Goal: Task Accomplishment & Management: Use online tool/utility

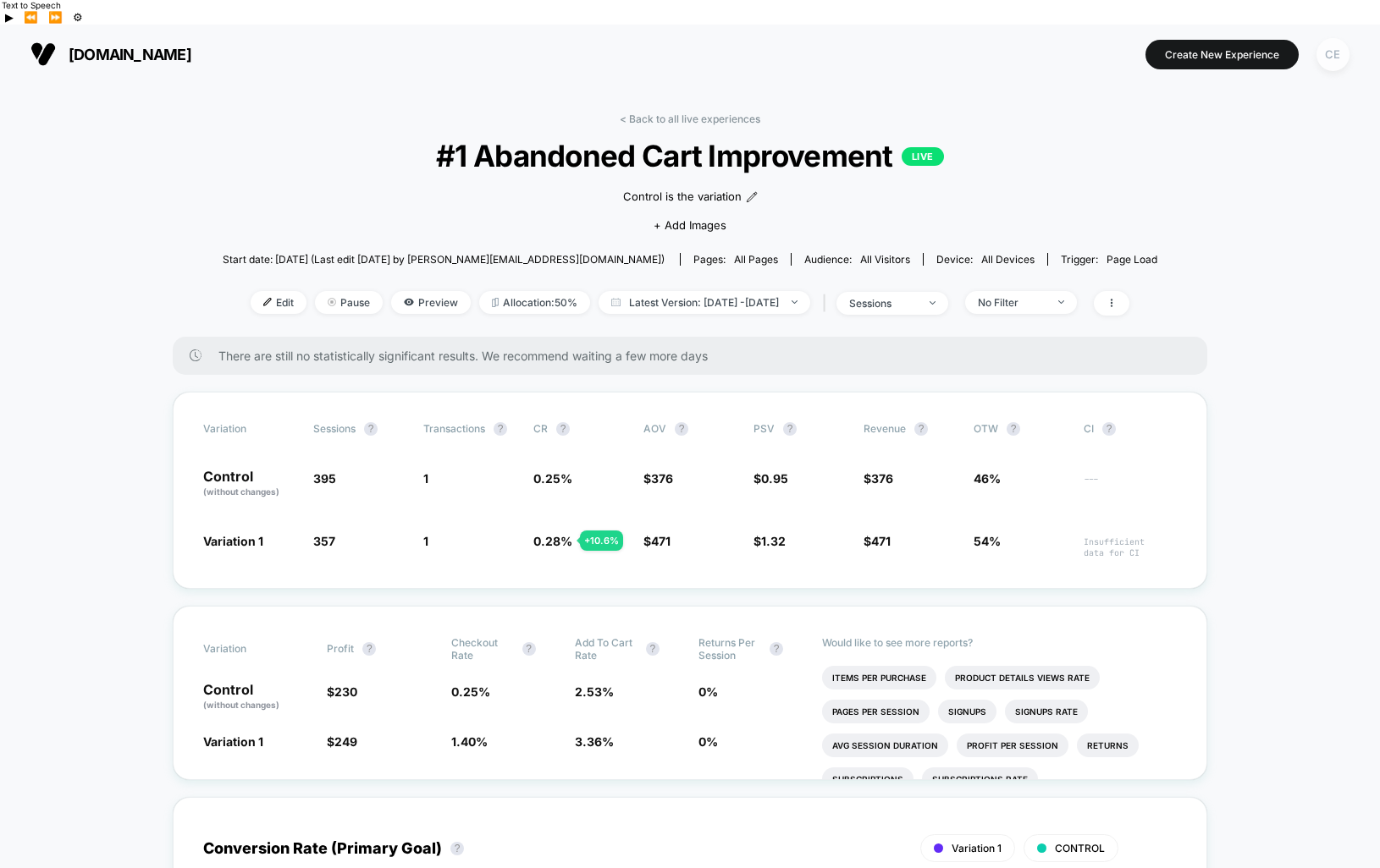
click at [1322, 38] on div "CE" at bounding box center [1333, 54] width 33 height 33
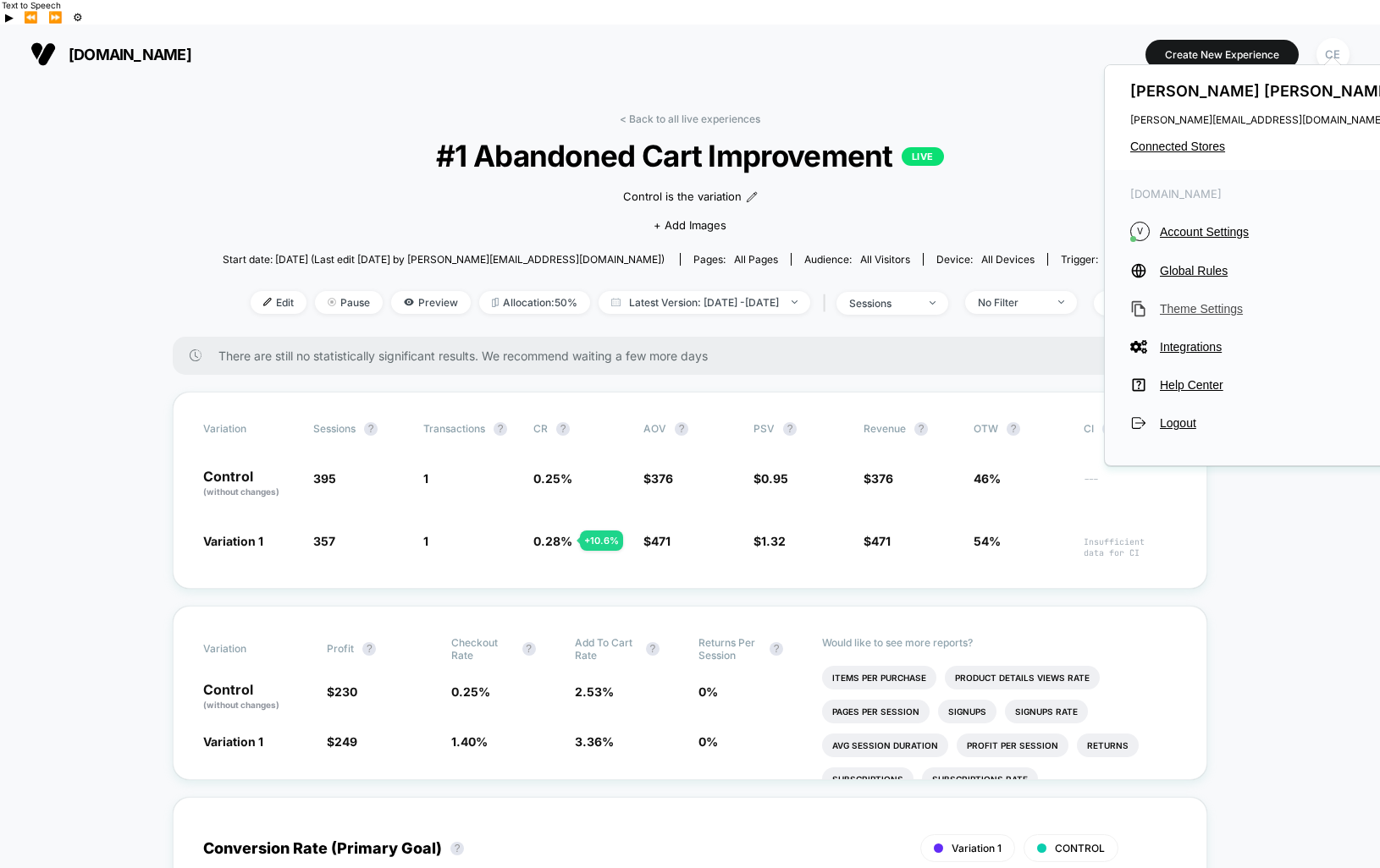
click at [1205, 304] on span "Theme Settings" at bounding box center [1278, 309] width 238 height 14
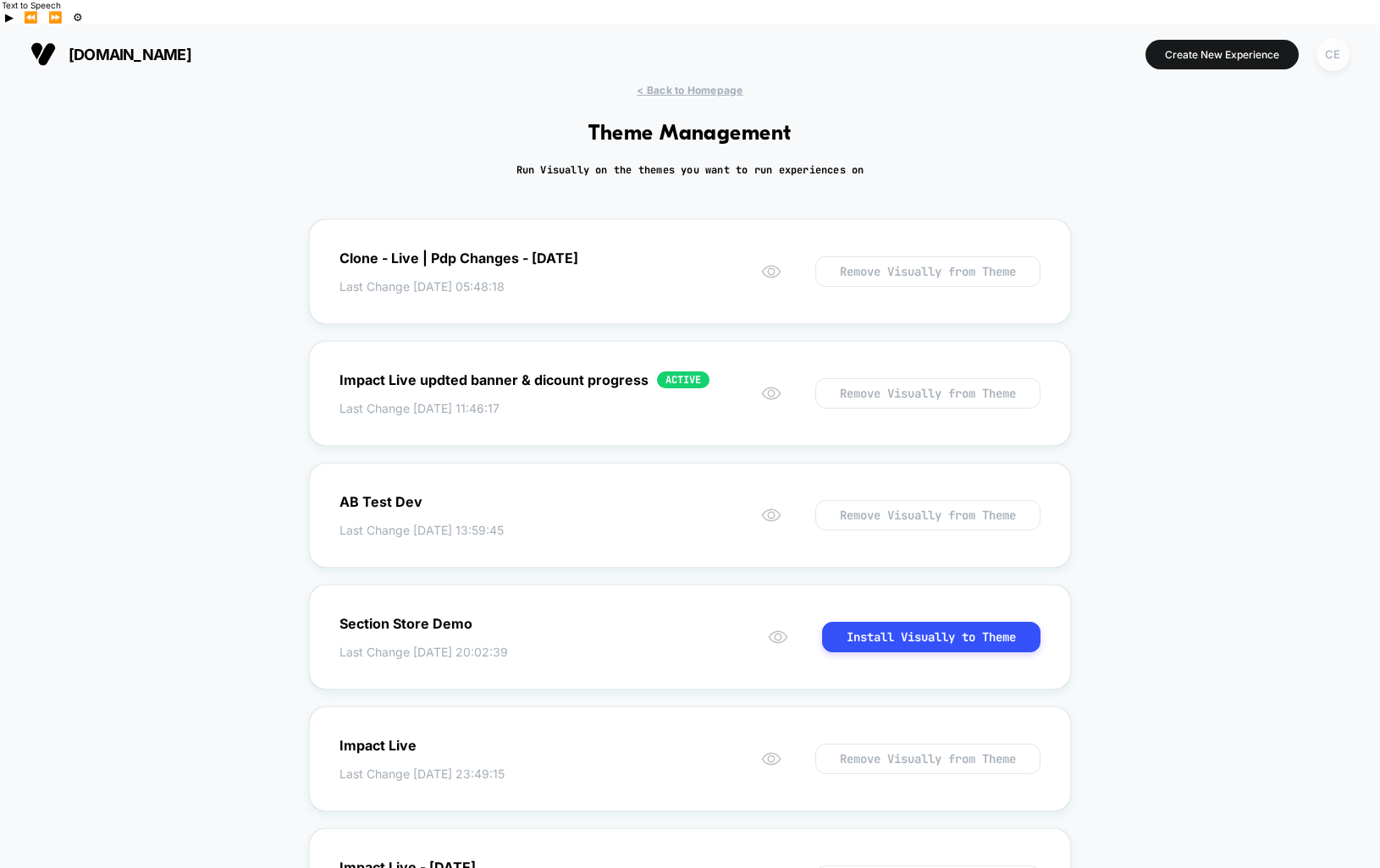
click at [1339, 38] on div "CE" at bounding box center [1333, 54] width 33 height 33
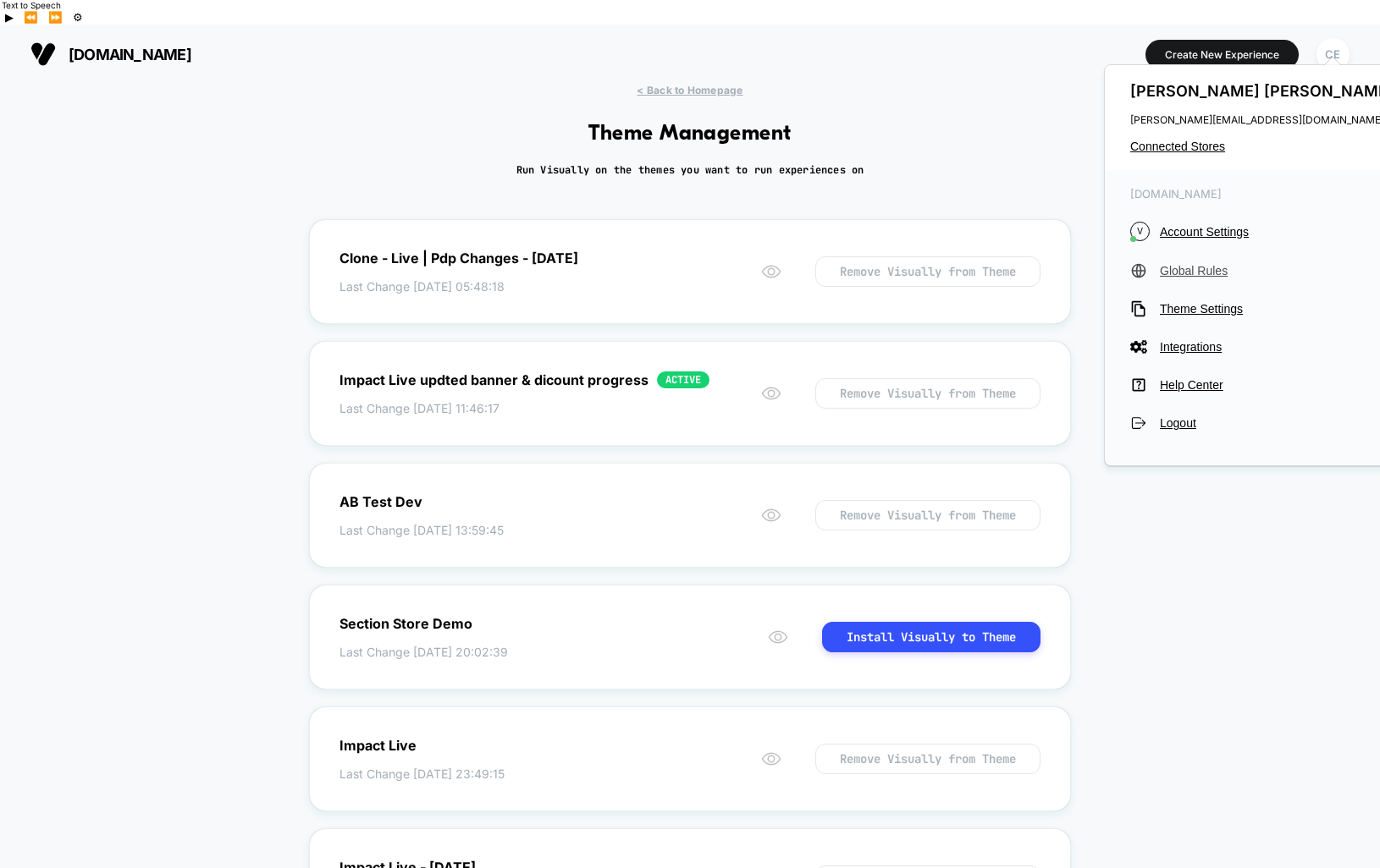
click at [1166, 264] on span "Global Rules" at bounding box center [1278, 271] width 238 height 14
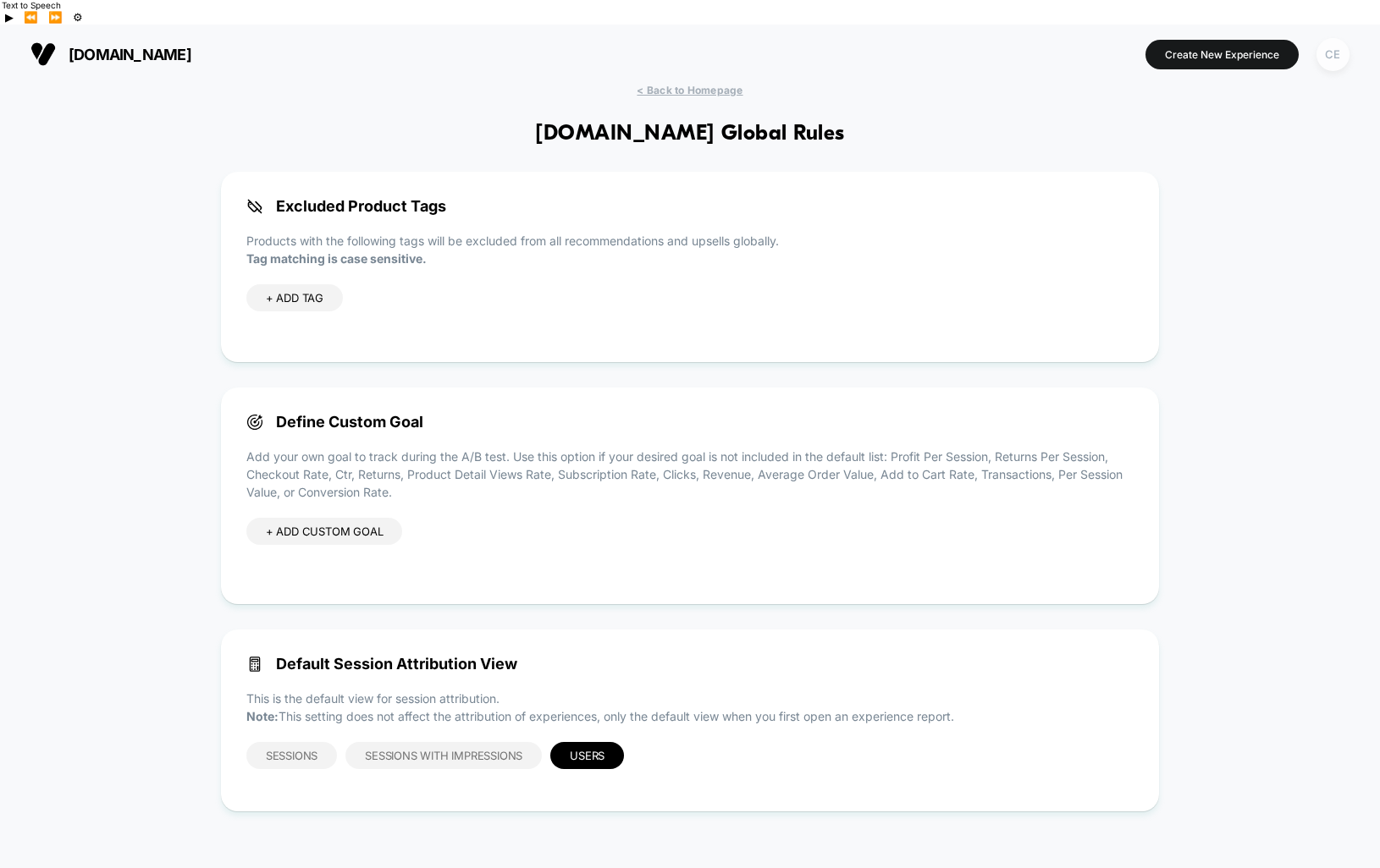
click at [1333, 38] on div "CE" at bounding box center [1333, 54] width 33 height 33
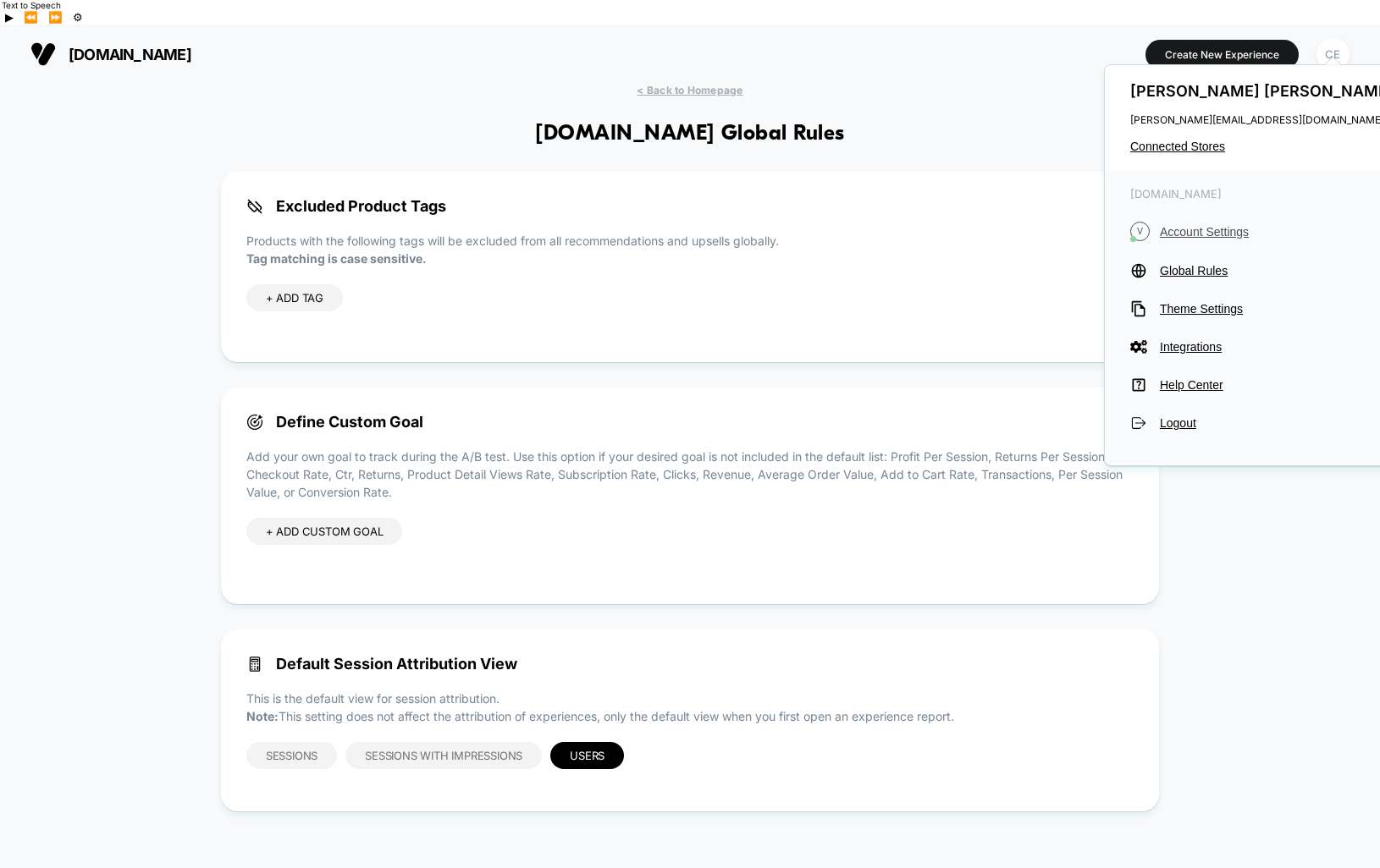
click at [1183, 226] on span "Account Settings" at bounding box center [1278, 232] width 238 height 14
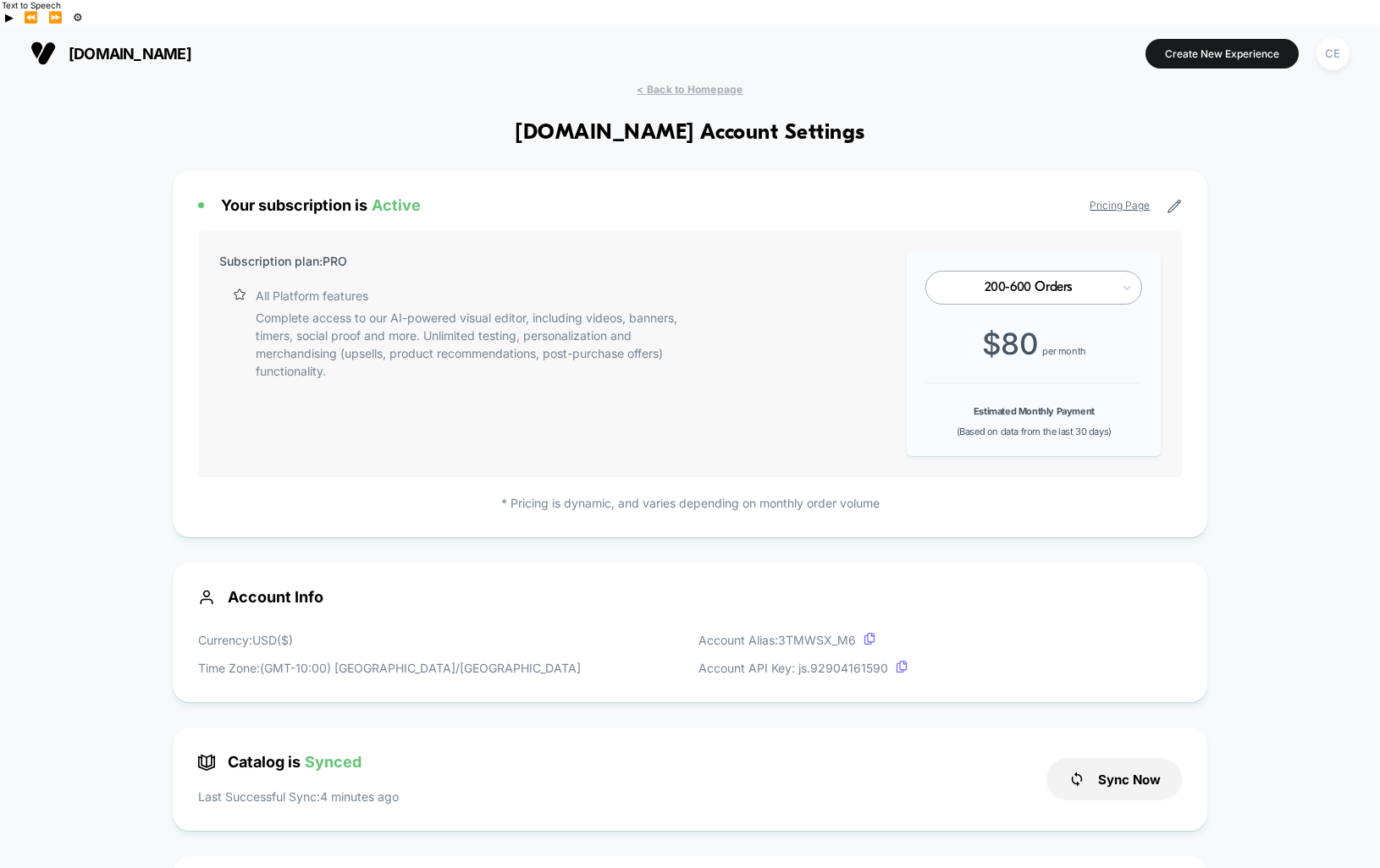
scroll to position [620, 0]
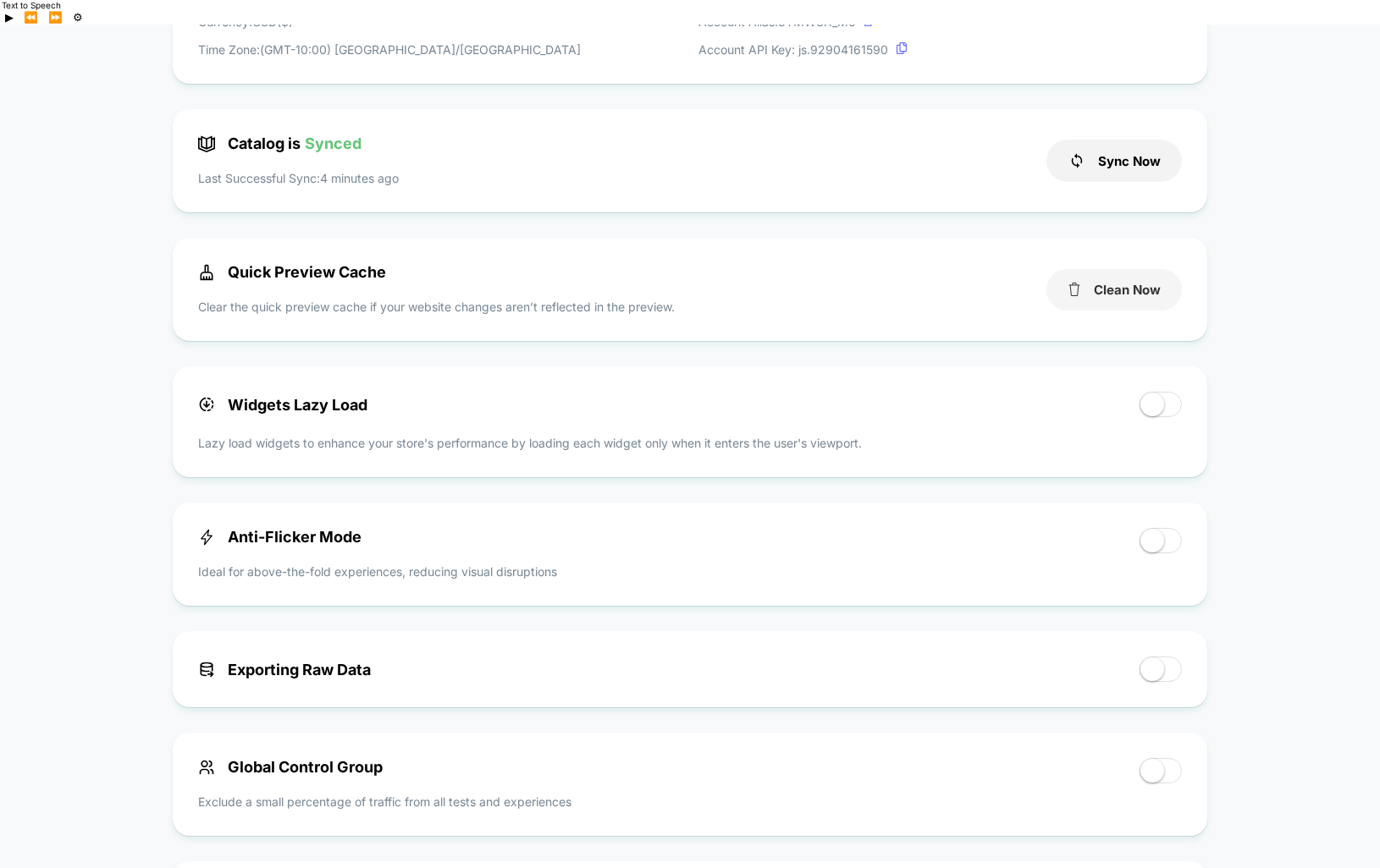
click at [1089, 274] on button "Clean Now" at bounding box center [1114, 290] width 136 height 42
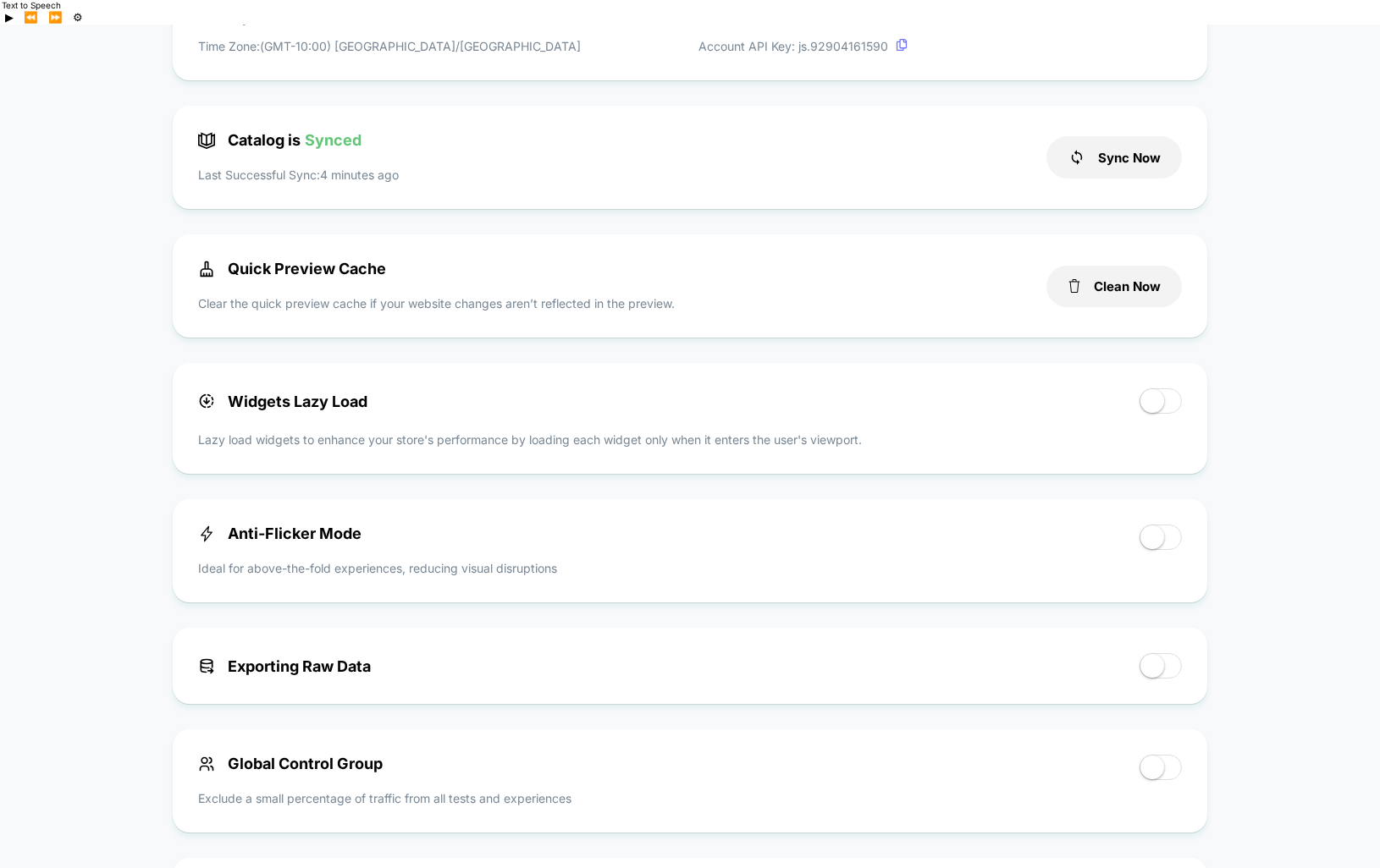
scroll to position [634, 0]
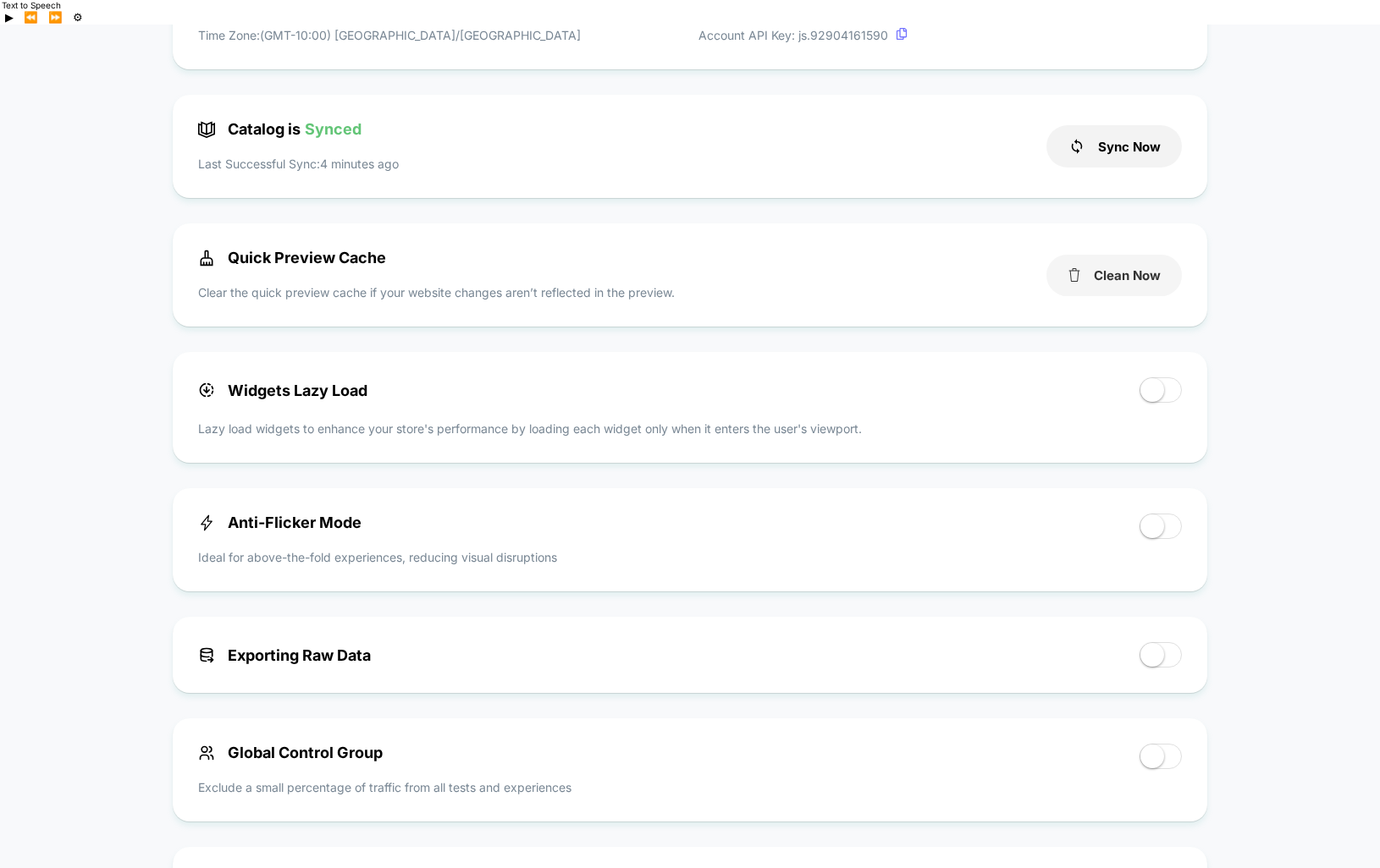
click at [1086, 257] on button "Clean Now" at bounding box center [1114, 275] width 136 height 42
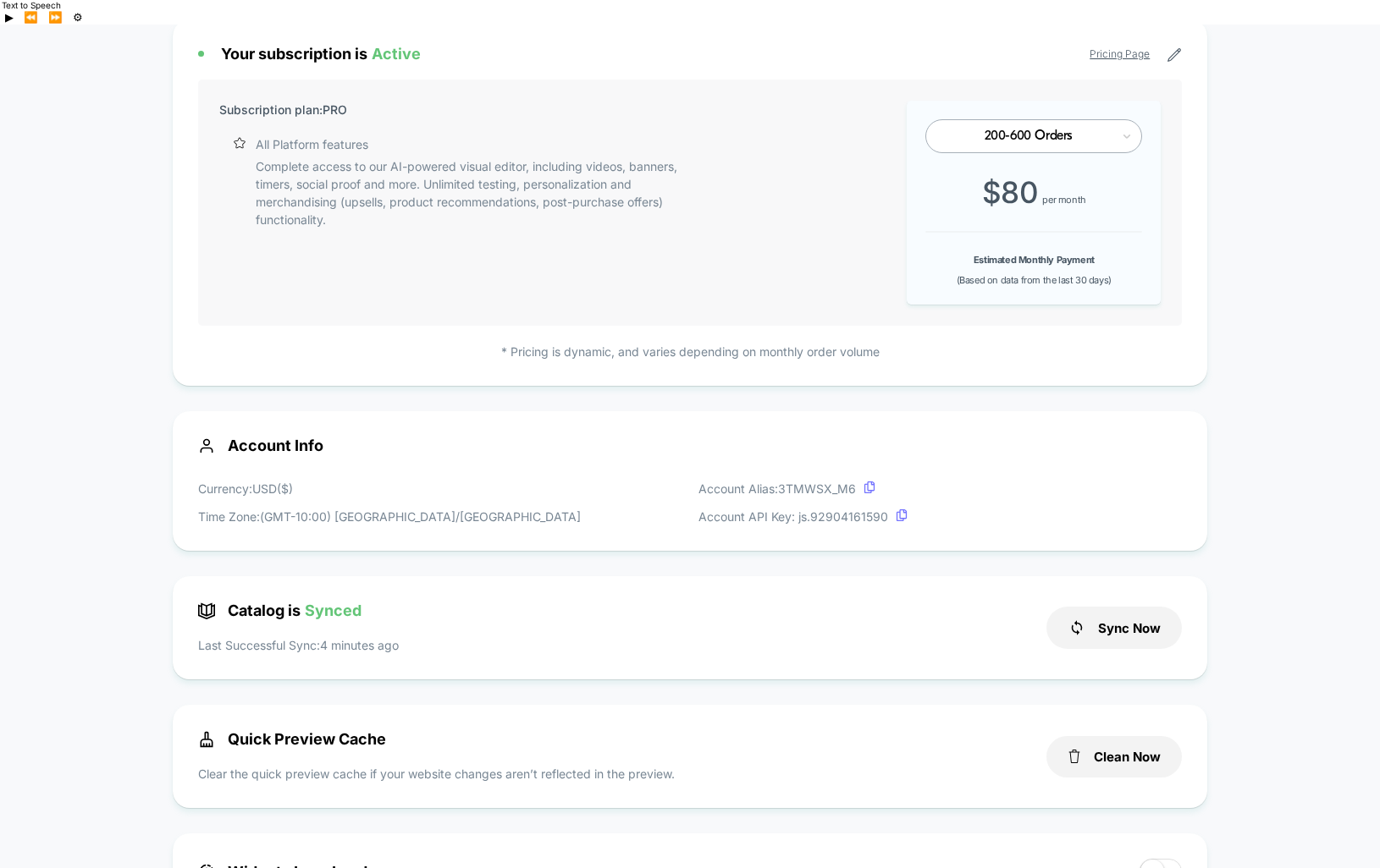
scroll to position [0, 0]
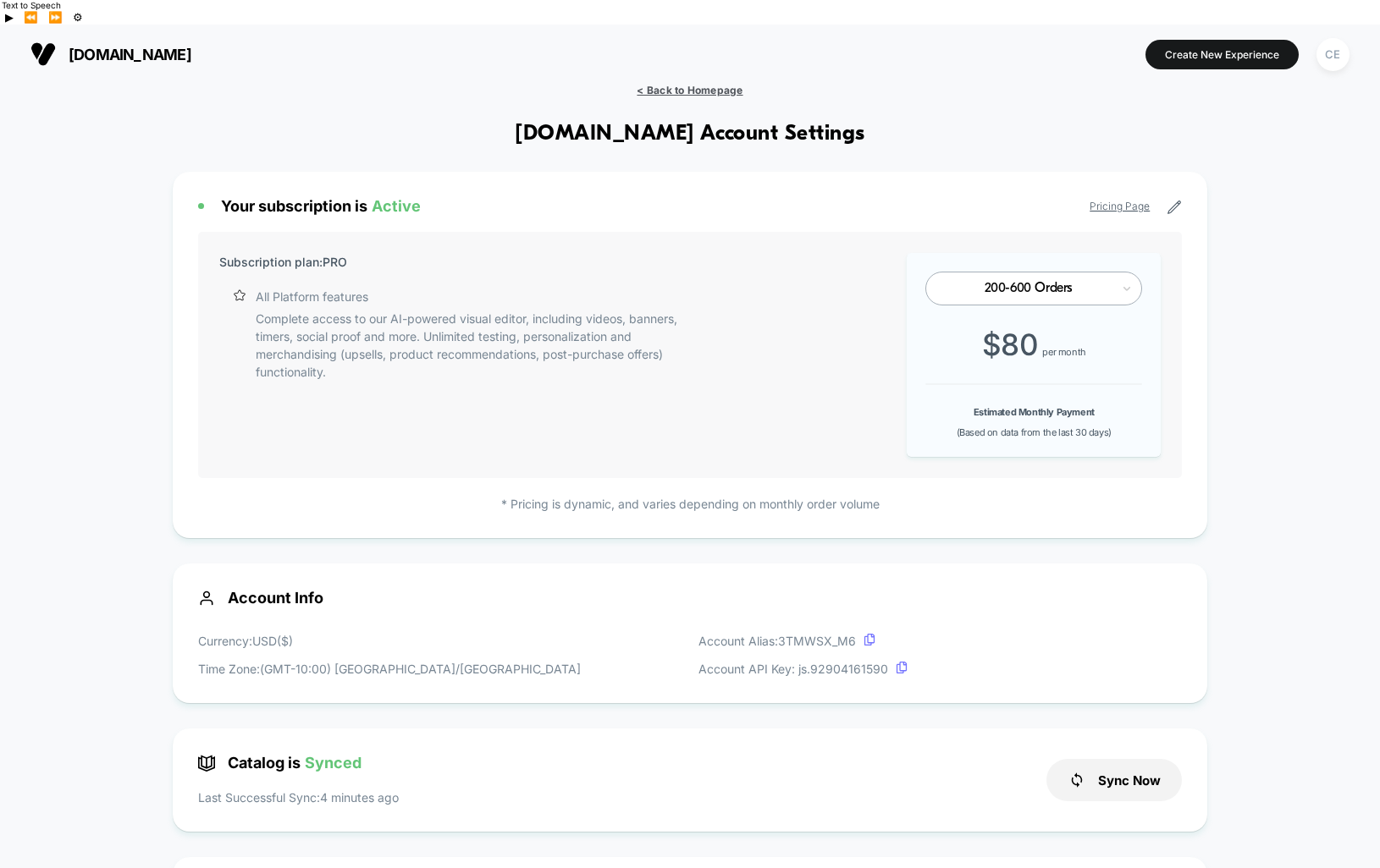
click at [659, 84] on span "< Back to Homepage" at bounding box center [689, 90] width 106 height 13
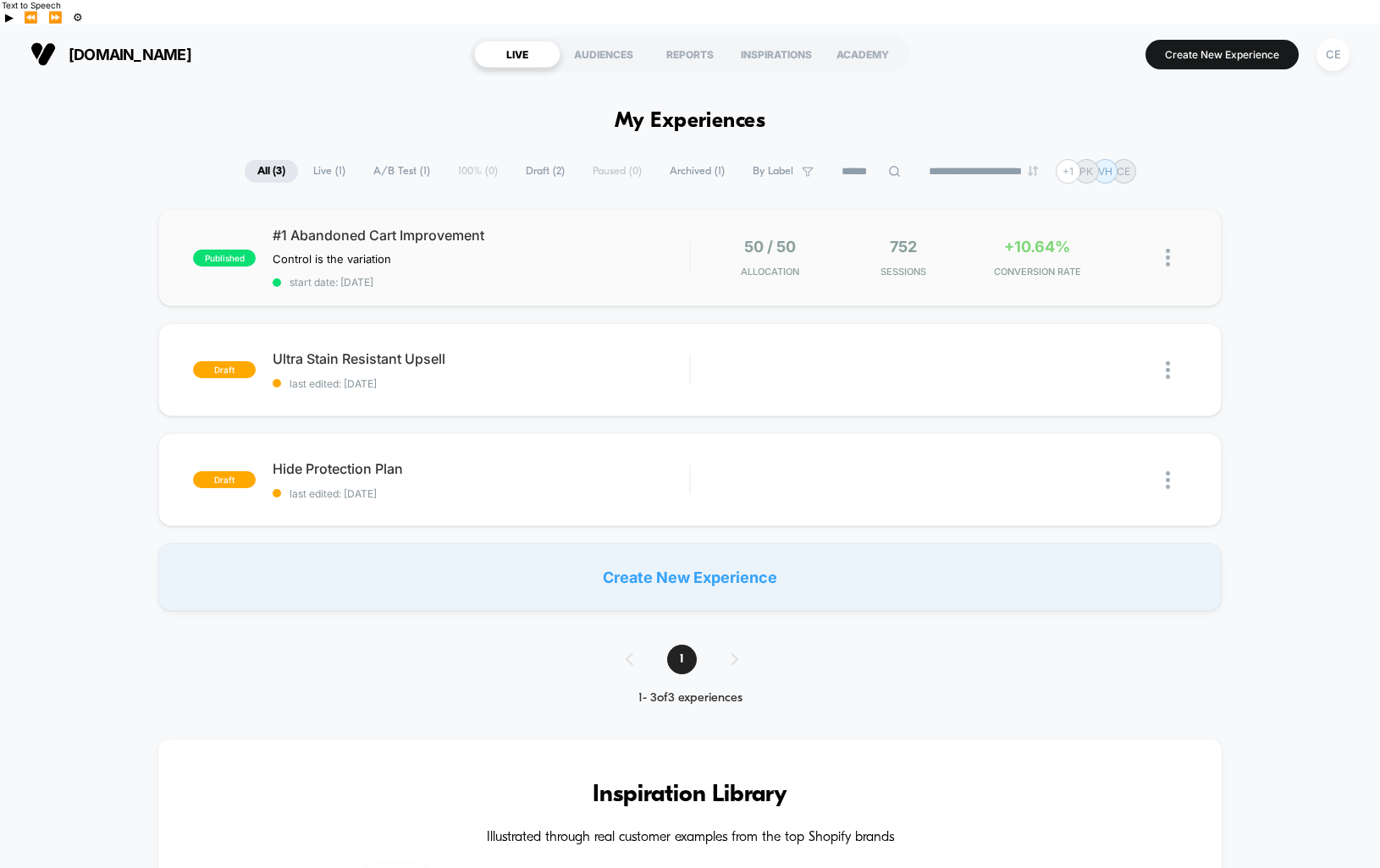
click at [1167, 249] on img at bounding box center [1167, 258] width 4 height 18
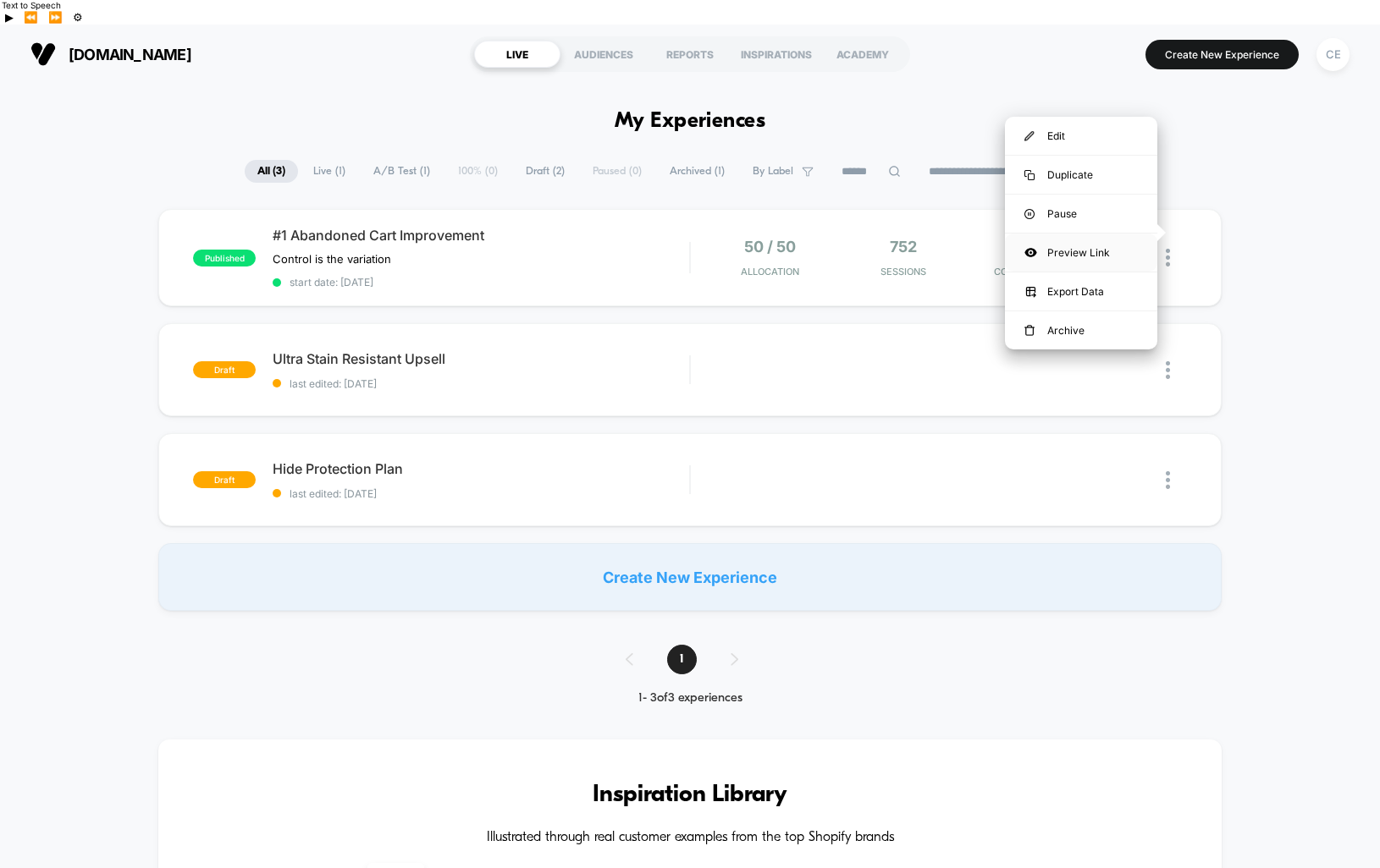
click at [1108, 247] on div "Preview Link" at bounding box center [1081, 253] width 153 height 38
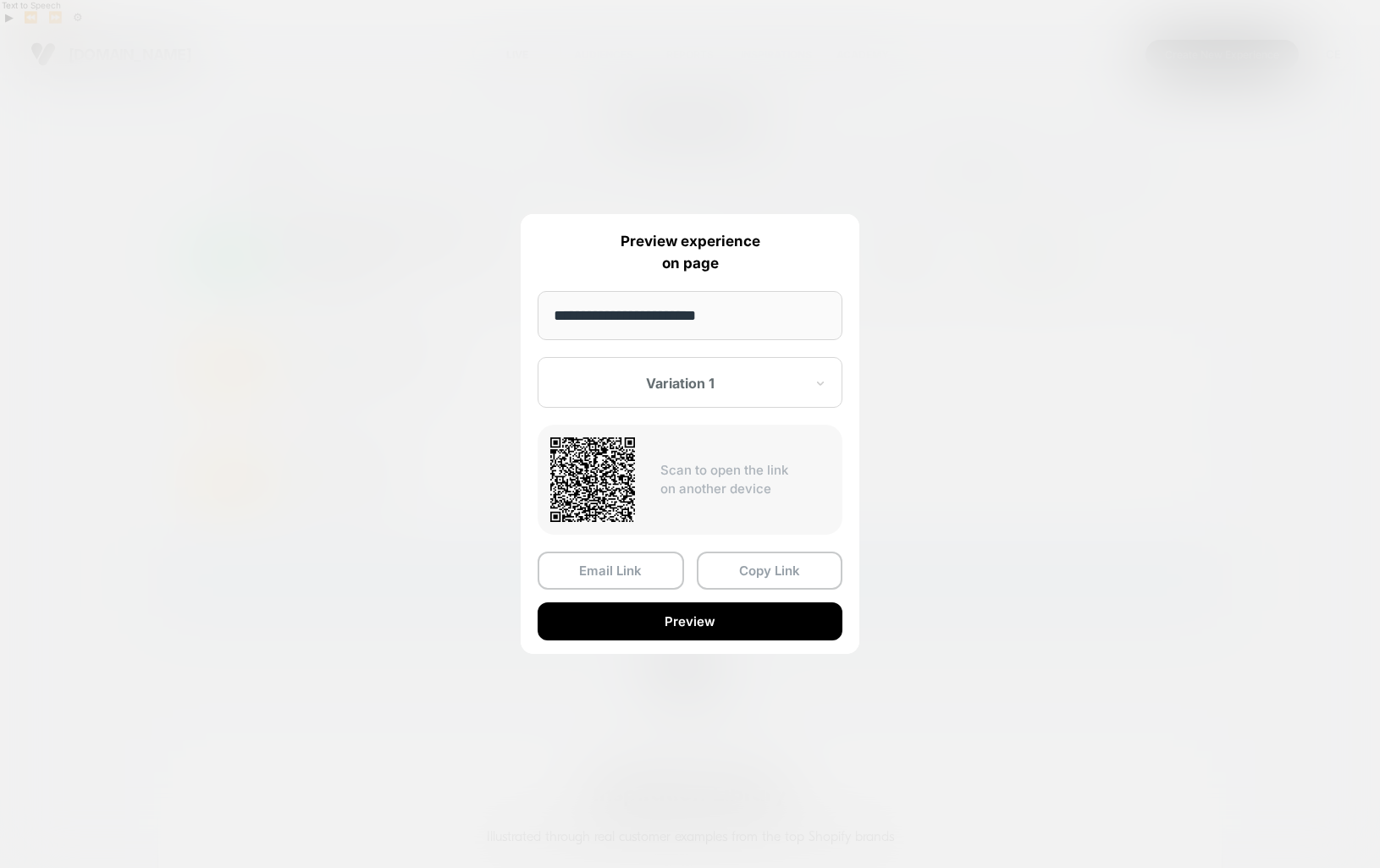
click at [719, 377] on div at bounding box center [680, 383] width 249 height 17
click at [598, 465] on div "Control" at bounding box center [690, 472] width 288 height 31
click at [749, 312] on input "**********" at bounding box center [689, 315] width 304 height 49
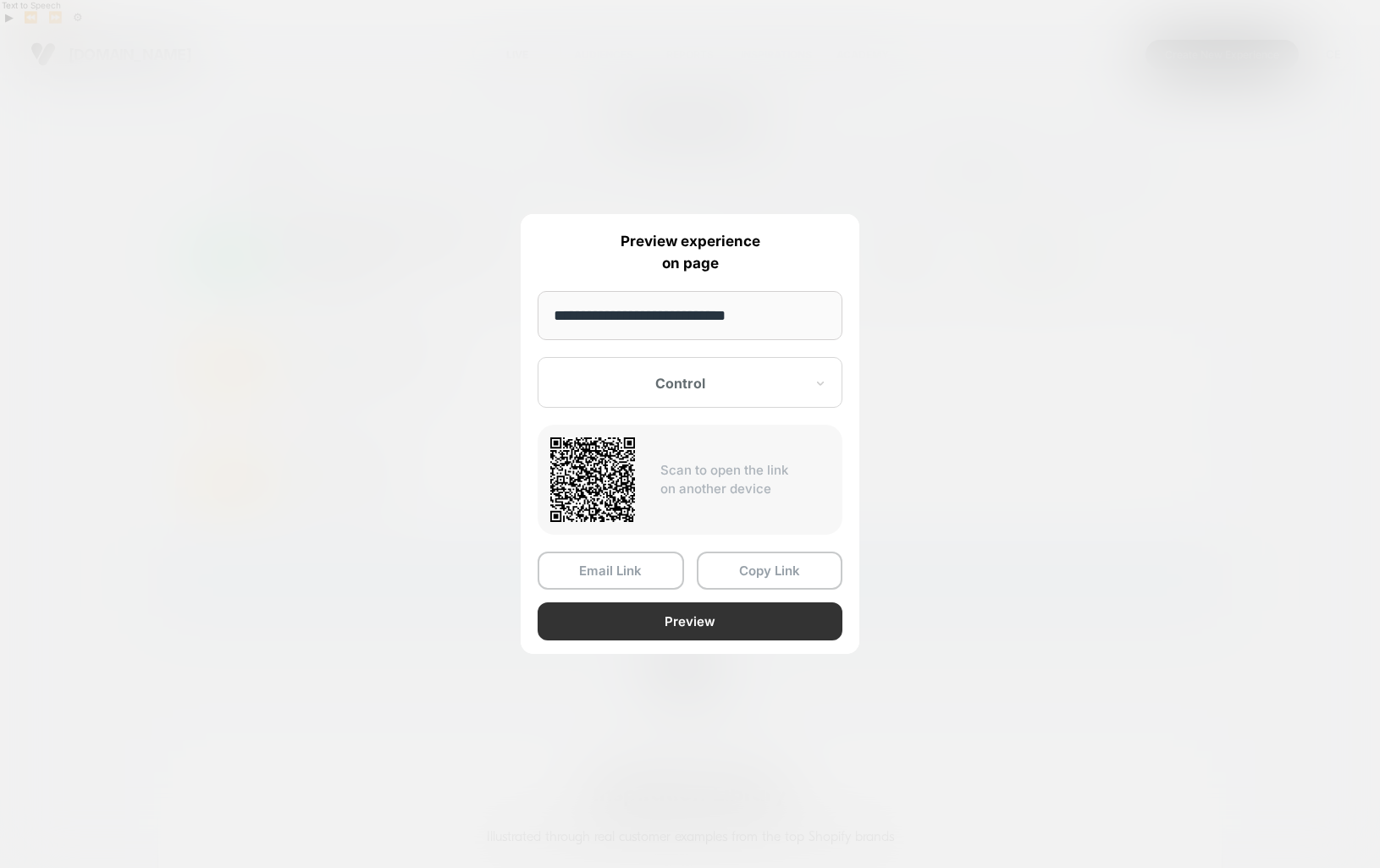
type input "**********"
click at [692, 617] on button "Preview" at bounding box center [689, 621] width 304 height 38
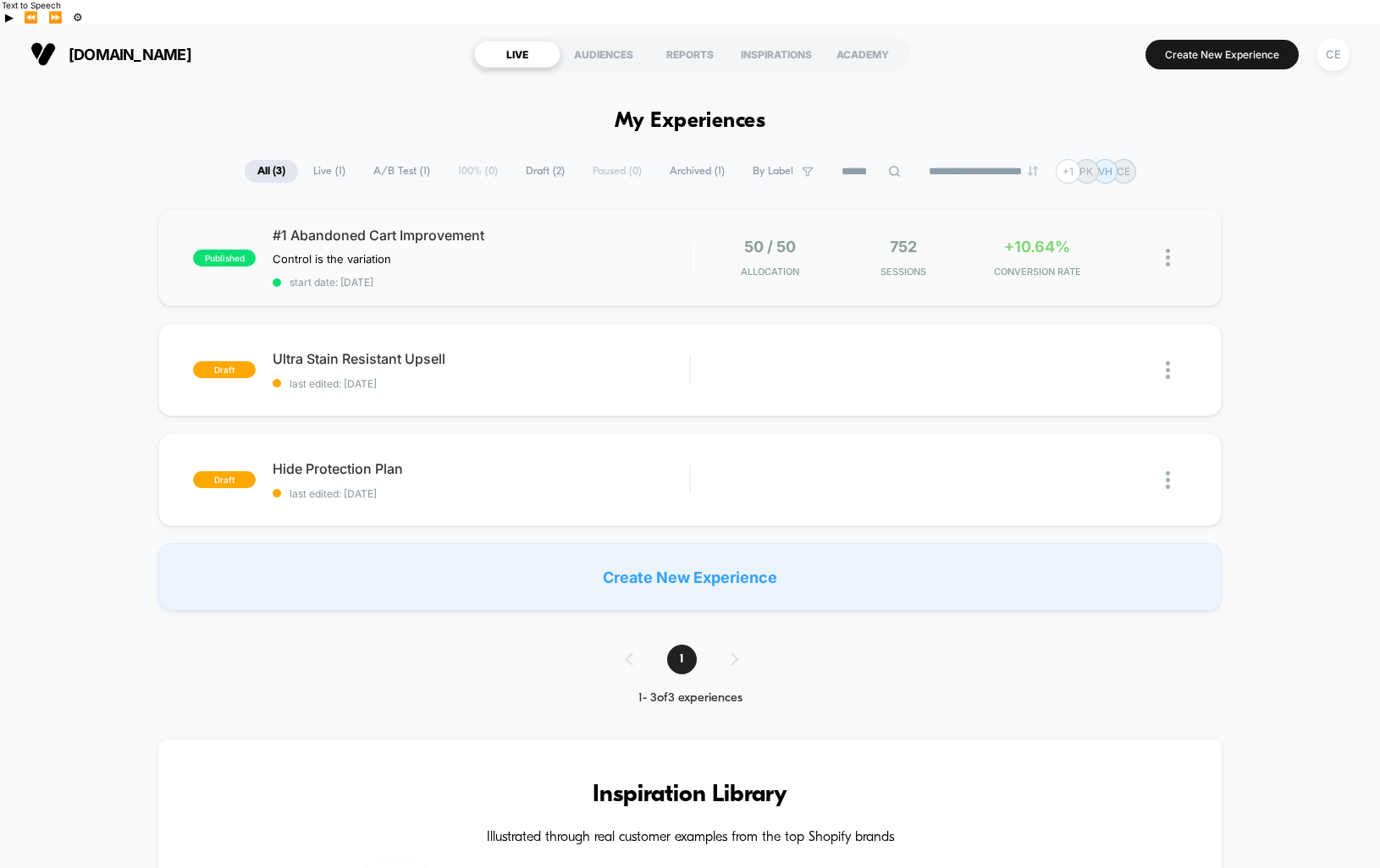
click at [1166, 249] on img at bounding box center [1167, 258] width 4 height 18
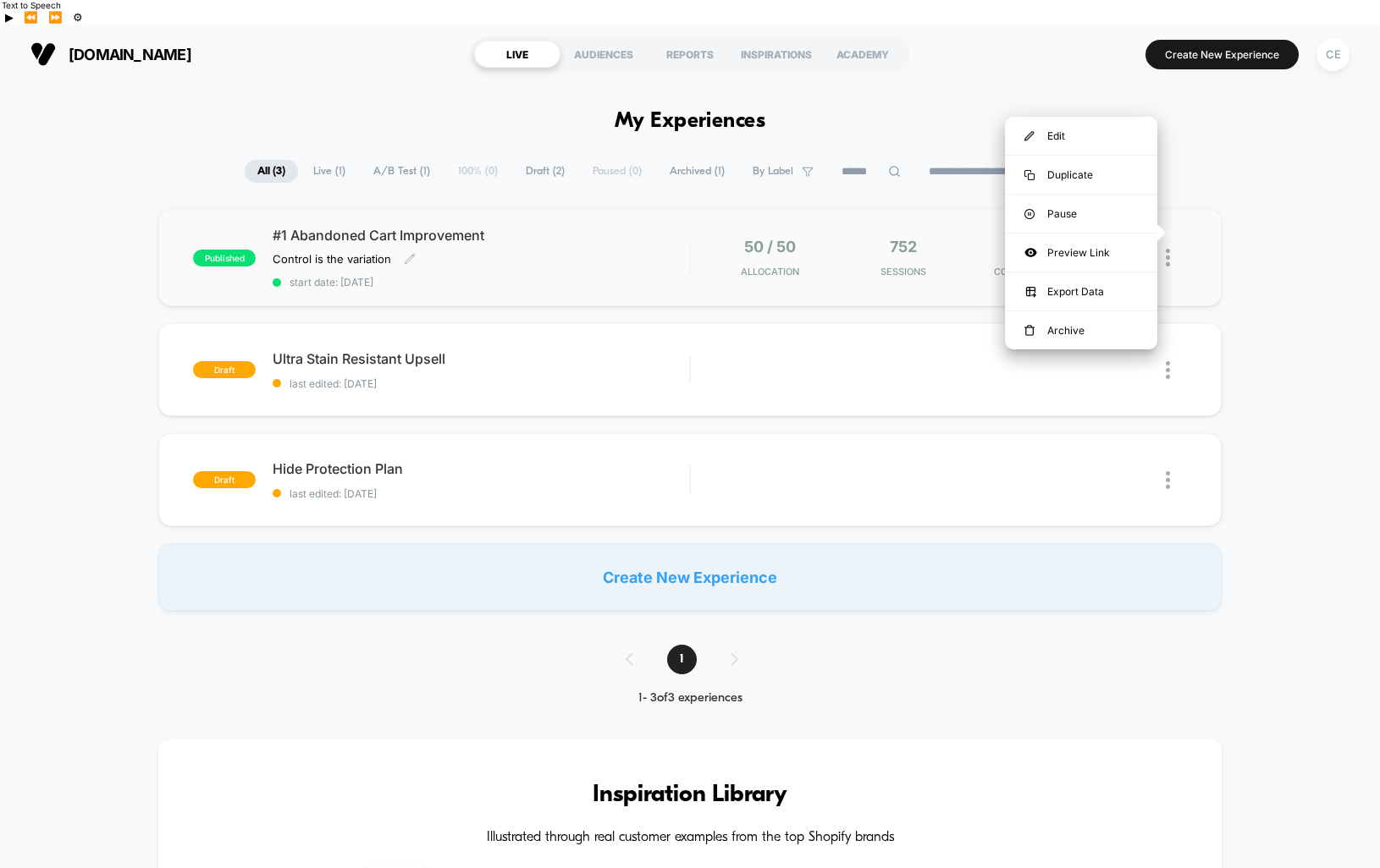
click at [613, 236] on div "#1 Abandoned Cart Improvement Control is the variation Click to edit experience…" at bounding box center [481, 258] width 416 height 62
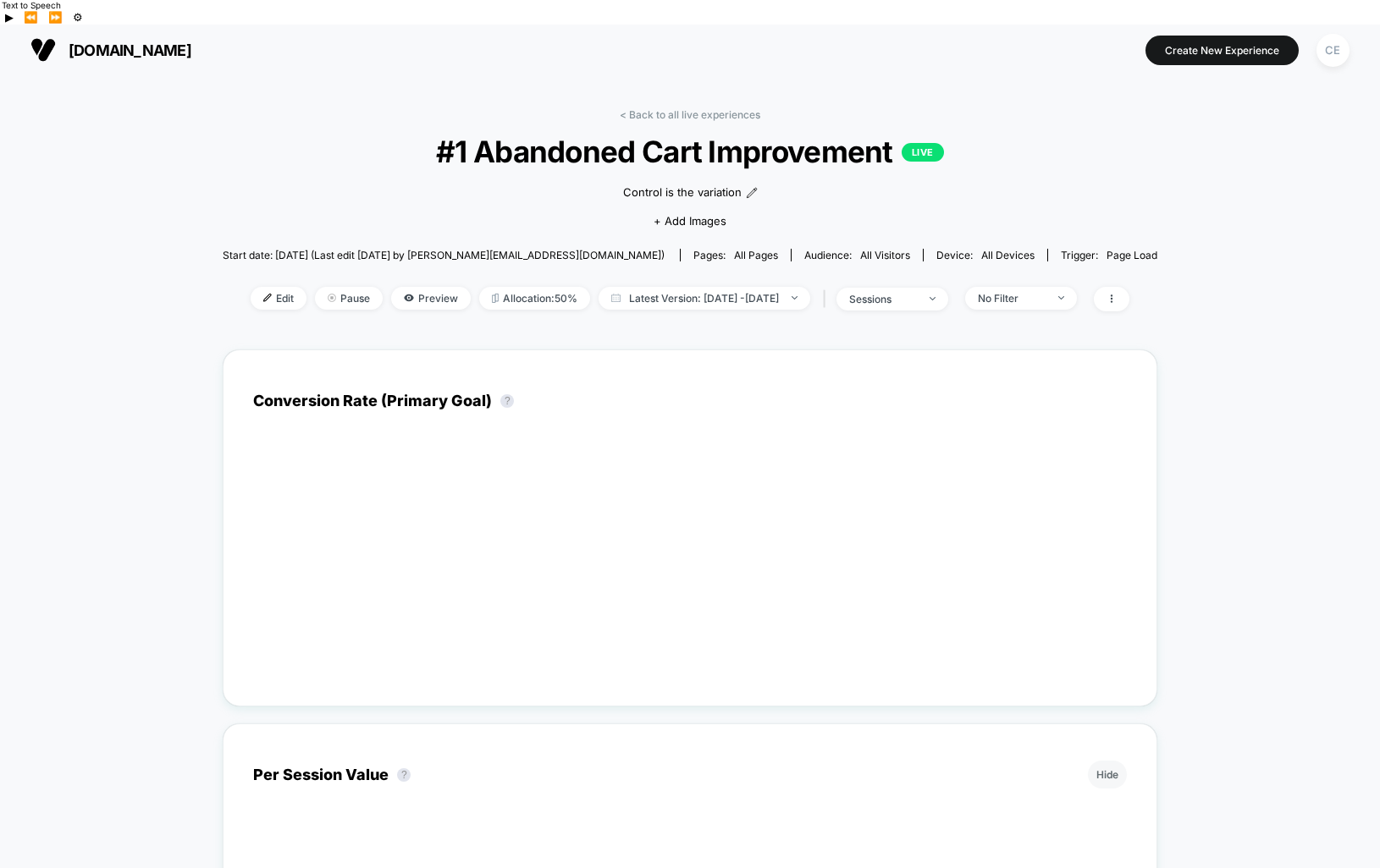
scroll to position [27, 0]
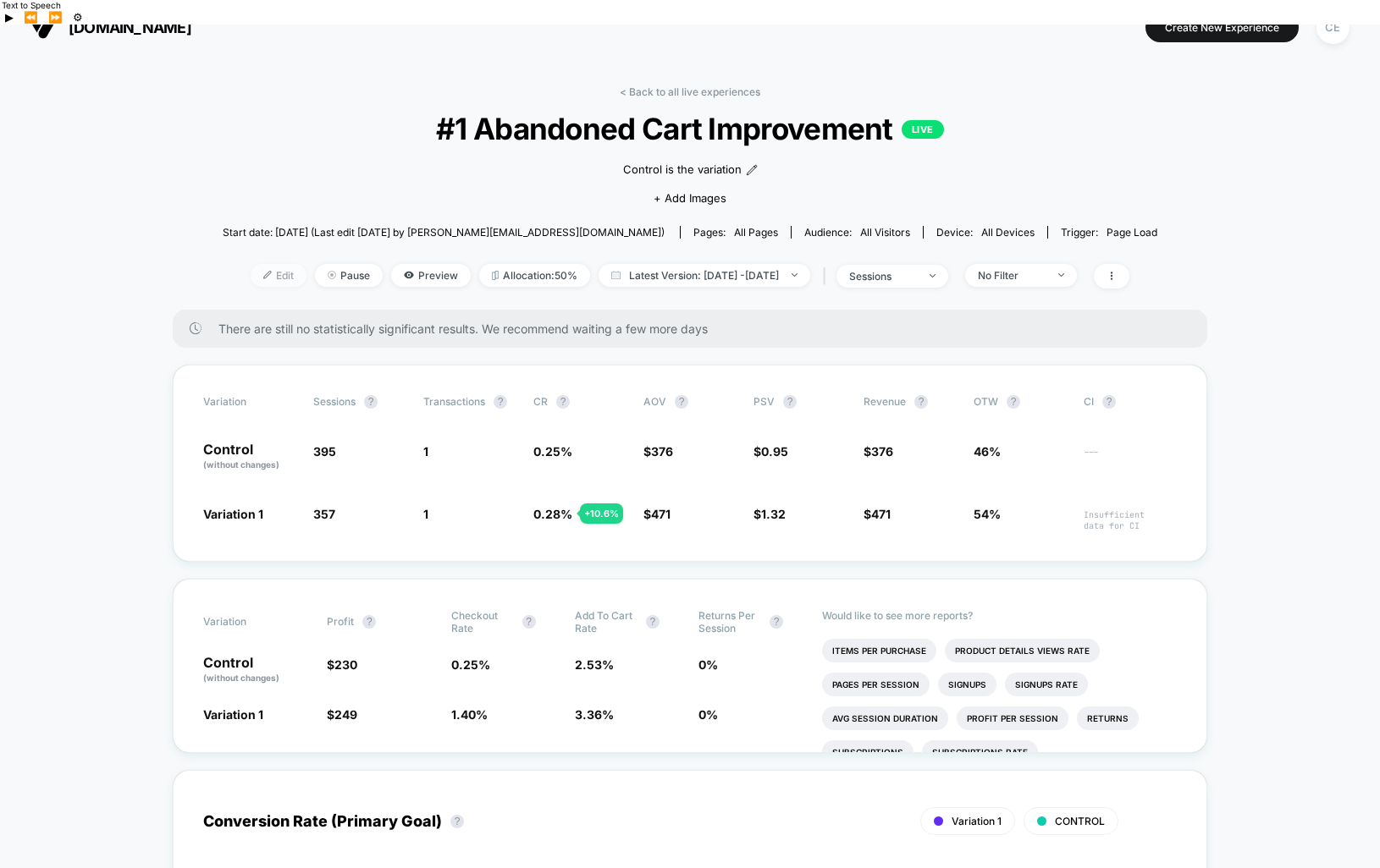
click at [264, 271] on img at bounding box center [268, 275] width 8 height 8
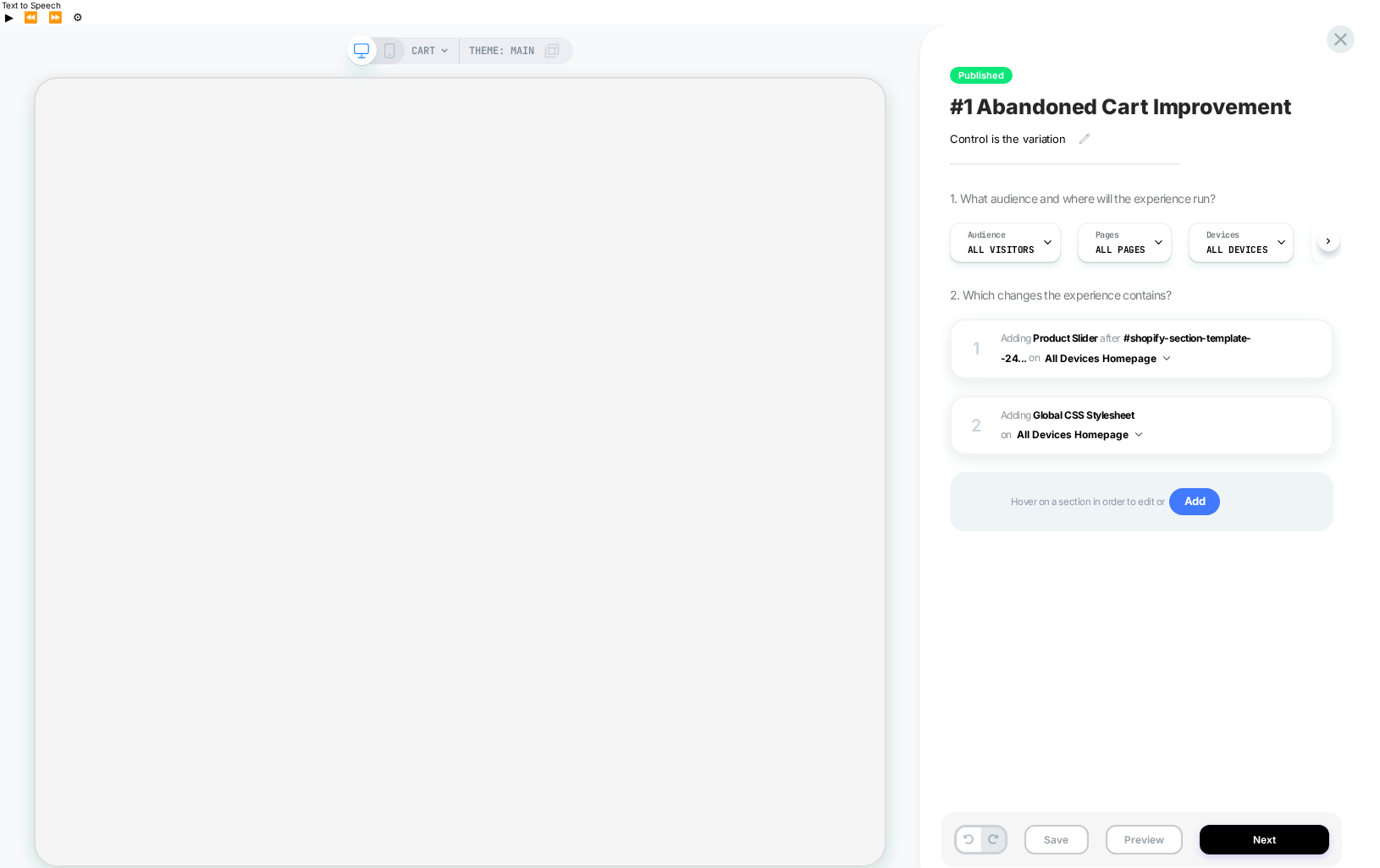
scroll to position [0, 1]
click at [437, 37] on div "CART Theme: MAIN" at bounding box center [486, 51] width 149 height 27
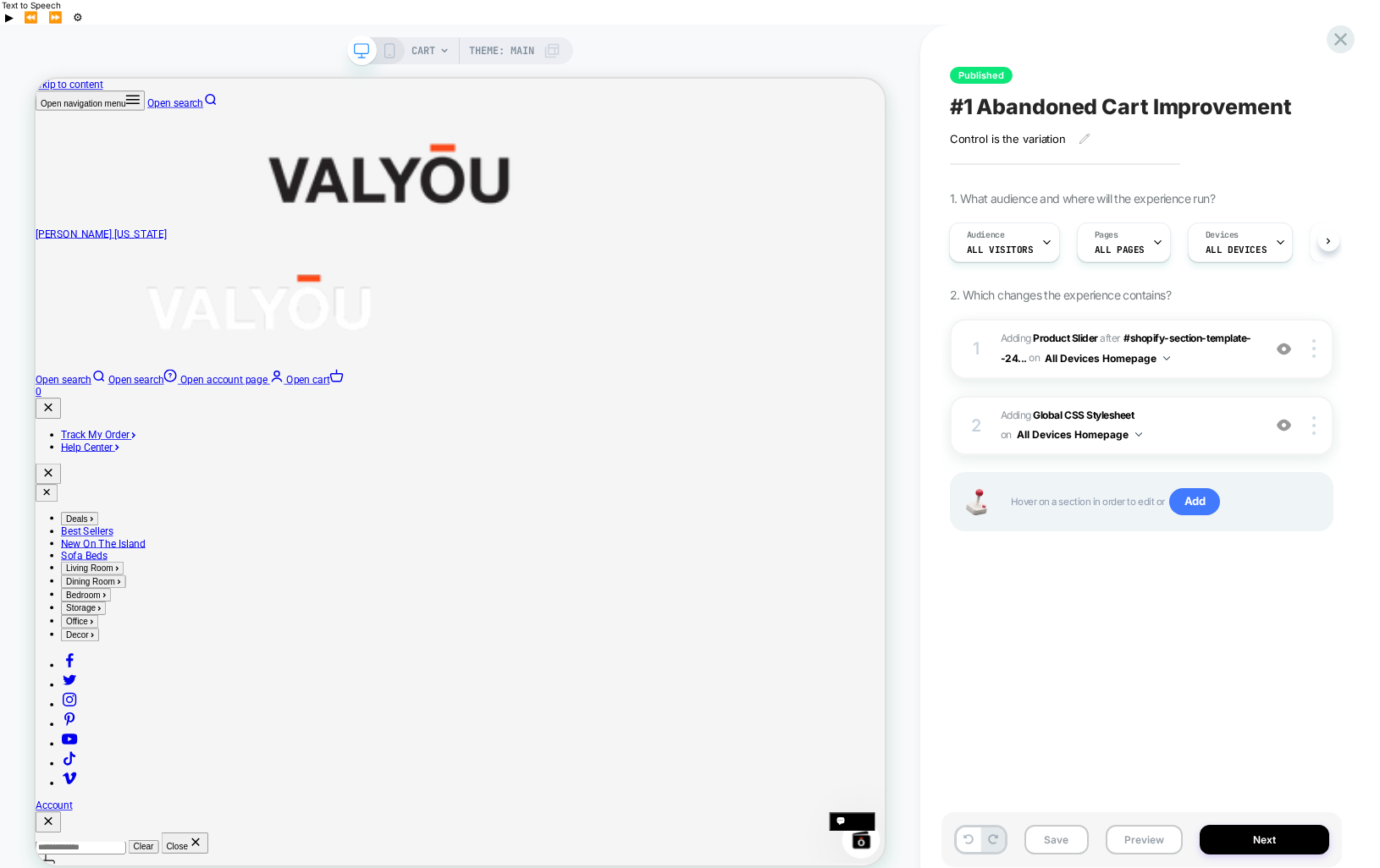
scroll to position [0, 0]
click at [441, 46] on icon at bounding box center [444, 51] width 10 height 10
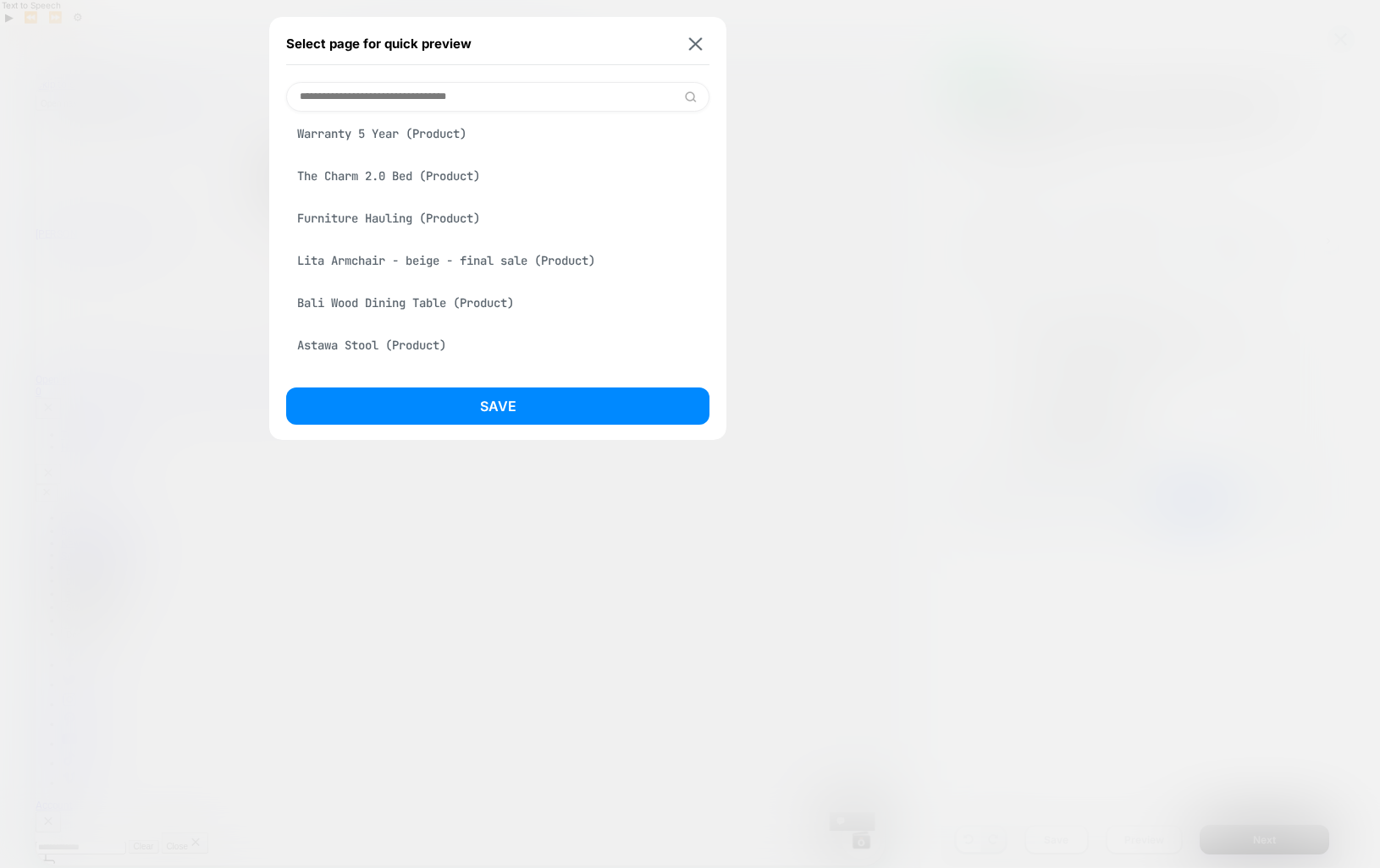
scroll to position [600, 0]
click at [346, 181] on div "The Charm 2.0 Bed (Product)" at bounding box center [498, 175] width 423 height 32
click at [479, 400] on button "Save" at bounding box center [498, 406] width 423 height 37
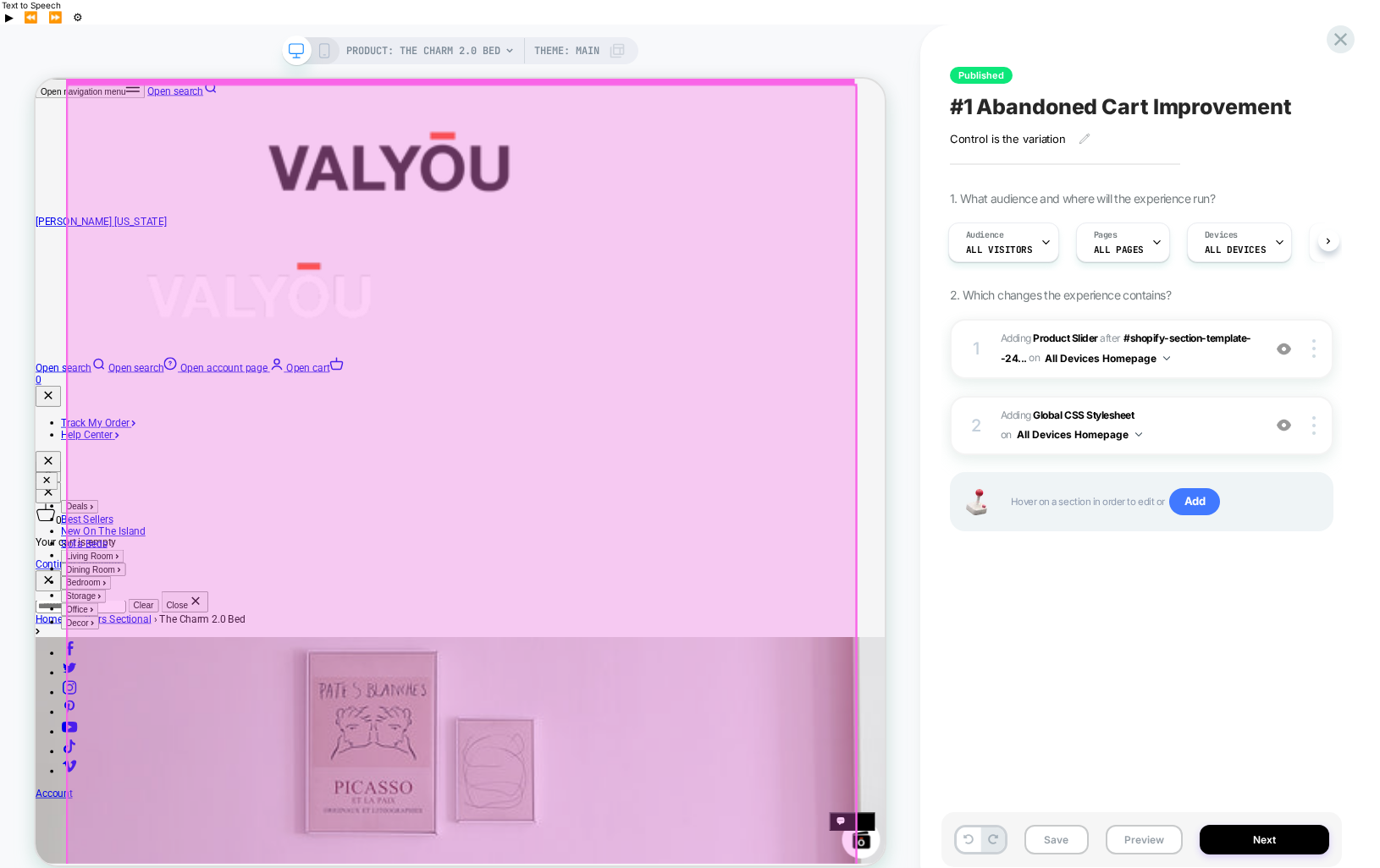
scroll to position [487, 0]
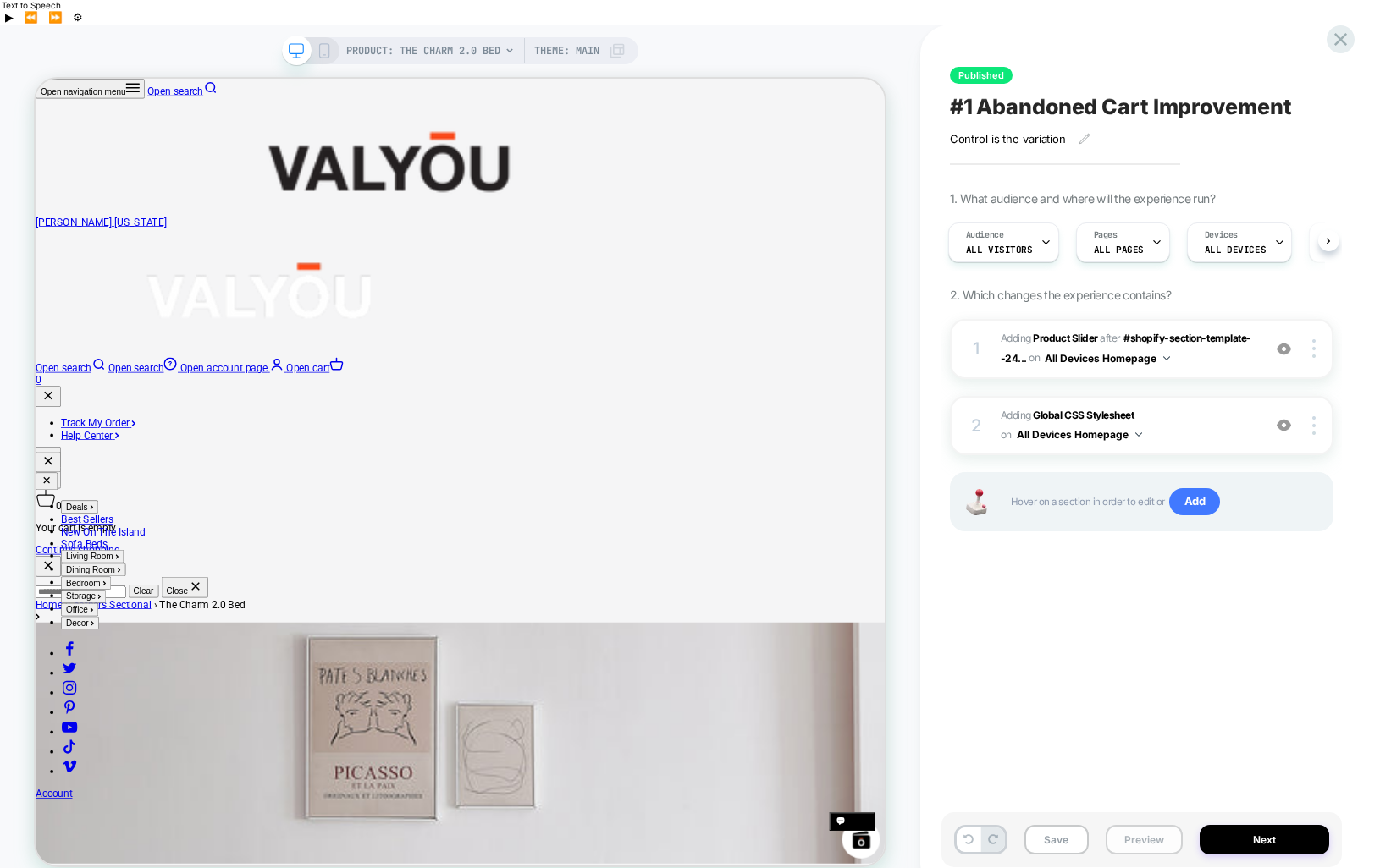
click at [1141, 826] on button "Preview" at bounding box center [1144, 840] width 77 height 30
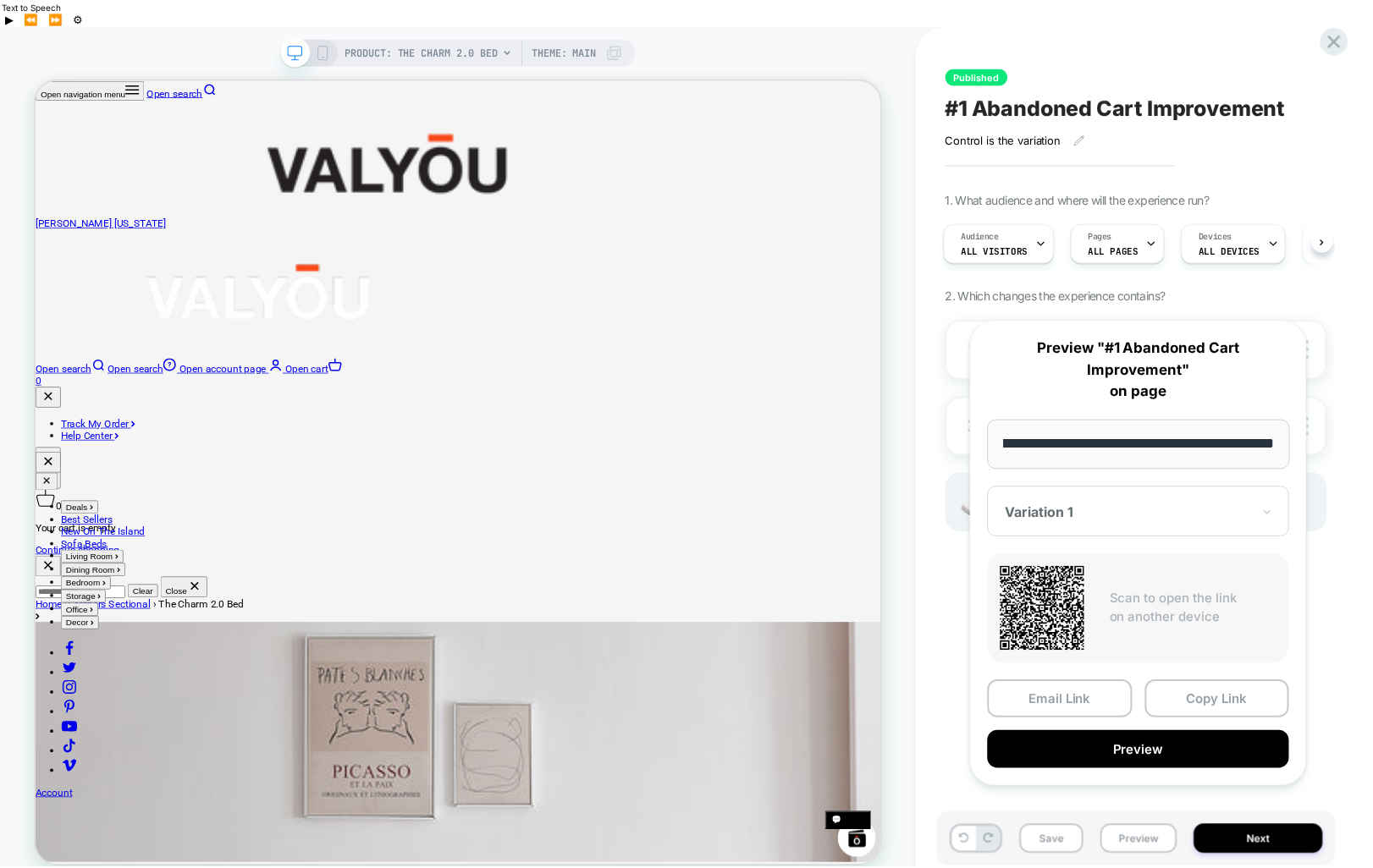
scroll to position [0, 0]
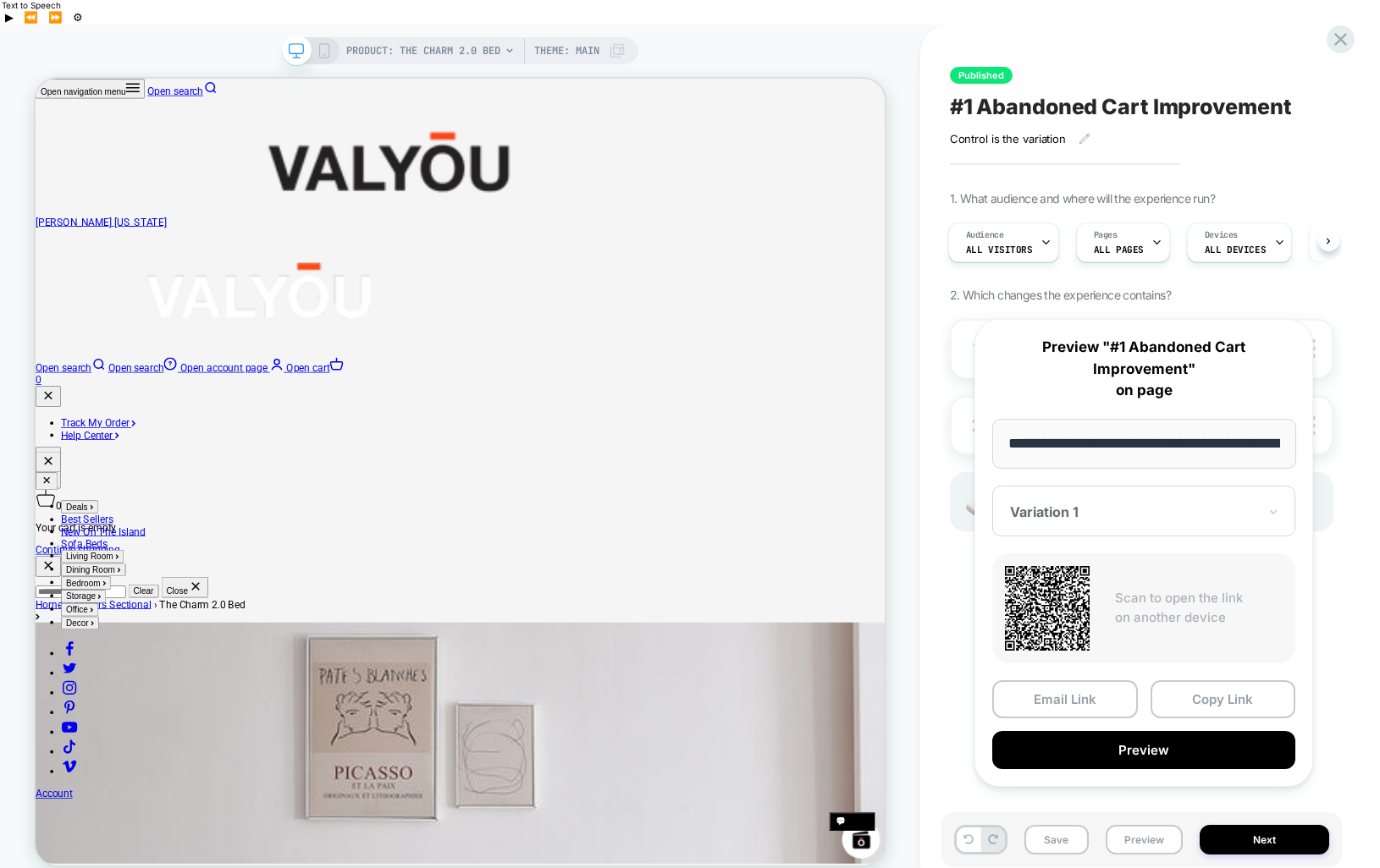
click at [1326, 271] on div "1. What audience and where will the experience run? Audience All Visitors Pages…" at bounding box center [1141, 382] width 383 height 382
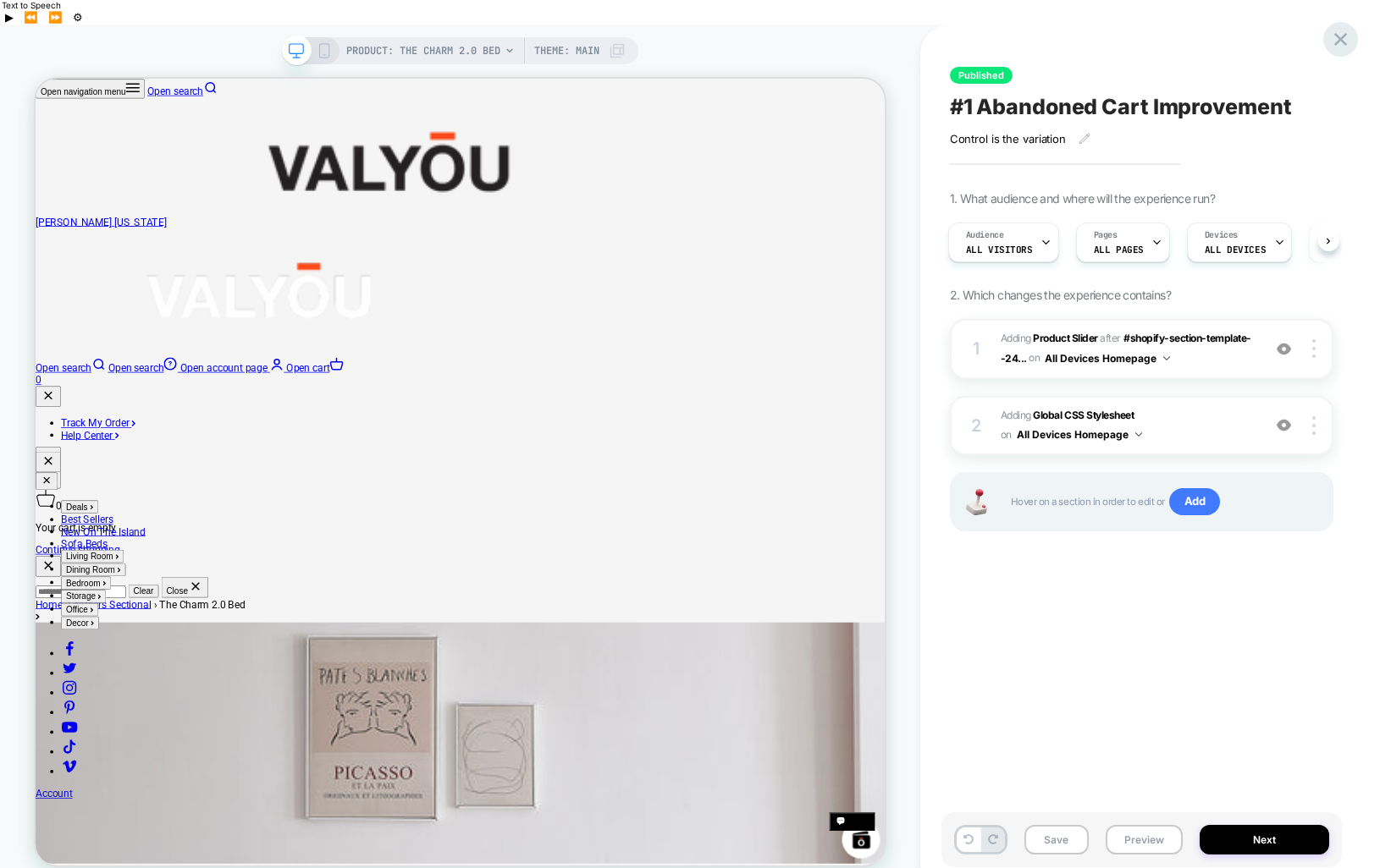
click at [1341, 39] on icon at bounding box center [1340, 39] width 13 height 13
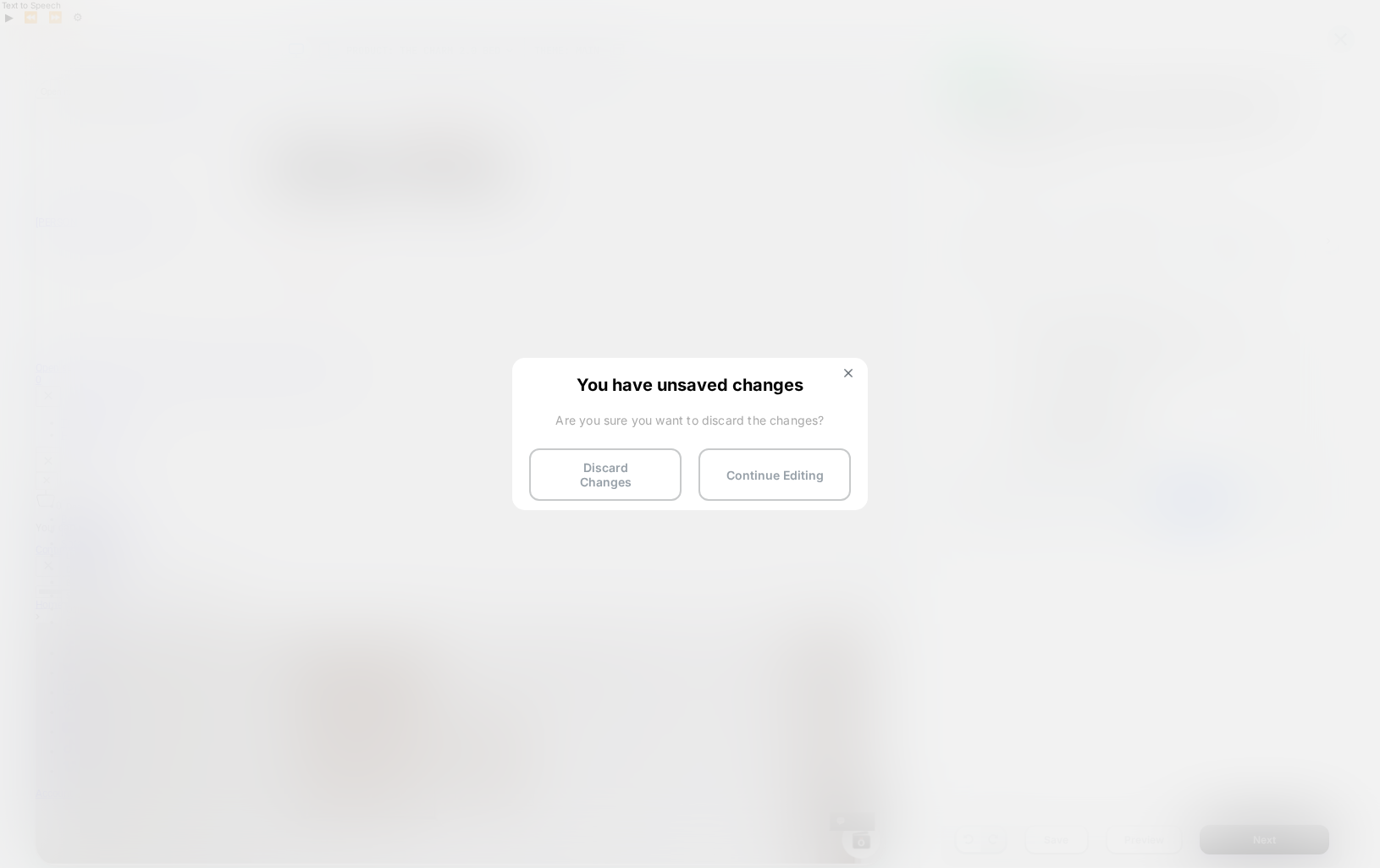
drag, startPoint x: 586, startPoint y: 476, endPoint x: 945, endPoint y: 501, distance: 359.9
click at [586, 476] on button "Discard Changes" at bounding box center [605, 475] width 153 height 53
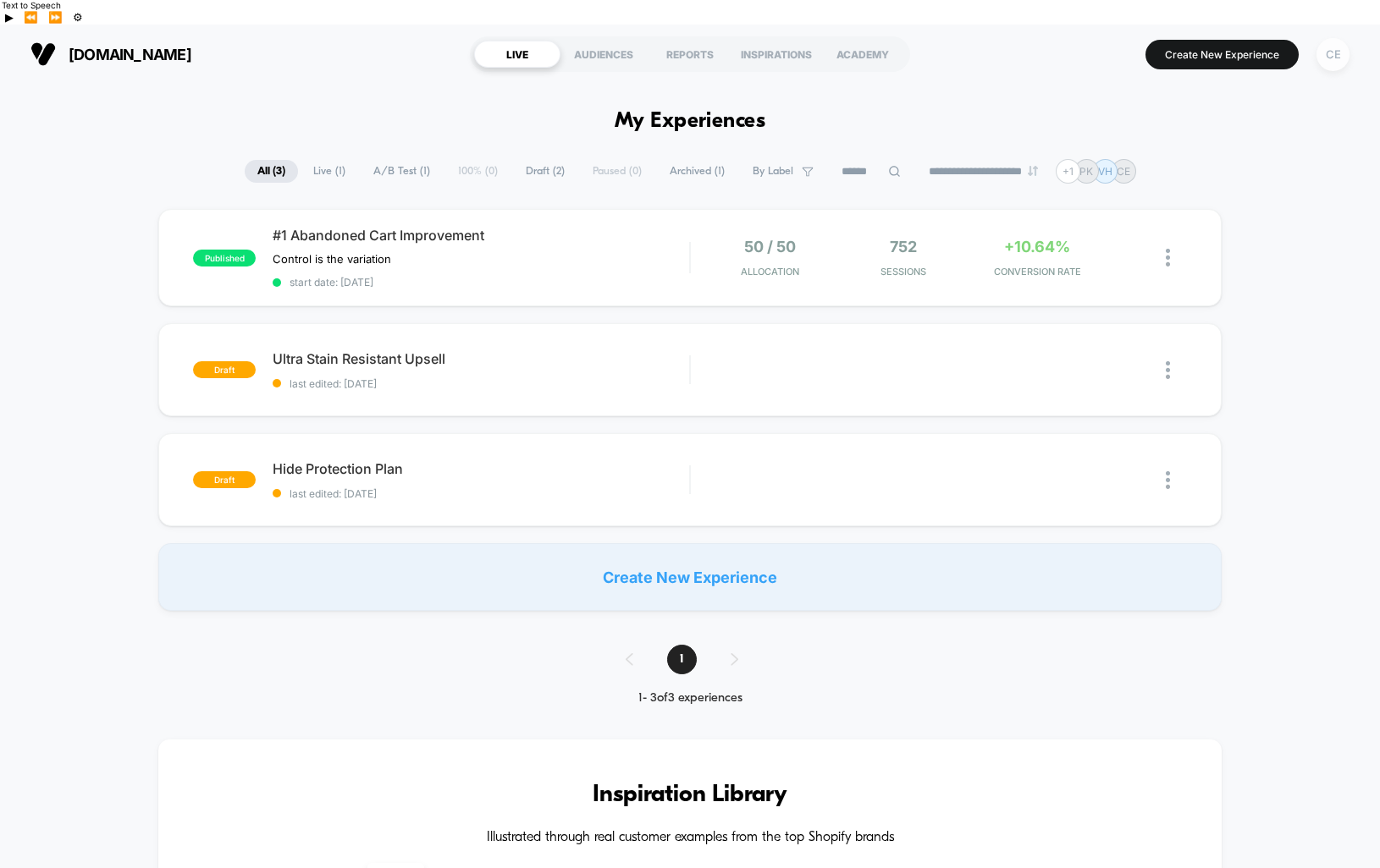
click at [1329, 38] on div "CE" at bounding box center [1333, 54] width 33 height 33
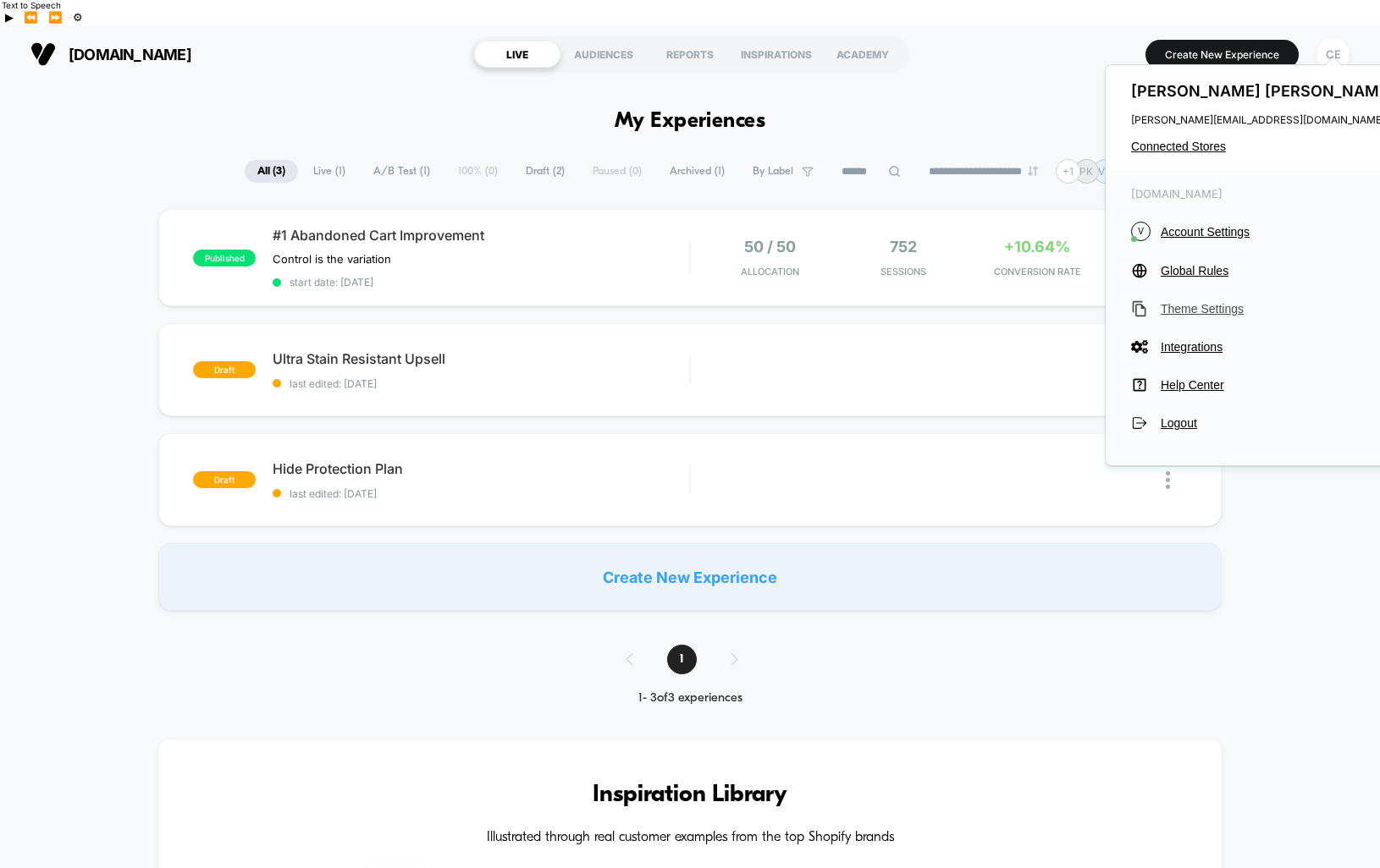
click at [1202, 308] on span "Theme Settings" at bounding box center [1279, 309] width 238 height 14
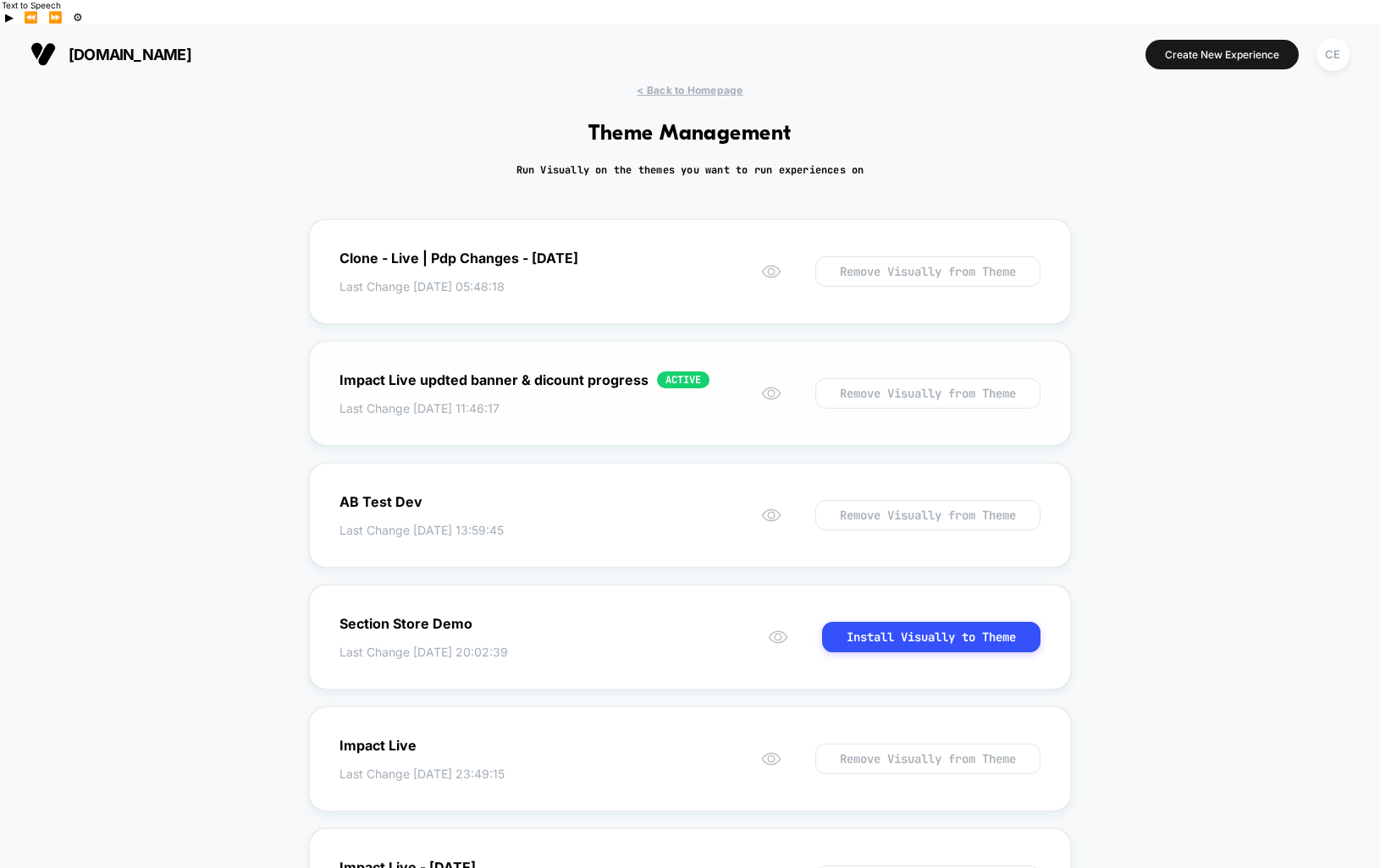
click at [943, 341] on div "Impact Live updted banner & dicount progress ACTIVE Last Change [DATE] 11:46:17…" at bounding box center [689, 393] width 762 height 105
click at [764, 383] on icon at bounding box center [771, 393] width 20 height 20
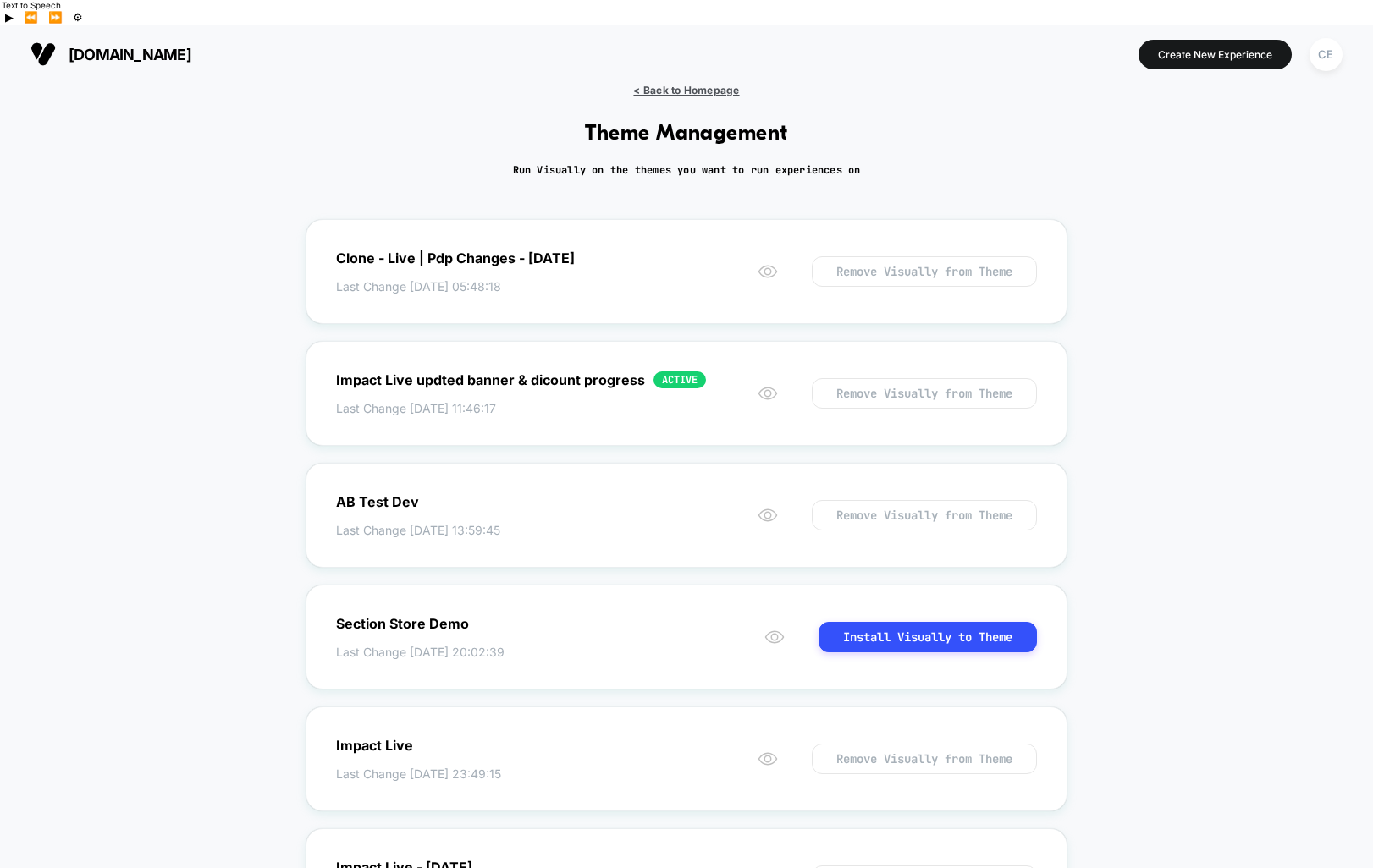
click at [665, 84] on span "< Back to Homepage" at bounding box center [686, 90] width 106 height 13
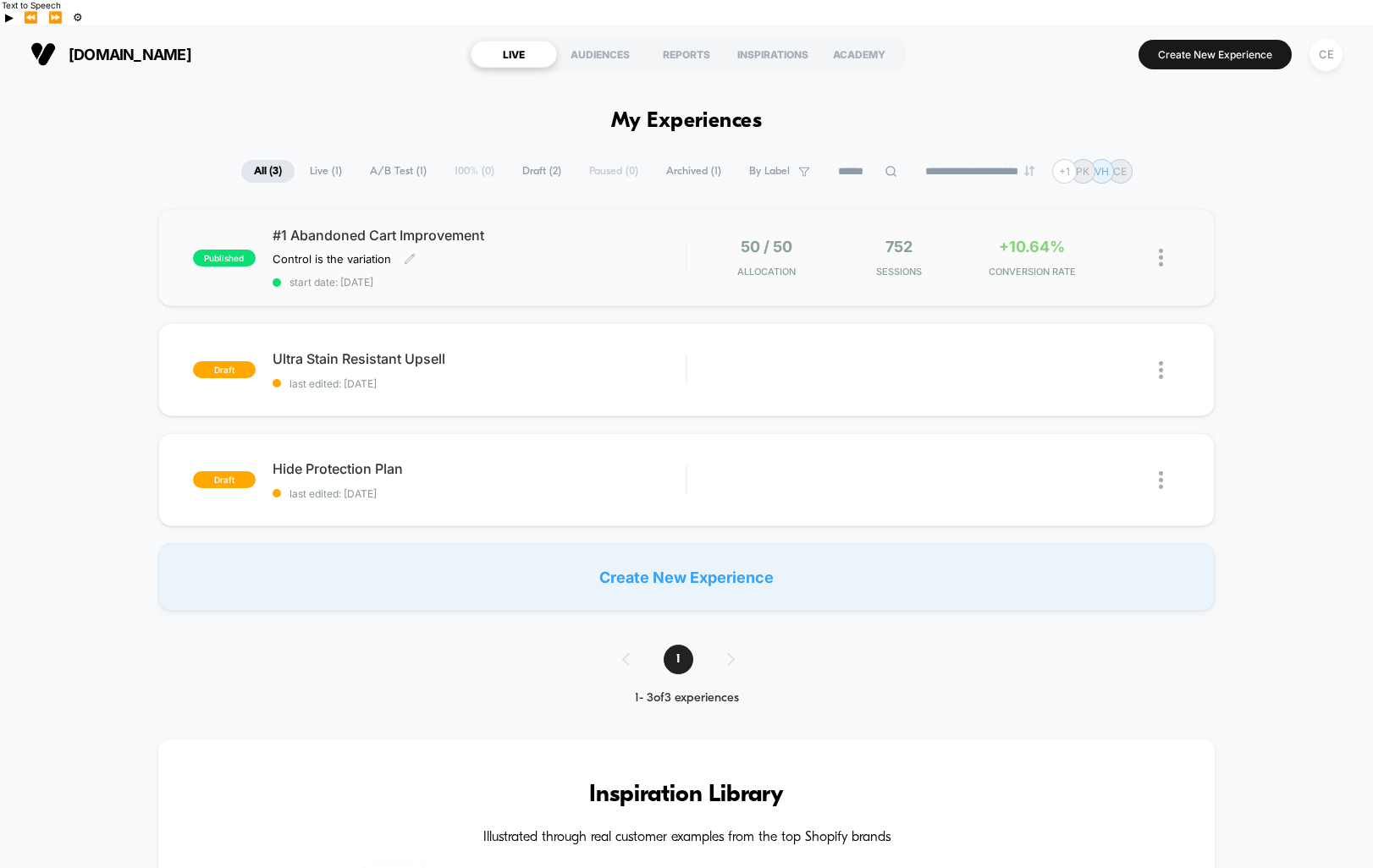
click at [670, 236] on div "#1 Abandoned Cart Improvement Control is the variation Click to edit experience…" at bounding box center [480, 258] width 414 height 62
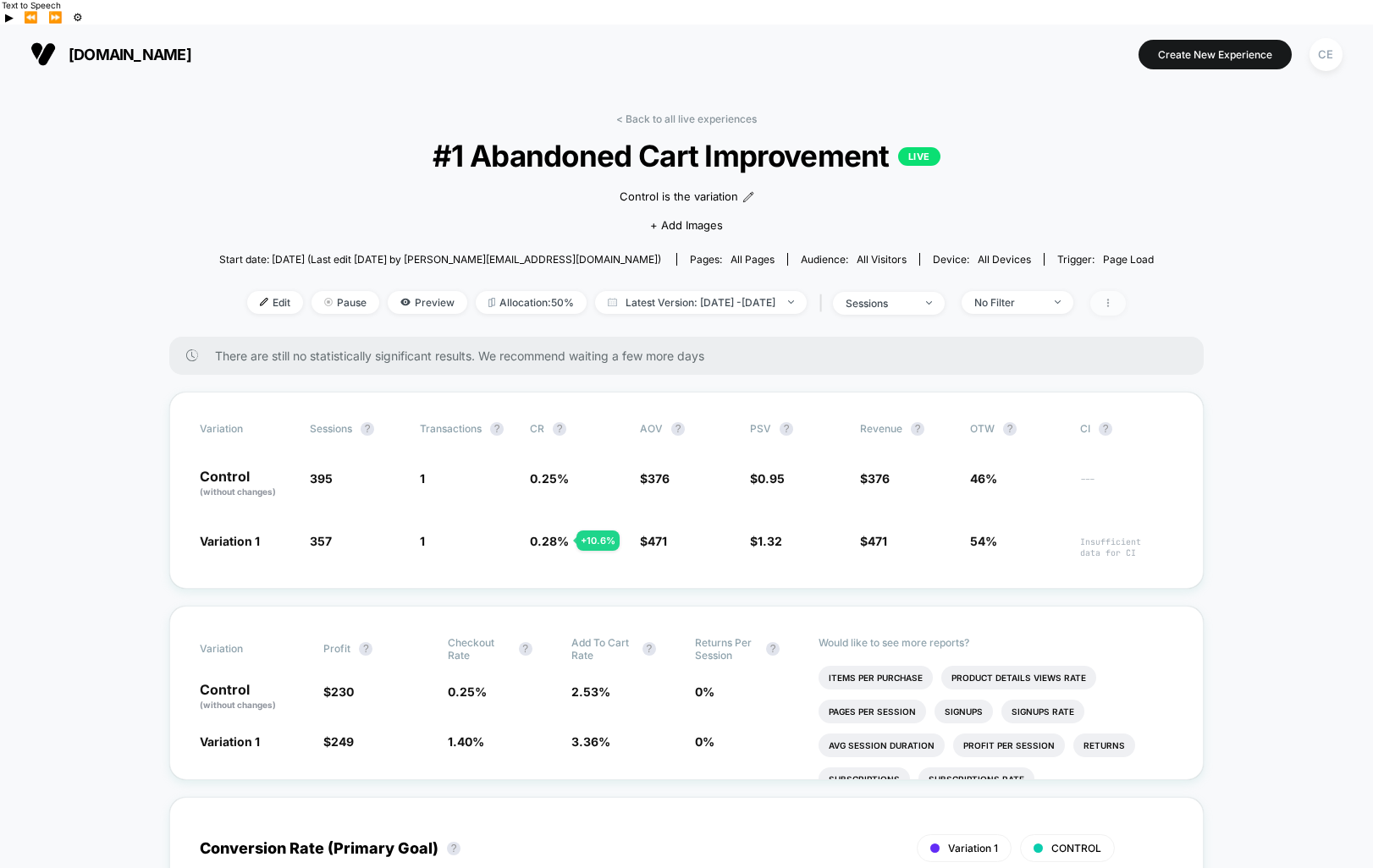
click at [1113, 298] on icon at bounding box center [1108, 303] width 10 height 10
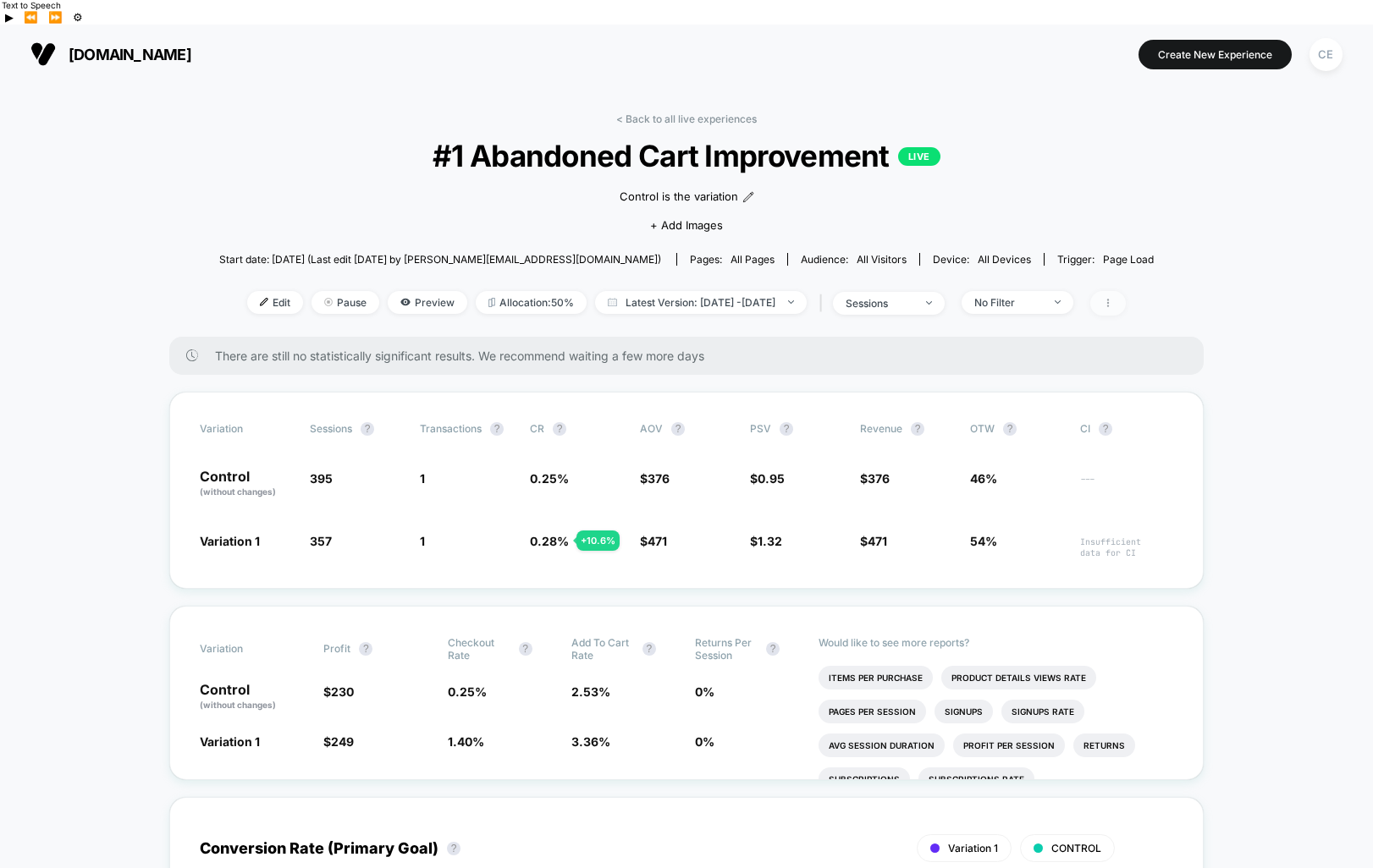
click at [1113, 298] on icon at bounding box center [1108, 303] width 10 height 10
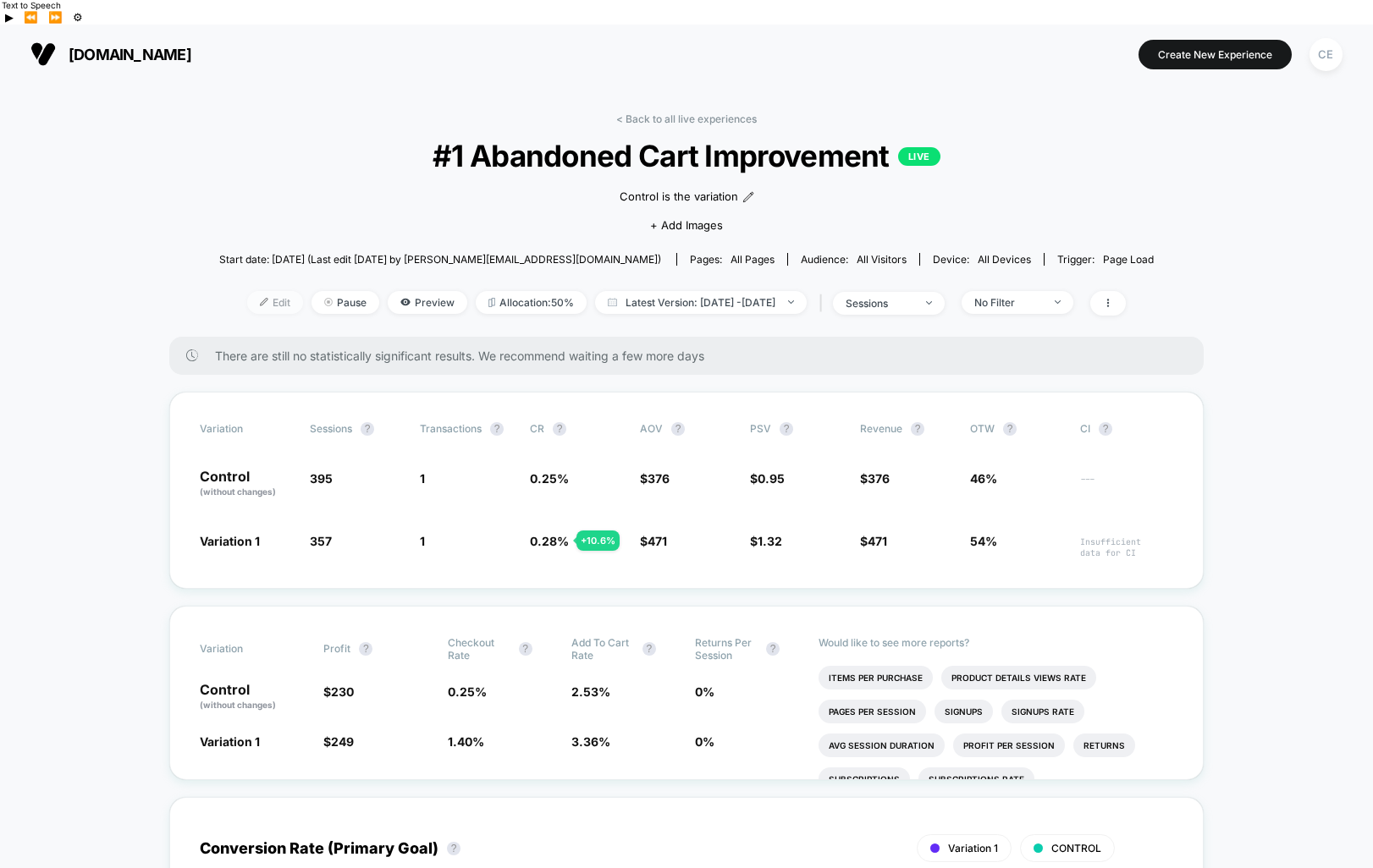
click at [260, 298] on img at bounding box center [264, 302] width 8 height 8
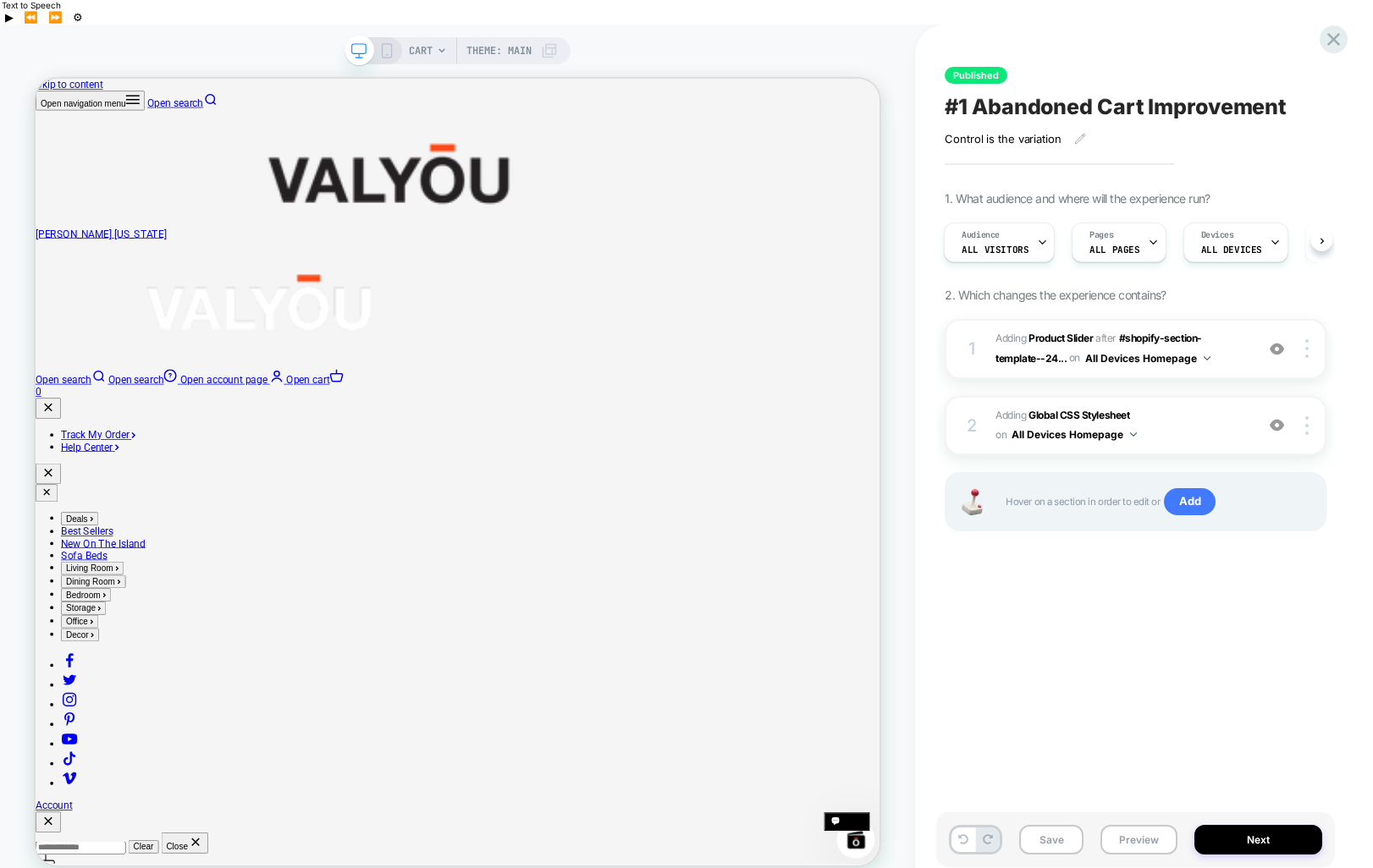
click at [515, 37] on span "Theme: MAIN" at bounding box center [498, 51] width 65 height 27
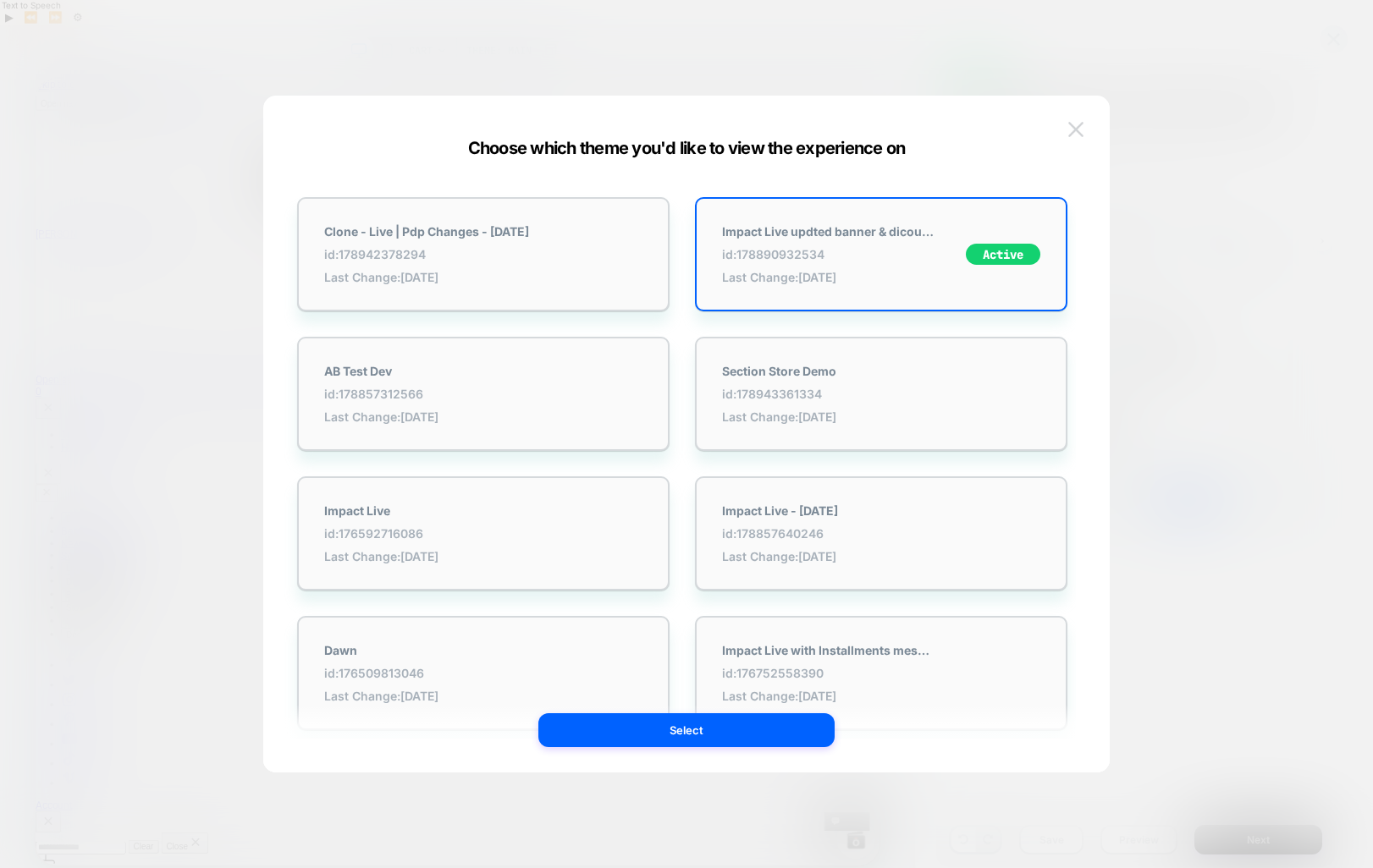
click at [1076, 129] on img at bounding box center [1076, 129] width 15 height 14
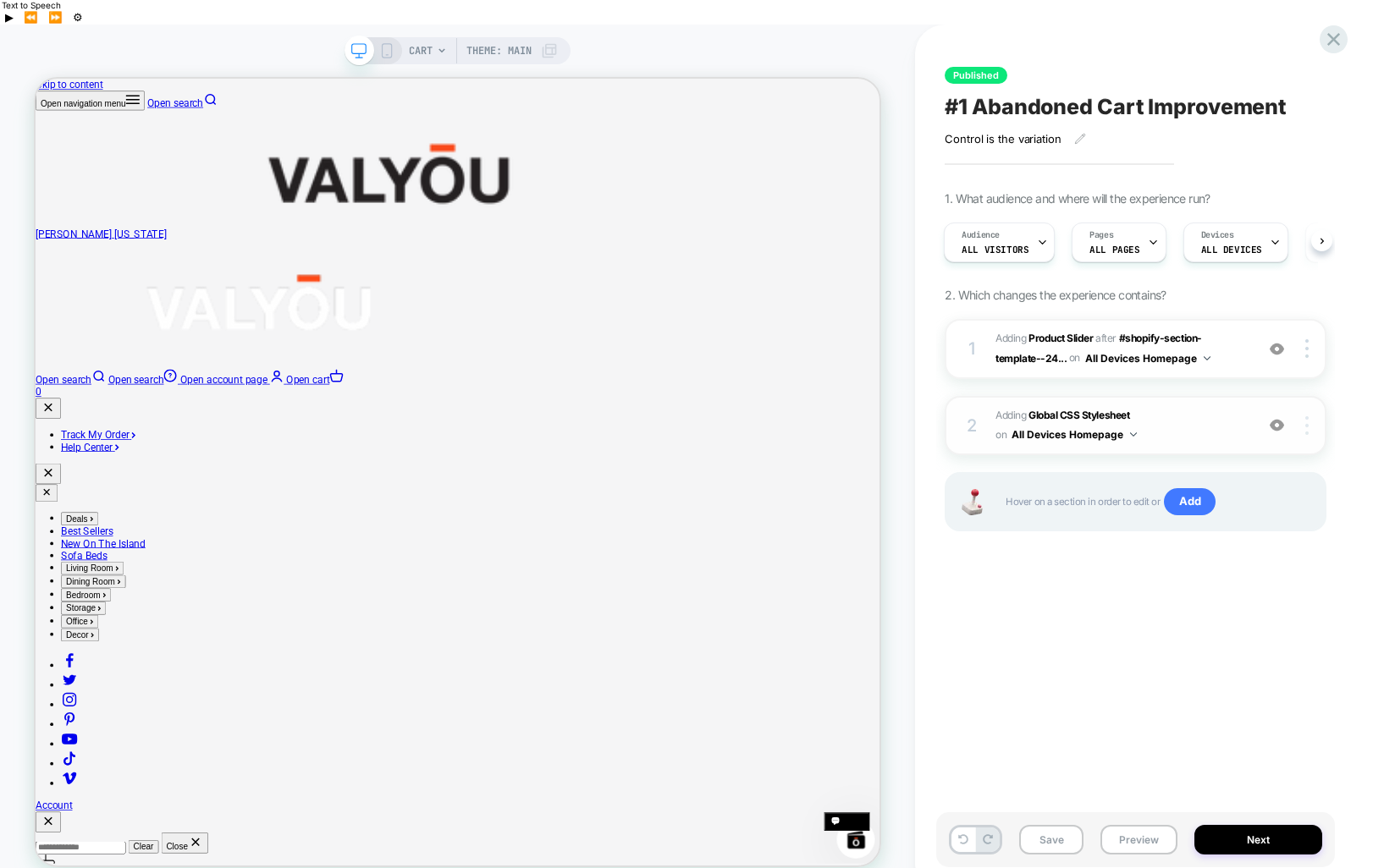
click at [1309, 416] on div at bounding box center [1309, 426] width 32 height 19
click at [1124, 424] on button "All Devices Homepage" at bounding box center [1074, 434] width 125 height 21
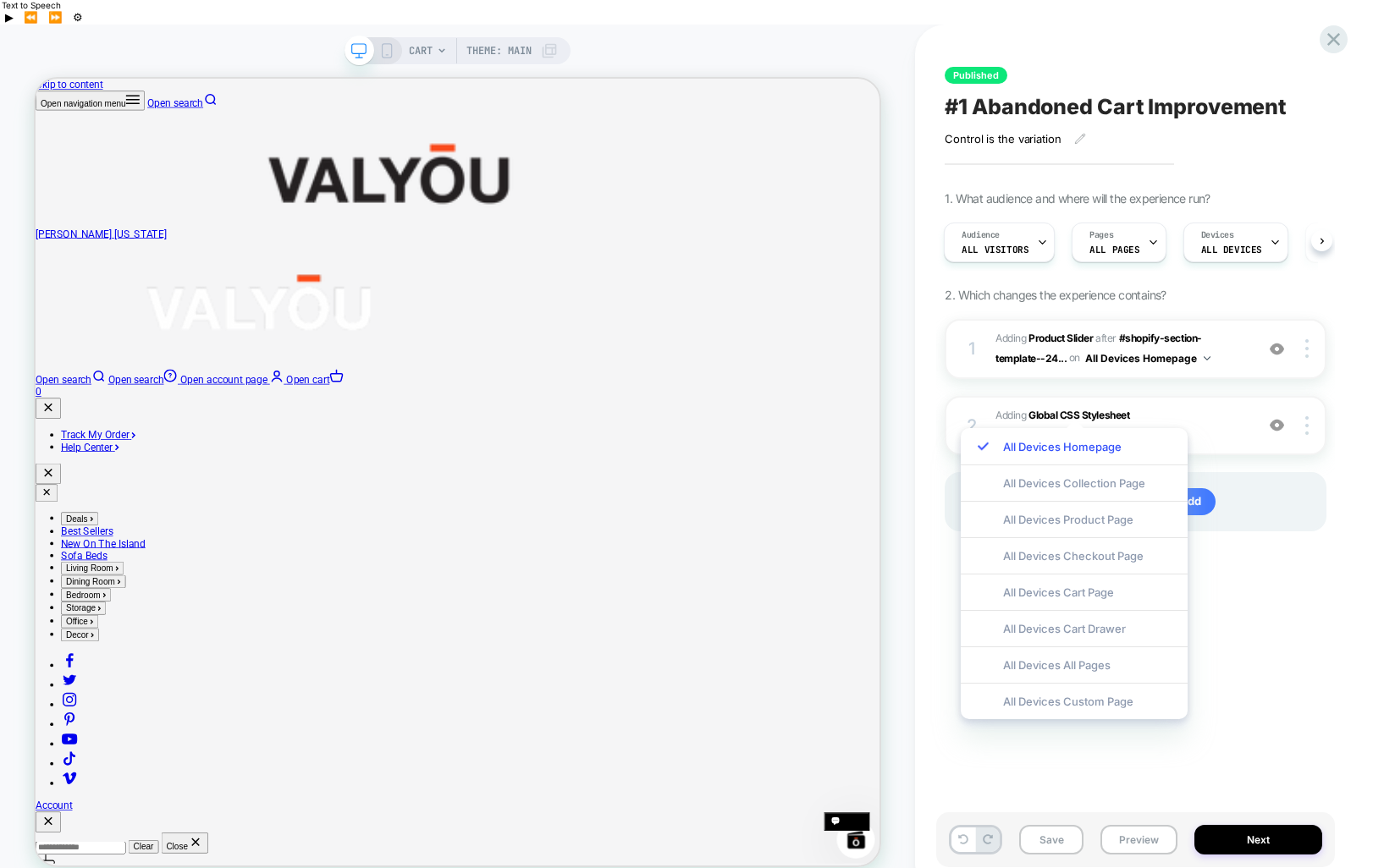
click at [1053, 659] on div "All Devices All Pages" at bounding box center [1074, 665] width 227 height 36
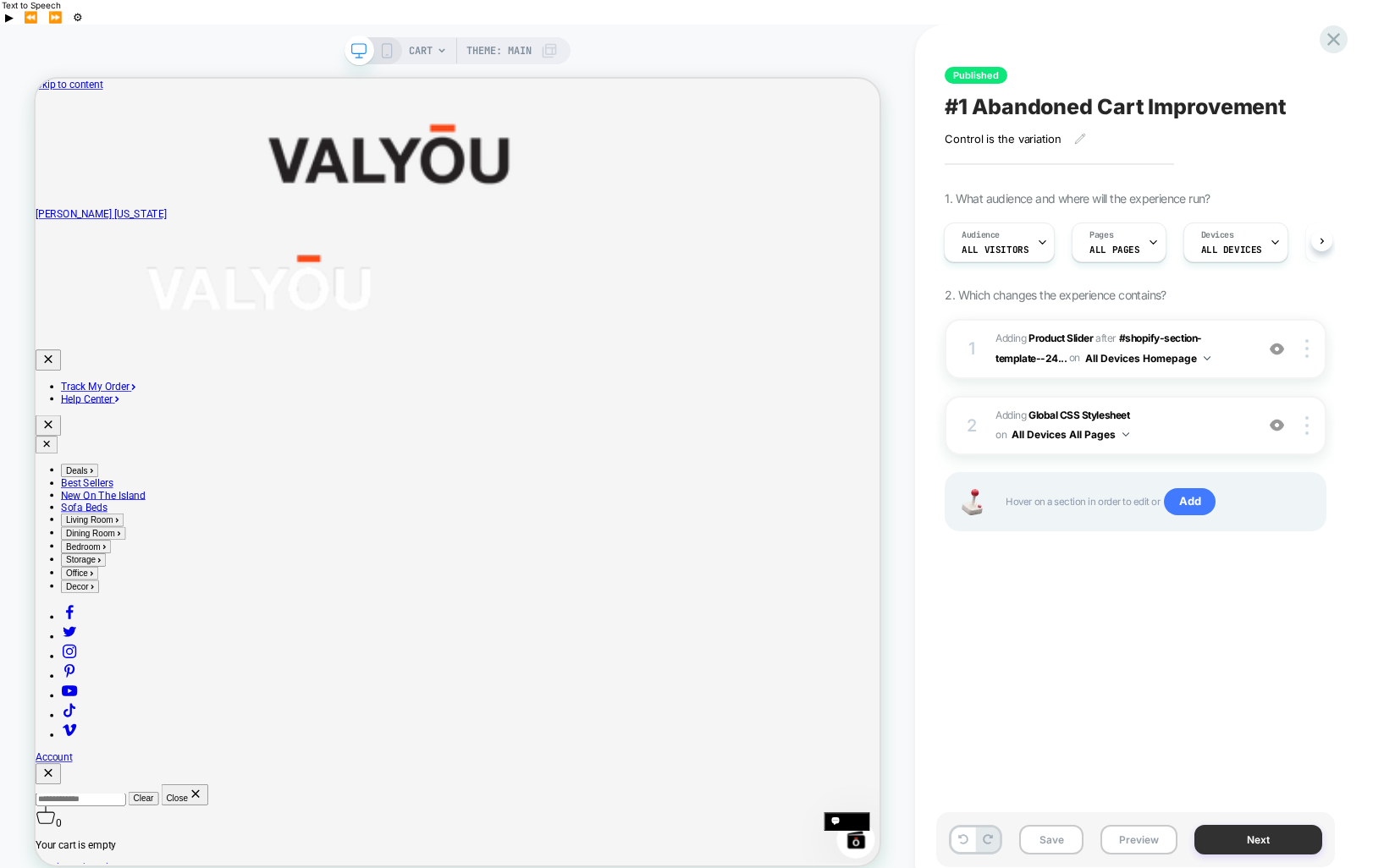
click at [1256, 826] on button "Next" at bounding box center [1258, 840] width 128 height 30
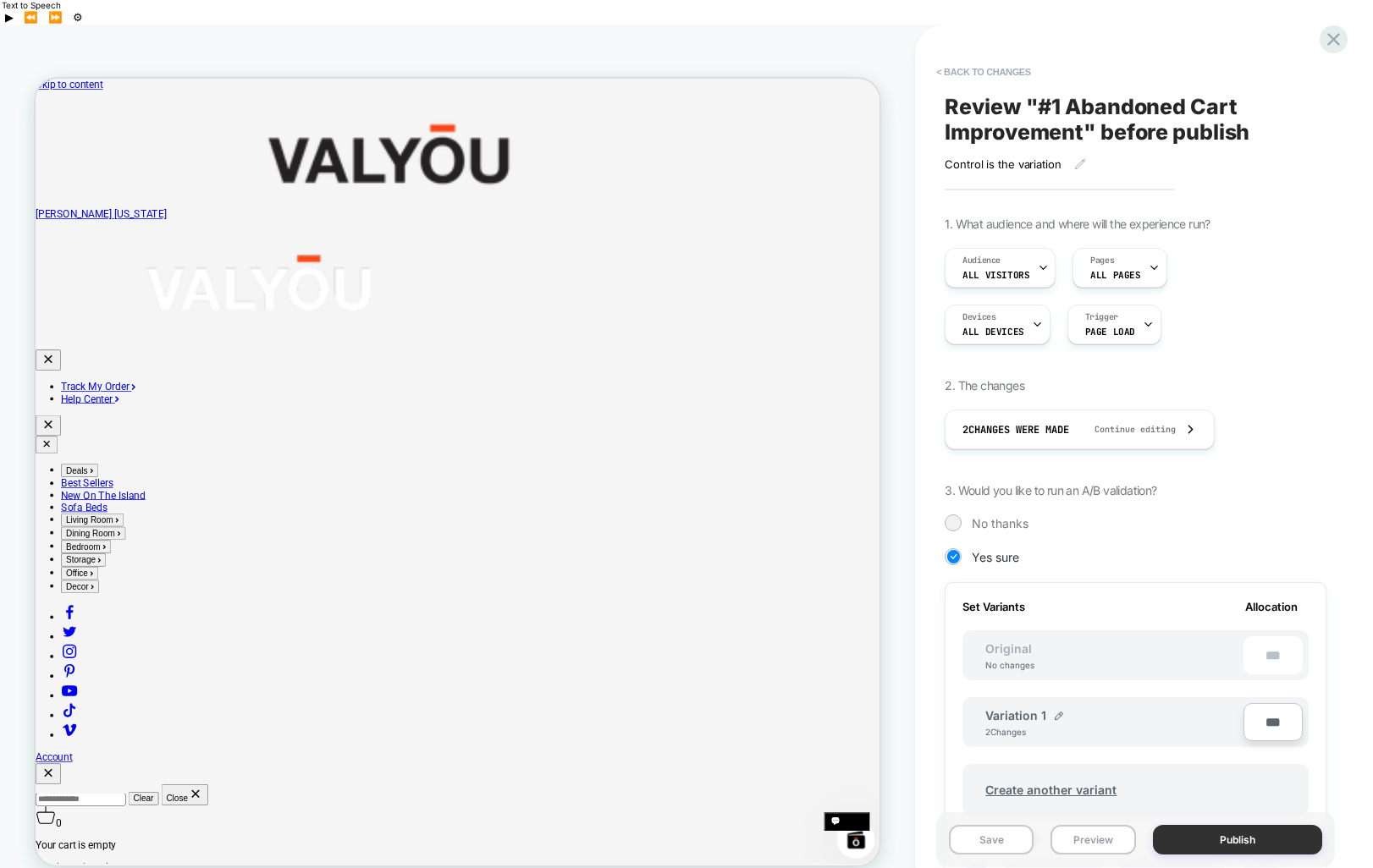
scroll to position [0, 2]
click at [1256, 826] on button "Publish" at bounding box center [1237, 840] width 170 height 30
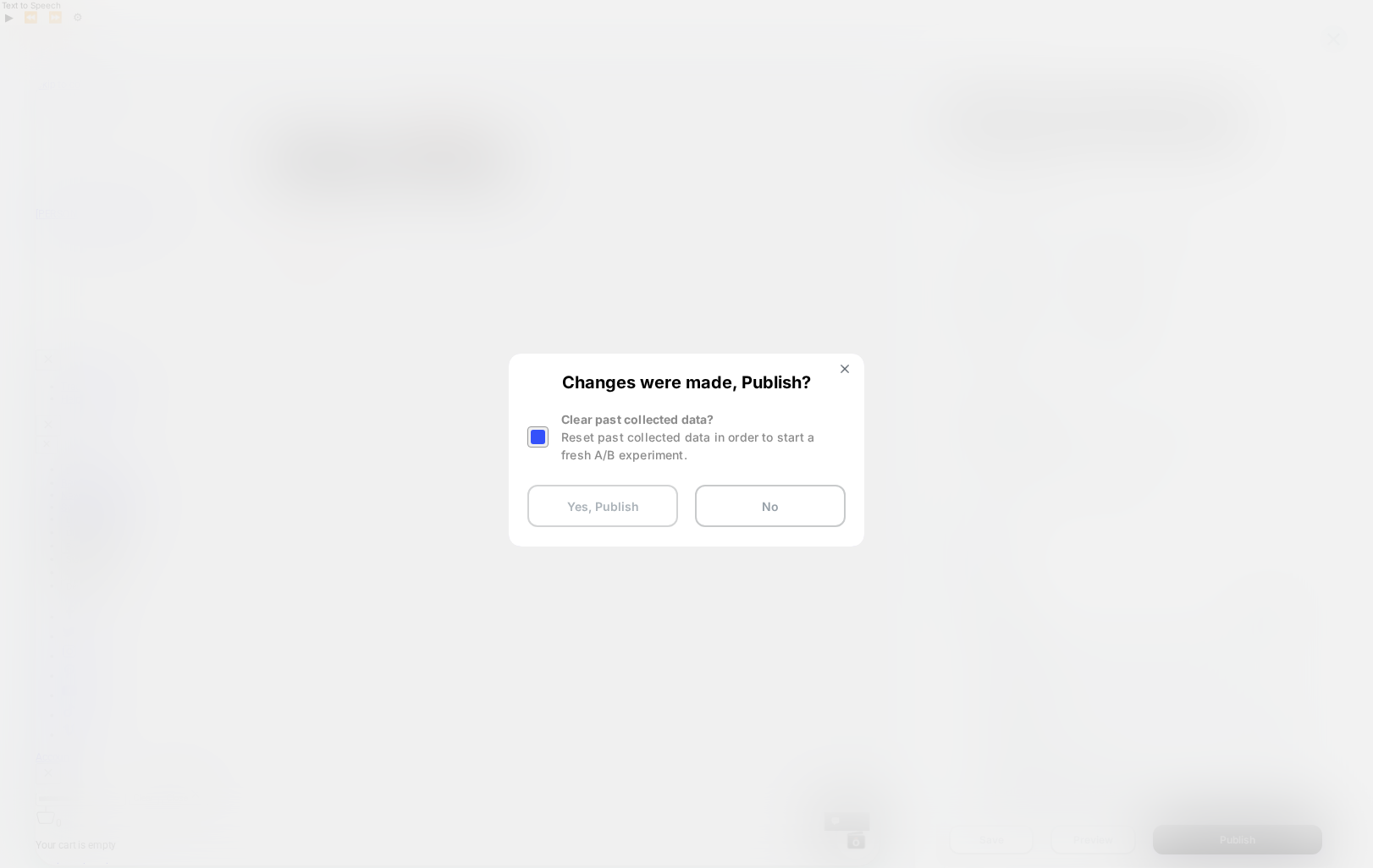
click at [597, 509] on button "Yes, Publish" at bounding box center [603, 506] width 151 height 42
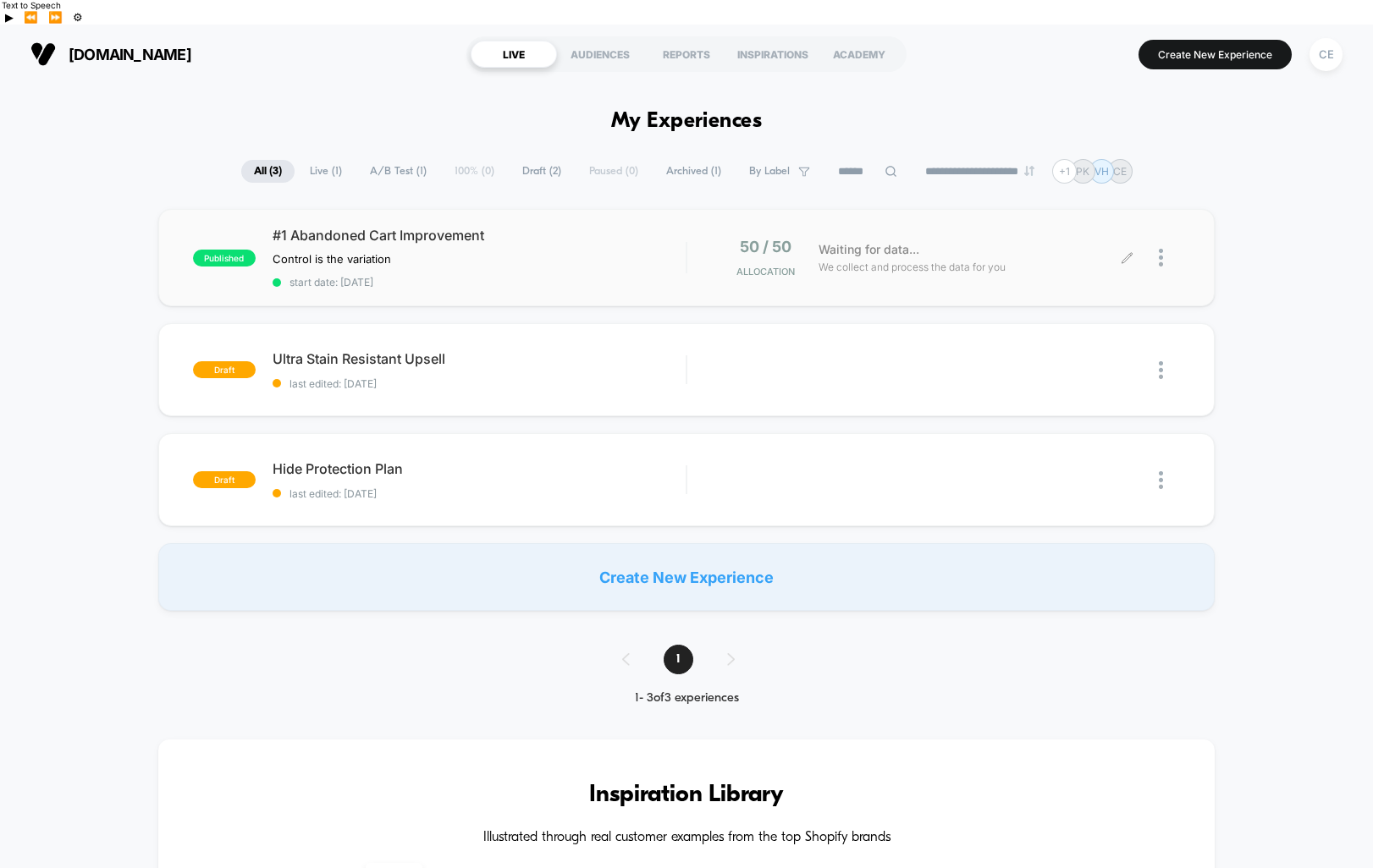
click at [1166, 238] on div at bounding box center [1169, 258] width 21 height 40
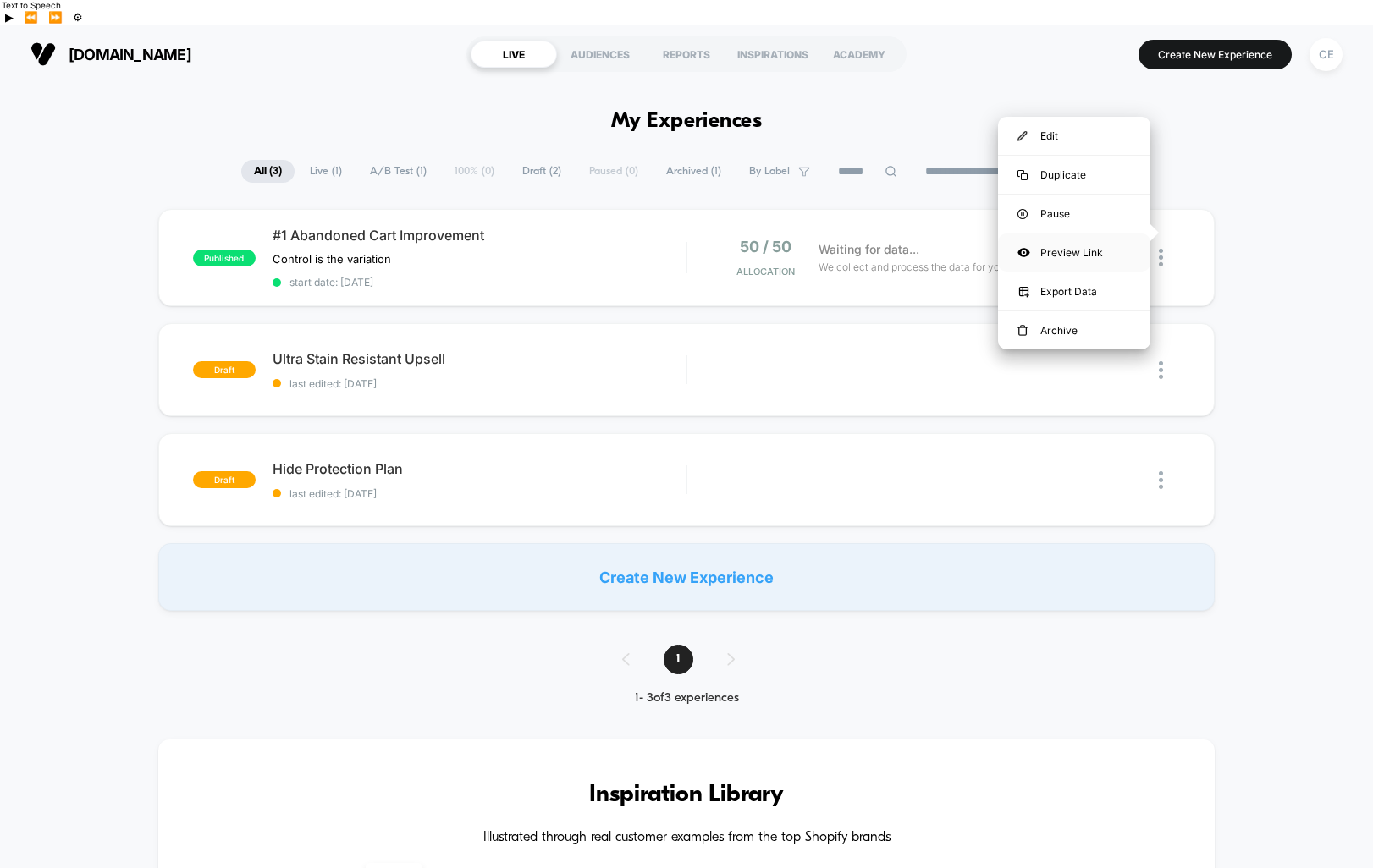
click at [1089, 248] on div "Preview Link" at bounding box center [1074, 253] width 153 height 38
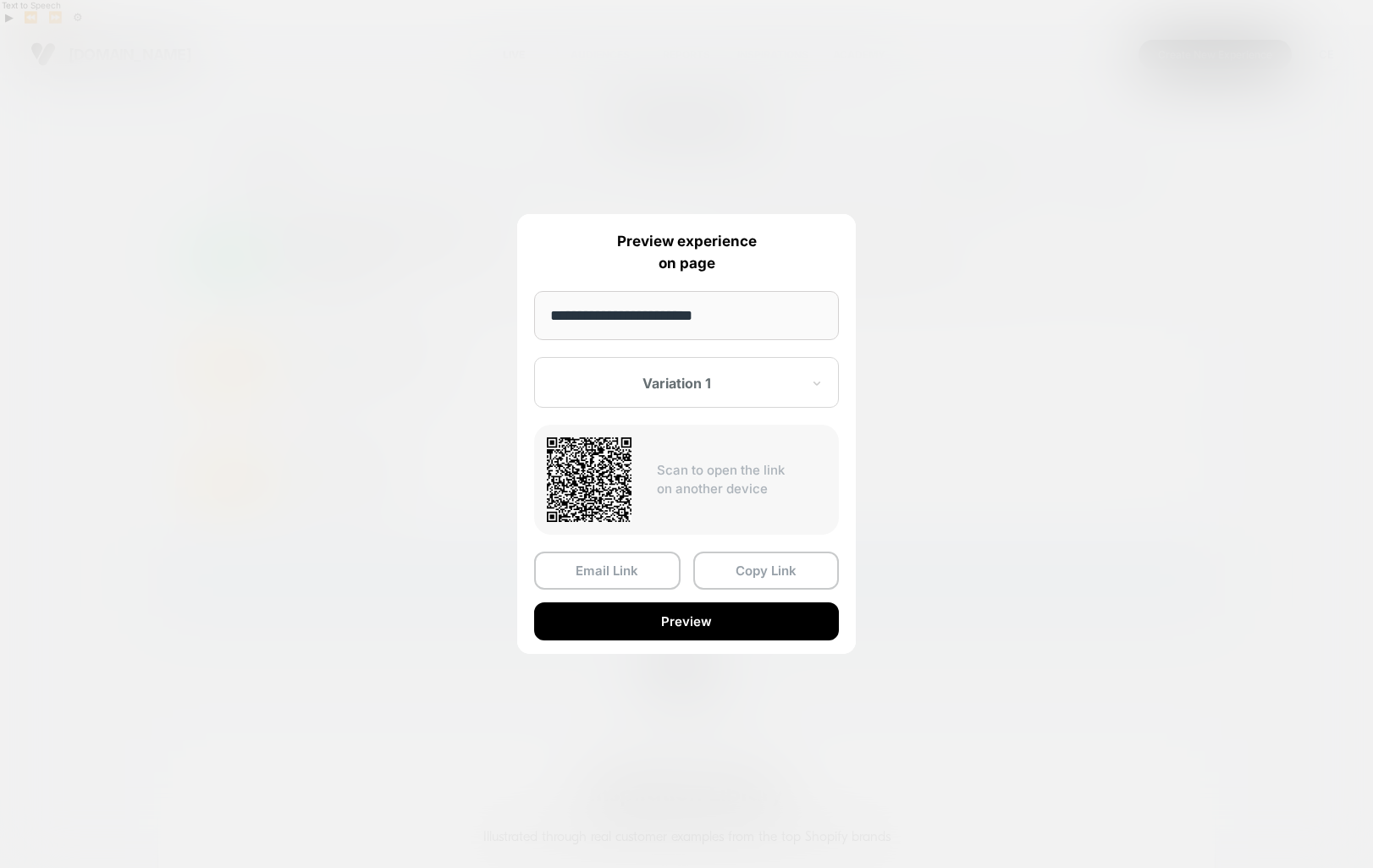
click at [741, 315] on input "**********" at bounding box center [686, 315] width 304 height 49
drag, startPoint x: 741, startPoint y: 315, endPoint x: 494, endPoint y: 310, distance: 247.1
click at [1159, 278] on div "**********" at bounding box center [1169, 258] width 21 height 40
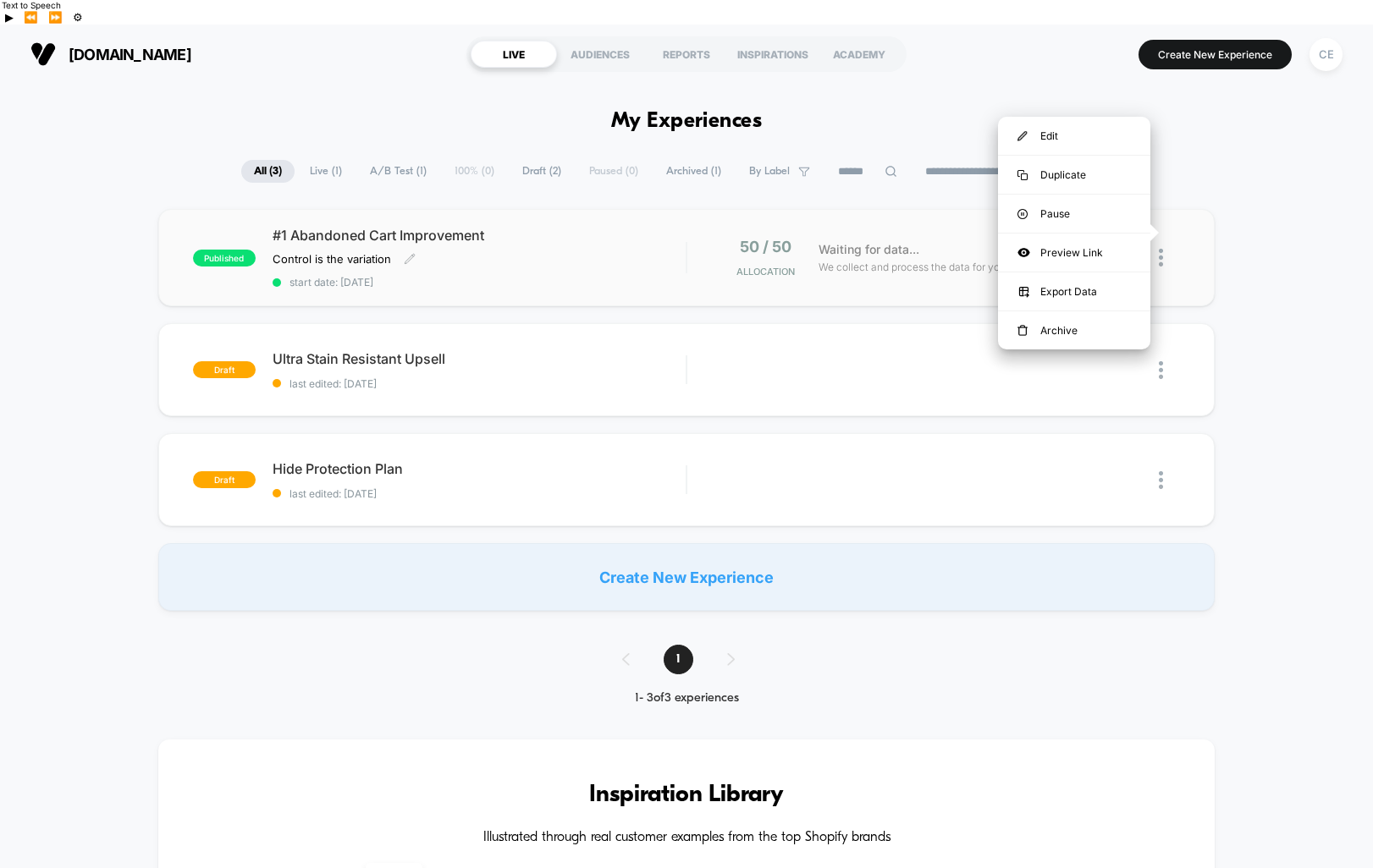
click at [592, 248] on div "#1 Abandoned Cart Improvement Control is the variation Click to edit experience…" at bounding box center [480, 258] width 414 height 62
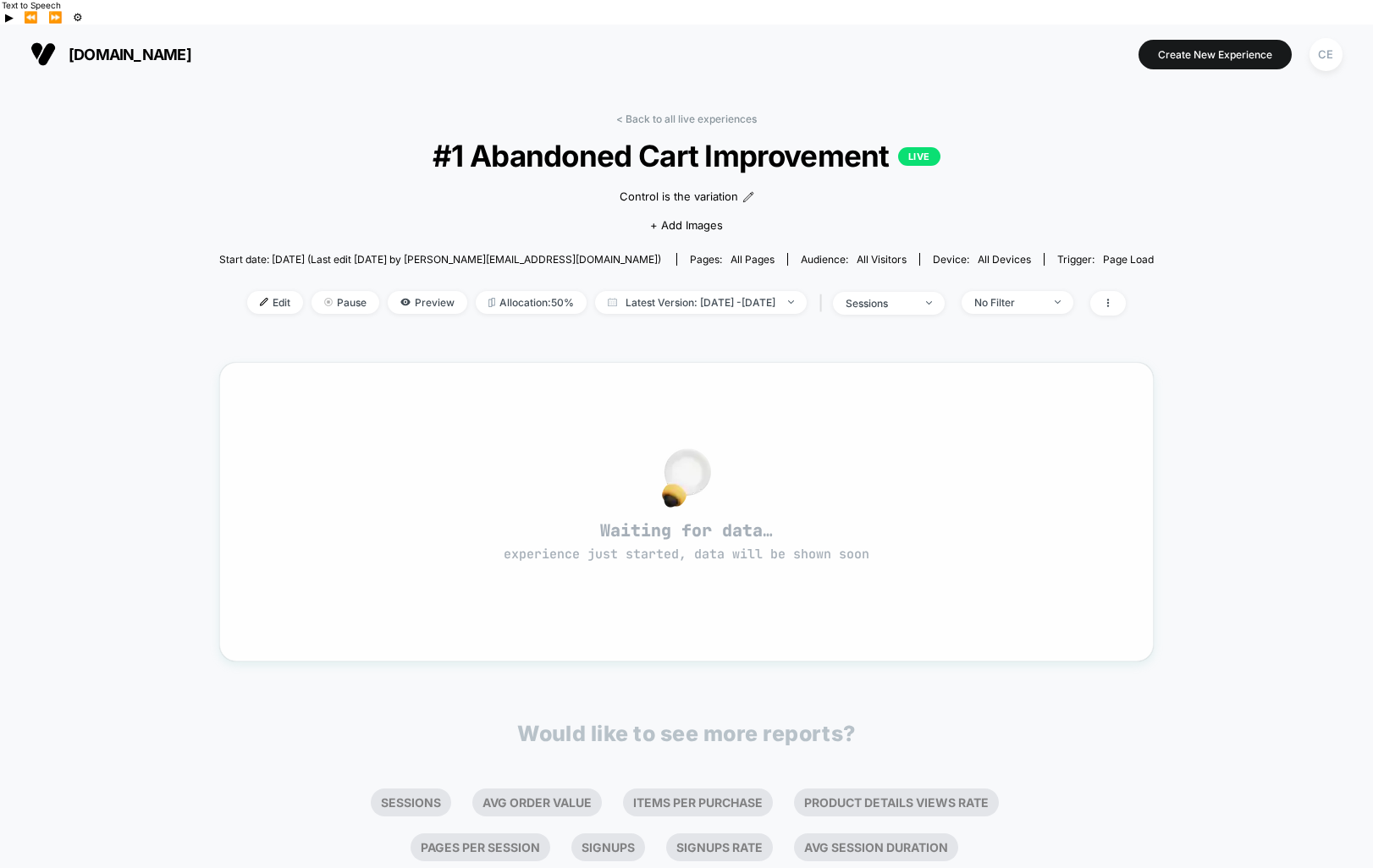
scroll to position [38, 0]
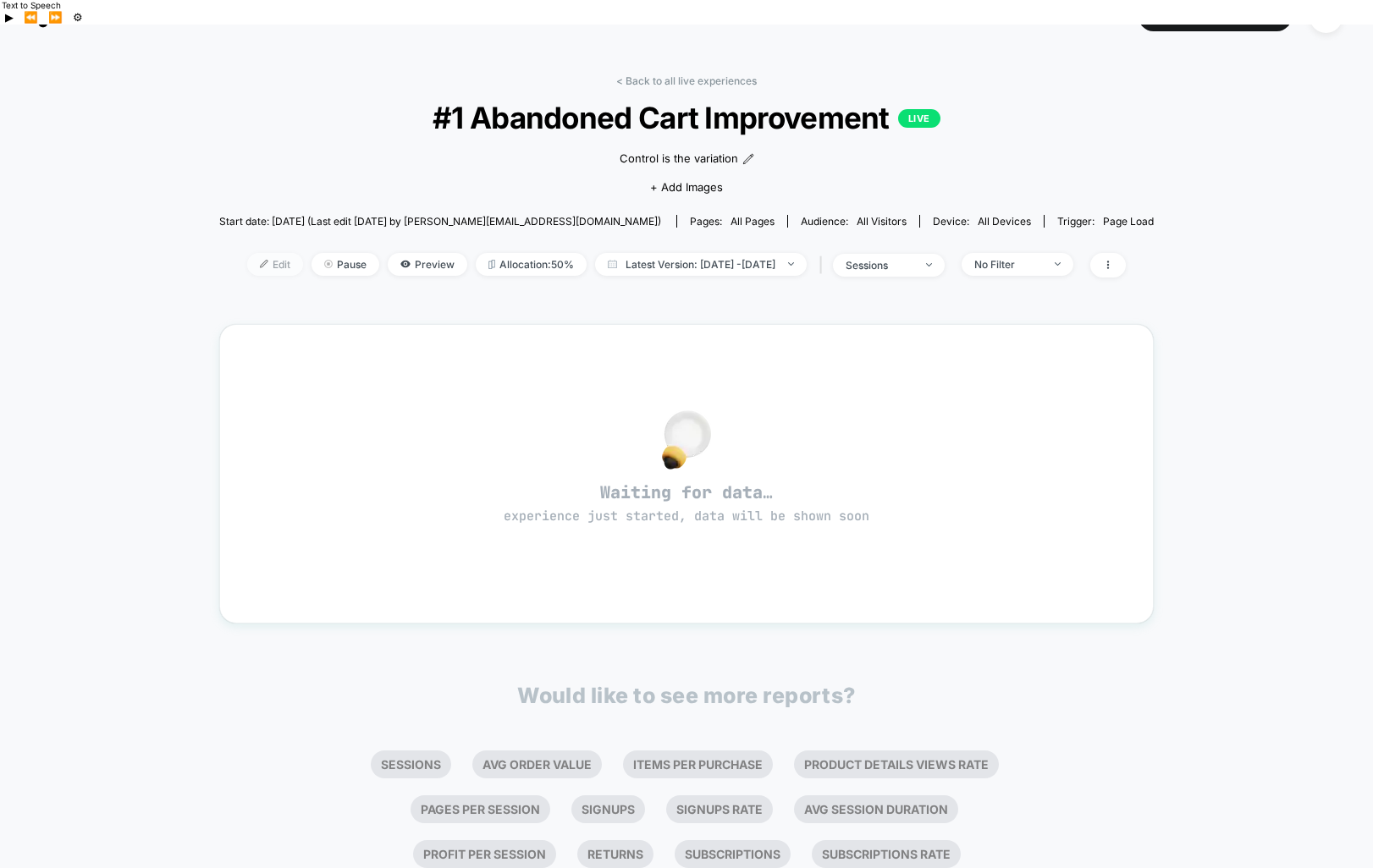
click at [247, 253] on span "Edit" at bounding box center [275, 264] width 56 height 23
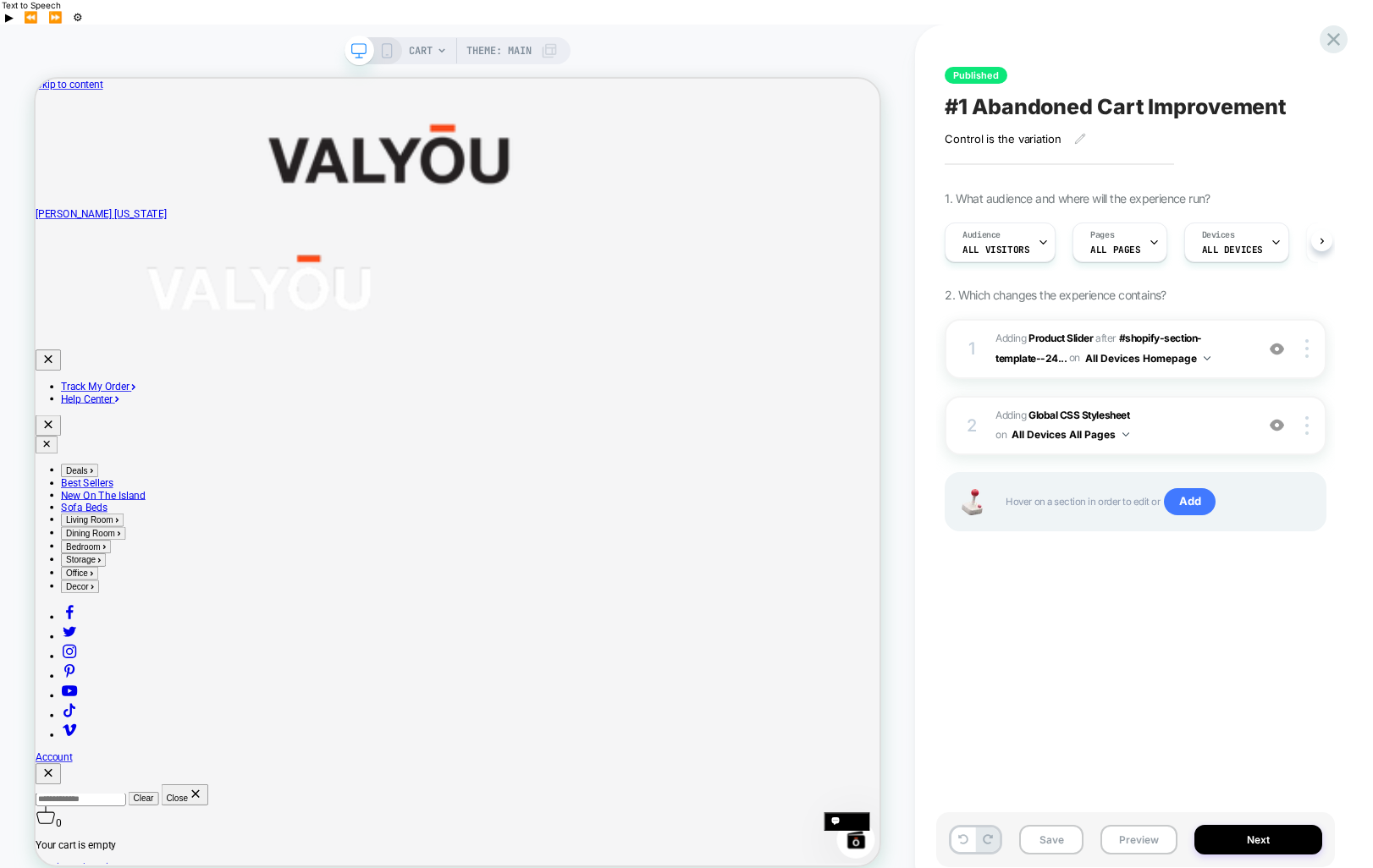
scroll to position [0, 1]
click at [430, 37] on span "CART" at bounding box center [420, 51] width 24 height 27
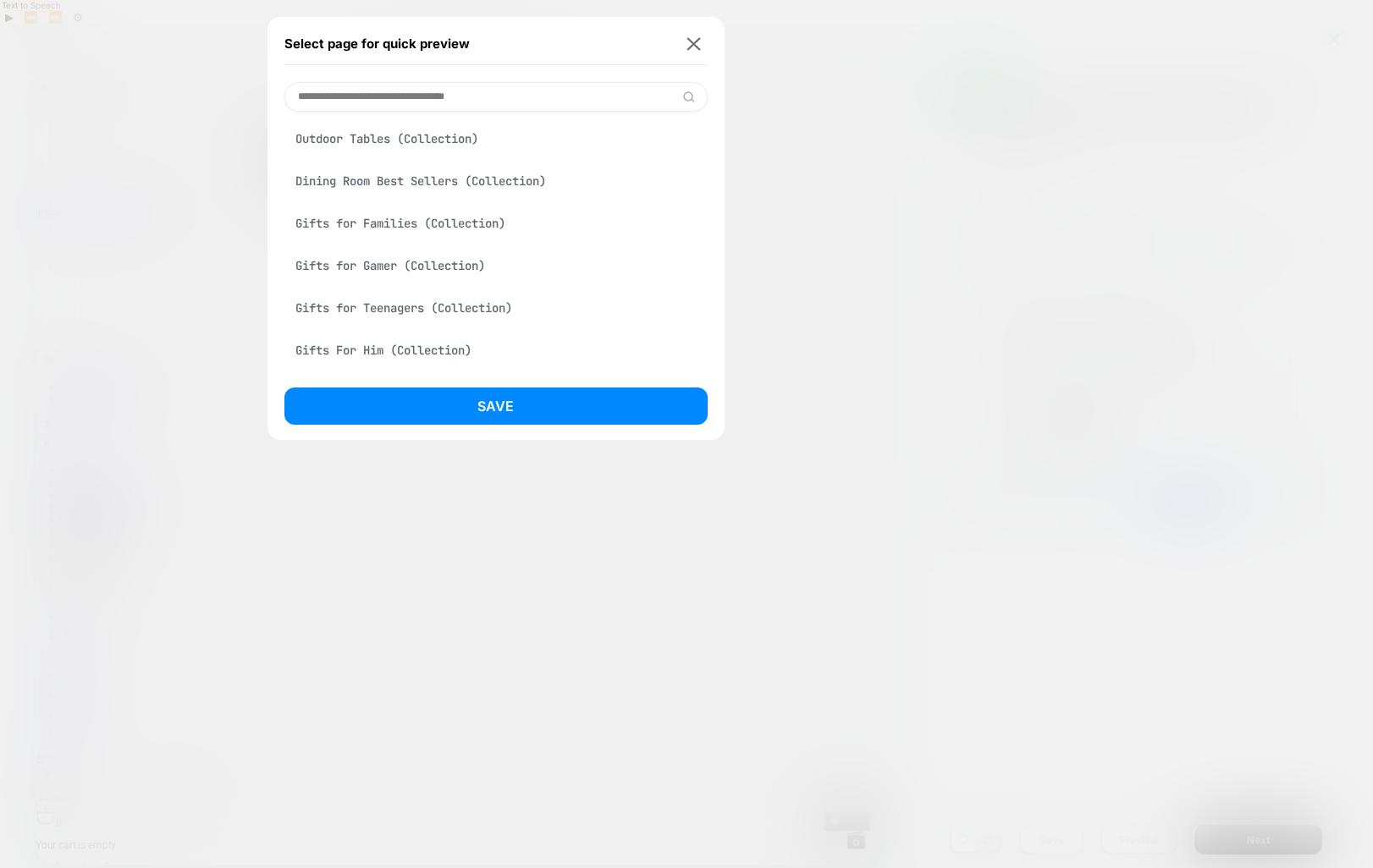
scroll to position [0, 0]
click at [414, 144] on div "The Charm 2.0 Bed (Product)" at bounding box center [496, 141] width 423 height 32
click at [517, 399] on button "Save" at bounding box center [496, 406] width 423 height 37
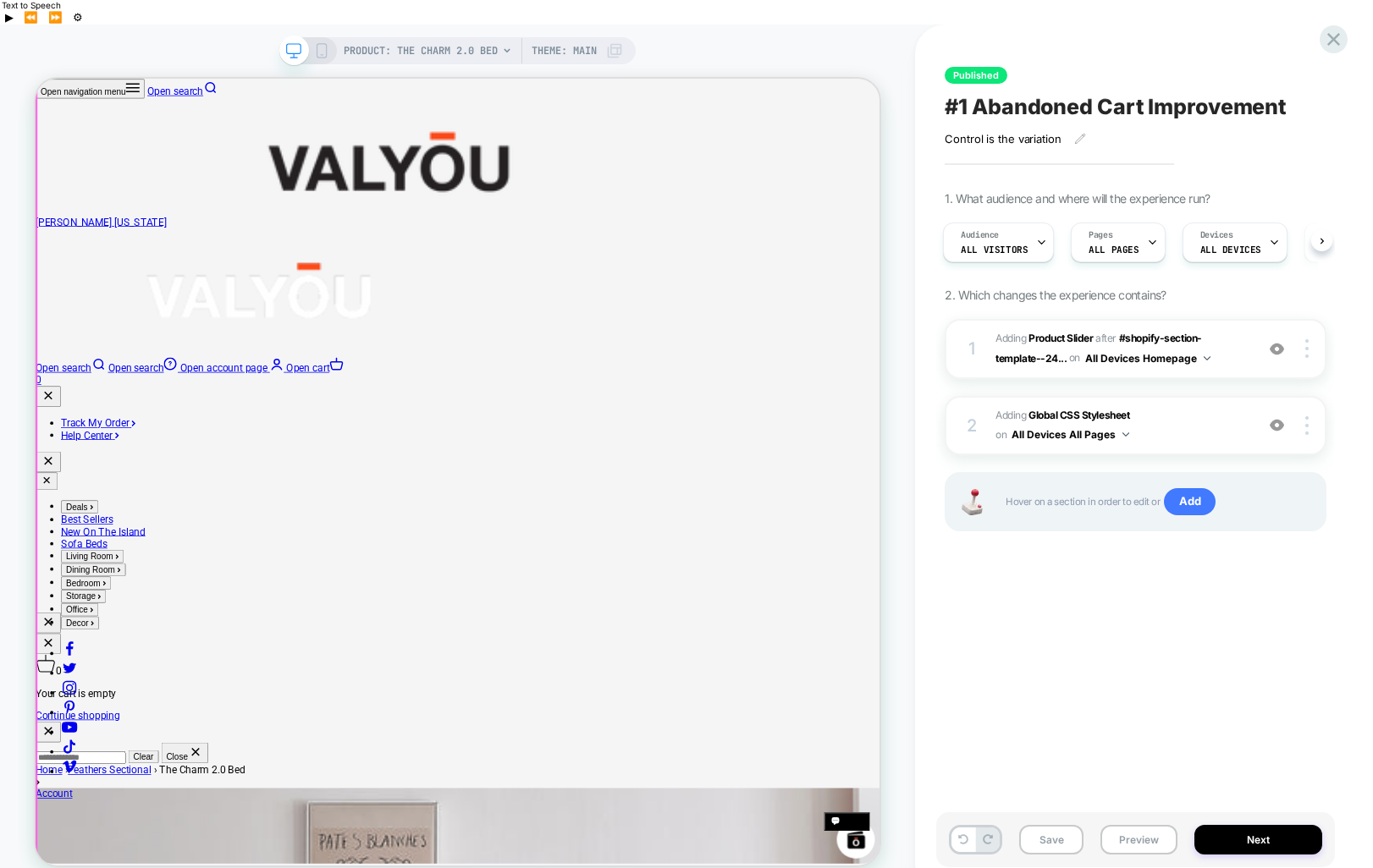
scroll to position [288, 0]
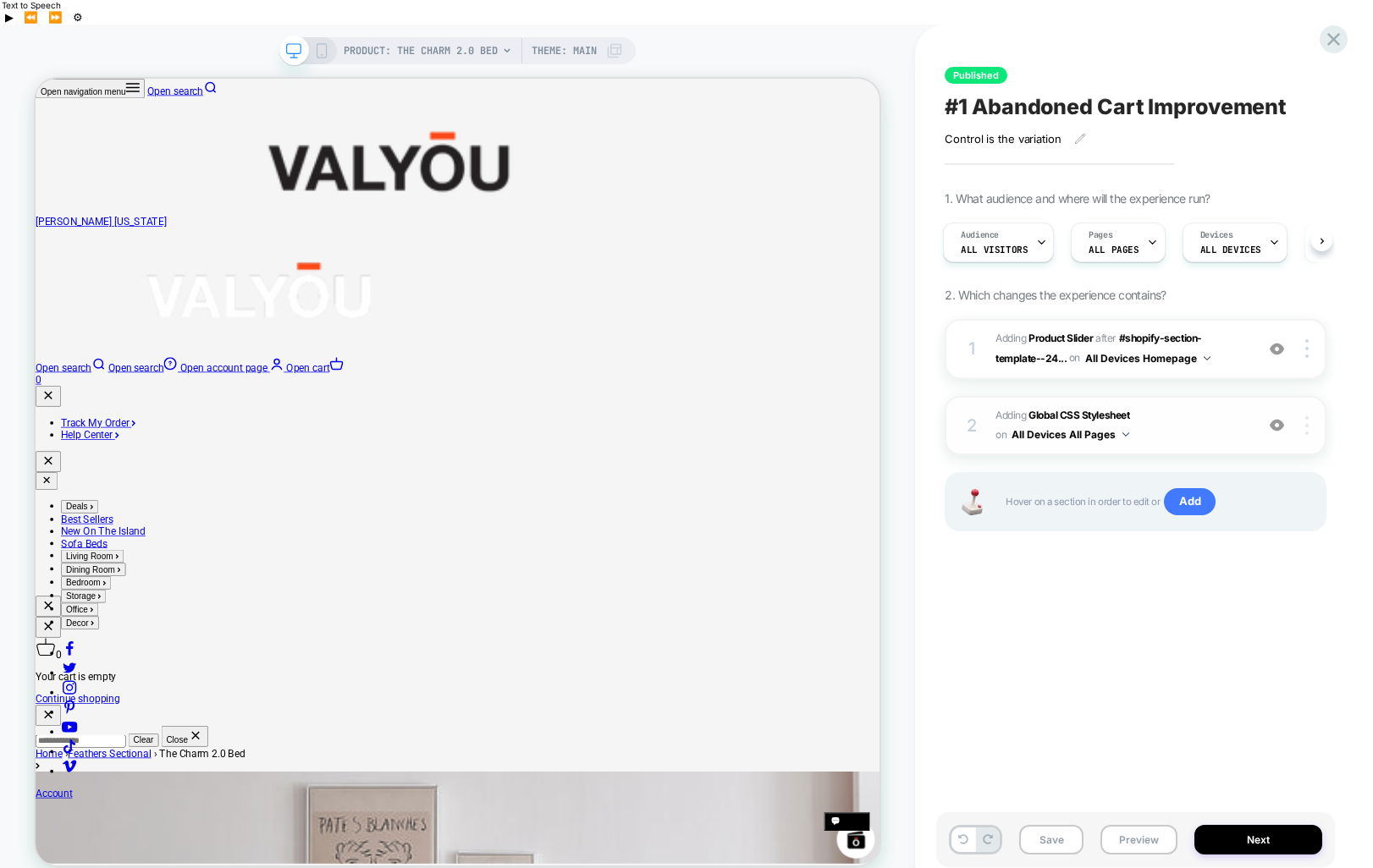
click at [1303, 416] on div at bounding box center [1309, 426] width 32 height 19
click at [1133, 826] on button "Preview" at bounding box center [1138, 840] width 77 height 30
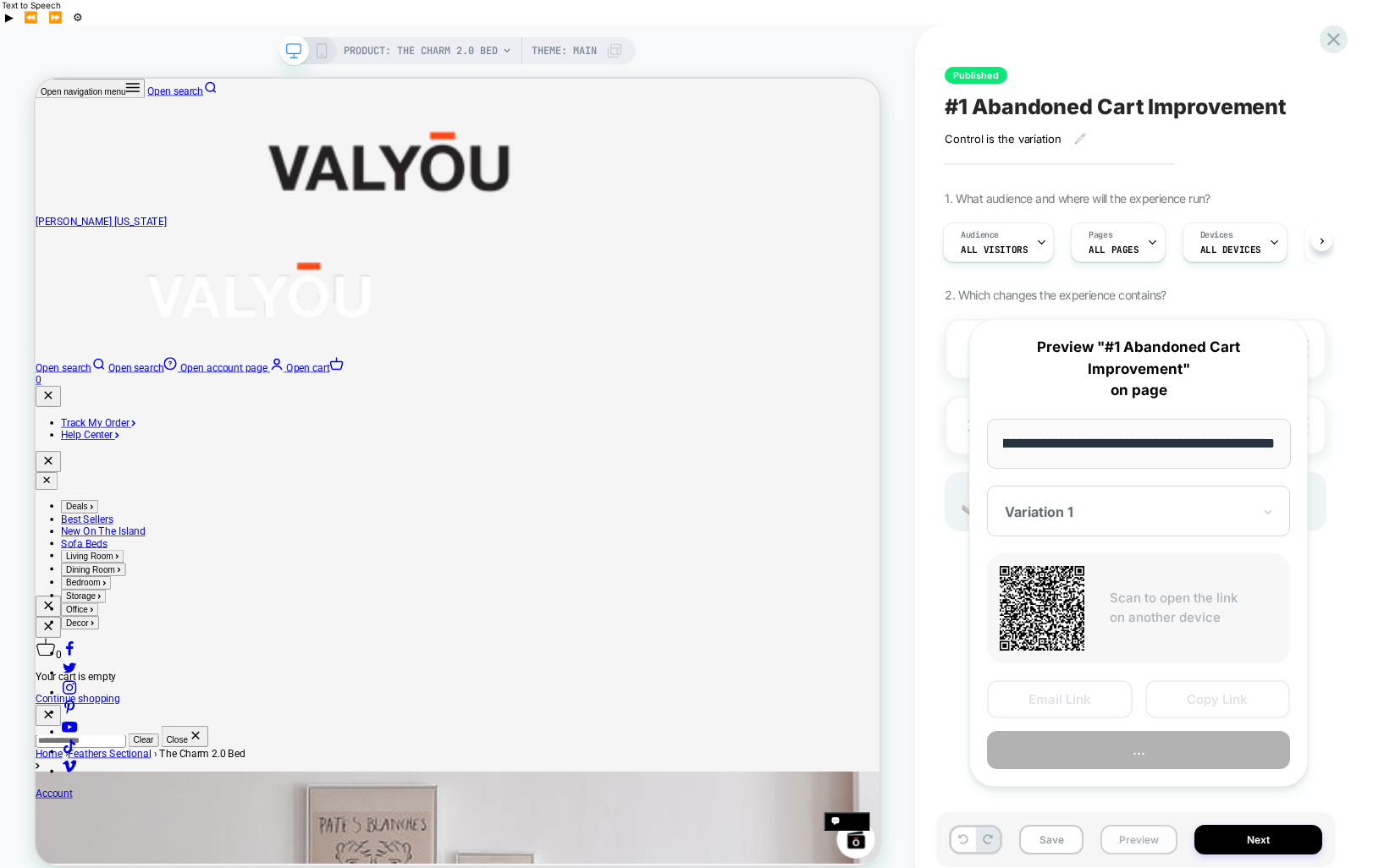
scroll to position [0, 236]
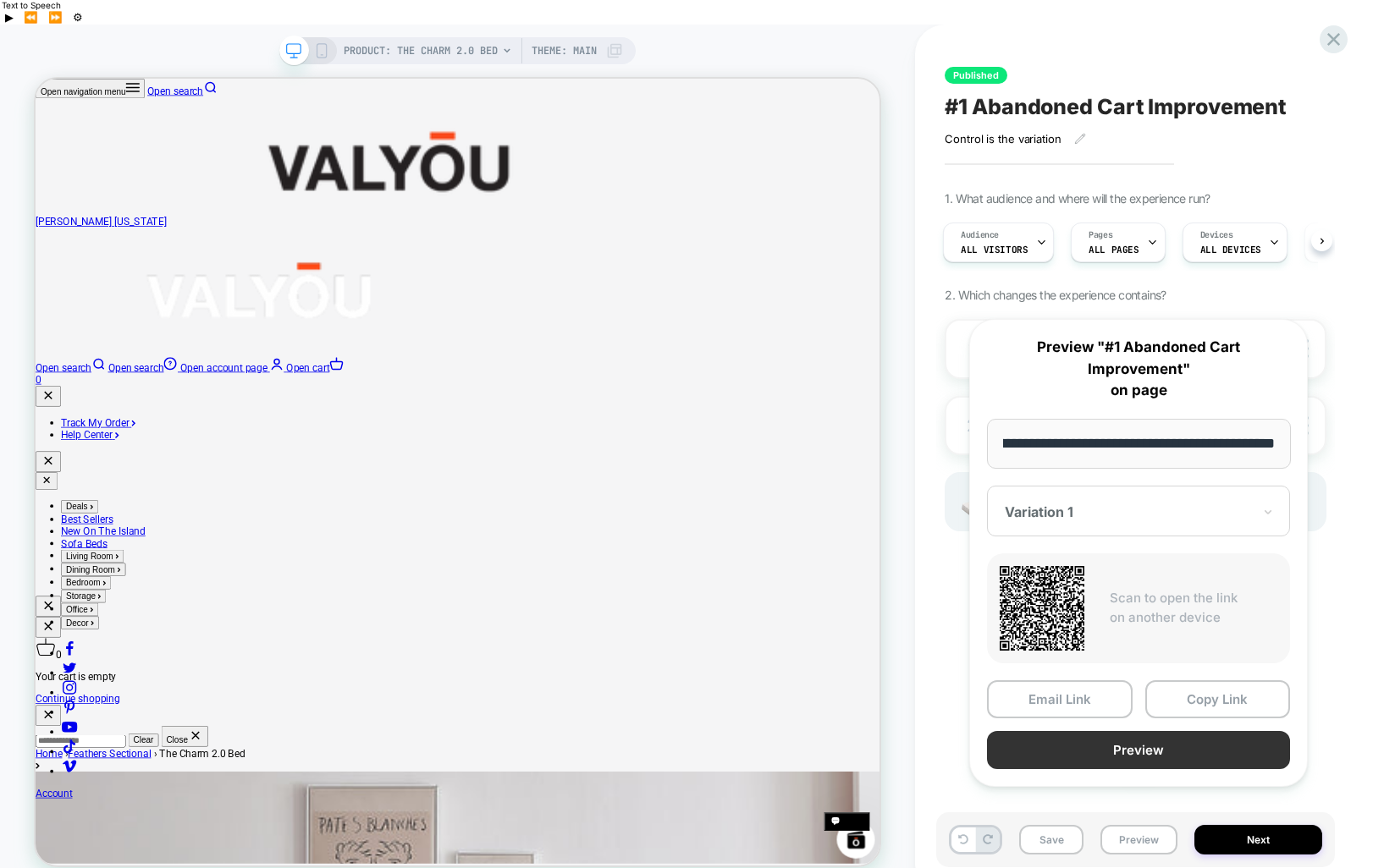
type input "**********"
click at [1115, 754] on button "Preview" at bounding box center [1137, 750] width 303 height 38
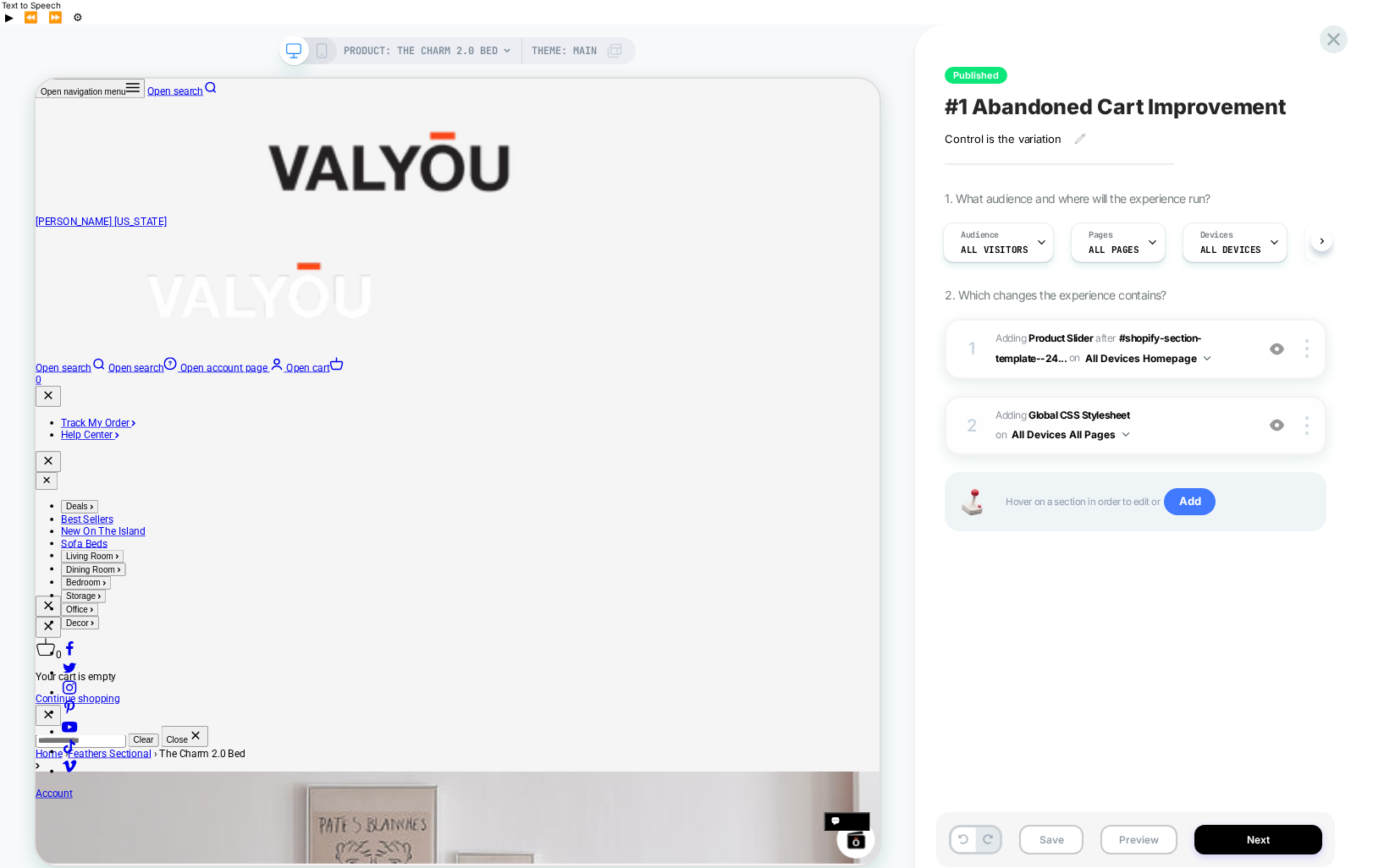
click at [1184, 410] on span "Adding Global CSS Stylesheet on All Devices All Pages" at bounding box center [1120, 426] width 251 height 40
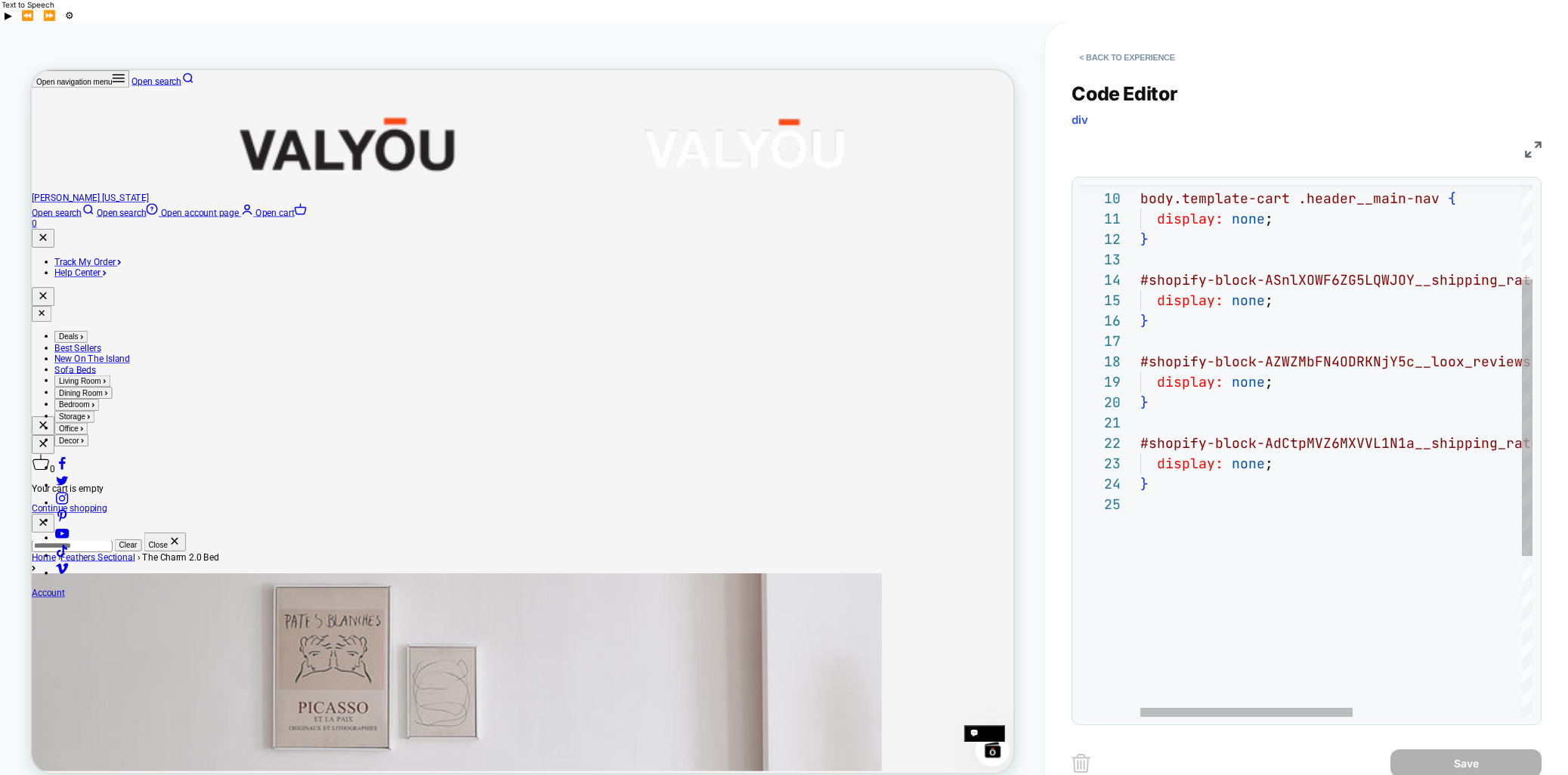
scroll to position [82, 0]
click at [1150, 492] on div "body.template-cart .header__main-nav { display: none ; } #shopify-block-ASnlXOW…" at bounding box center [1492, 515] width 705 height 1022
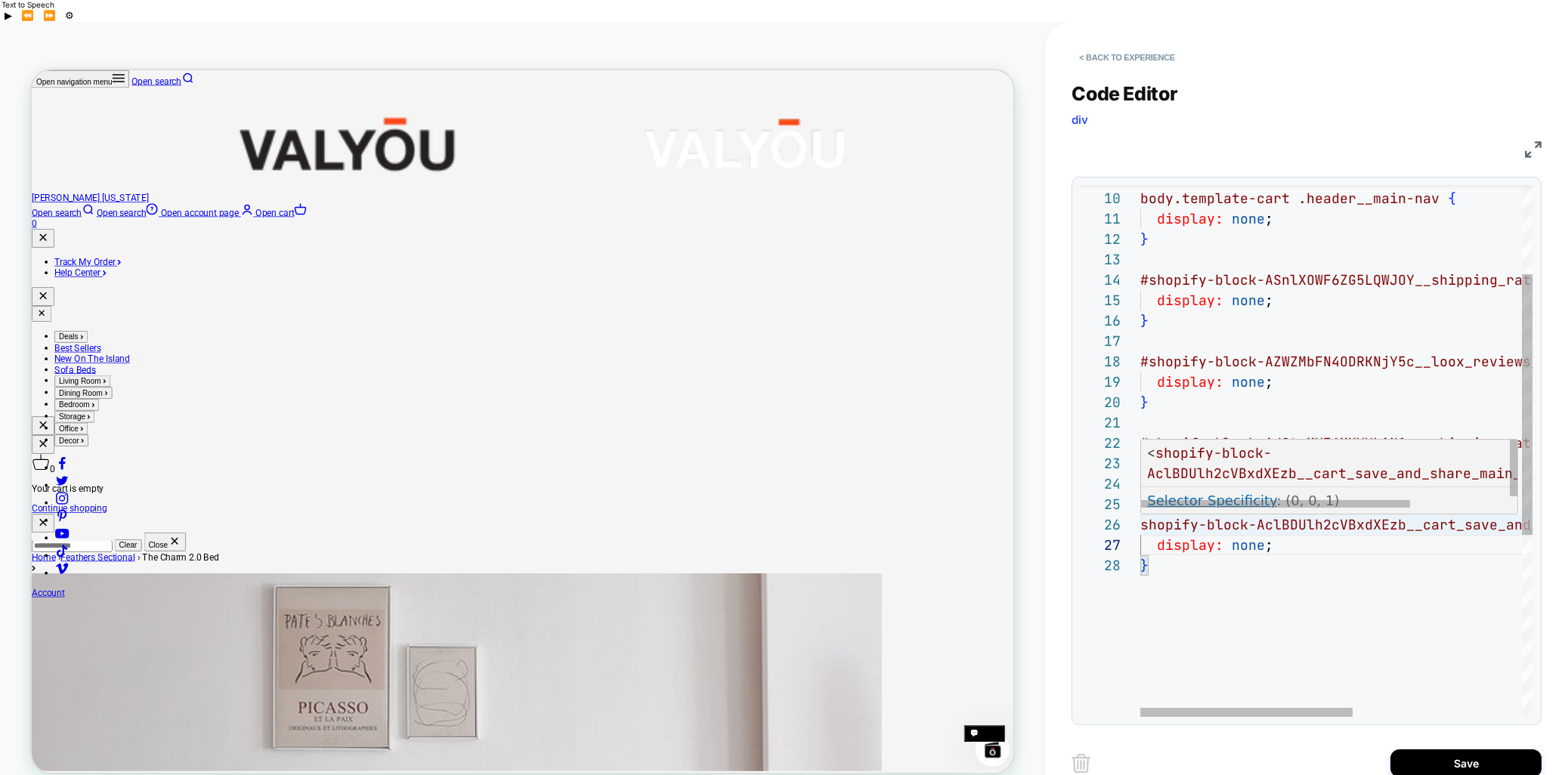
scroll to position [102, 0]
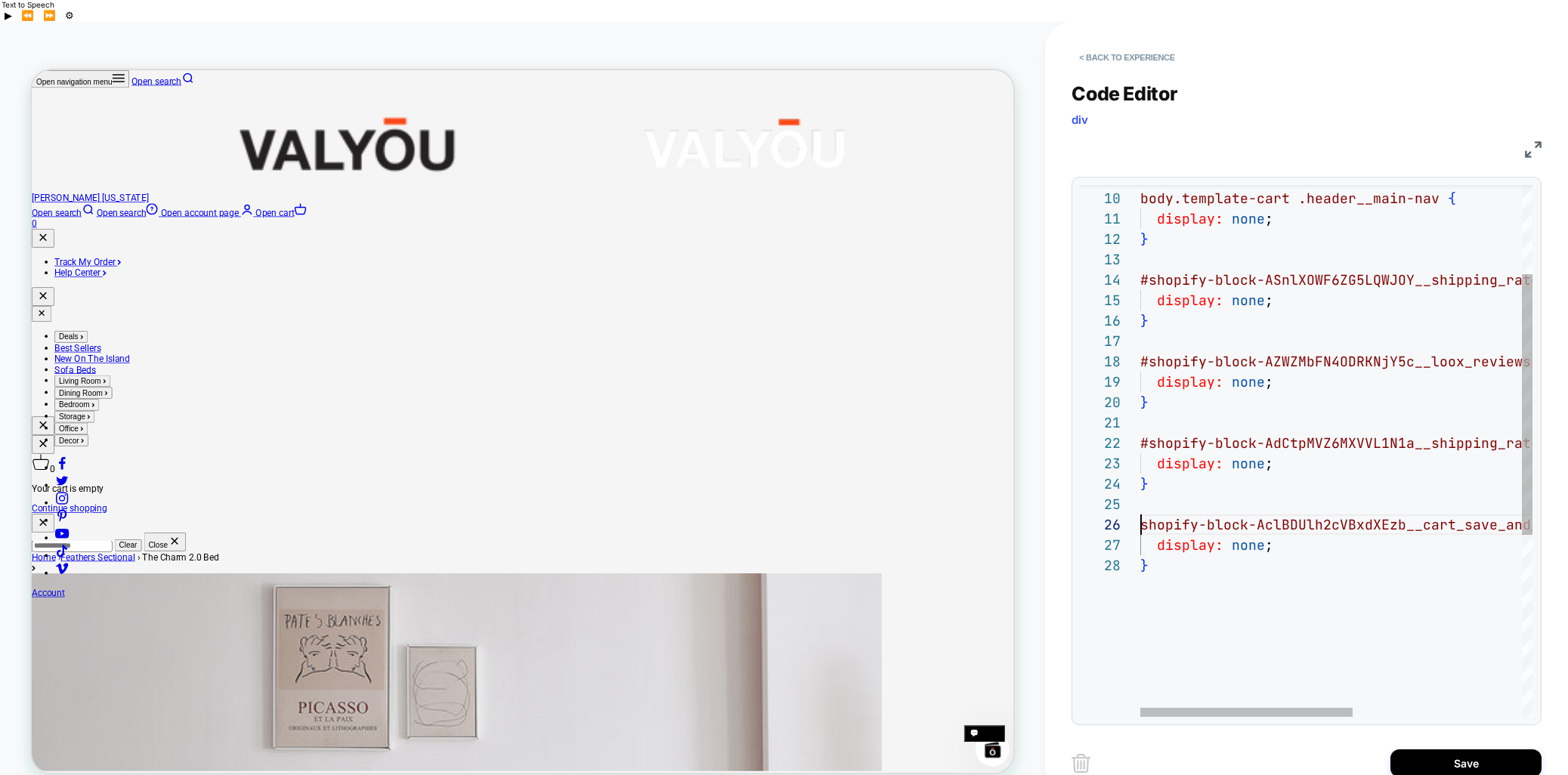
click at [1143, 516] on span "shopify-block-AclBDUlh2cVBxdXEzb__cart_save_and_sh" at bounding box center [1348, 524] width 415 height 17
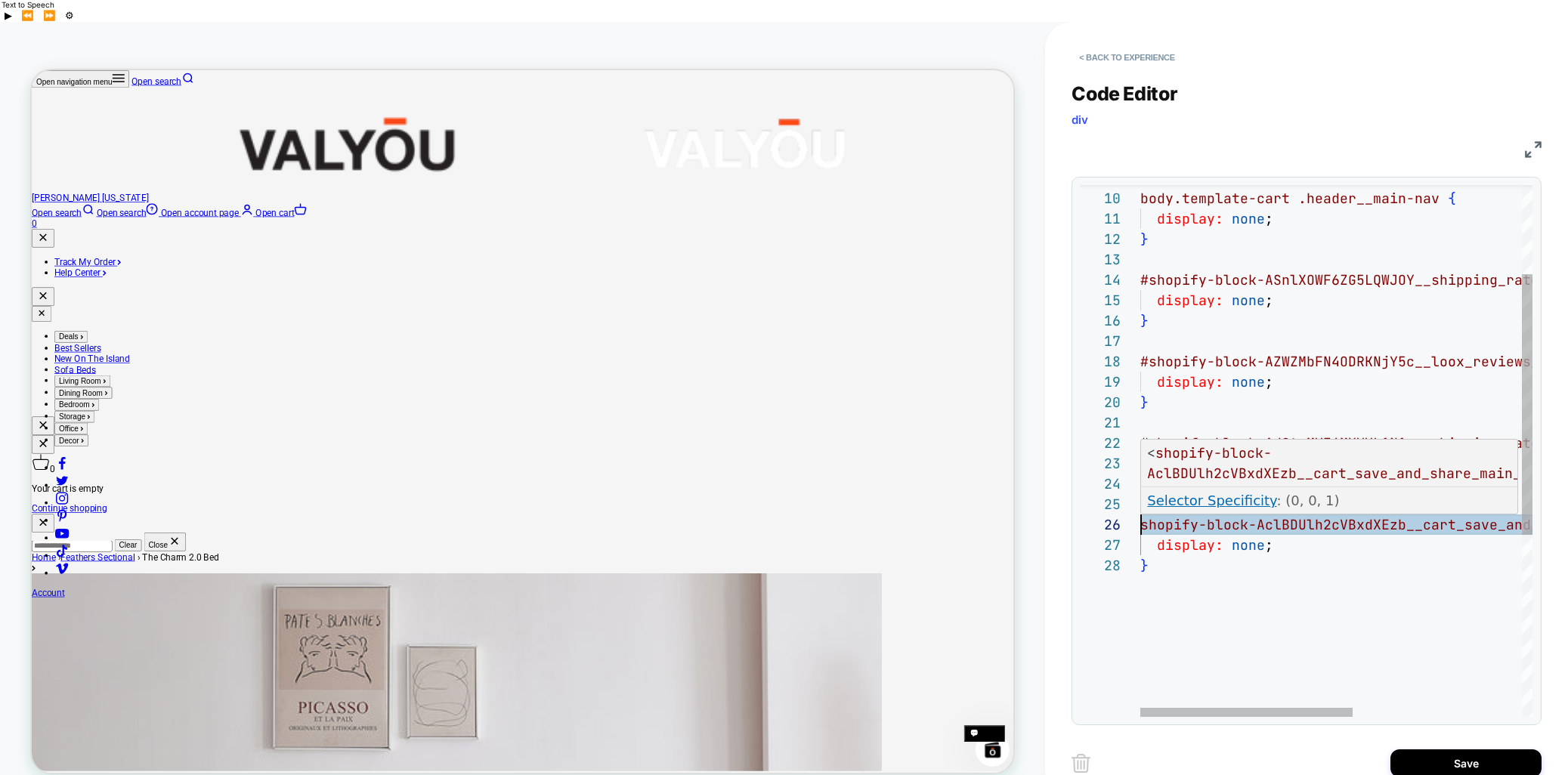
scroll to position [102, 8]
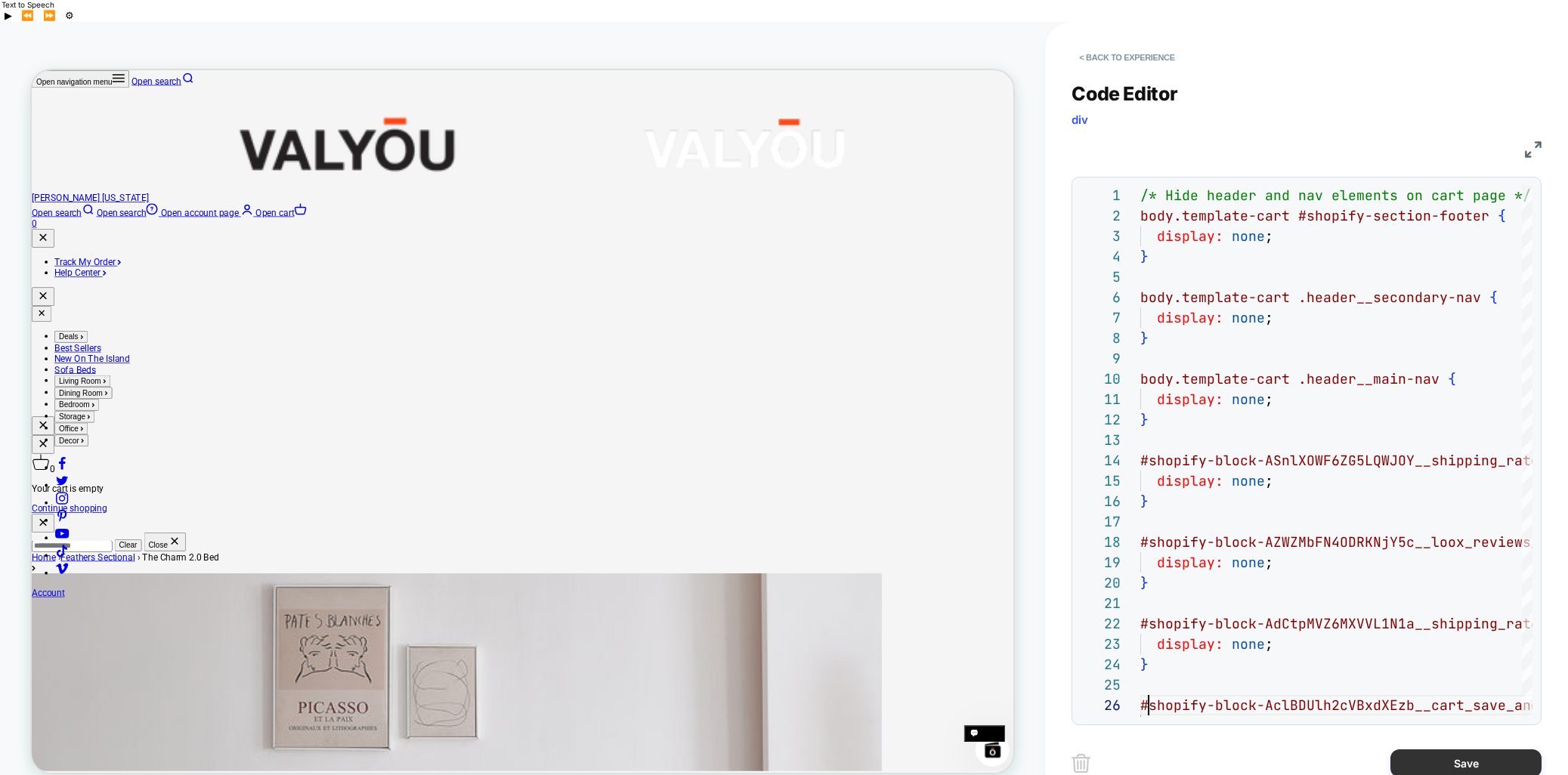
type textarea "**********"
click at [1231, 750] on button "Save" at bounding box center [1466, 764] width 151 height 28
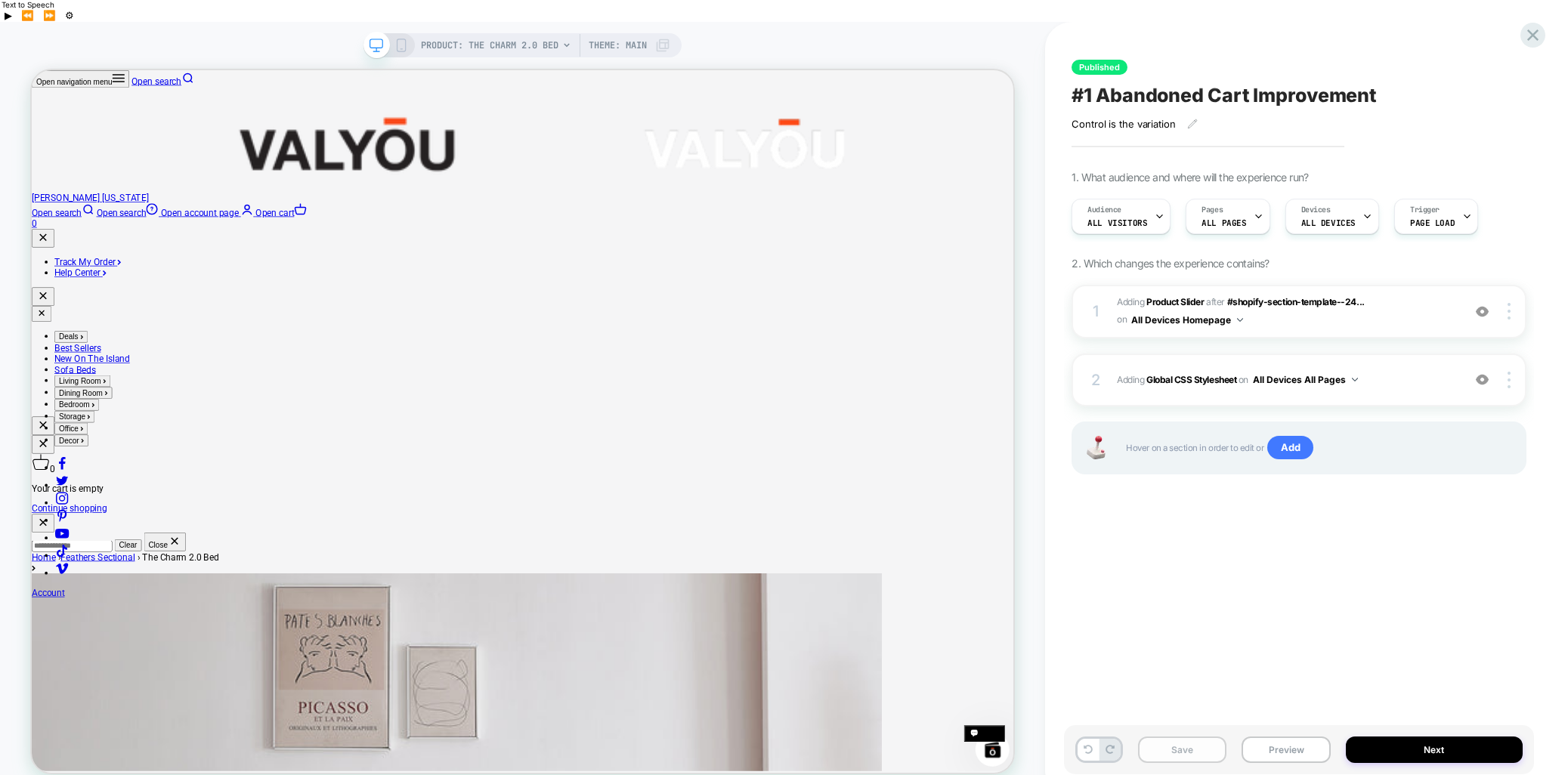
click at [1187, 737] on button "Save" at bounding box center [1182, 750] width 89 height 26
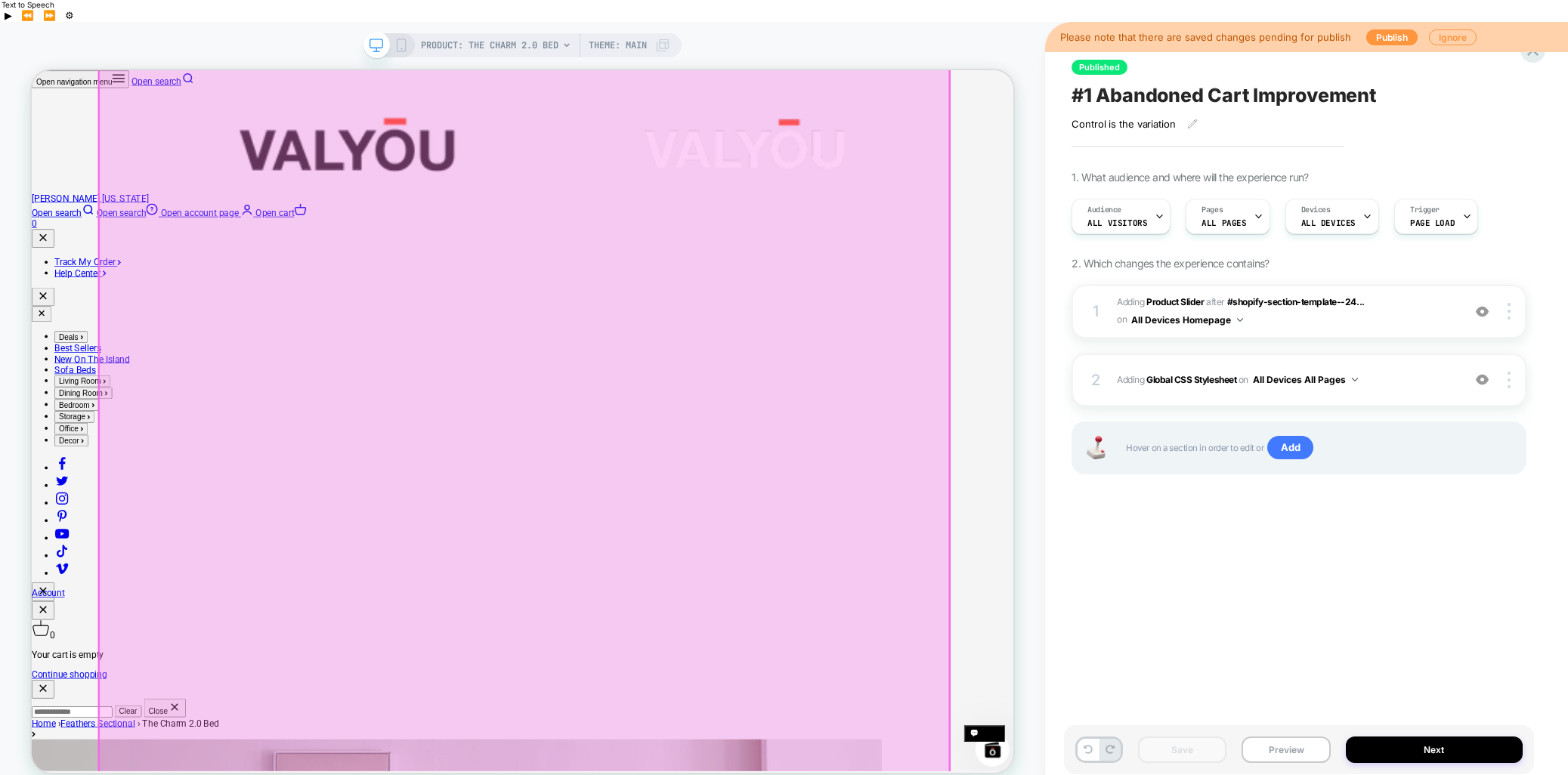
scroll to position [0, 0]
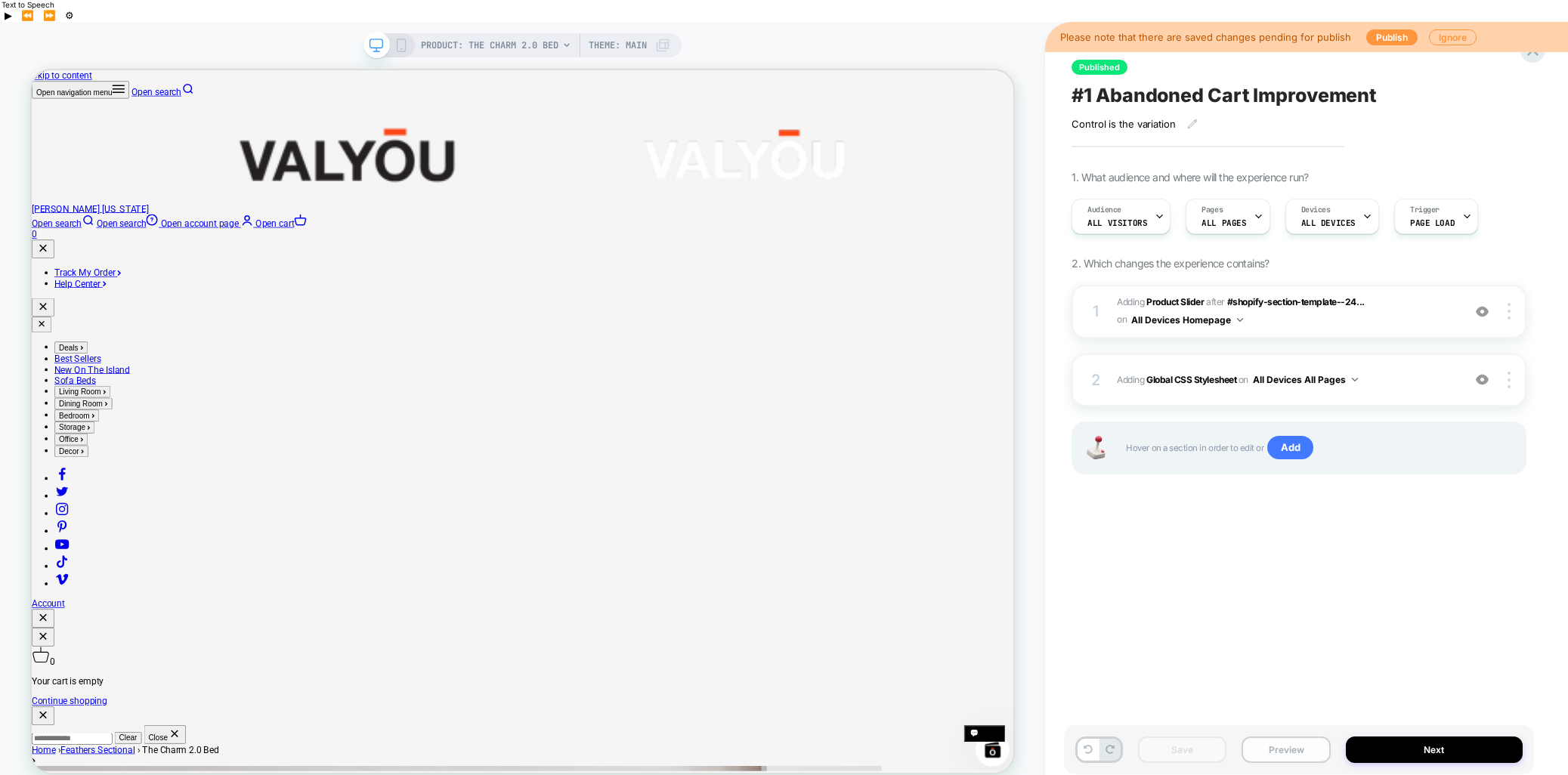
click at [1231, 737] on button "Preview" at bounding box center [1286, 750] width 89 height 26
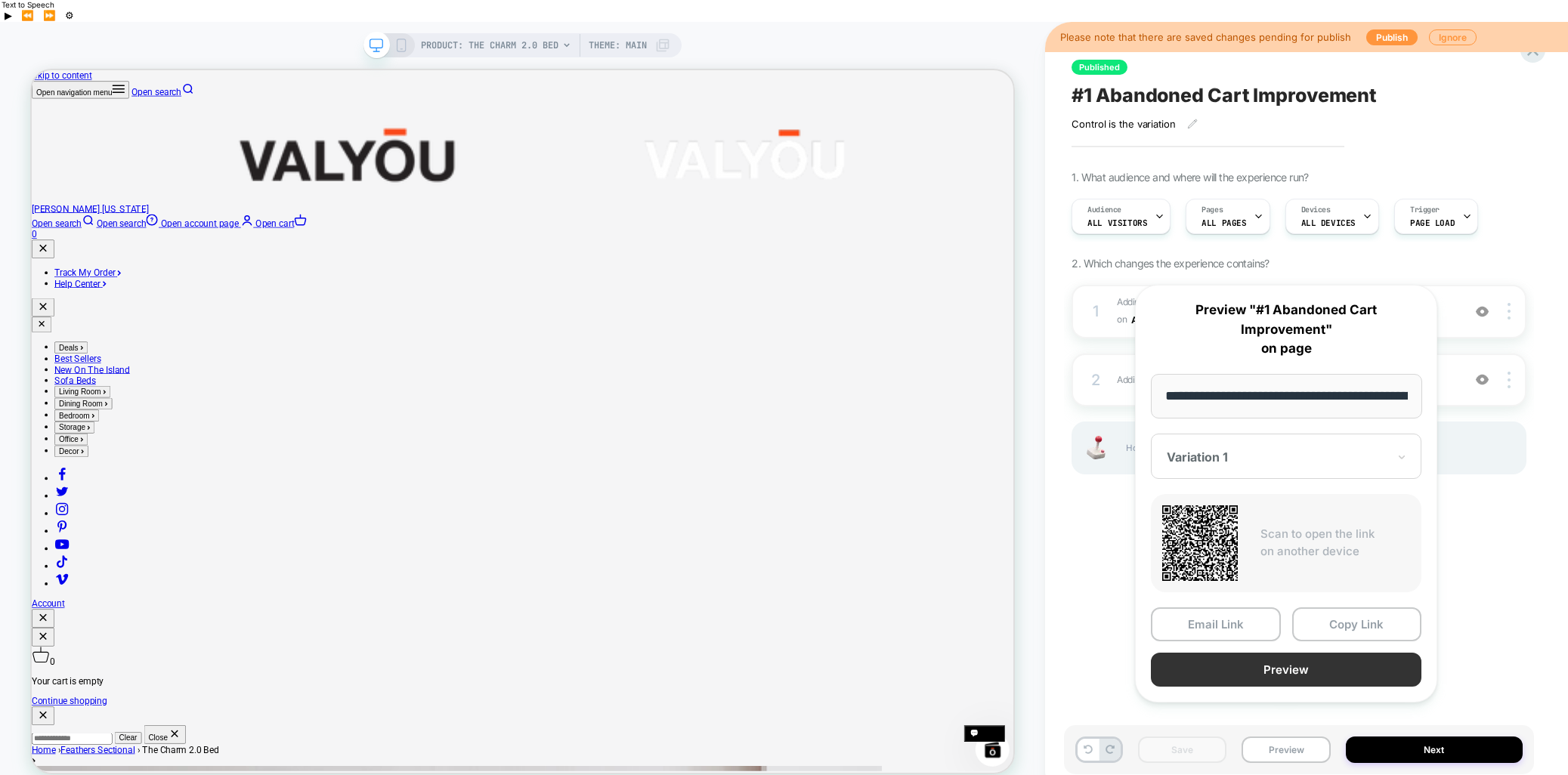
click at [1231, 665] on button "Preview" at bounding box center [1286, 670] width 270 height 34
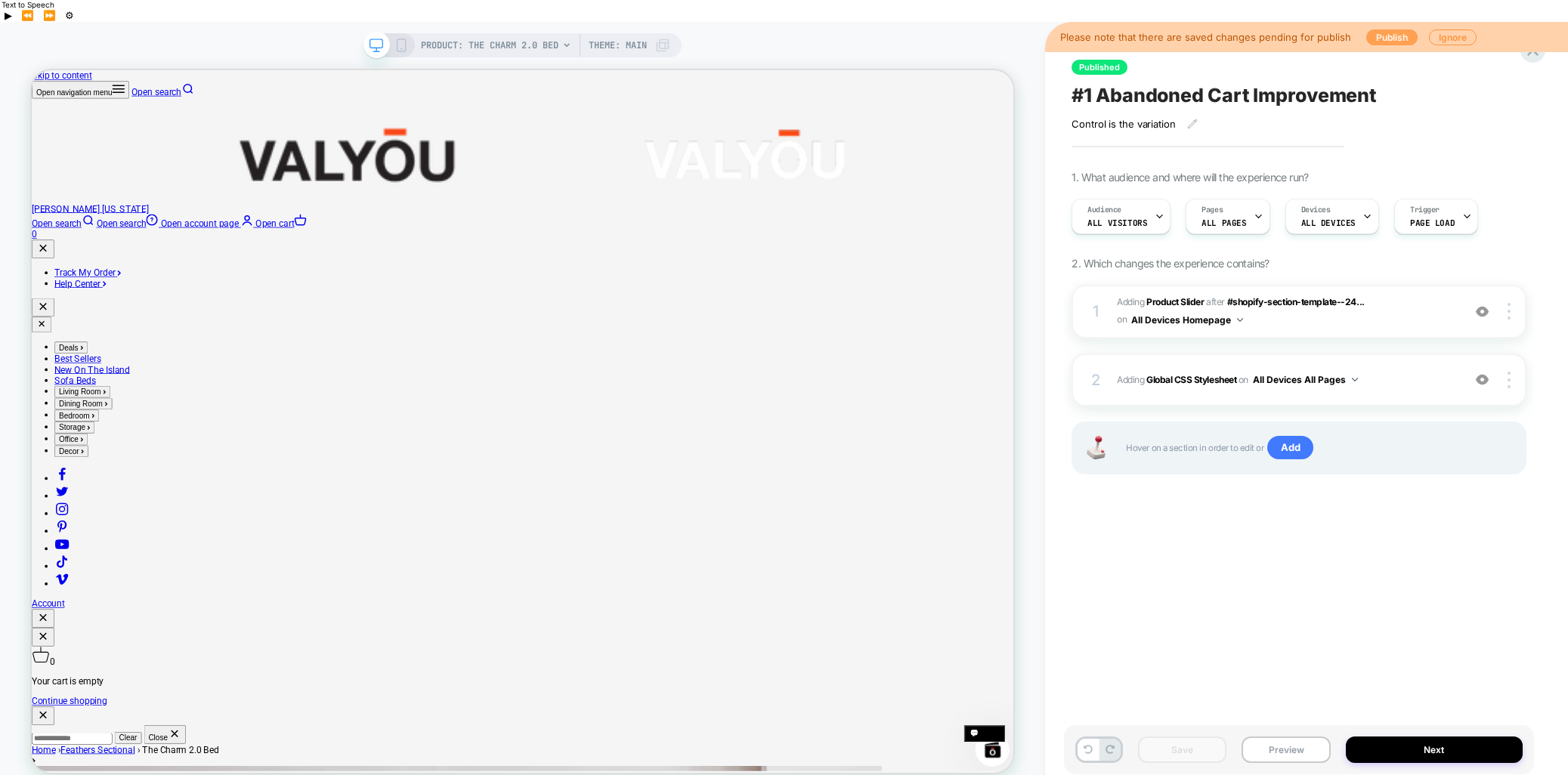
click at [1231, 30] on button "Publish" at bounding box center [1392, 37] width 51 height 16
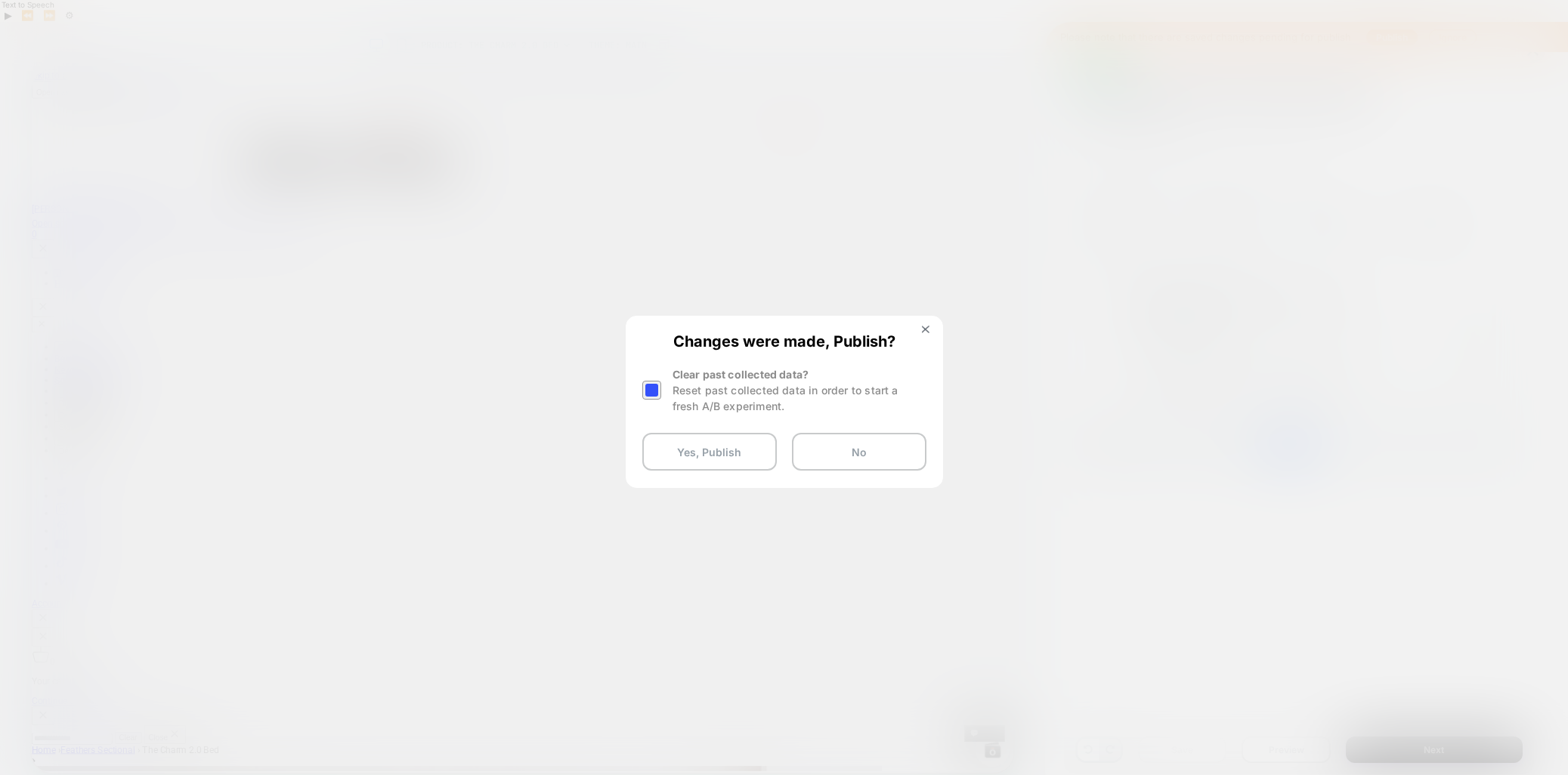
click at [653, 393] on div at bounding box center [652, 390] width 19 height 19
click at [713, 450] on button "Yes, Publish" at bounding box center [710, 452] width 135 height 38
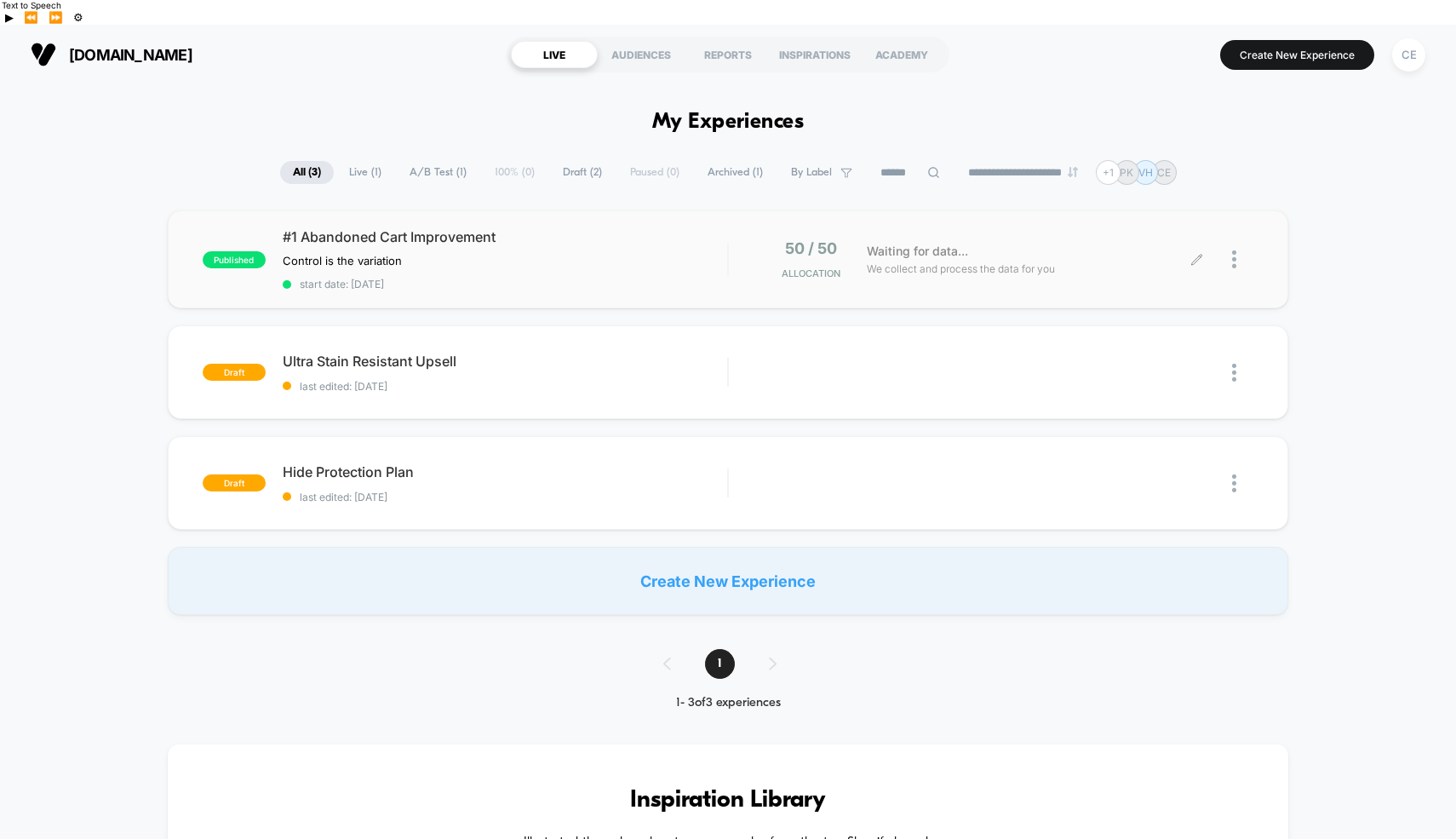
click at [1240, 245] on div at bounding box center [1243, 259] width 21 height 40
click at [1118, 252] on div "Preview Link" at bounding box center [1147, 254] width 154 height 38
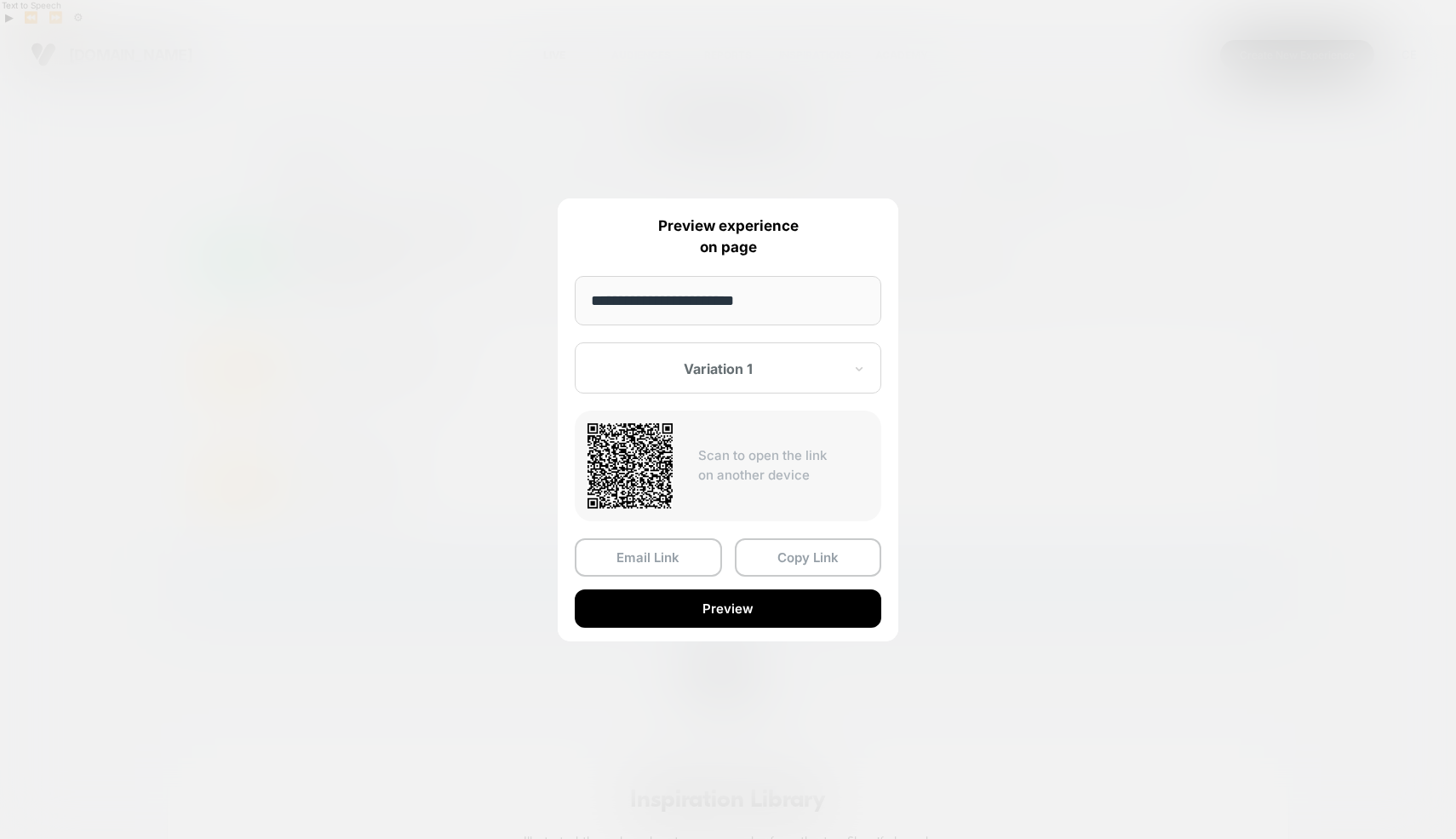
click at [740, 371] on div at bounding box center [718, 368] width 251 height 17
click at [696, 460] on div "Control" at bounding box center [728, 458] width 290 height 31
click at [774, 306] on input "**********" at bounding box center [728, 301] width 306 height 49
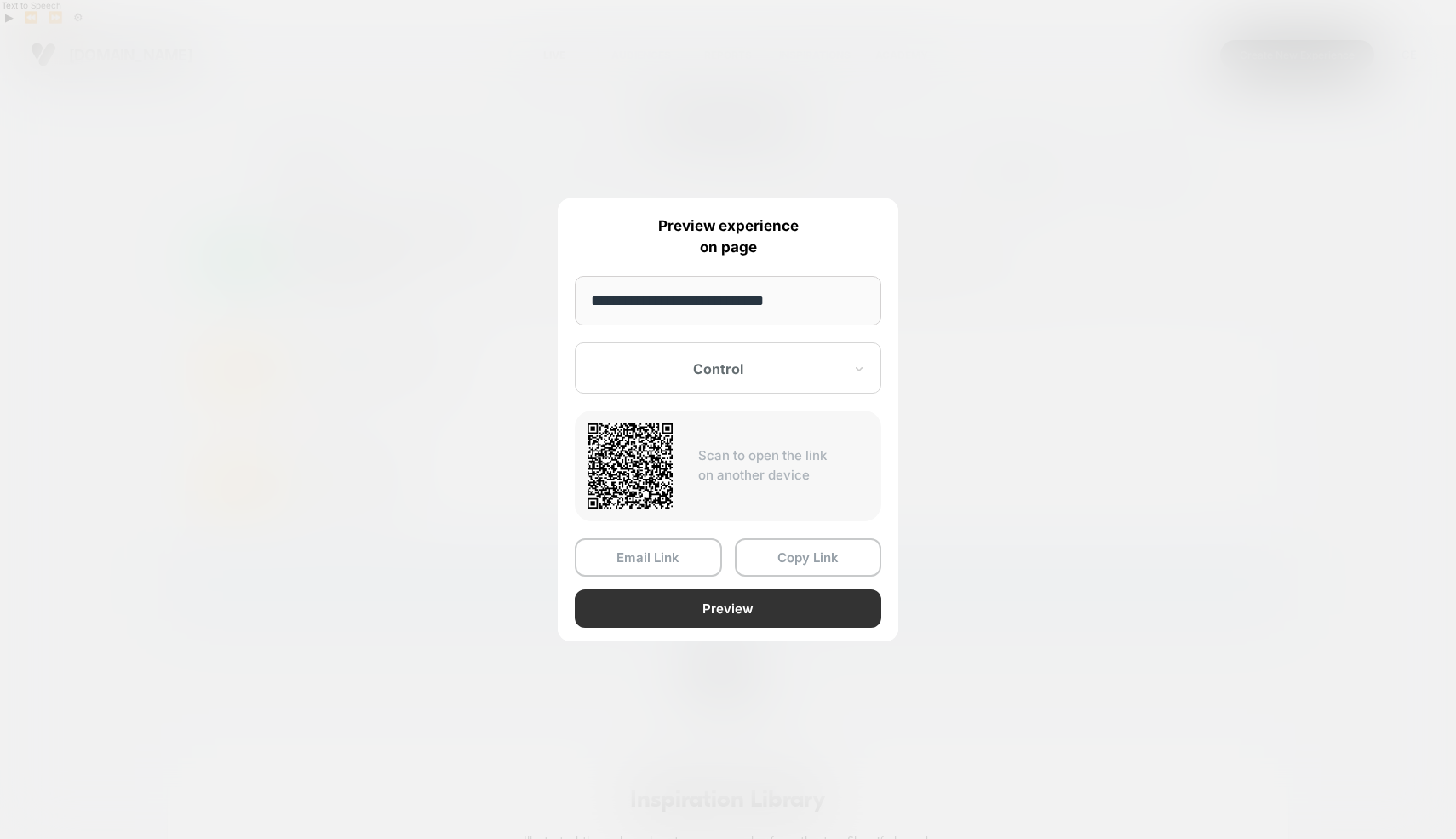
type input "**********"
click at [698, 619] on button "Preview" at bounding box center [728, 608] width 306 height 38
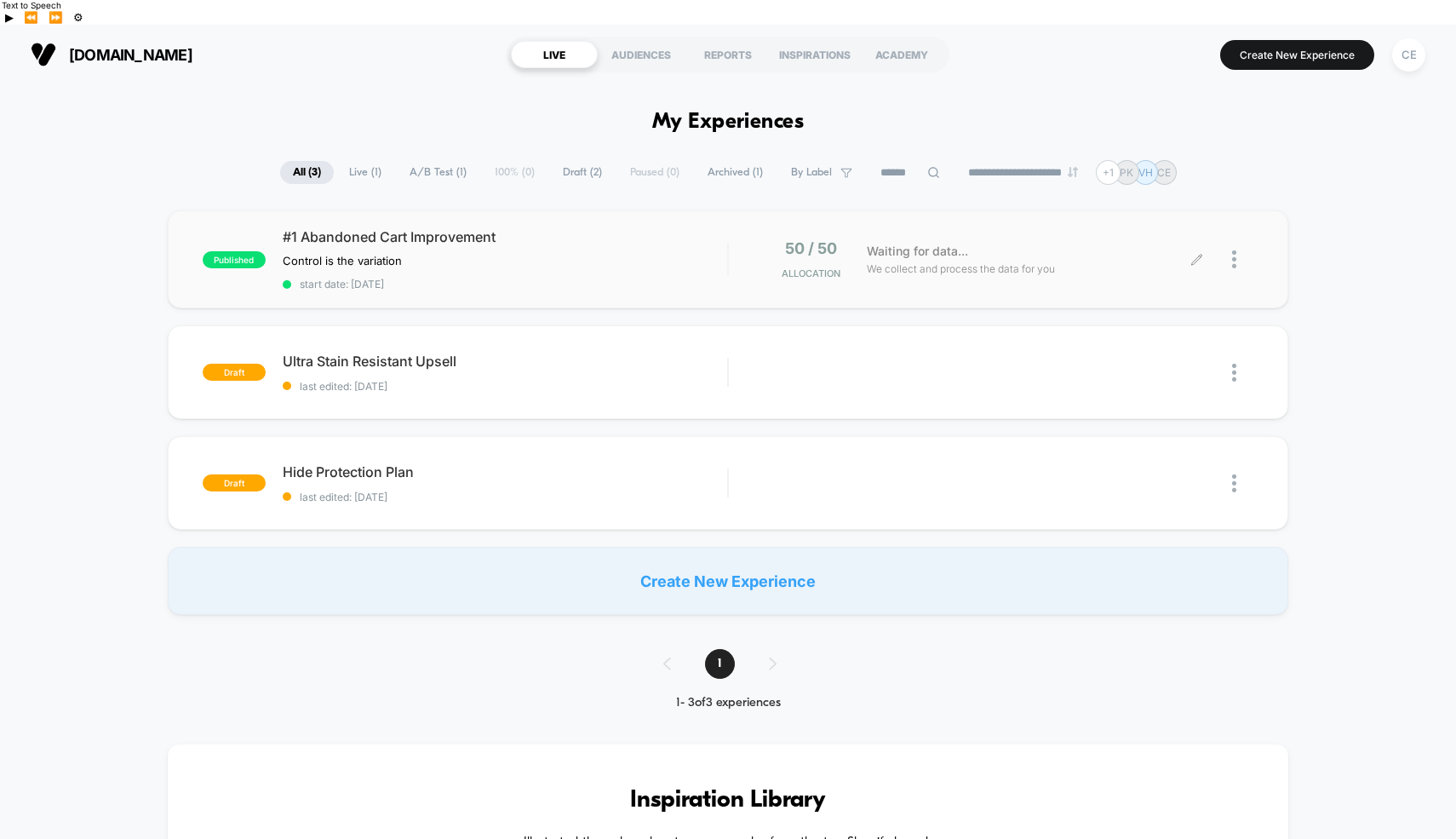
click at [1235, 245] on div at bounding box center [1243, 259] width 21 height 40
click at [1105, 252] on div "Preview Link" at bounding box center [1147, 254] width 154 height 38
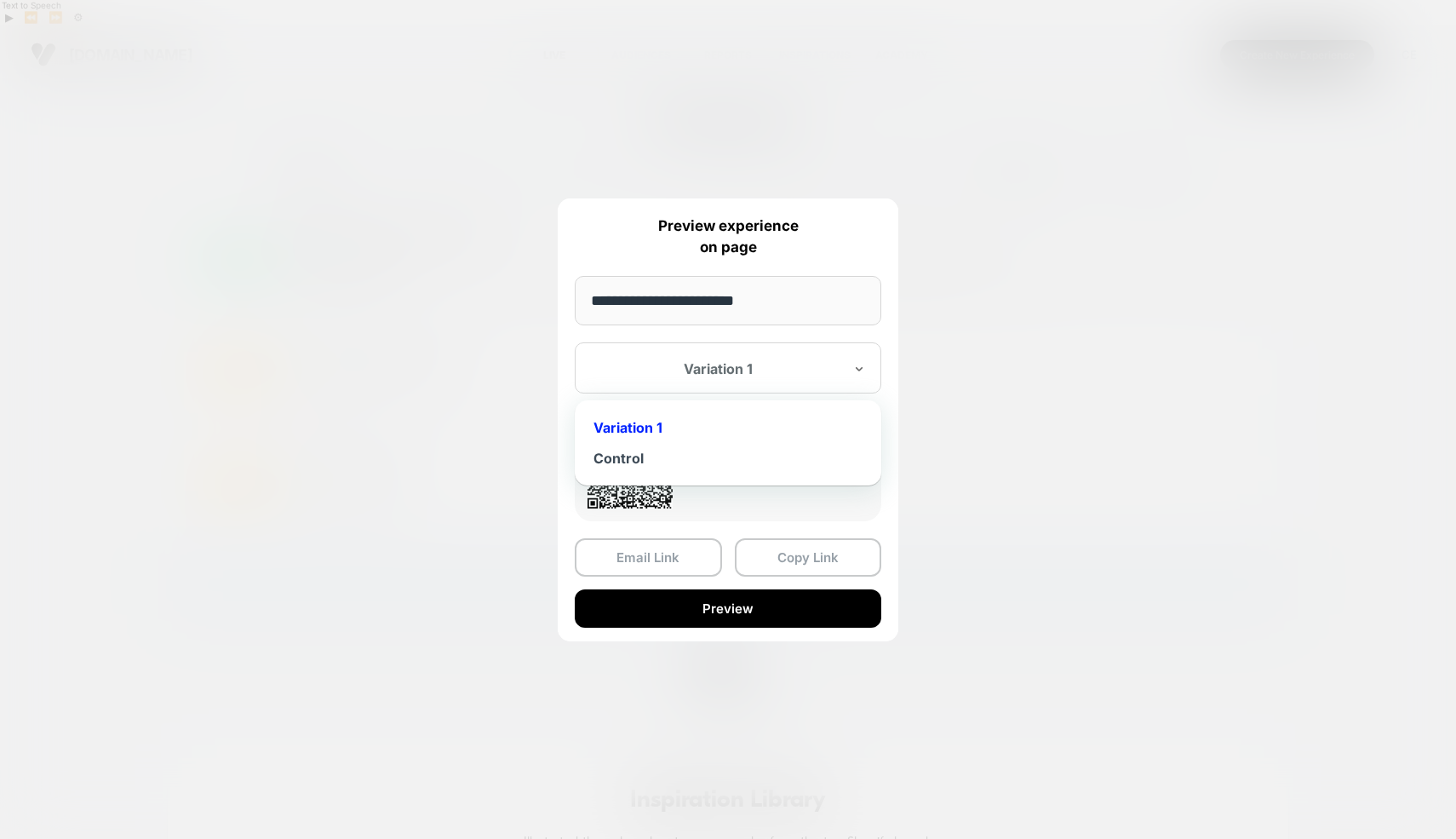
click at [774, 371] on div at bounding box center [718, 368] width 251 height 17
click at [642, 454] on div "Control" at bounding box center [728, 458] width 290 height 31
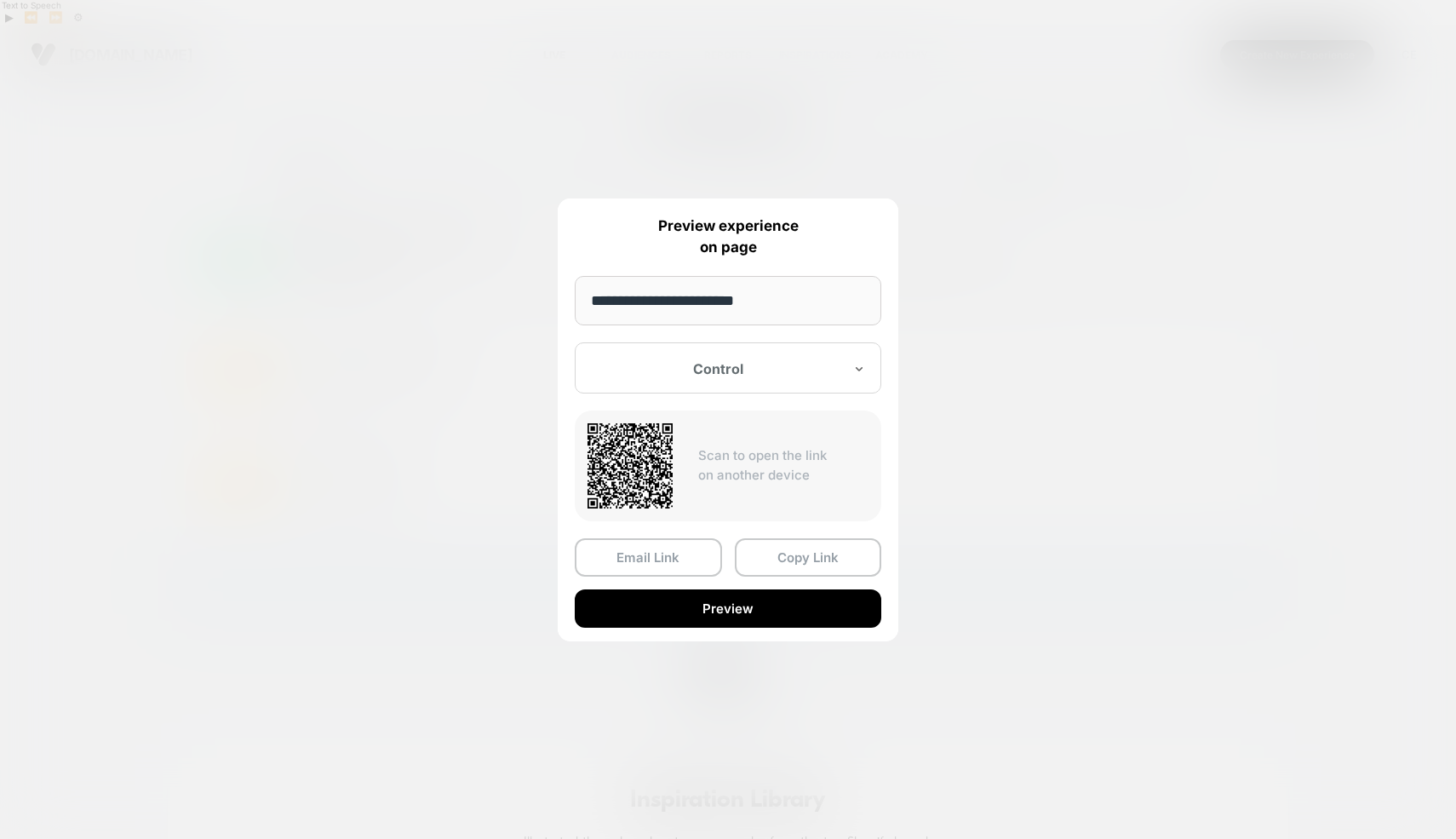
click at [768, 304] on input "**********" at bounding box center [728, 301] width 306 height 49
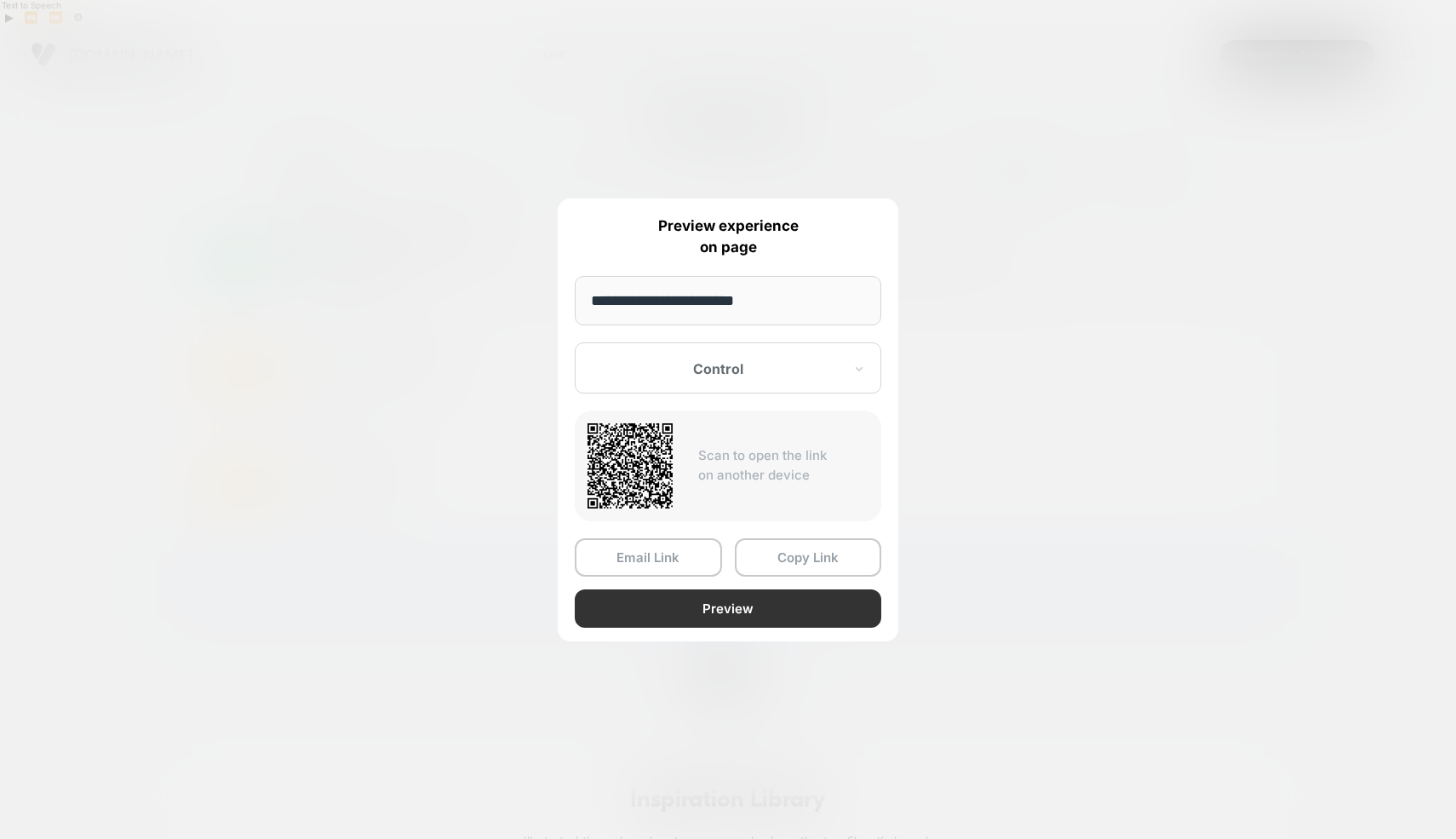
click at [729, 611] on button "Preview" at bounding box center [728, 608] width 306 height 38
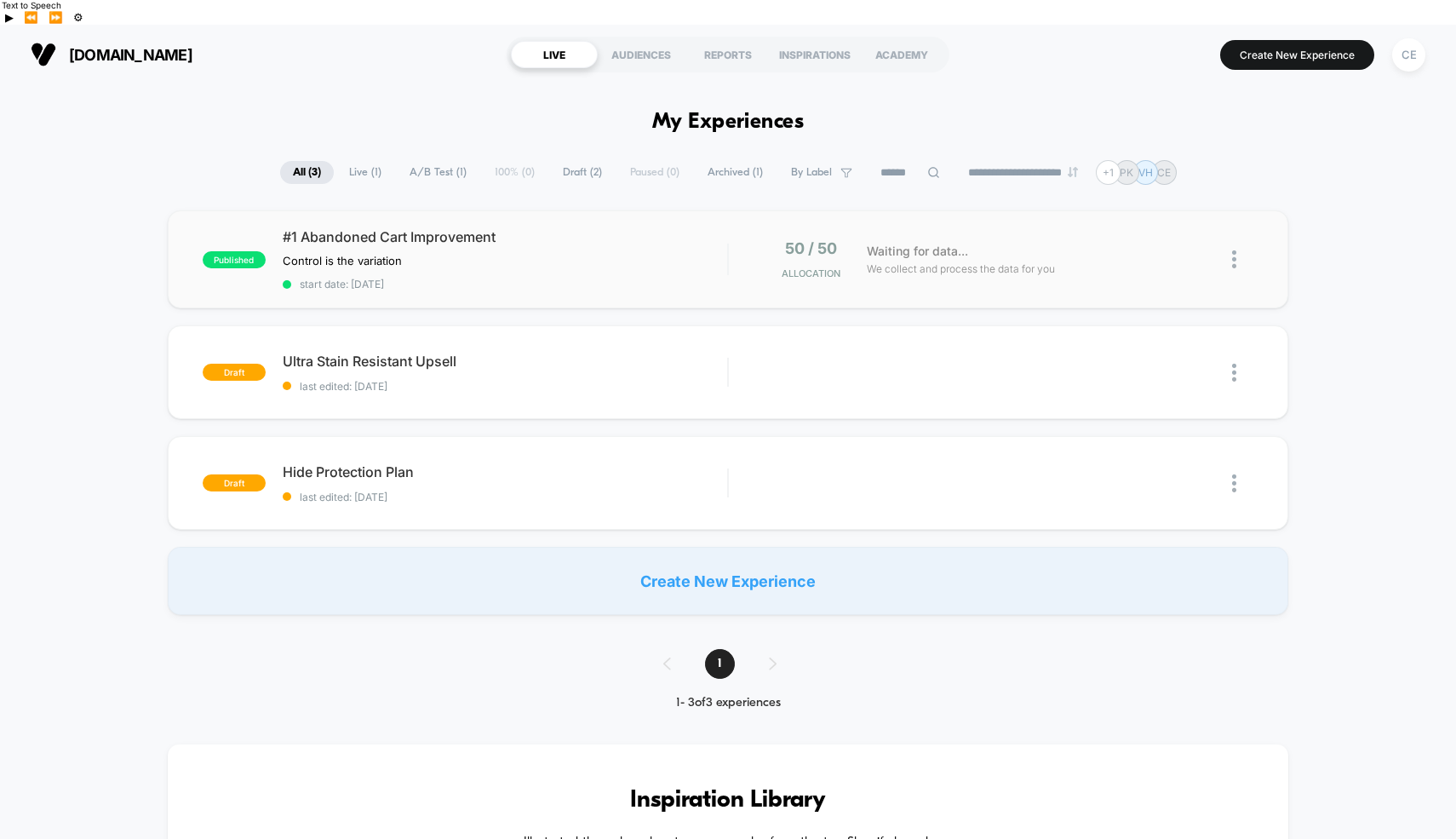
click at [1233, 251] on img at bounding box center [1234, 259] width 4 height 18
click at [1154, 215] on div "Pause" at bounding box center [1147, 215] width 154 height 38
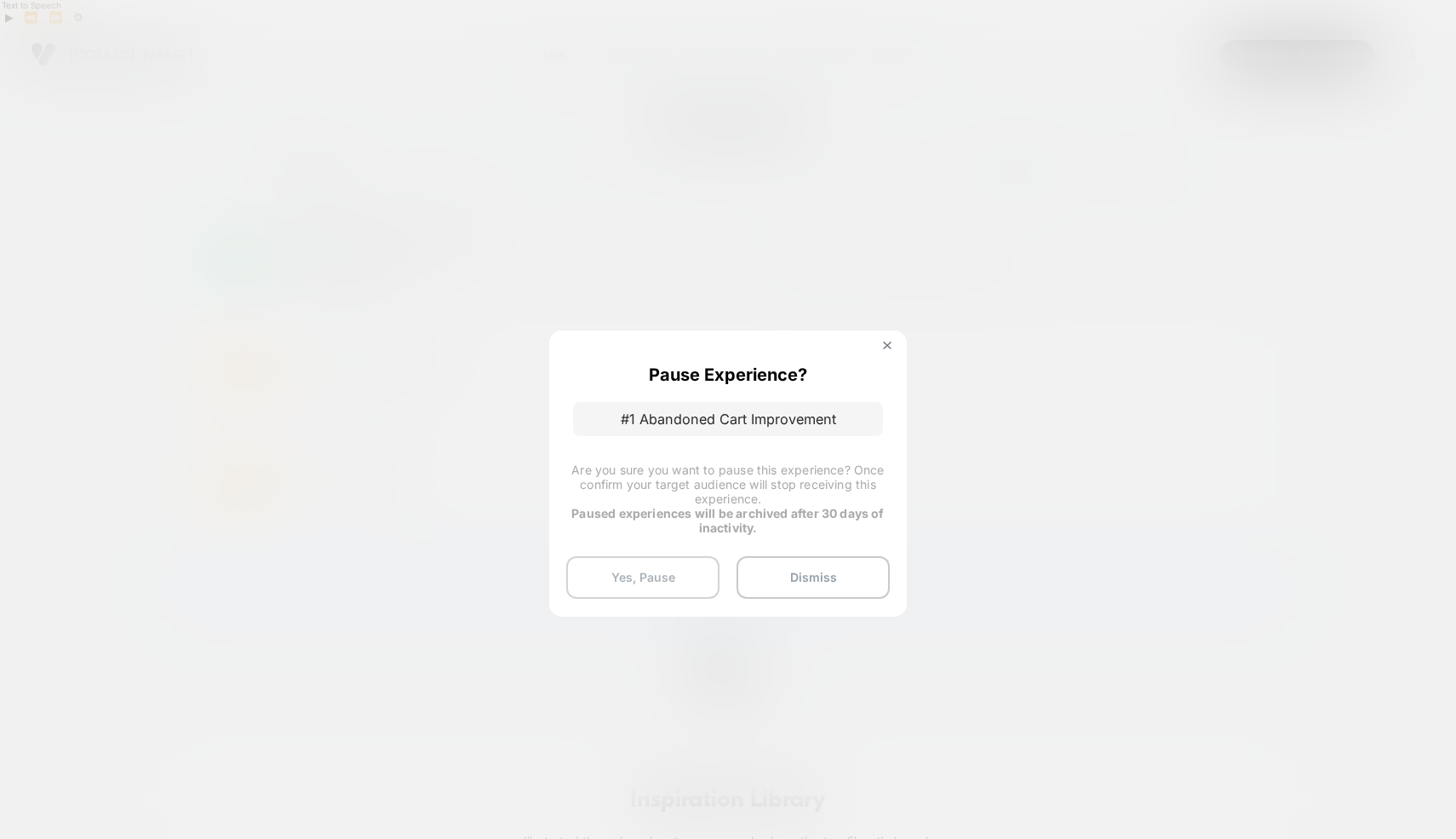
click at [656, 576] on button "Yes, Pause" at bounding box center [643, 577] width 154 height 43
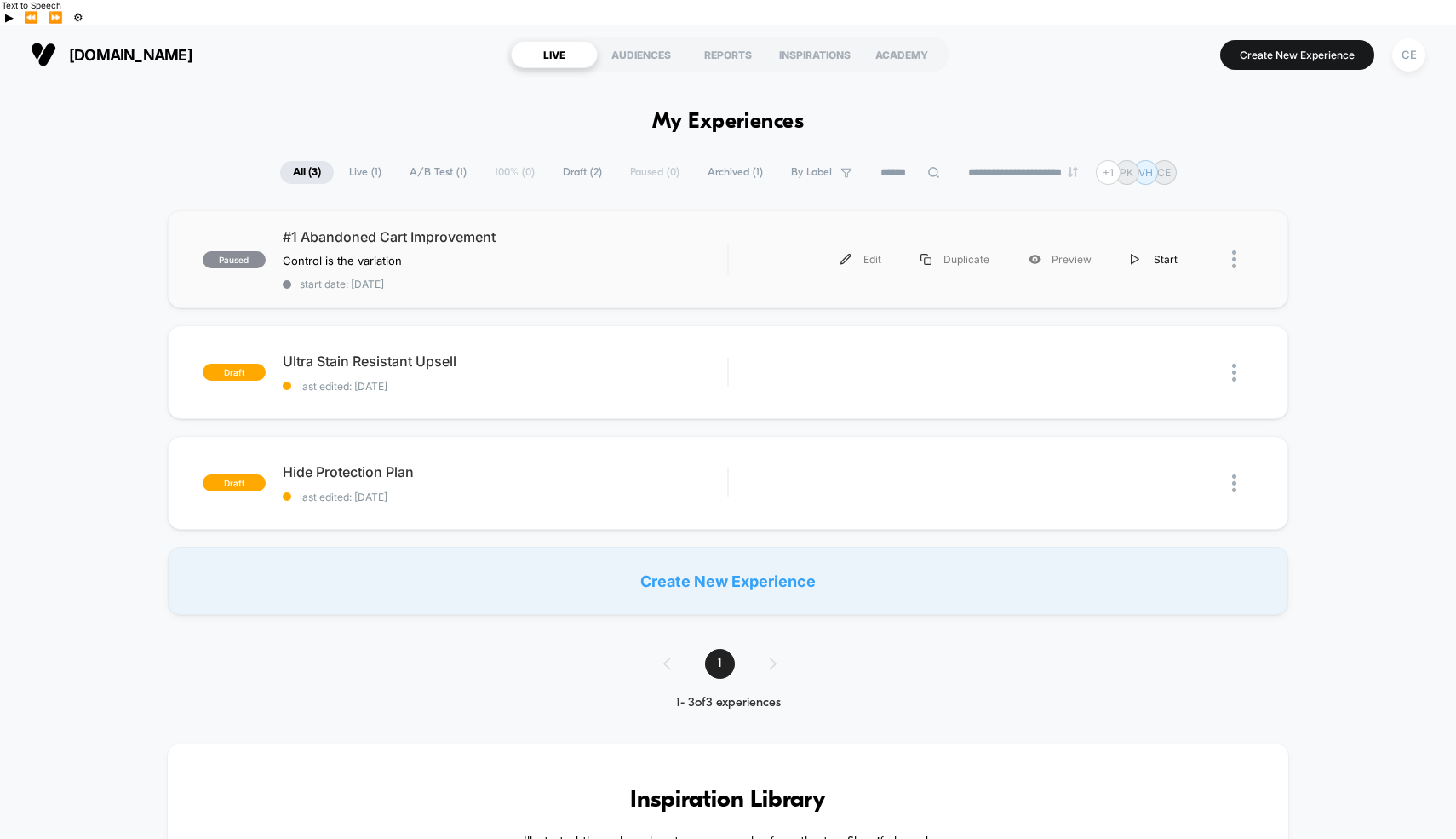
click at [1137, 254] on img at bounding box center [1135, 259] width 9 height 11
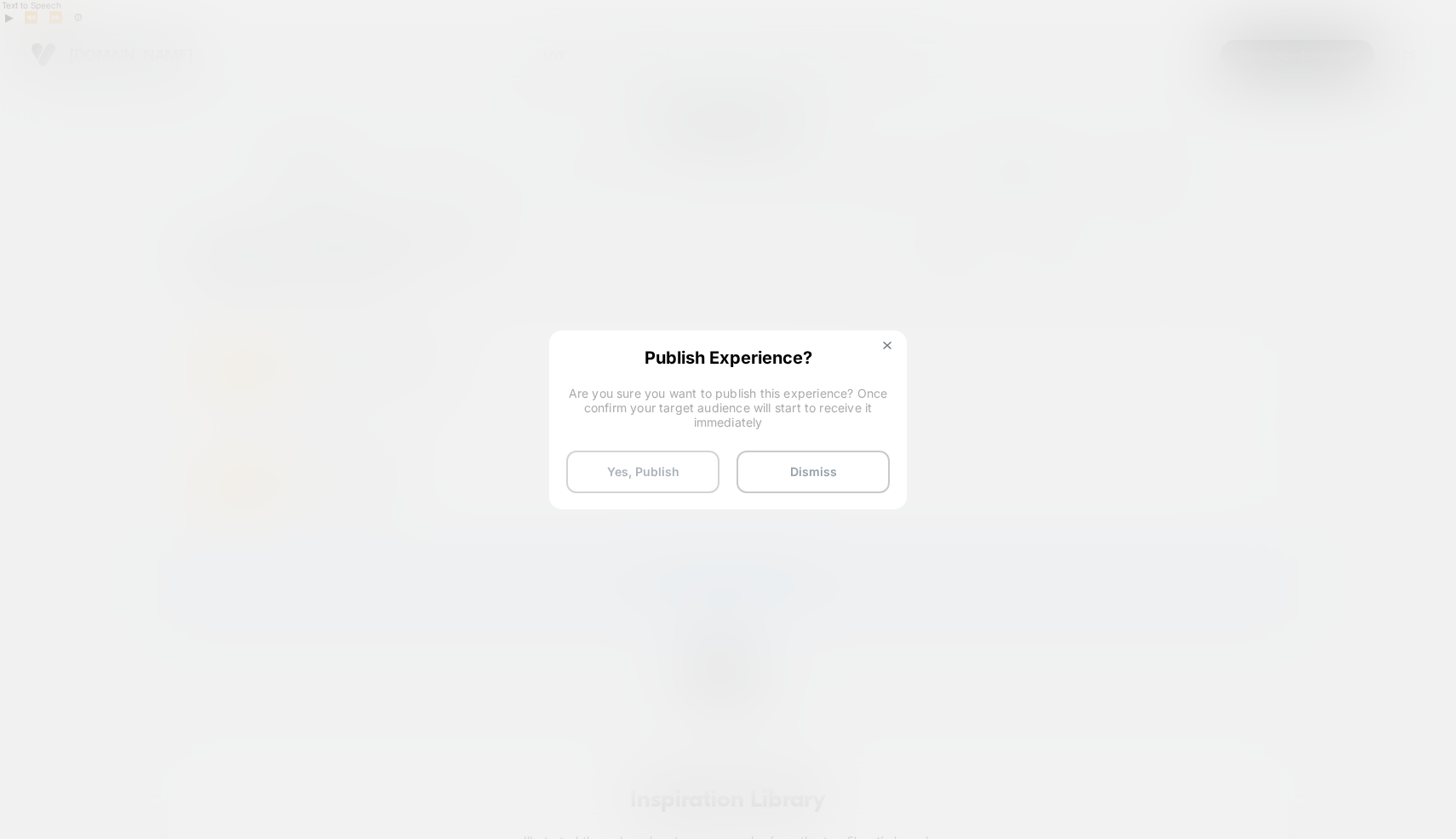
click at [642, 477] on button "Yes, Publish" at bounding box center [643, 472] width 154 height 43
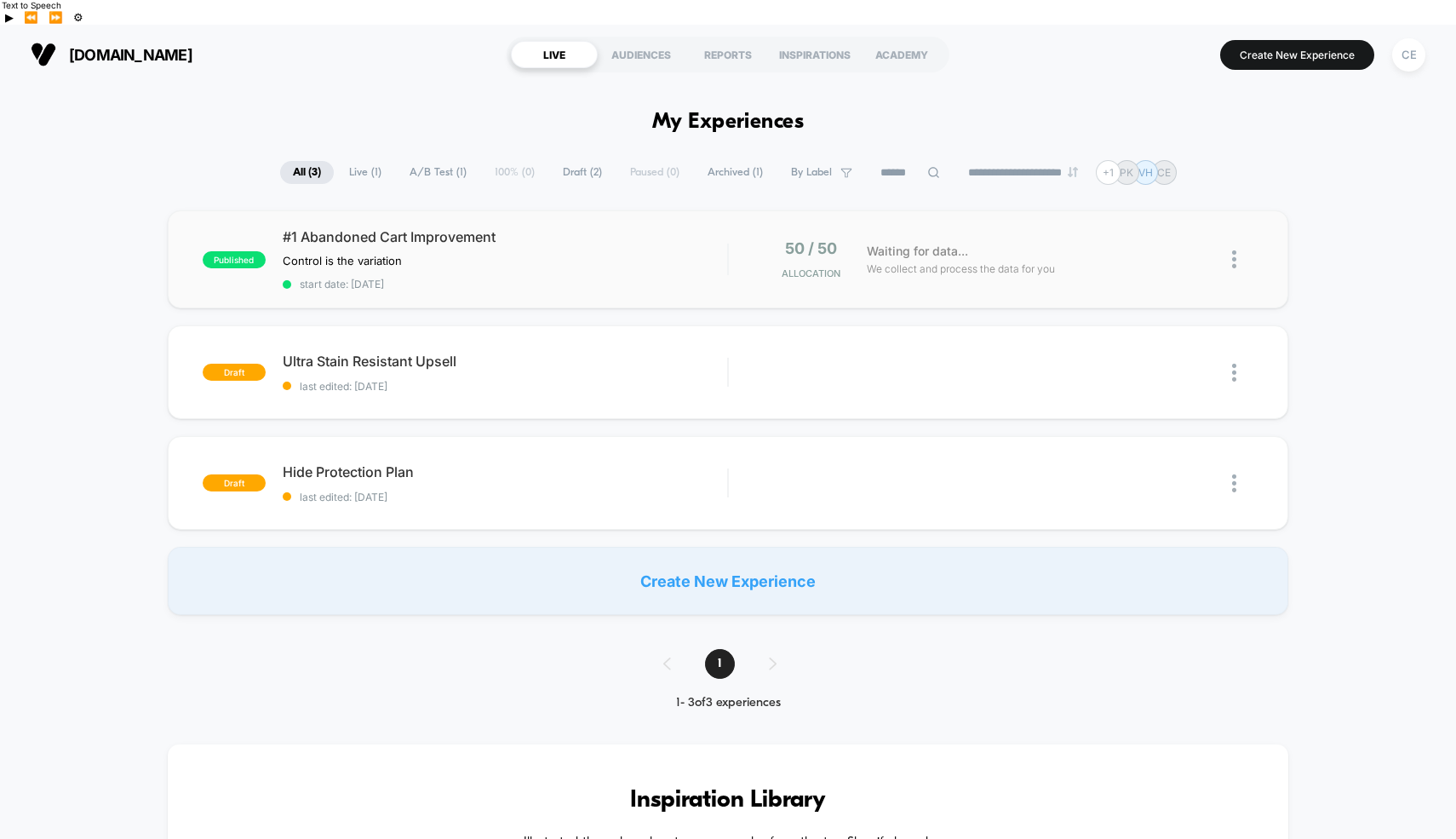
click at [1233, 251] on img at bounding box center [1234, 259] width 4 height 18
click at [1159, 255] on div "Preview Link" at bounding box center [1147, 254] width 154 height 38
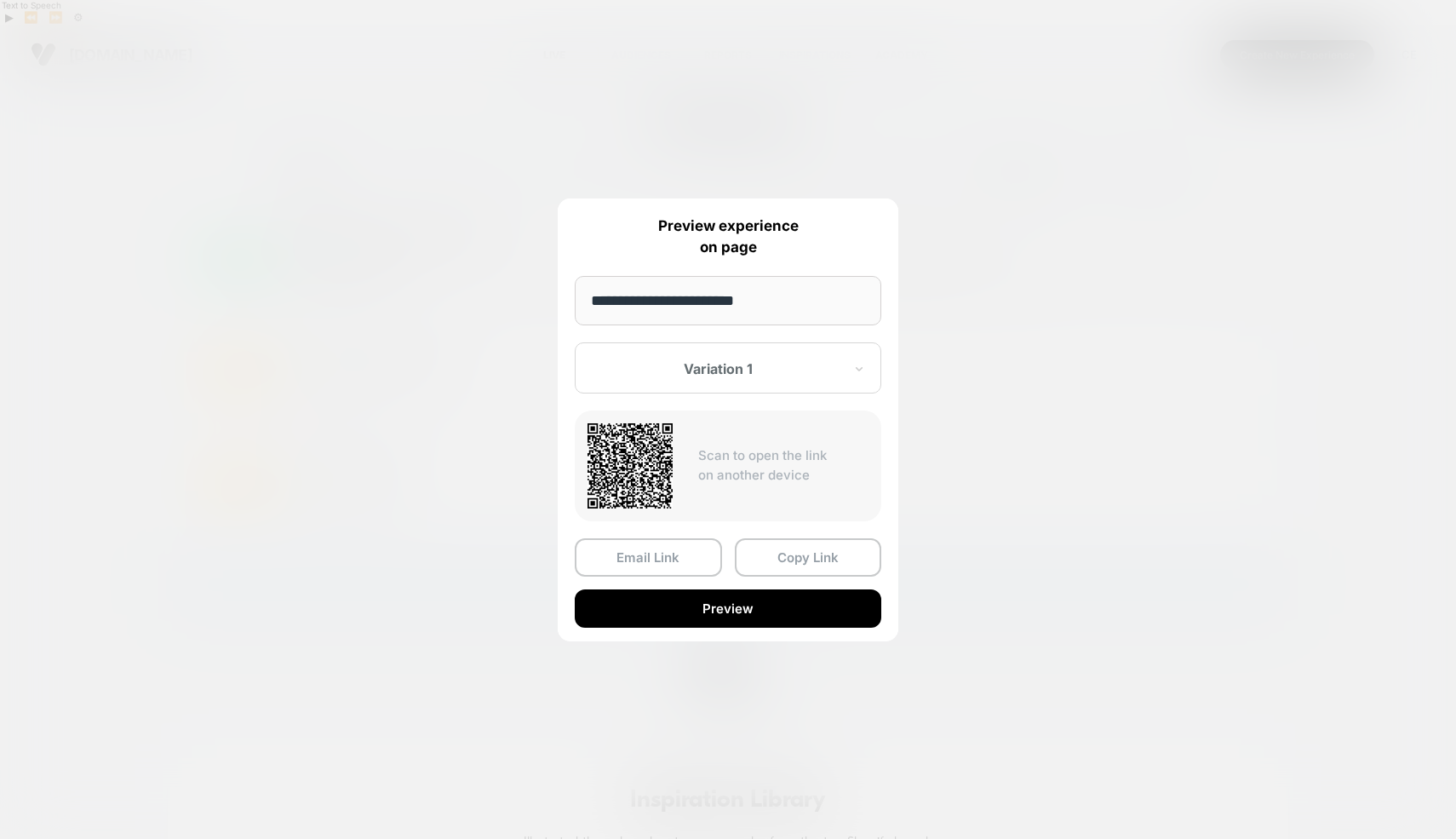
drag, startPoint x: 579, startPoint y: 287, endPoint x: 560, endPoint y: 288, distance: 19.0
click at [560, 288] on div "**********" at bounding box center [728, 420] width 340 height 443
paste input "*****"
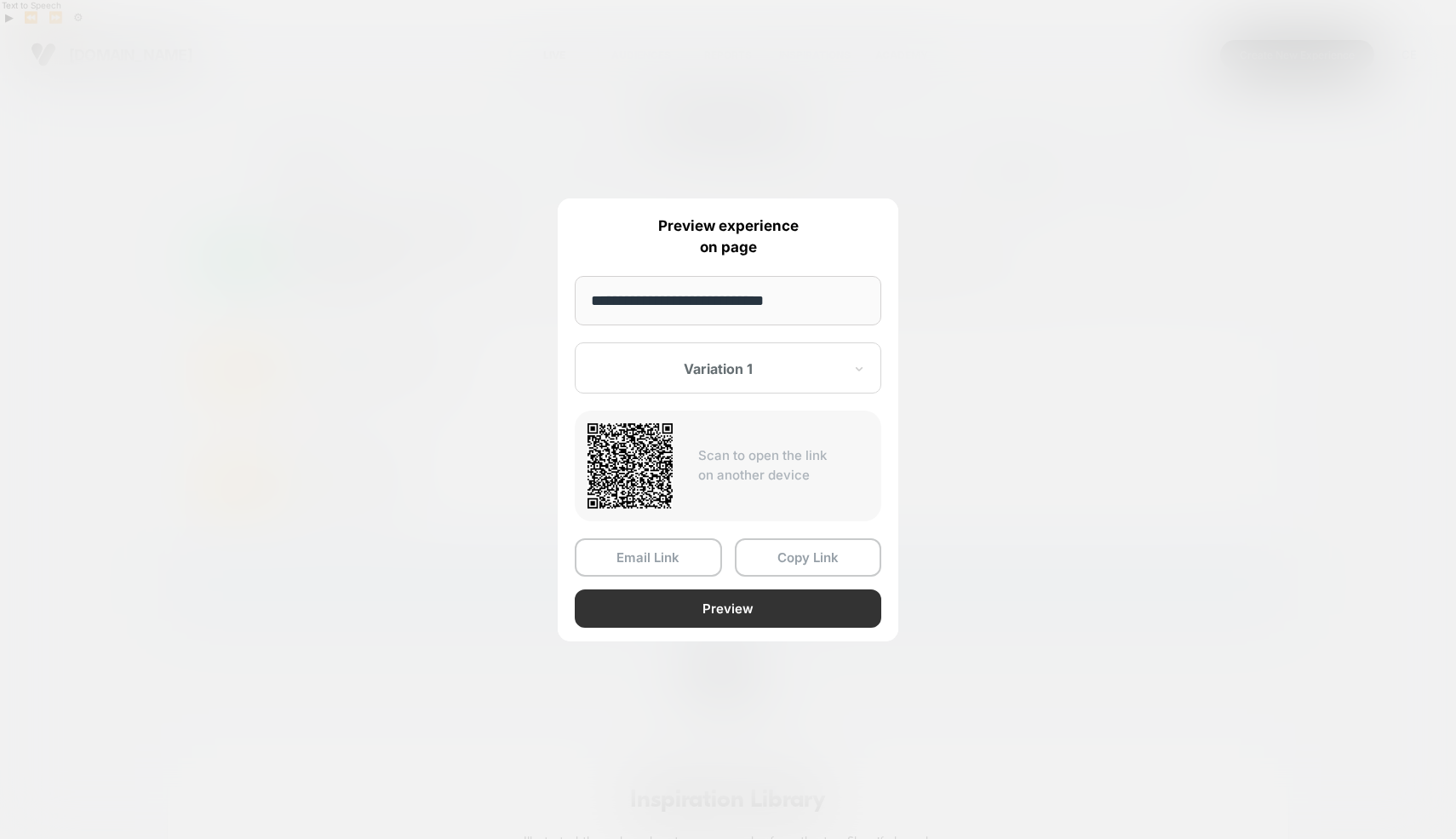
type input "**********"
click at [753, 607] on button "Preview" at bounding box center [728, 608] width 306 height 38
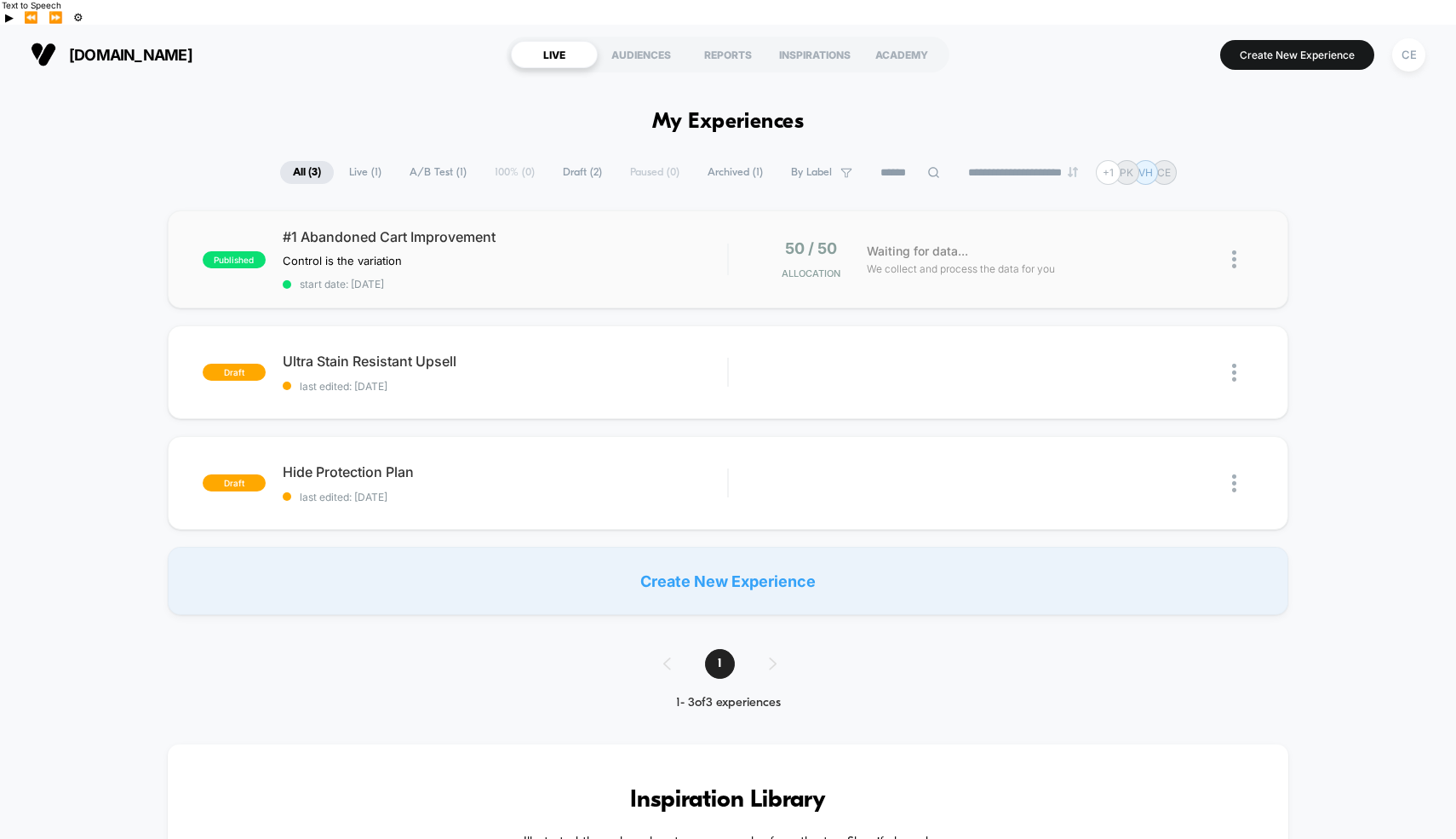
click at [1235, 251] on img at bounding box center [1234, 259] width 4 height 18
click at [1134, 251] on div "Preview Link" at bounding box center [1147, 254] width 154 height 38
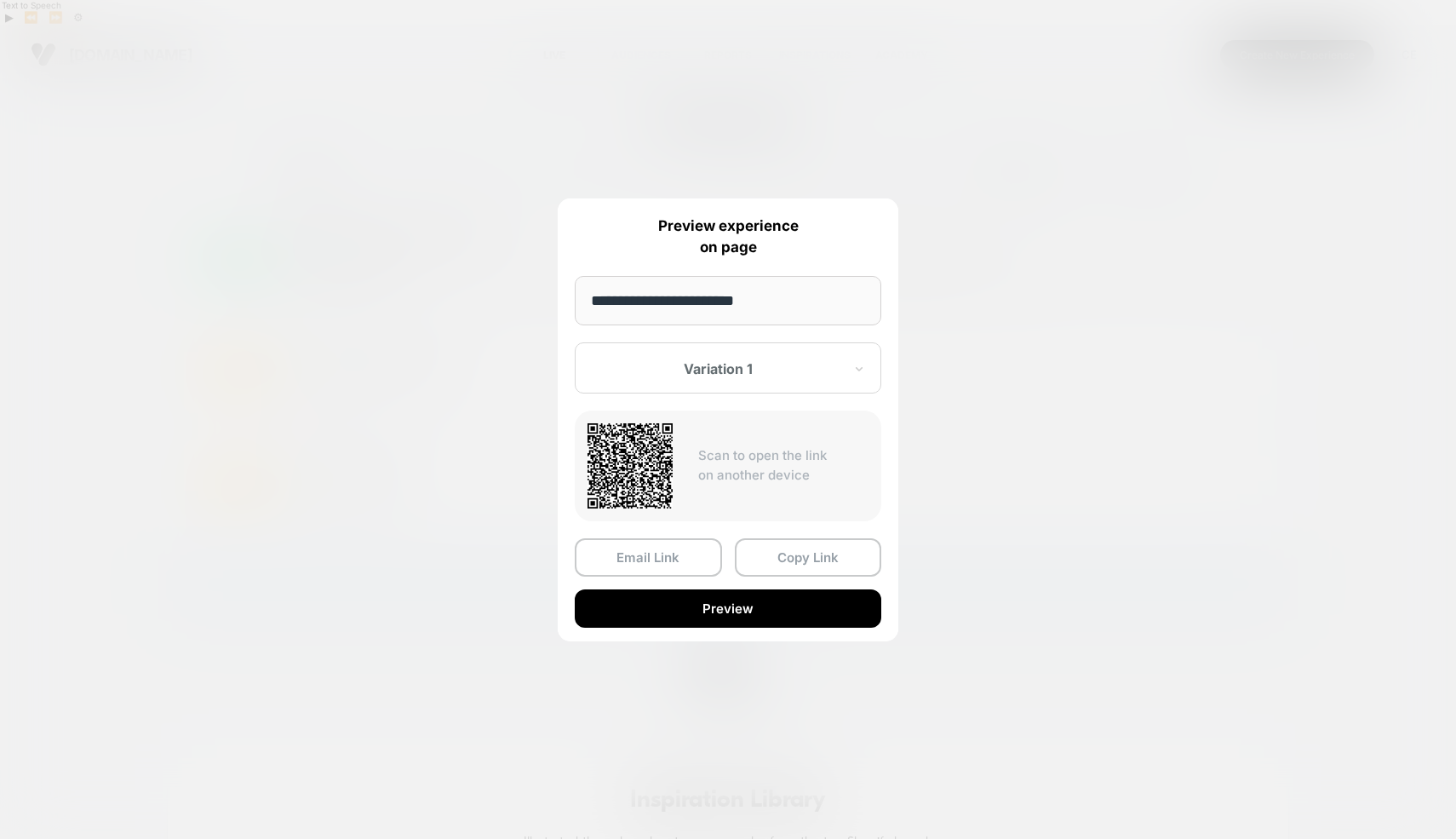
click at [789, 302] on input "**********" at bounding box center [728, 301] width 306 height 49
click at [794, 369] on div at bounding box center [718, 368] width 251 height 17
click at [731, 453] on div "Control" at bounding box center [728, 458] width 290 height 31
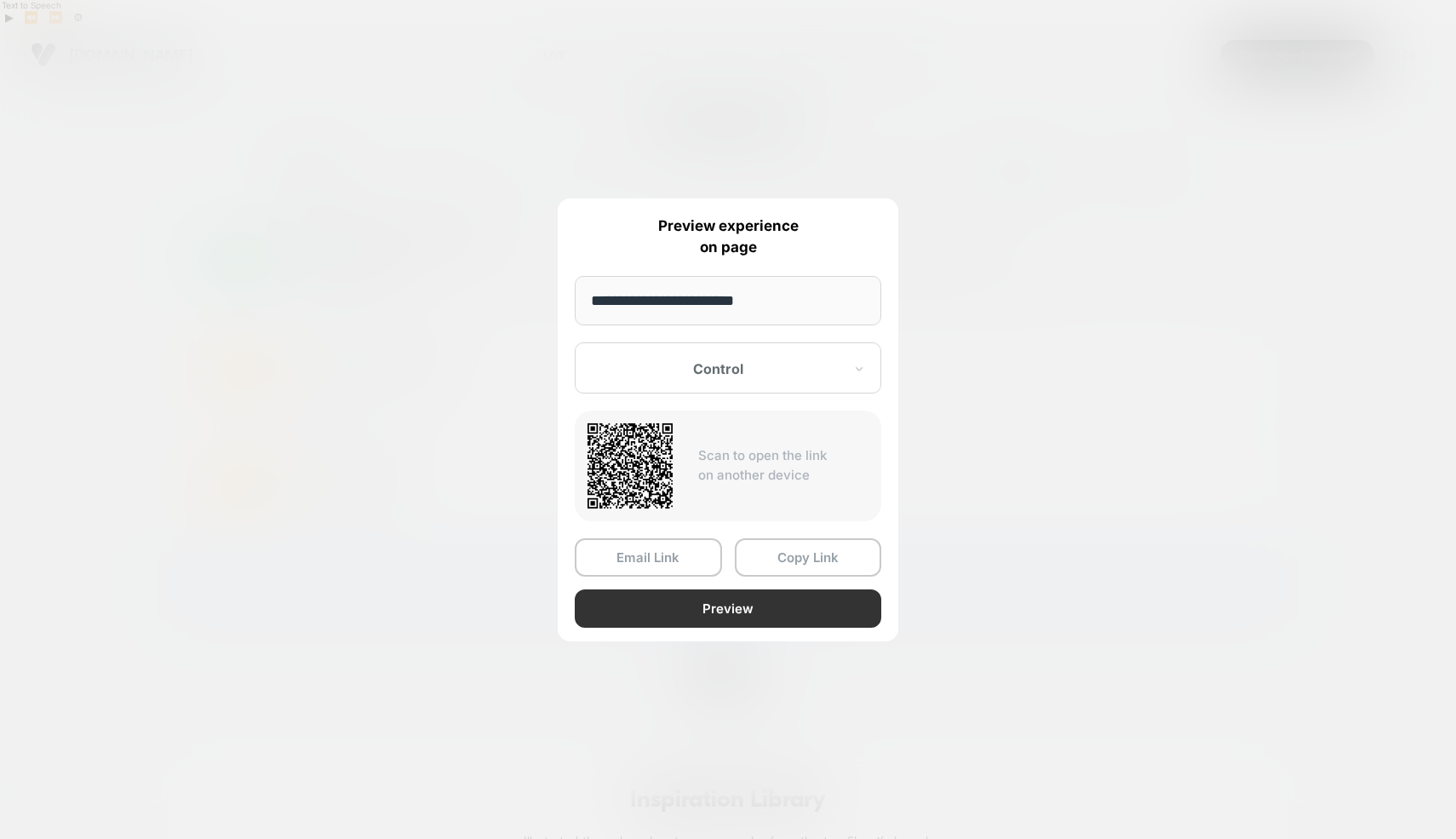
click at [698, 613] on button "Preview" at bounding box center [728, 608] width 306 height 38
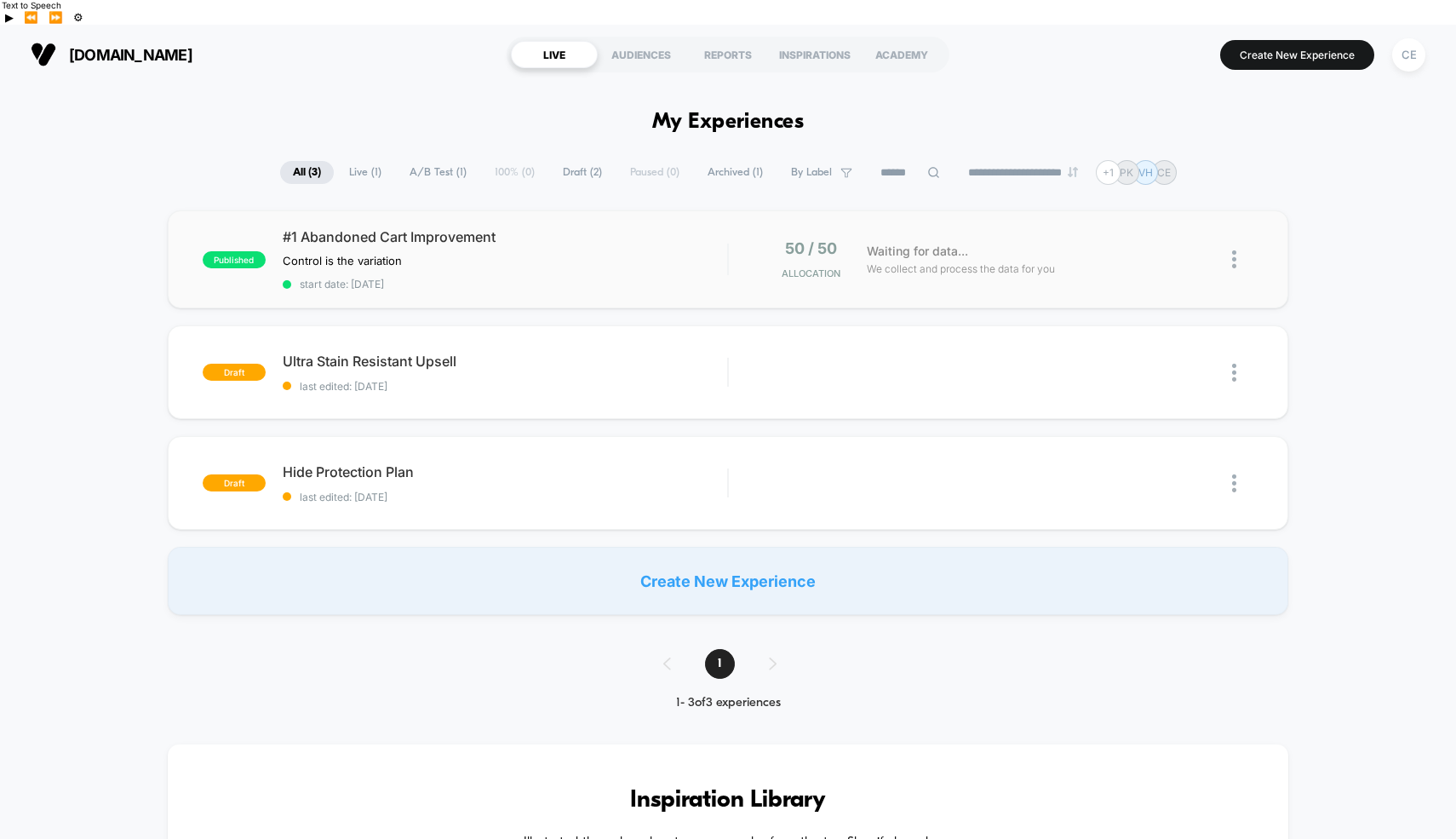
click at [1236, 251] on img at bounding box center [1234, 259] width 4 height 18
click at [1110, 138] on div "Edit" at bounding box center [1147, 136] width 154 height 38
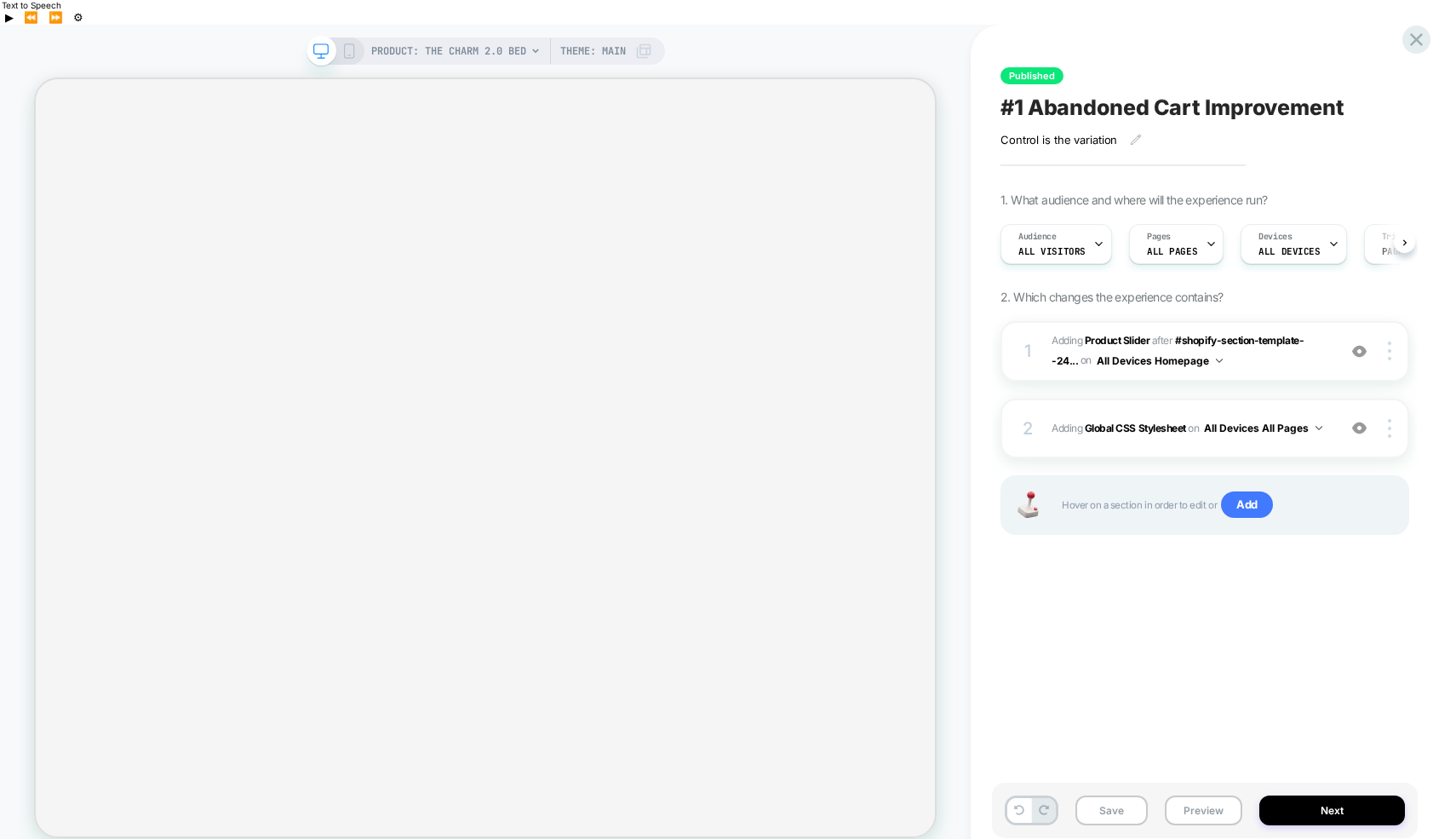
scroll to position [0, 1]
click at [534, 46] on icon at bounding box center [536, 51] width 10 height 10
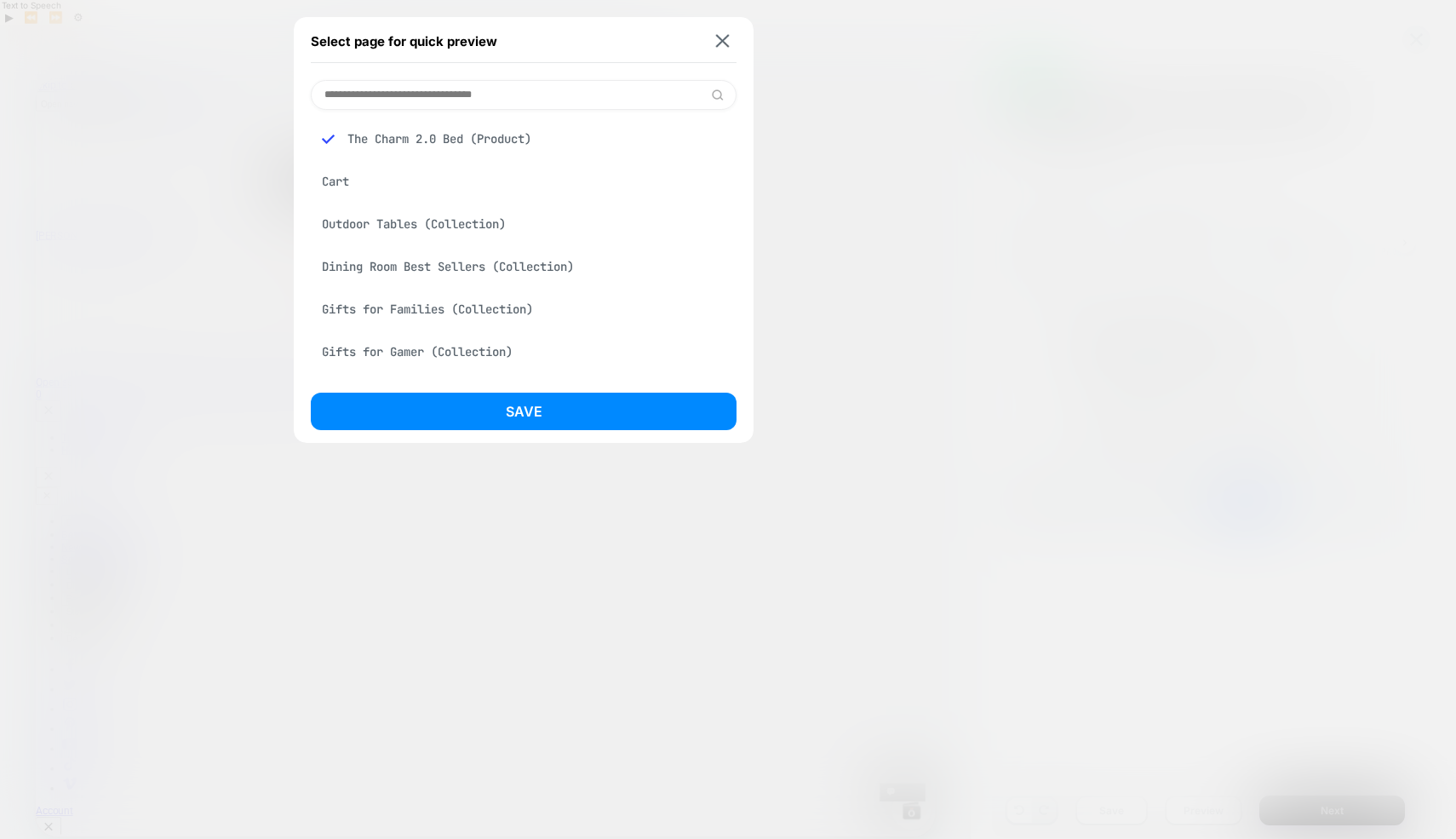
scroll to position [0, 0]
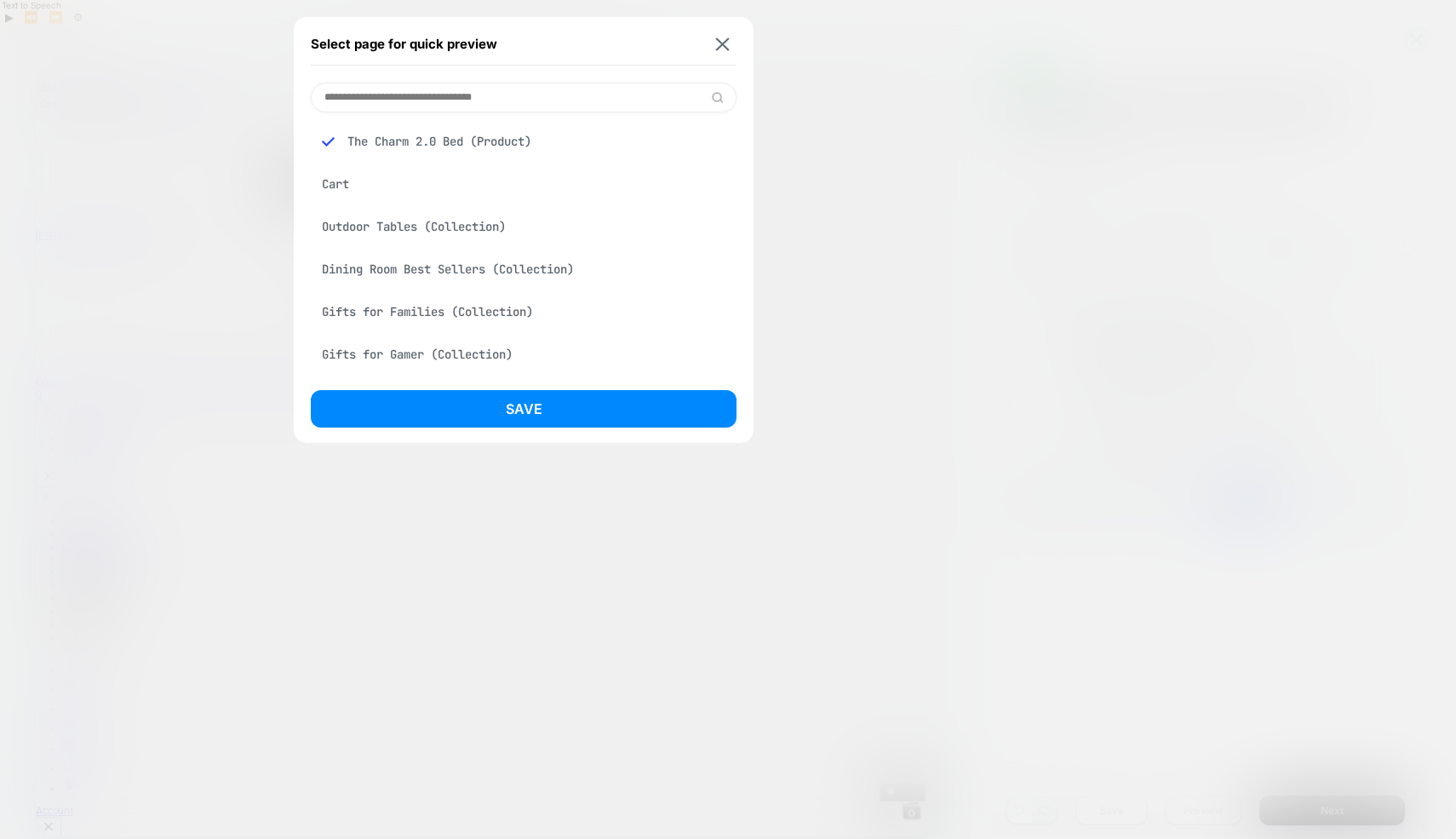
click at [457, 100] on input at bounding box center [523, 97] width 426 height 30
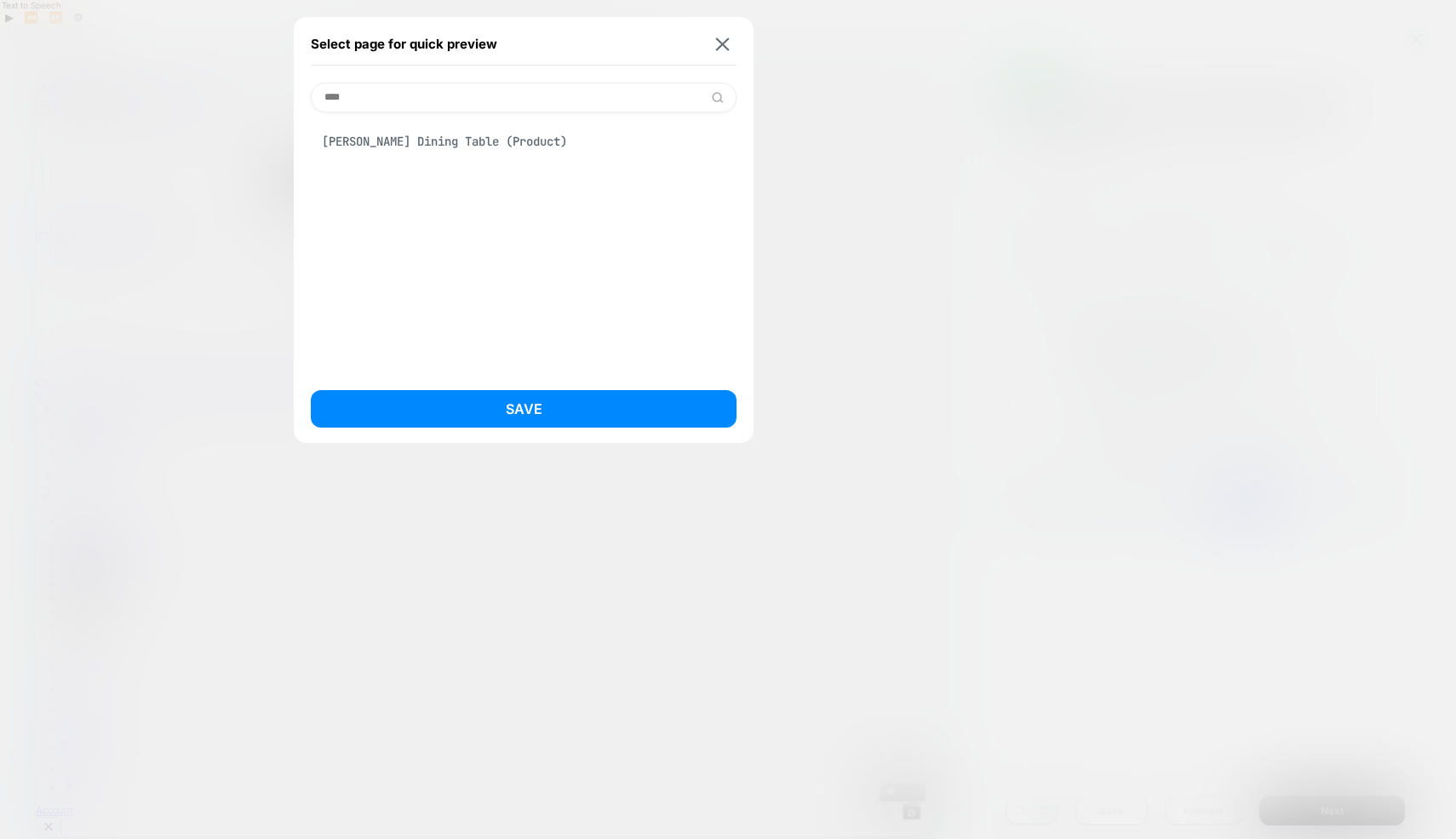
type input "****"
click at [462, 136] on div "[PERSON_NAME] Dining Table (Product)" at bounding box center [523, 142] width 426 height 32
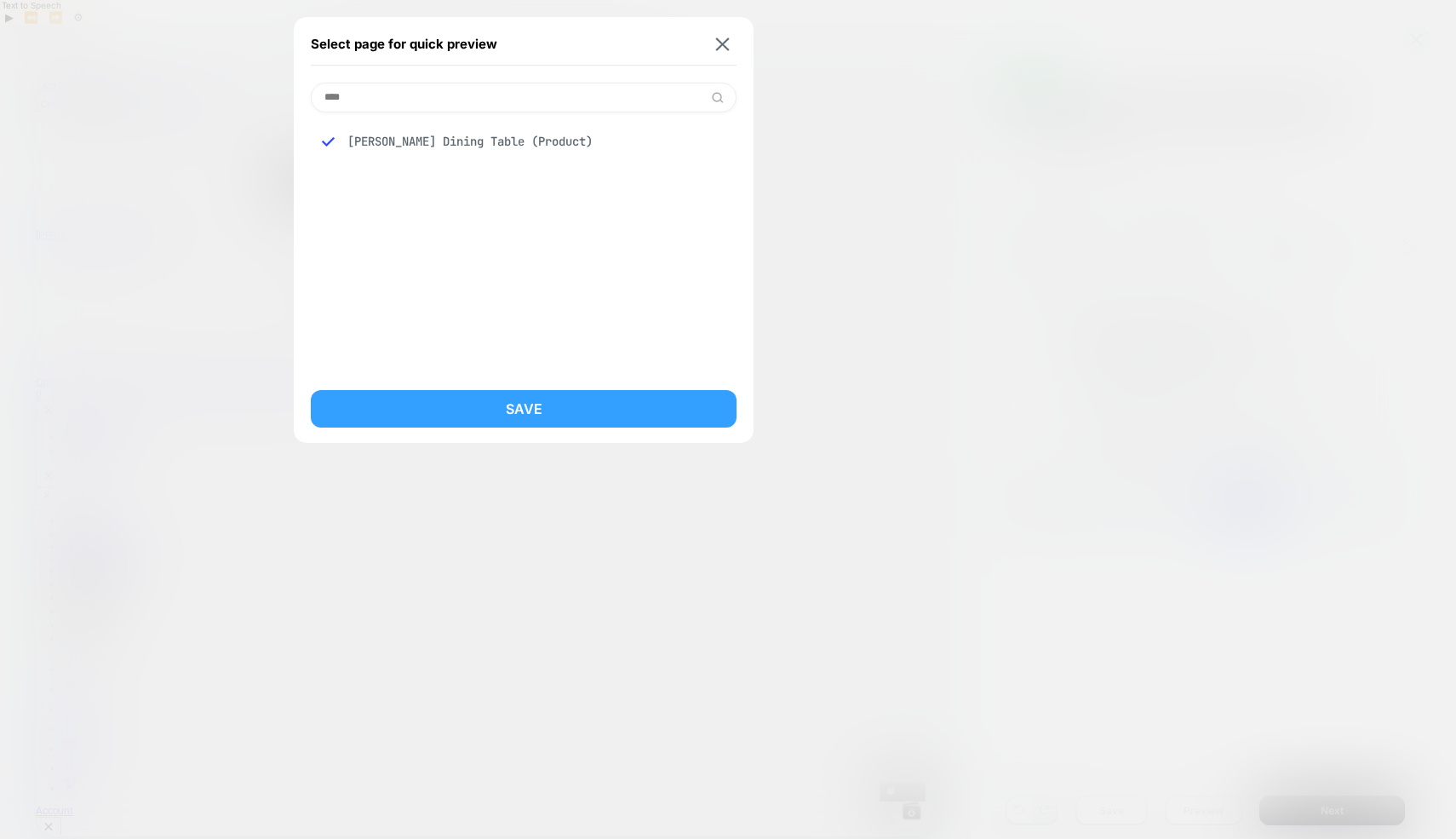
click at [521, 404] on button "Save" at bounding box center [523, 408] width 426 height 38
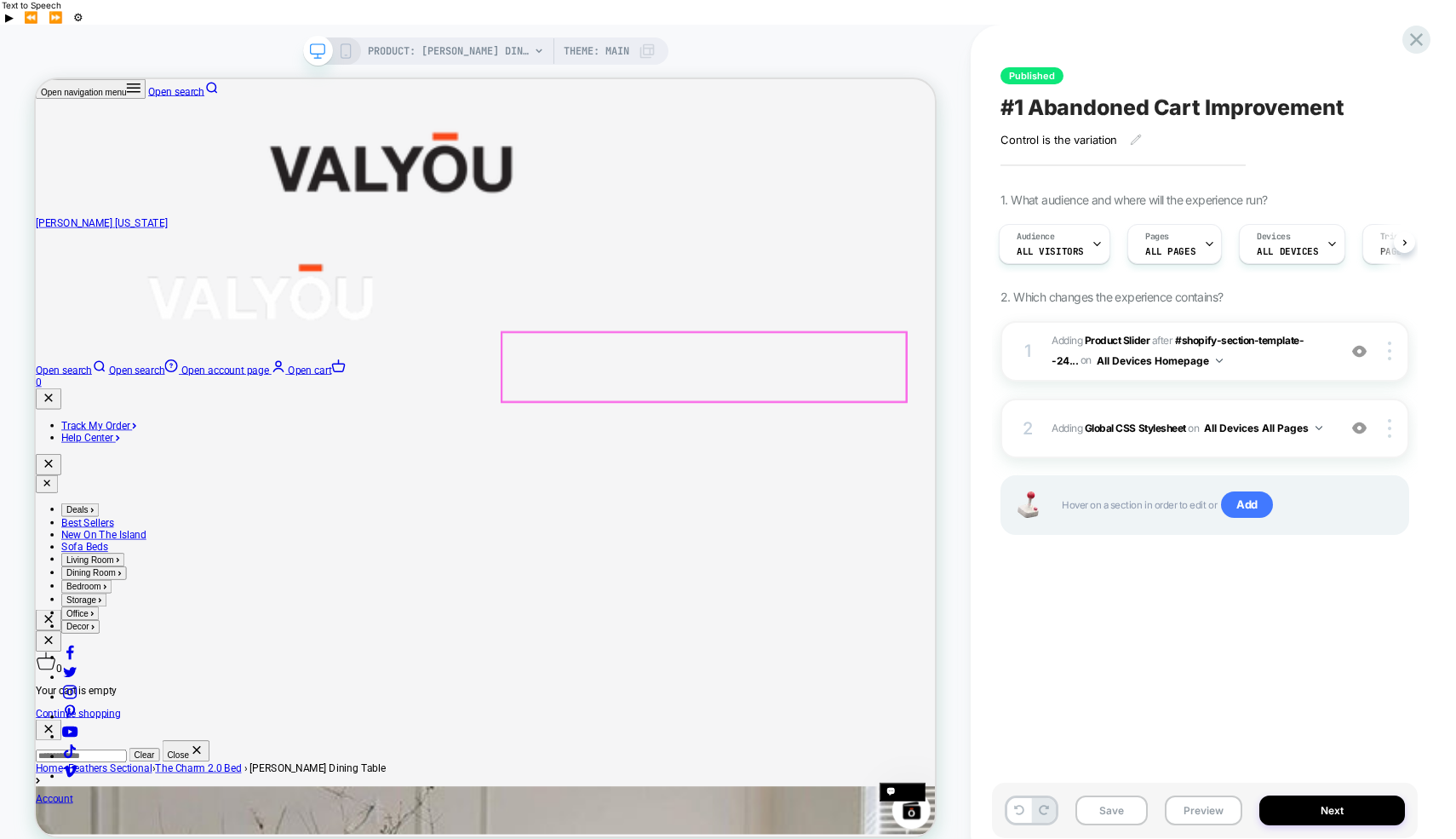
scroll to position [261, 0]
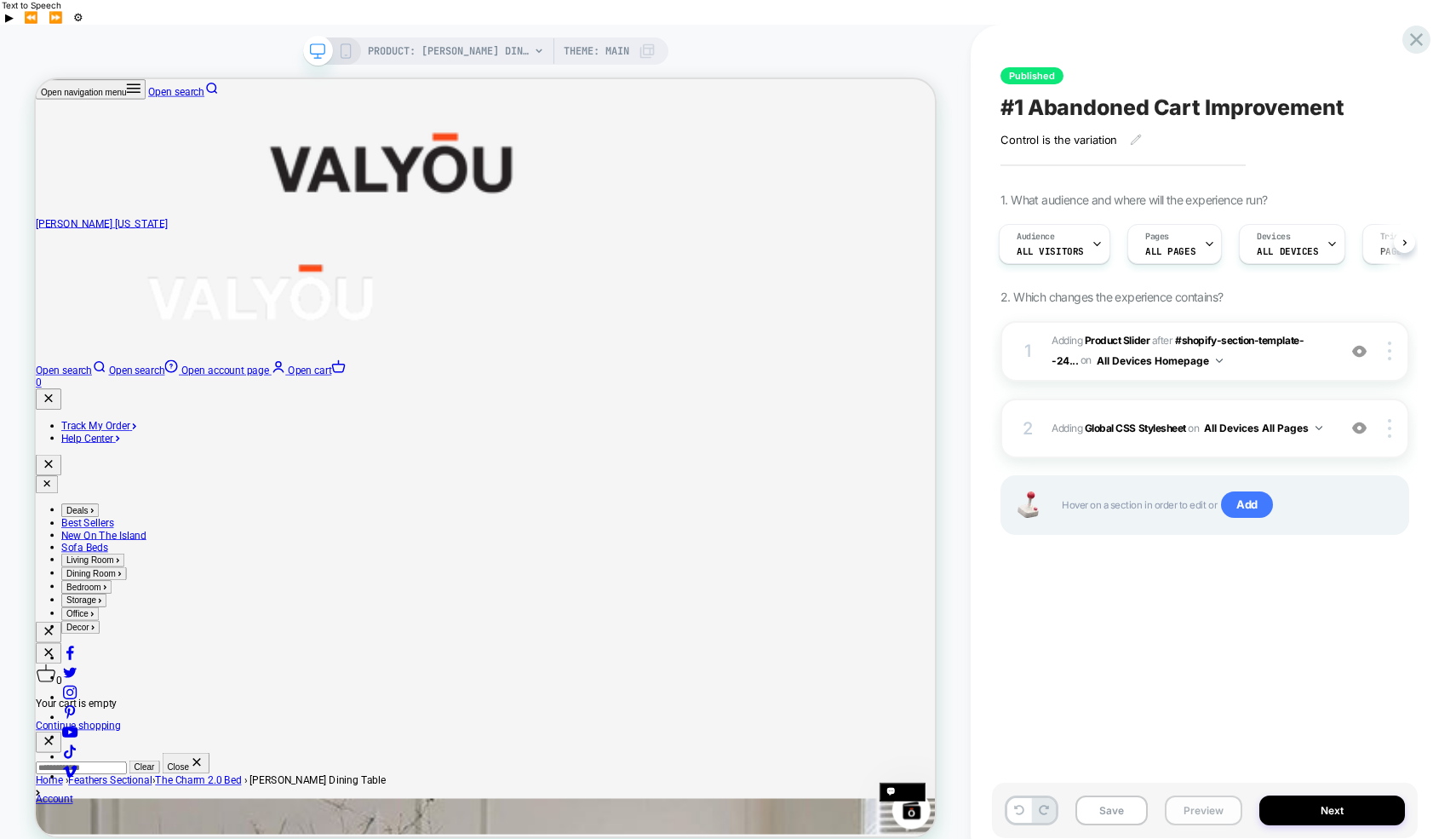
click at [1208, 796] on button "Preview" at bounding box center [1204, 810] width 78 height 30
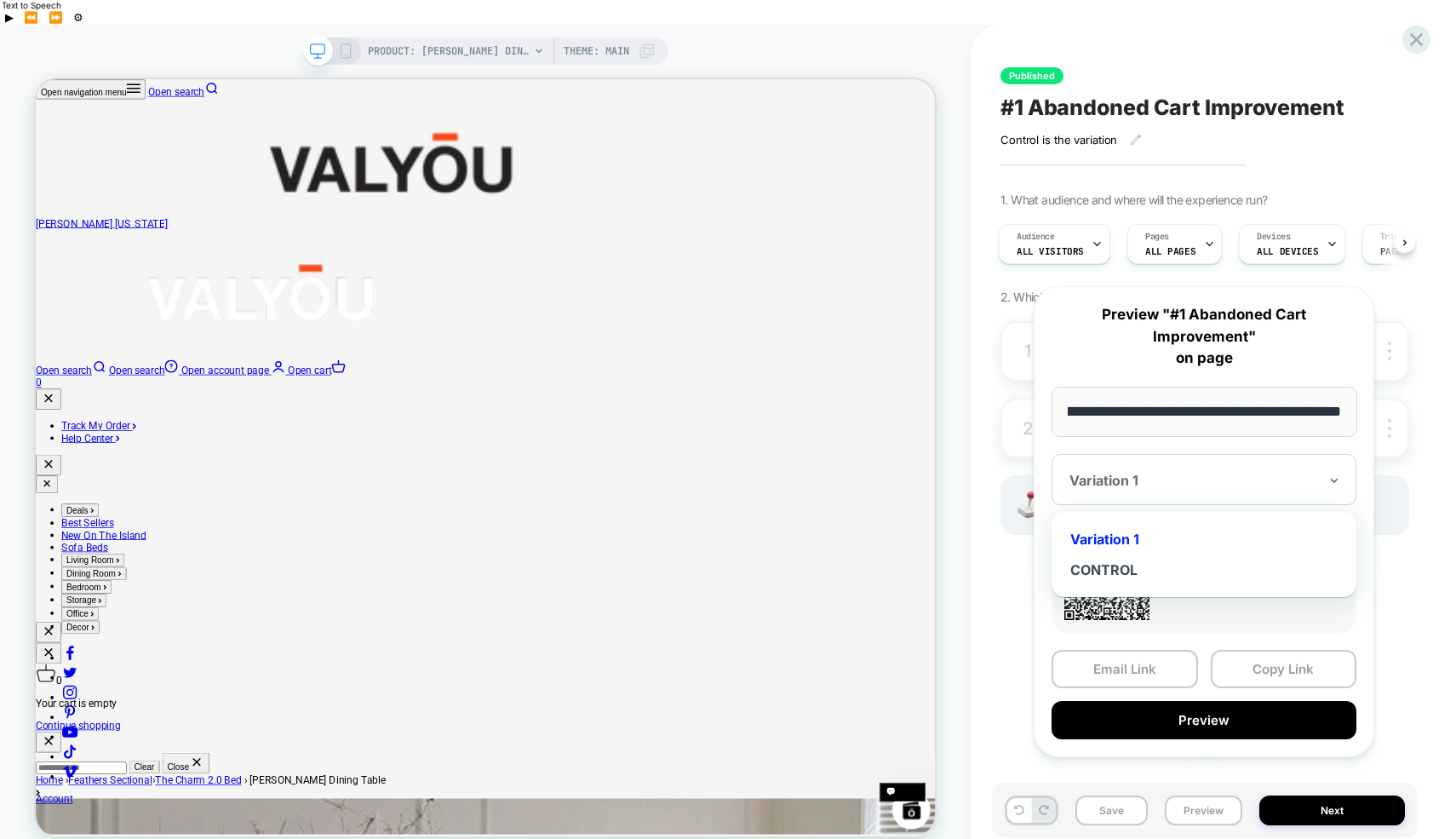
scroll to position [0, 0]
click at [1134, 473] on div at bounding box center [1194, 480] width 249 height 17
click at [1125, 562] on div "CONTROL" at bounding box center [1204, 570] width 288 height 31
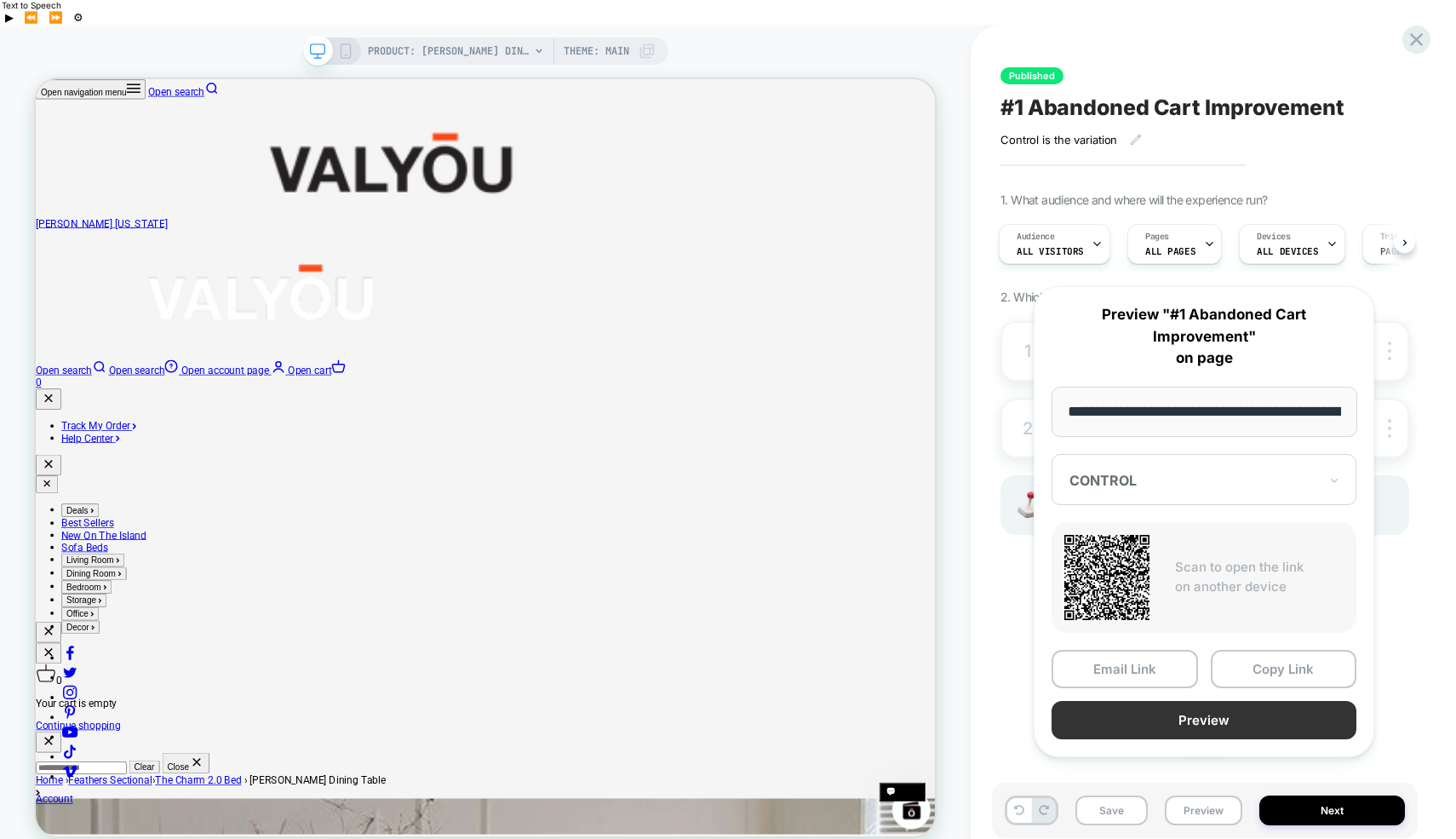
click at [1204, 713] on button "Preview" at bounding box center [1204, 720] width 305 height 38
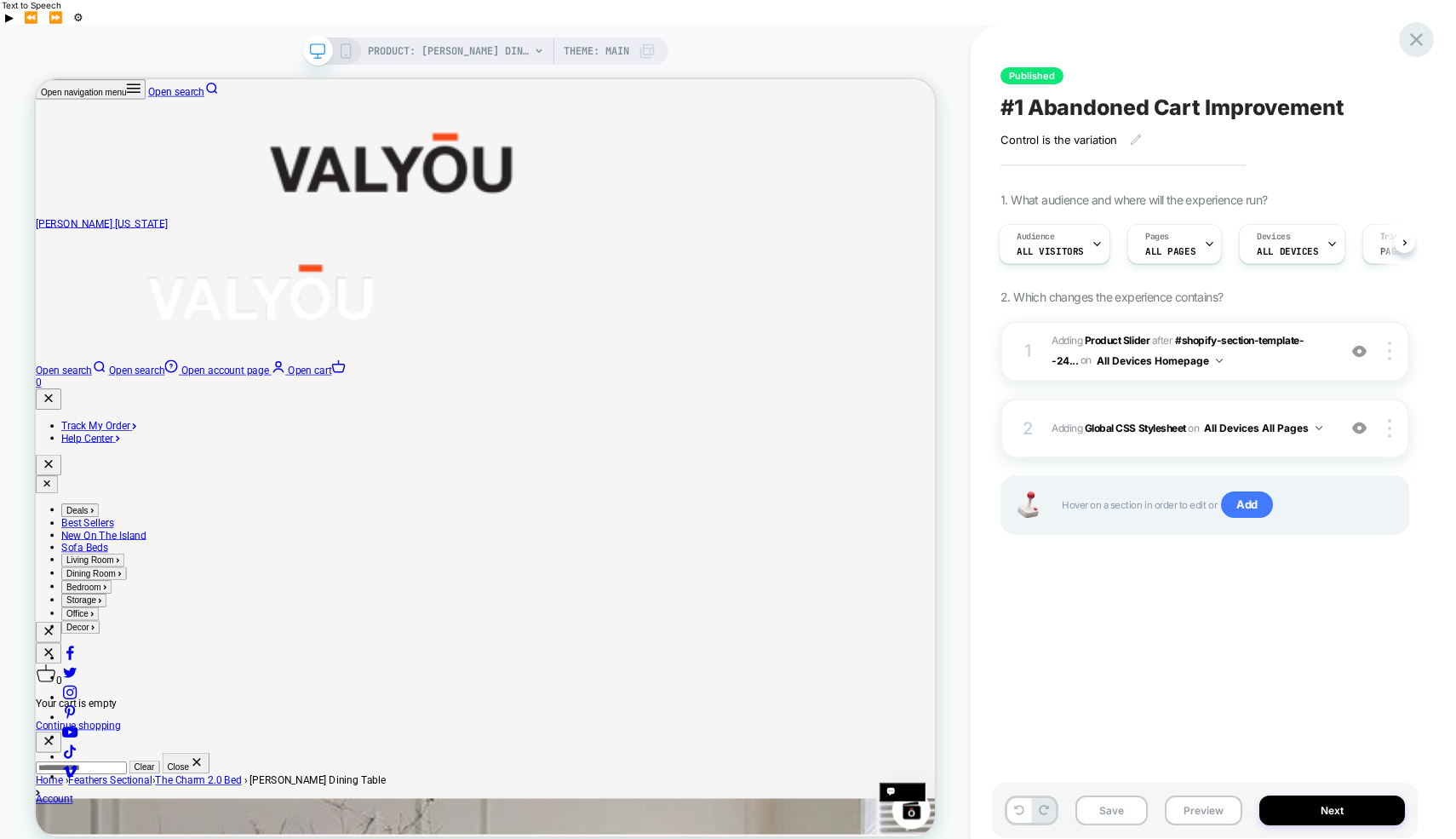
click at [1388, 41] on icon at bounding box center [1417, 39] width 13 height 13
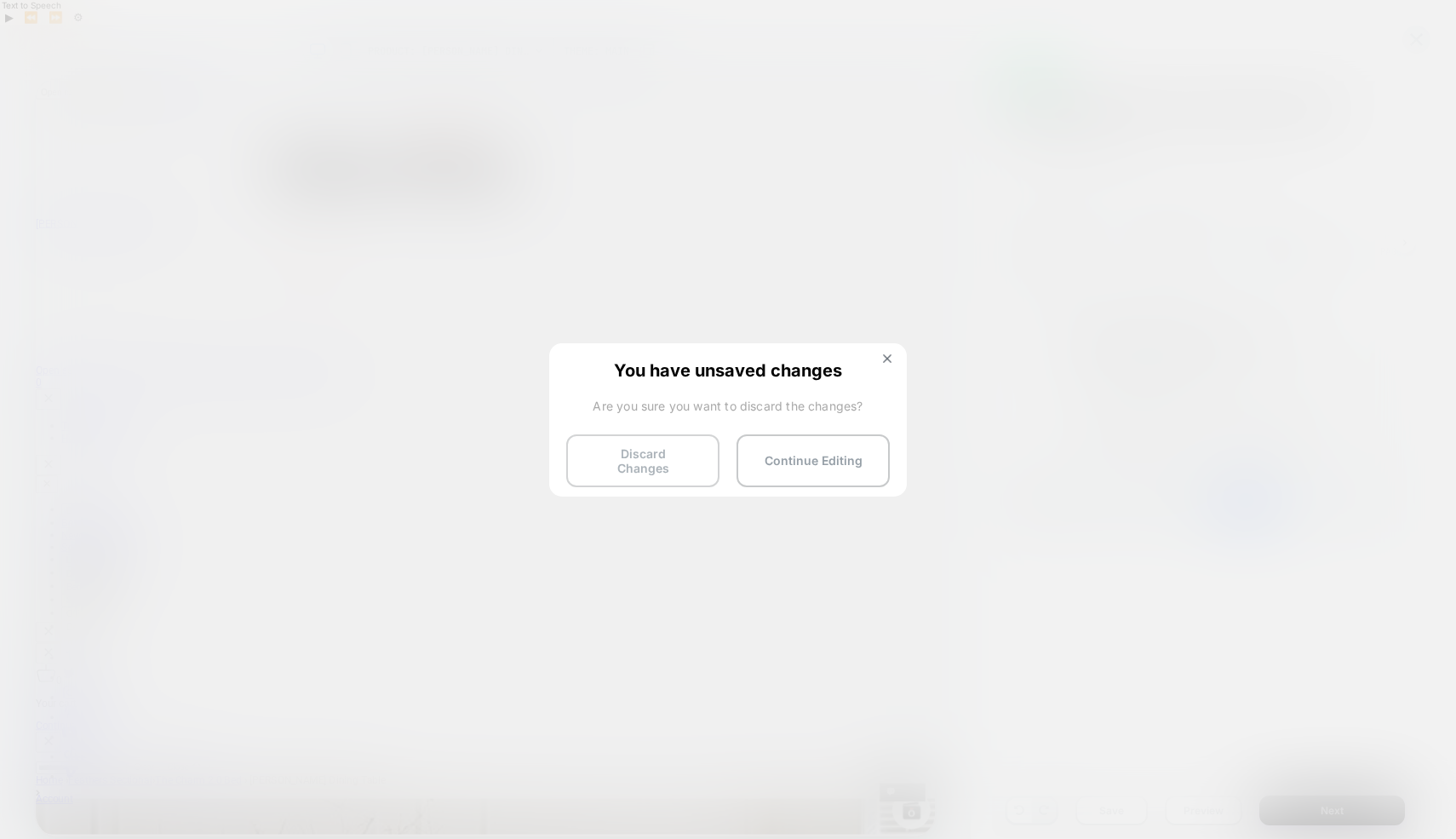
click at [638, 447] on button "Discard Changes" at bounding box center [643, 460] width 154 height 53
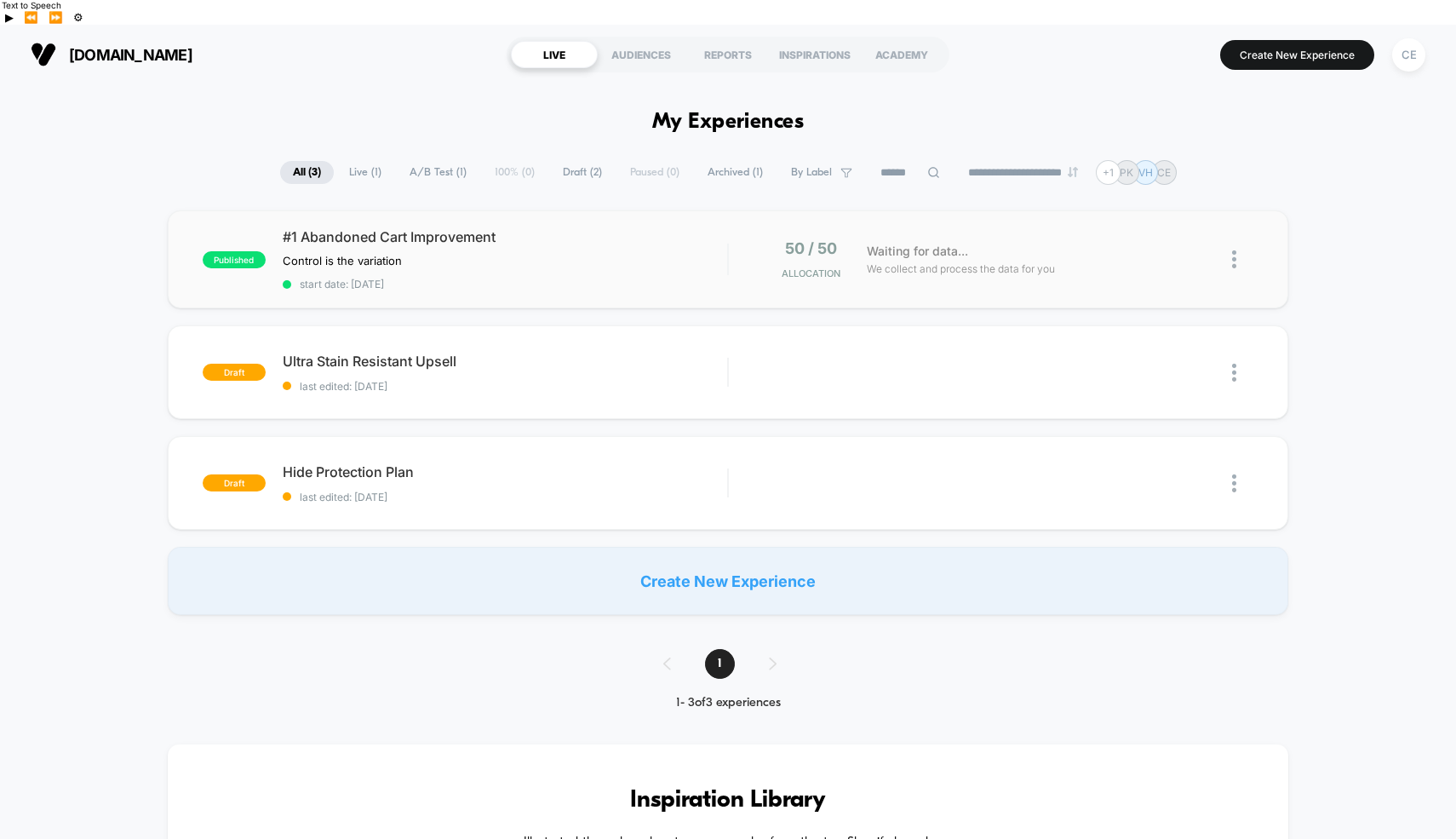
click at [1233, 251] on img at bounding box center [1234, 259] width 4 height 18
click at [1128, 211] on div "Pause" at bounding box center [1147, 215] width 154 height 38
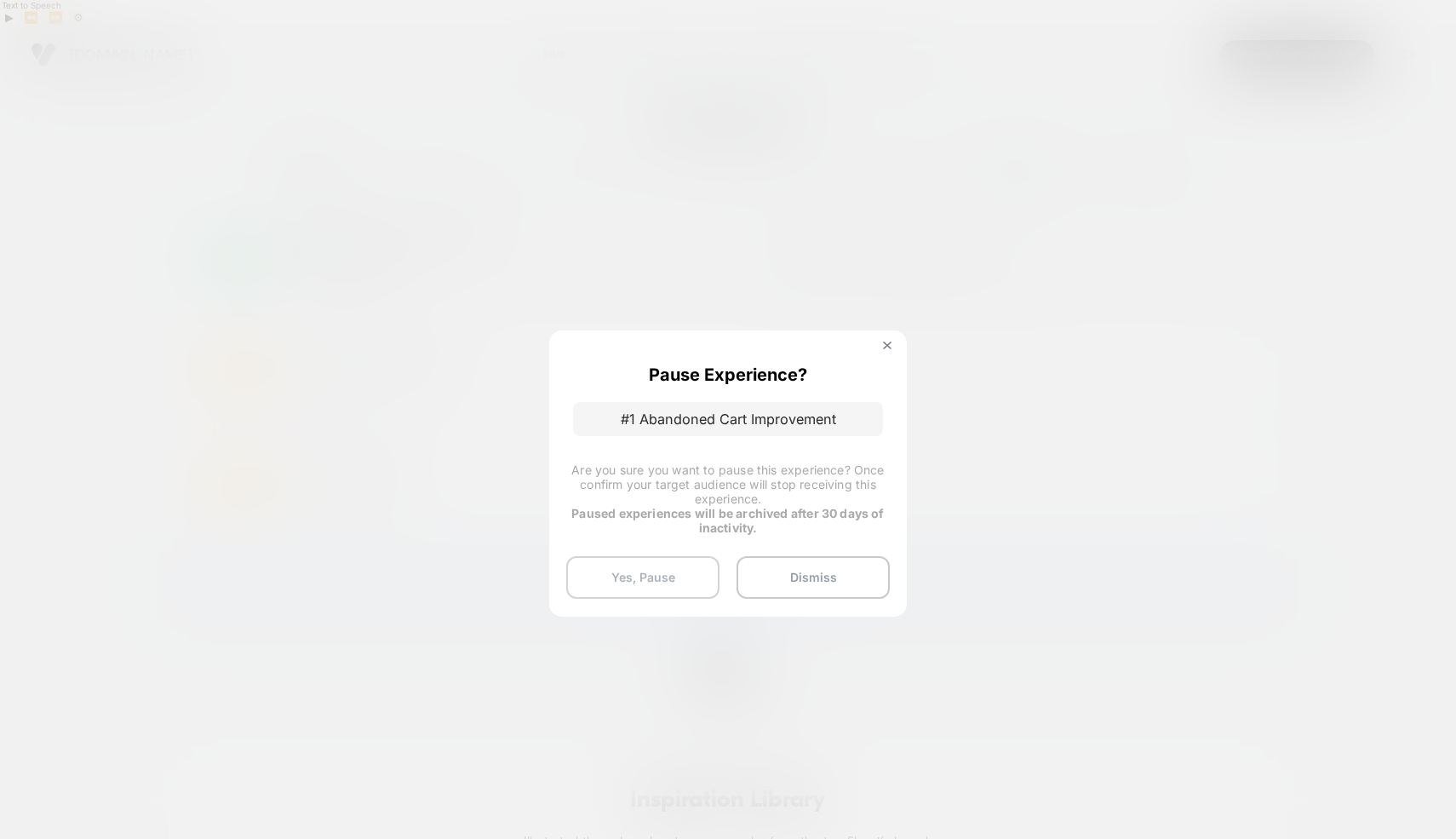
click at [676, 571] on button "Yes, Pause" at bounding box center [643, 577] width 154 height 43
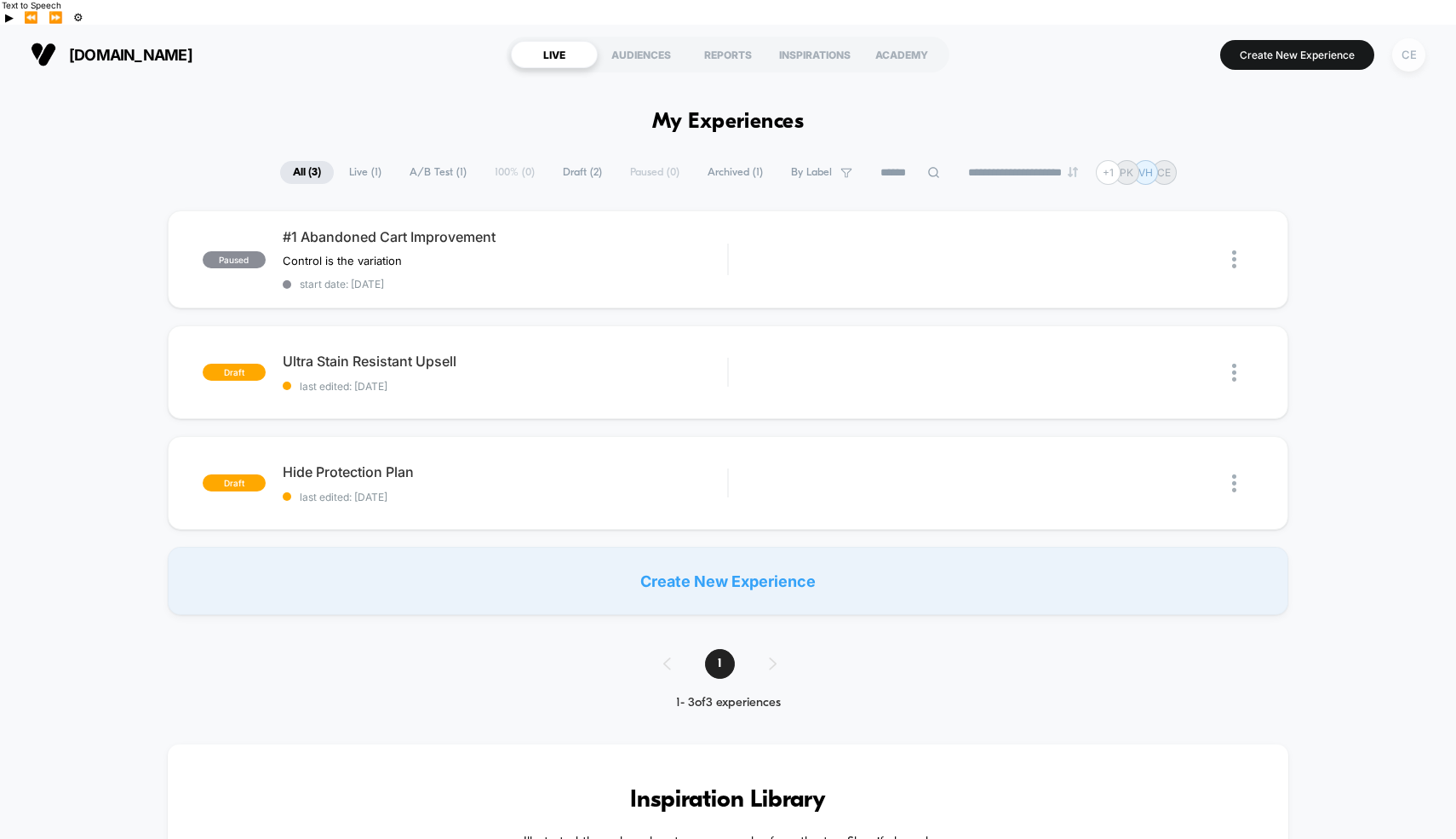
click at [1388, 38] on div "CE" at bounding box center [1409, 55] width 33 height 33
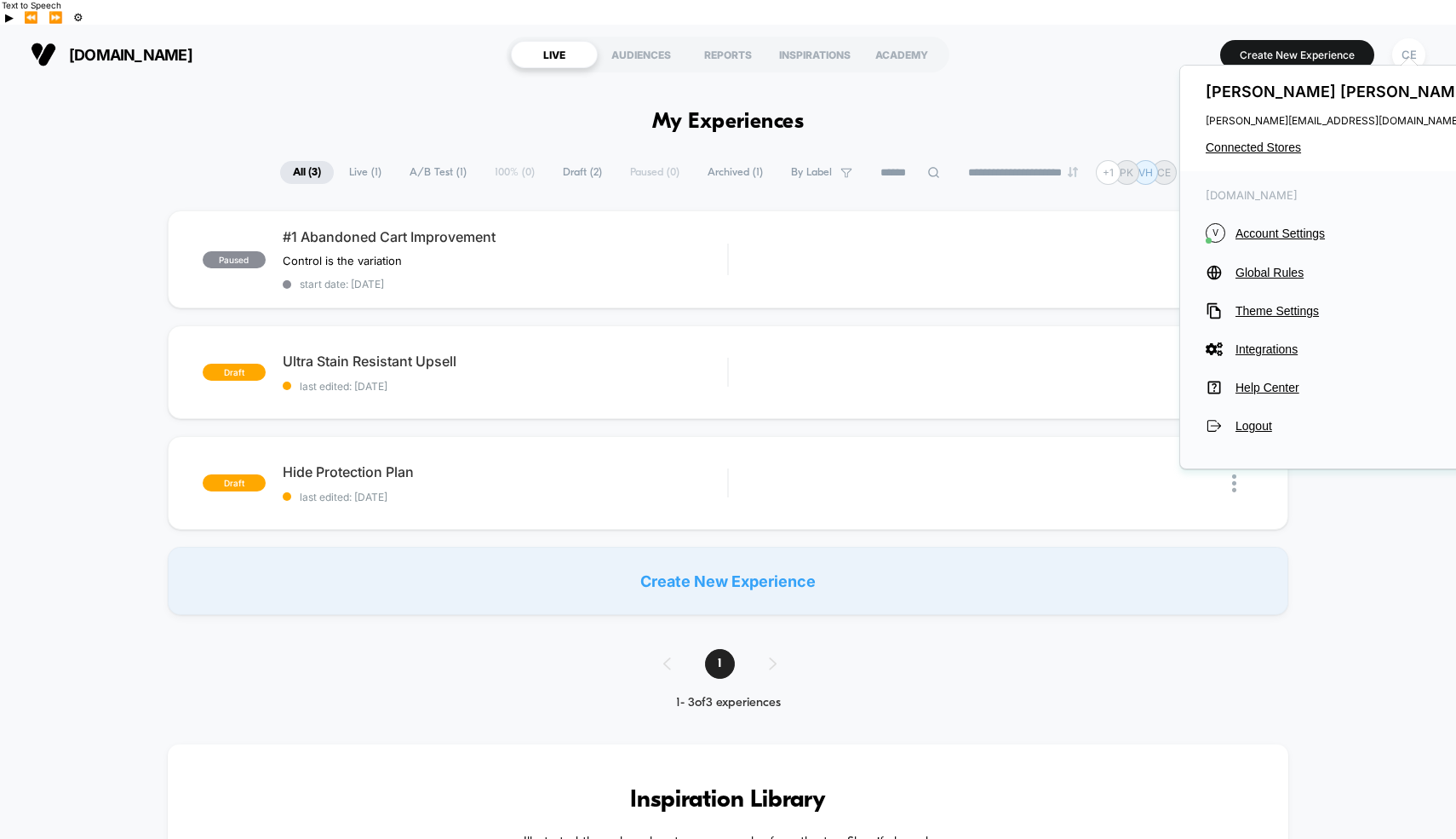
click at [1267, 235] on span "Account Settings" at bounding box center [1355, 234] width 240 height 14
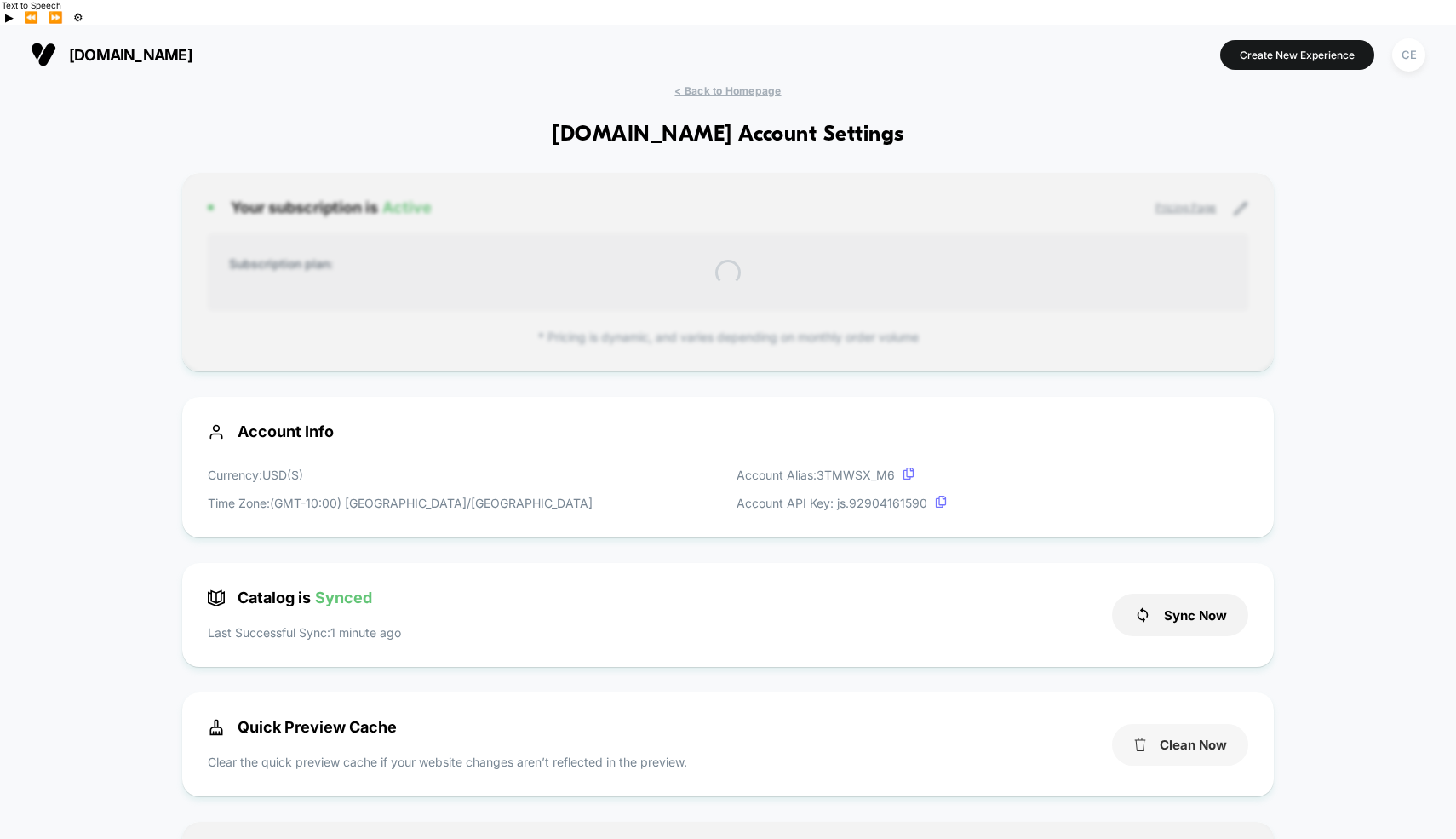
scroll to position [230, 0]
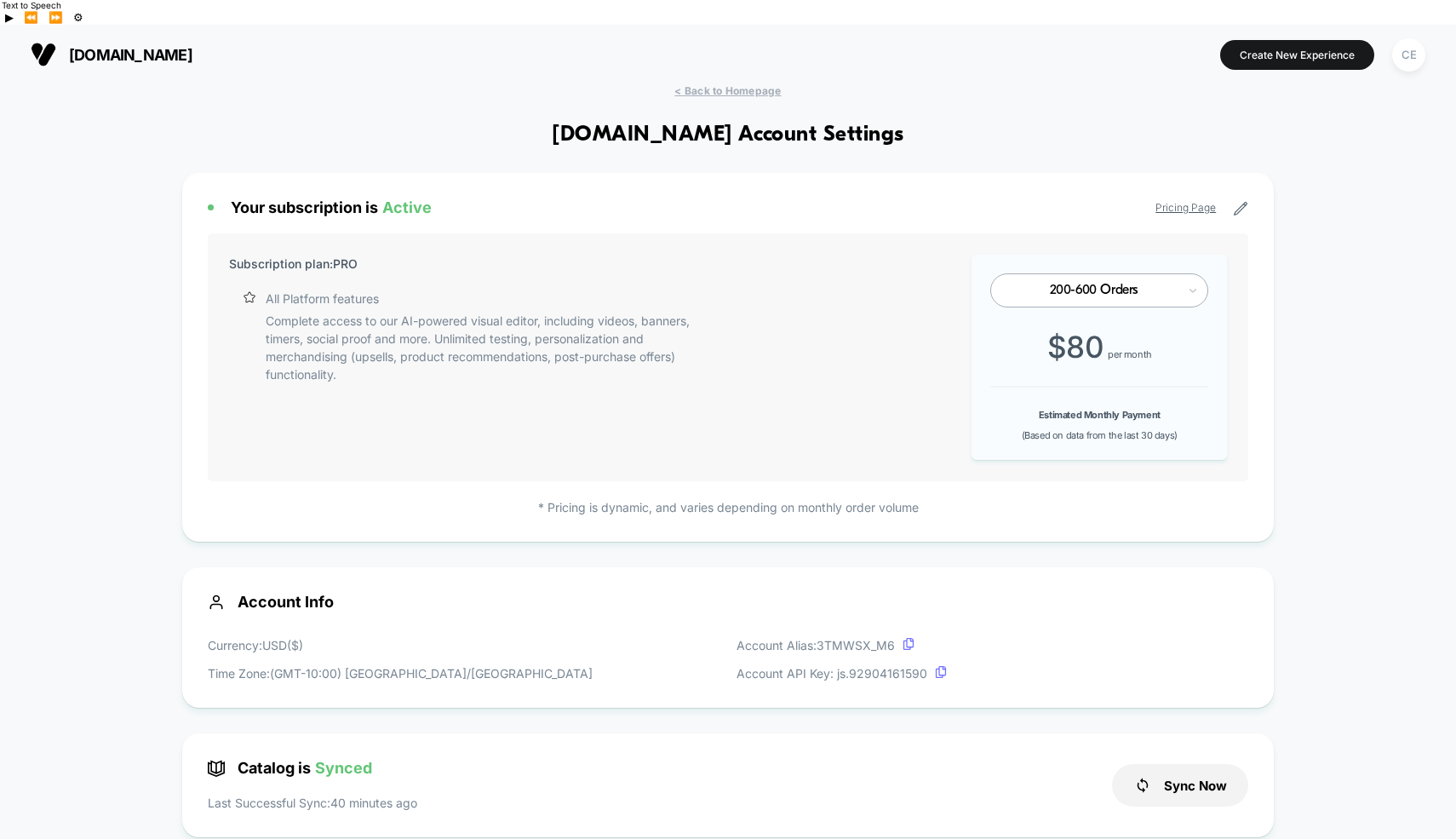
click at [1171, 733] on div "Catalog is Synced Last Successful Sync: 40 minutes ago Sync Now" at bounding box center [728, 785] width 1093 height 104
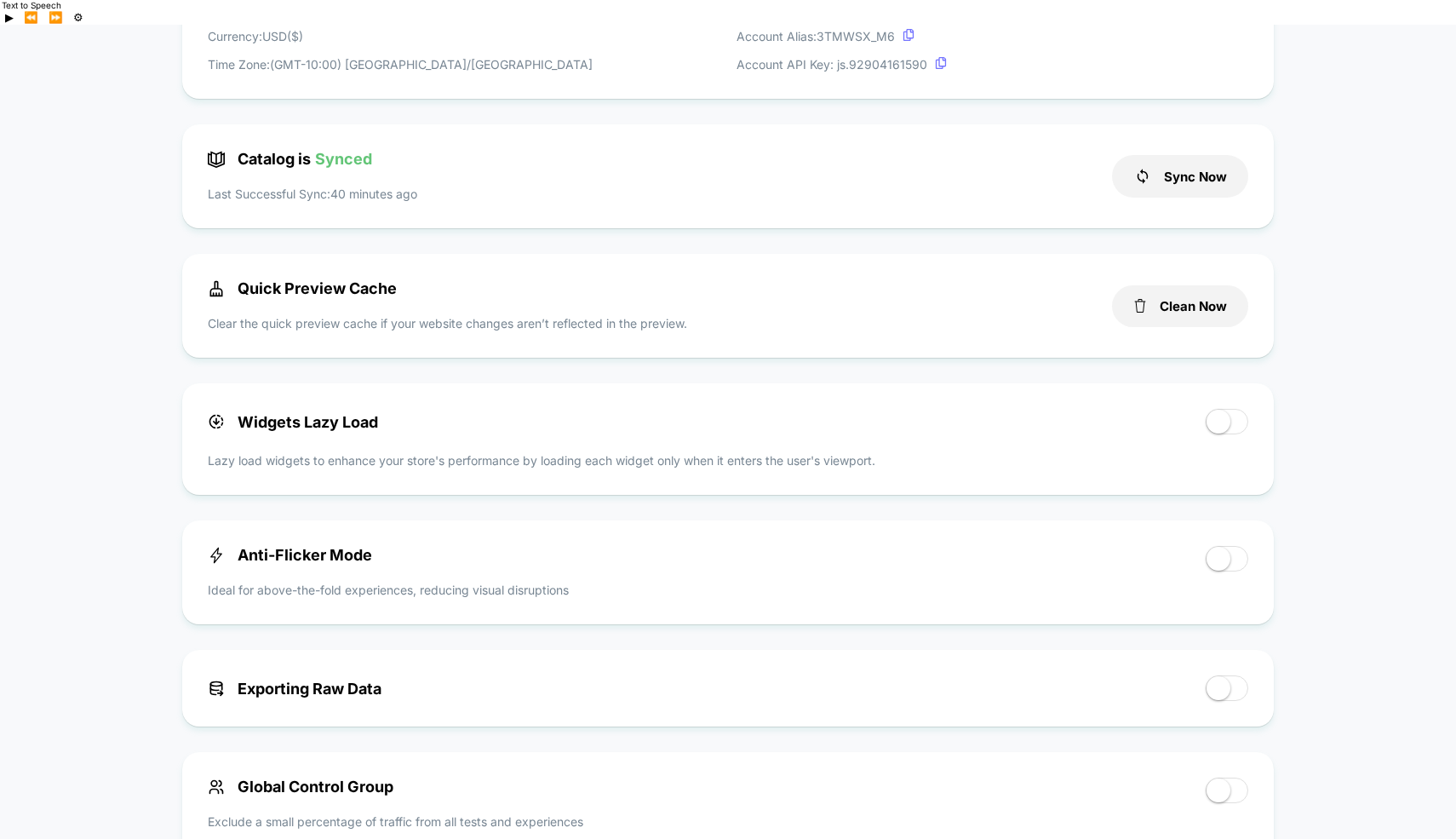
scroll to position [520, 0]
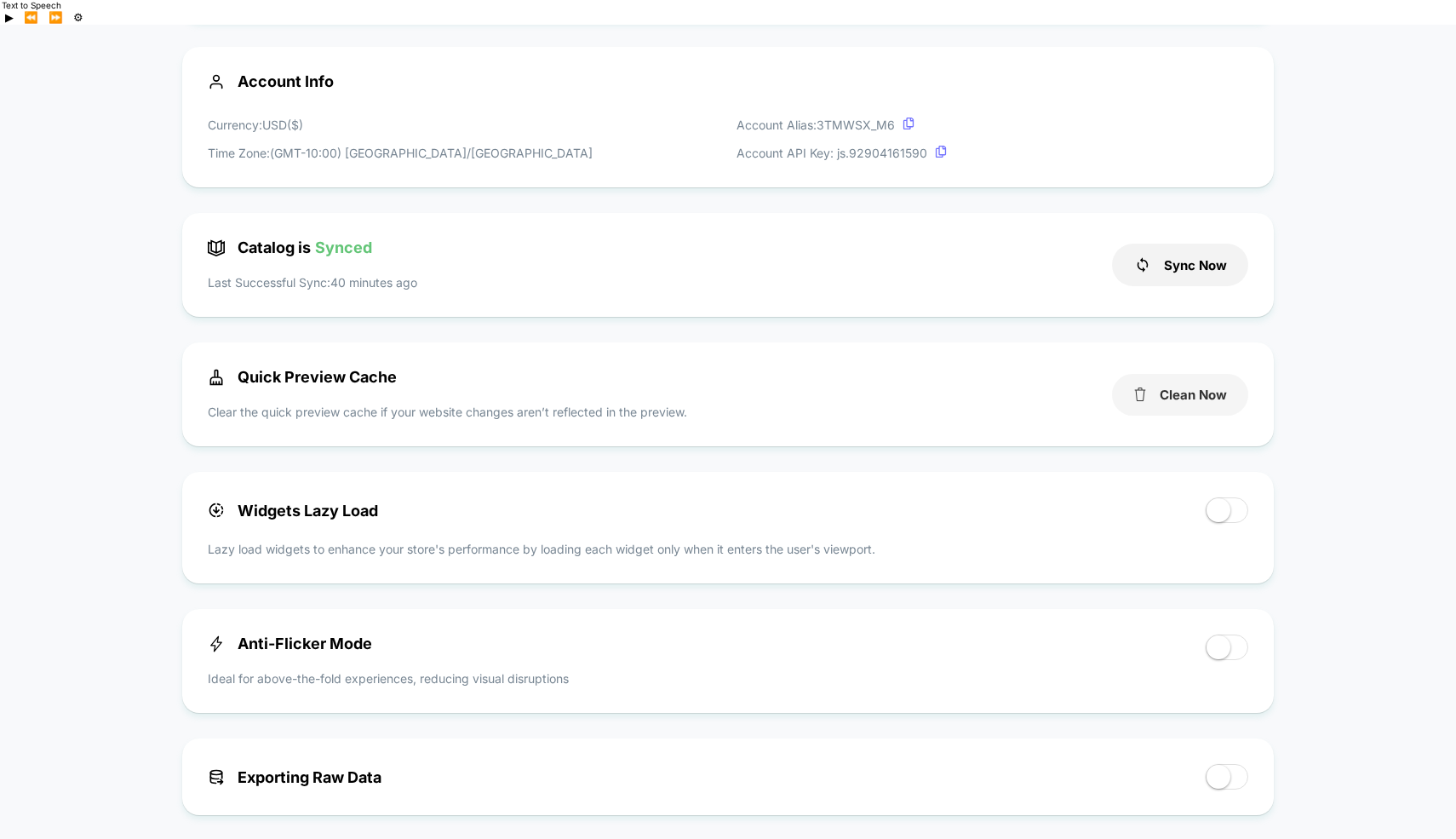
click at [1174, 376] on button "Clean Now" at bounding box center [1180, 394] width 136 height 42
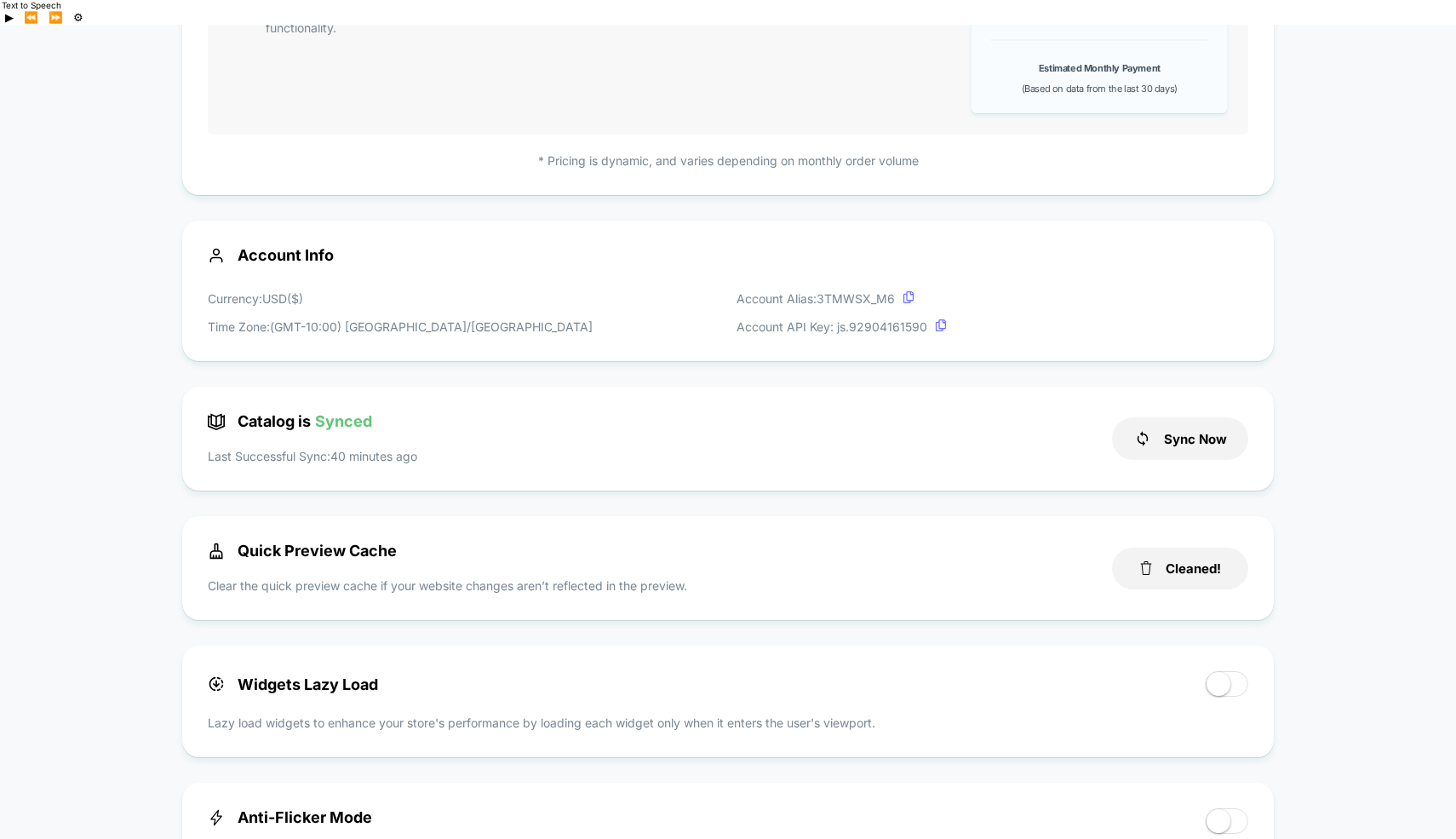
scroll to position [0, 0]
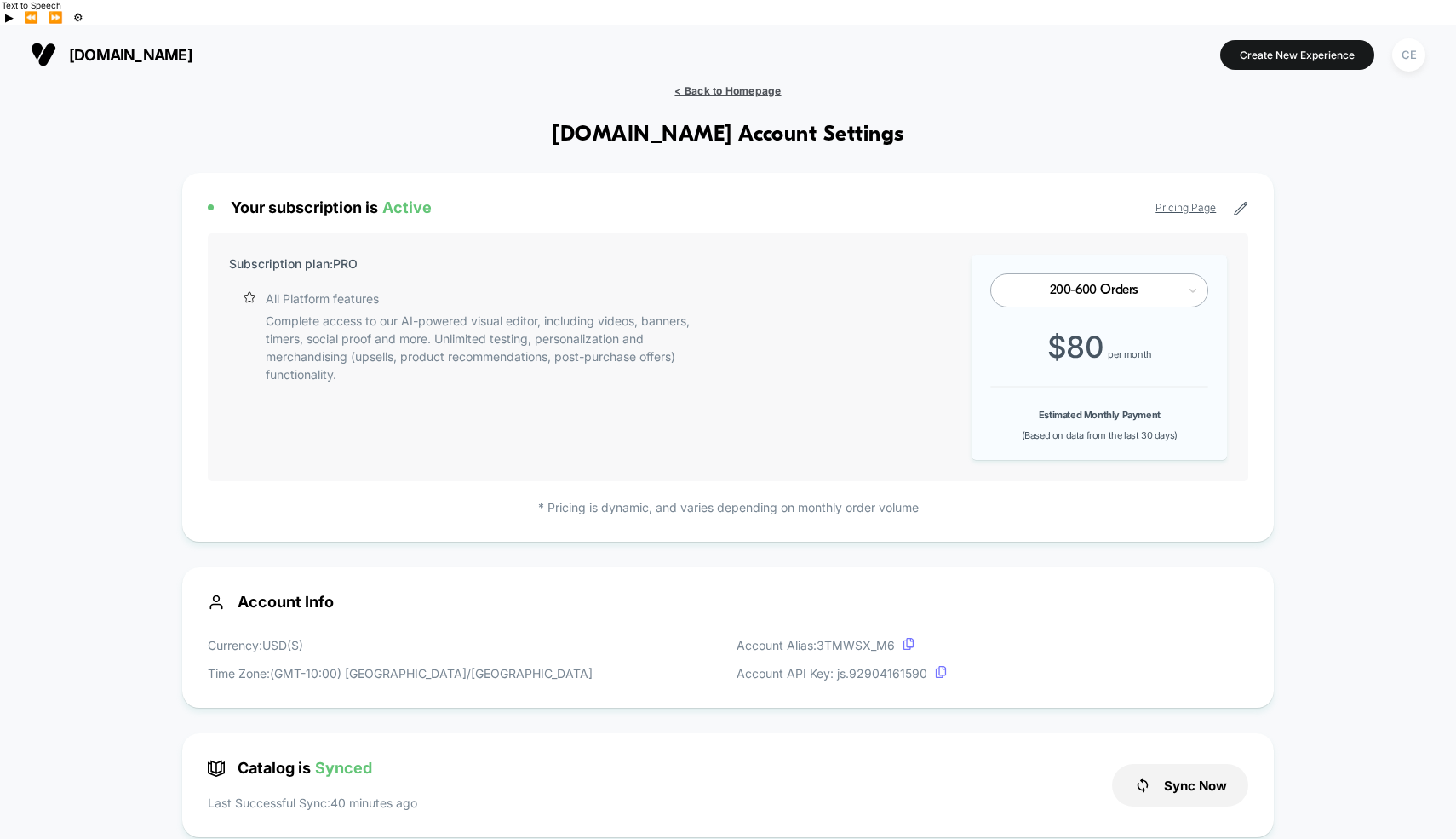
click at [712, 84] on span "< Back to Homepage" at bounding box center [728, 90] width 107 height 13
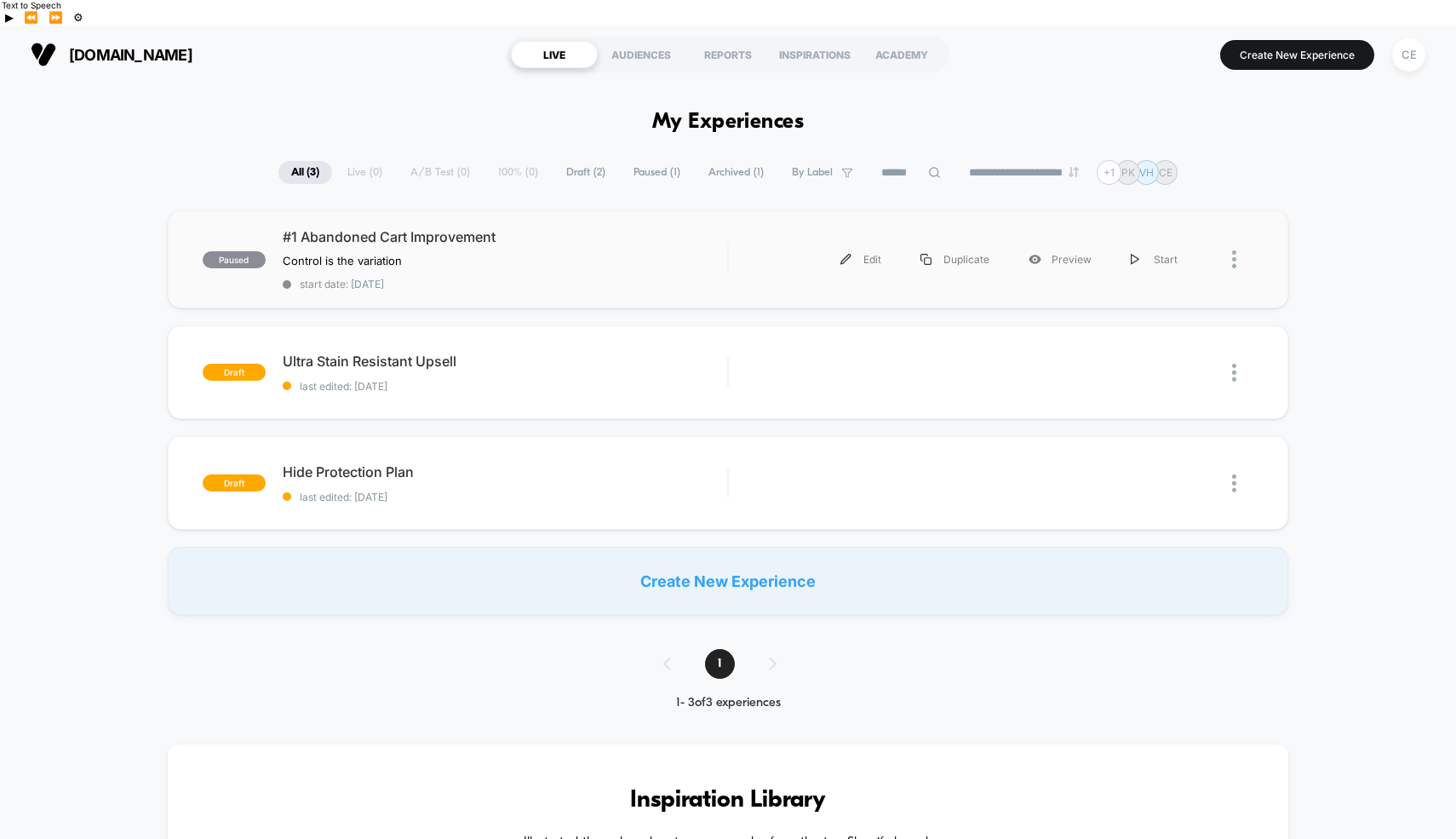
click at [805, 240] on div "Edit Duplicate Preview Start" at bounding box center [972, 259] width 451 height 38
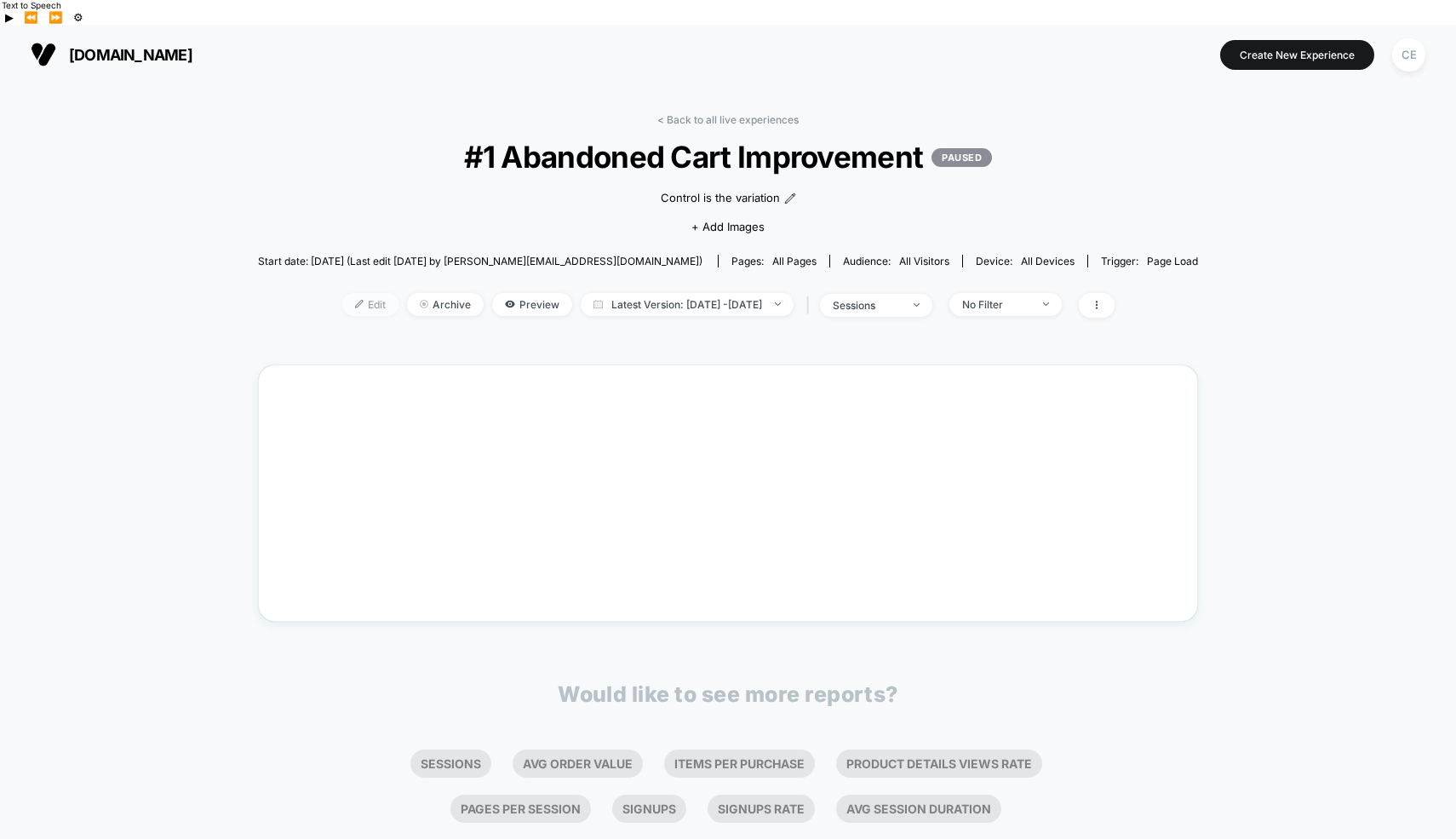
click at [342, 292] on span "Edit" at bounding box center [370, 304] width 56 height 23
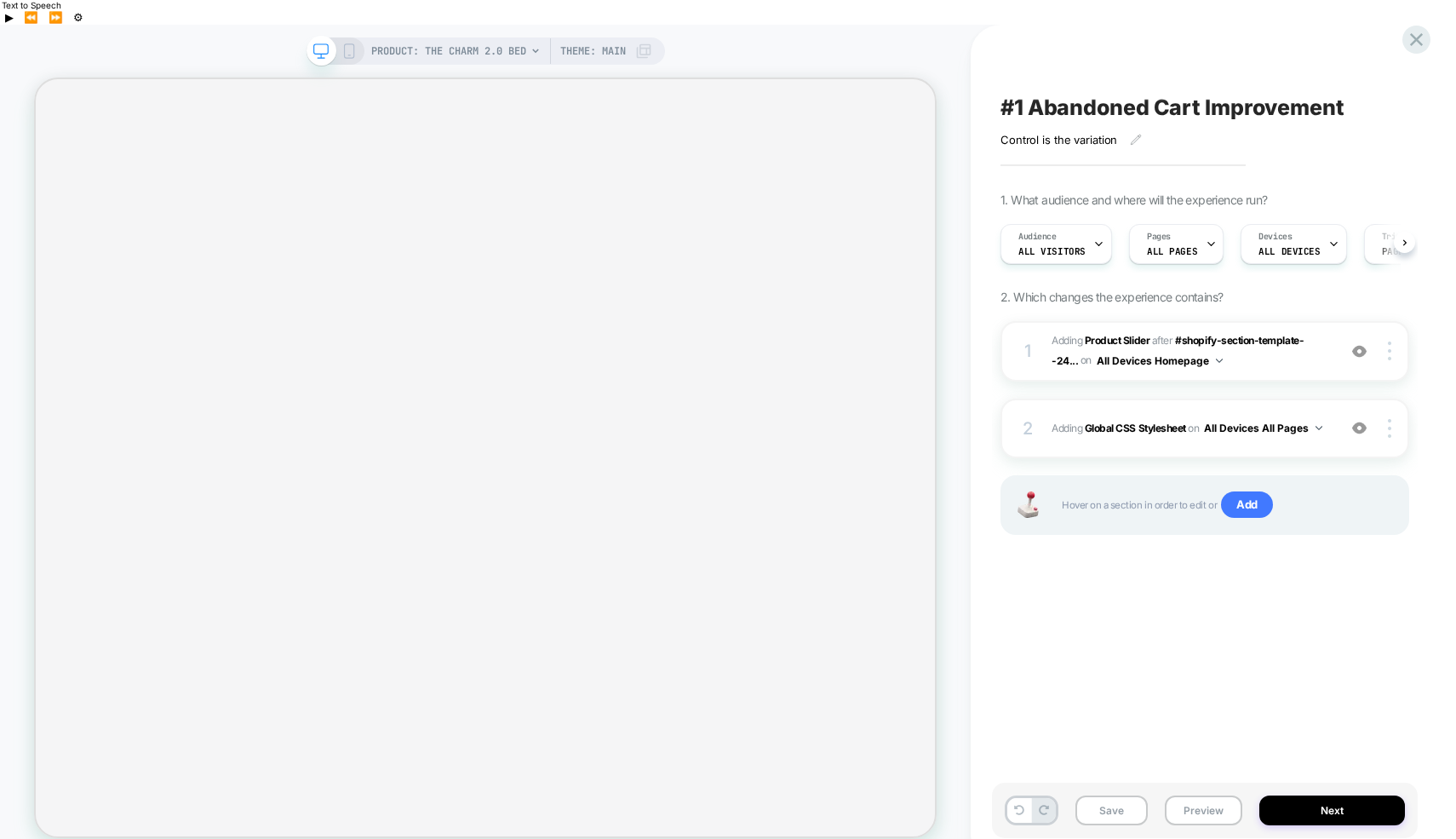
scroll to position [0, 1]
click at [1388, 419] on img at bounding box center [1390, 428] width 3 height 19
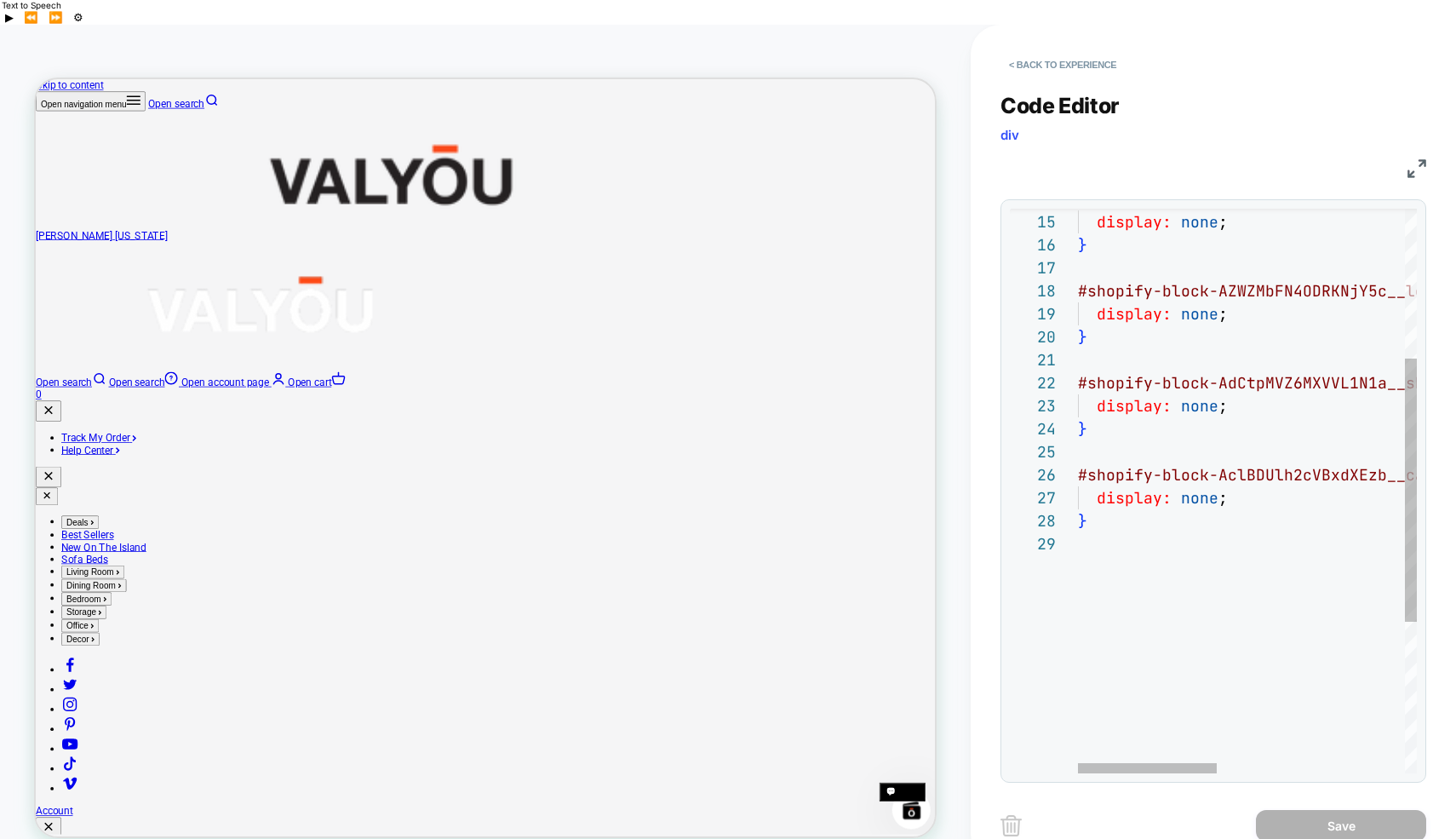
scroll to position [184, 0]
click at [0, 0] on div "display: none ; } #shopify-block-AdCtpMVZ6MXVVL1N1a__shipping_rates_ calc_calcu…" at bounding box center [0, 0] width 0 height 0
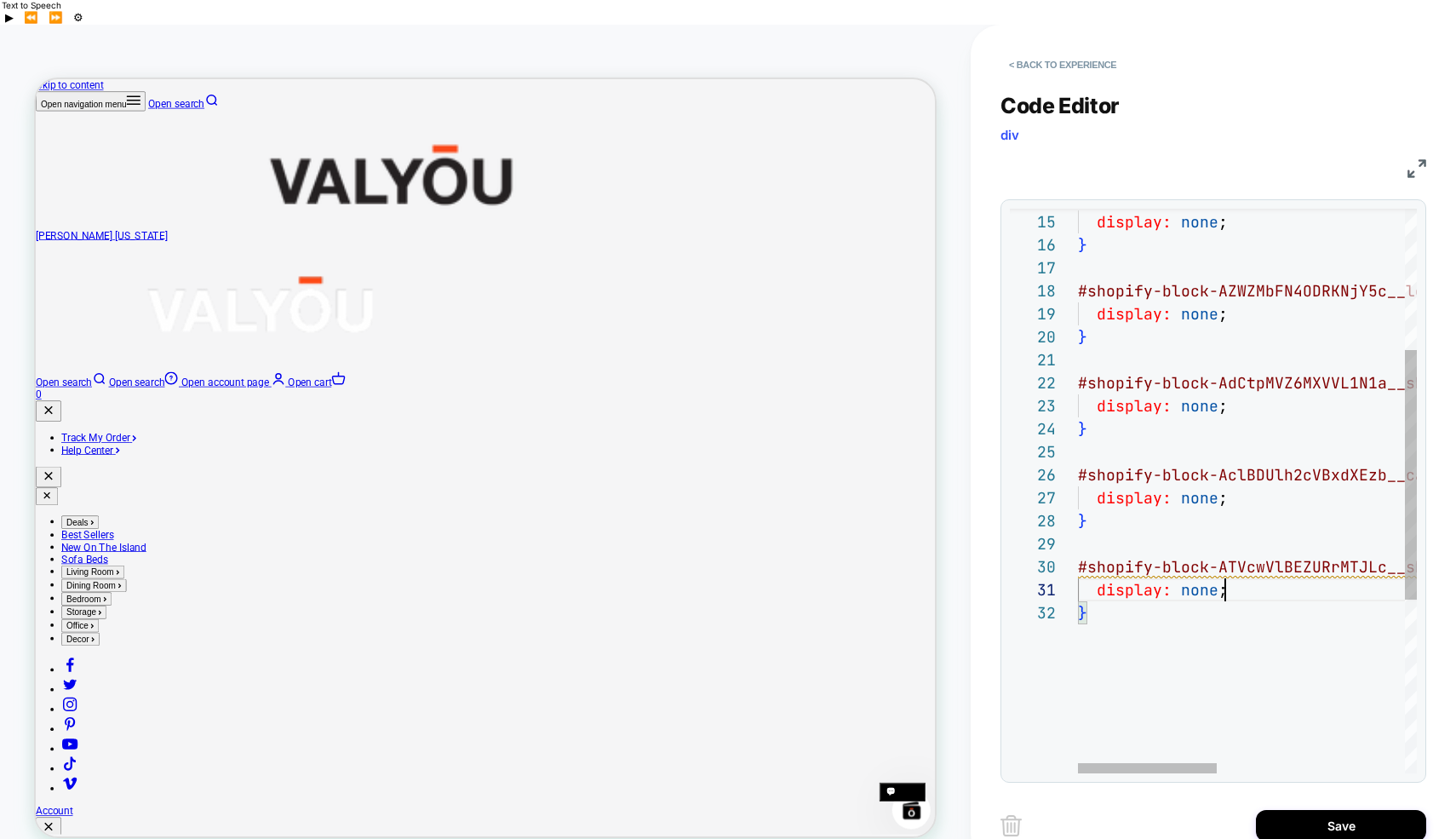
scroll to position [0, 147]
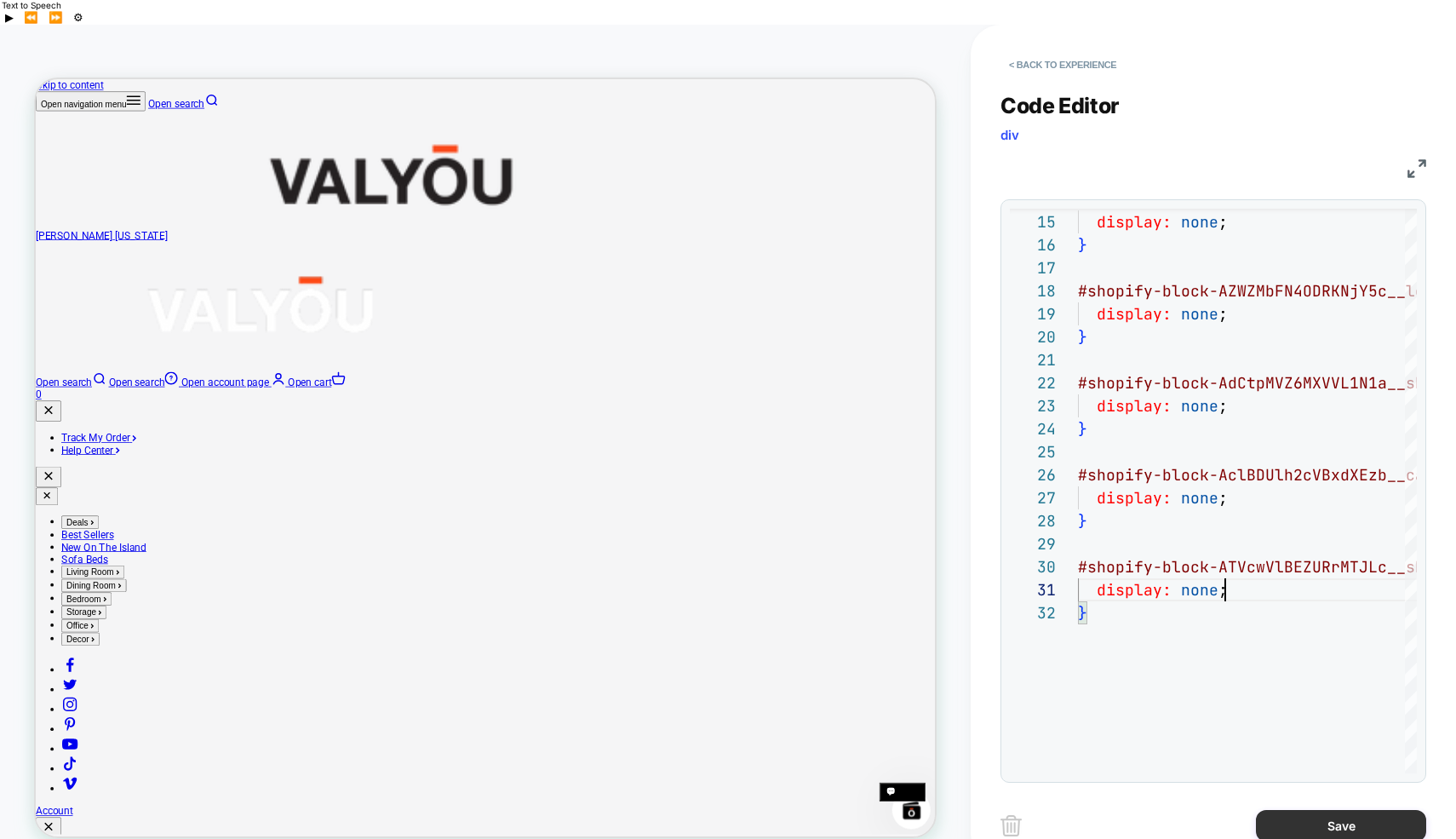
type textarea "**********"
click at [0, 0] on button "Save" at bounding box center [0, 0] width 0 height 0
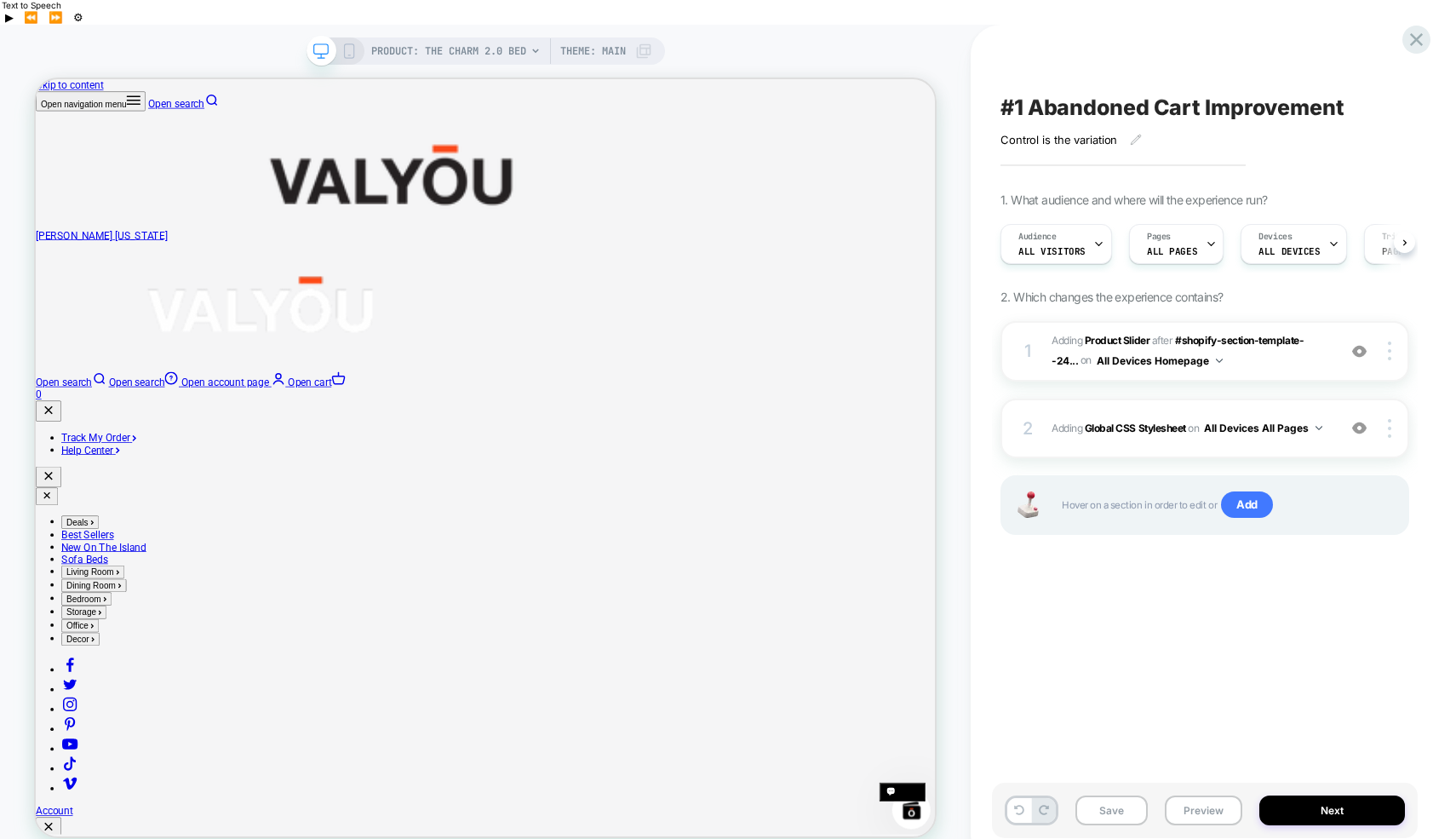
scroll to position [0, 1]
click at [0, 0] on button "Save" at bounding box center [0, 0] width 0 height 0
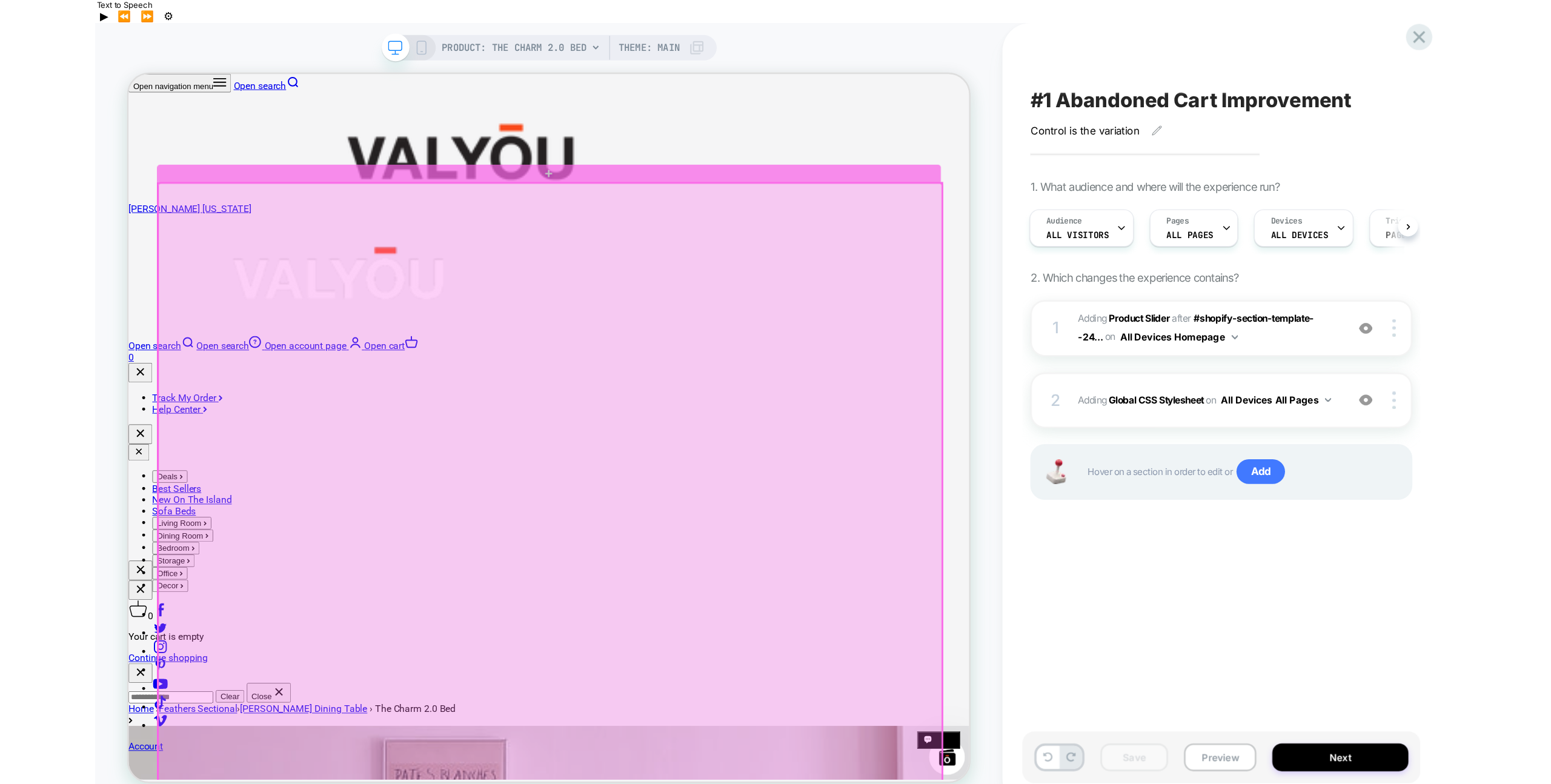
scroll to position [220, 0]
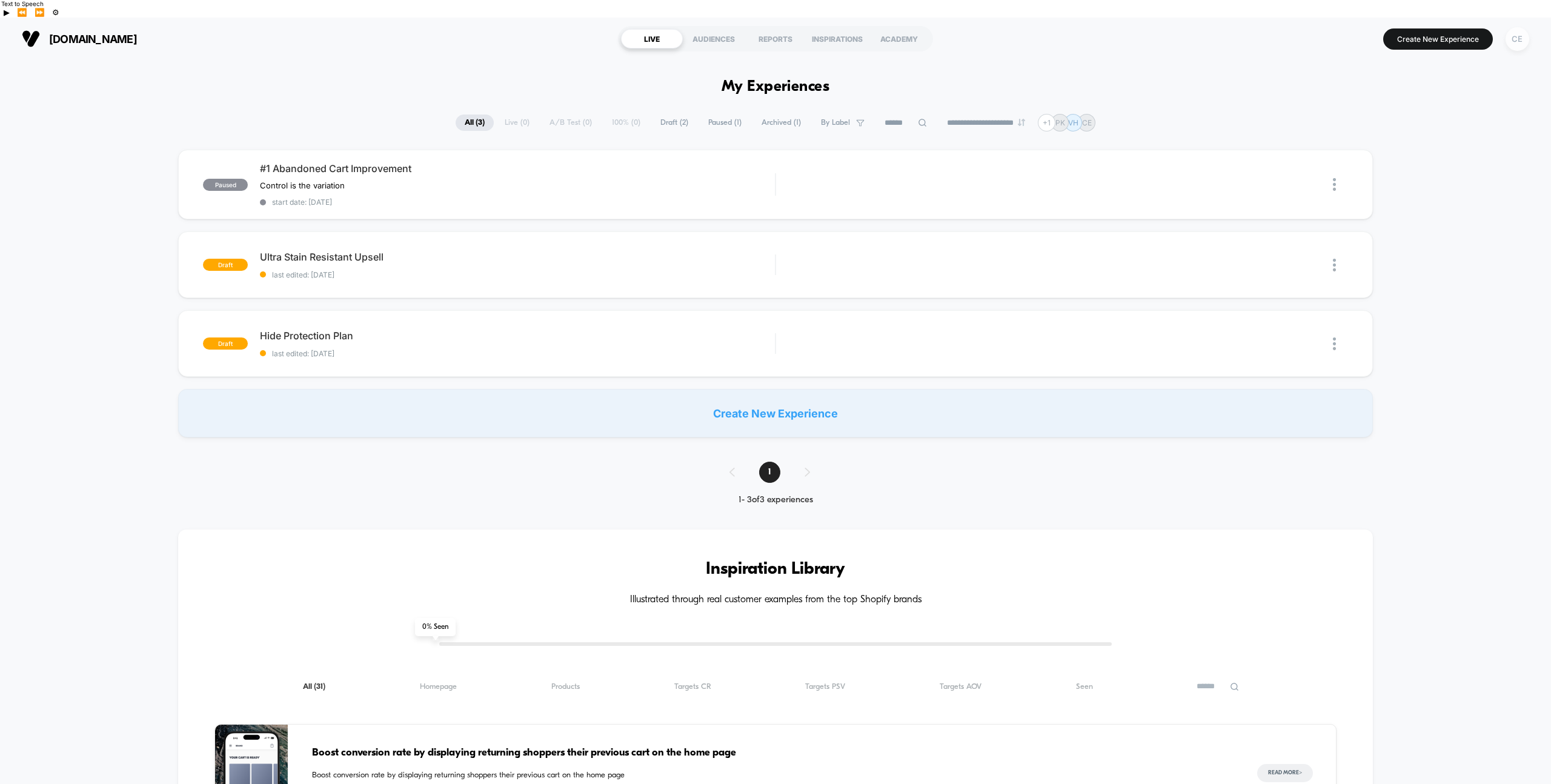
click at [1035, 27] on div "CE" at bounding box center [1517, 39] width 24 height 24
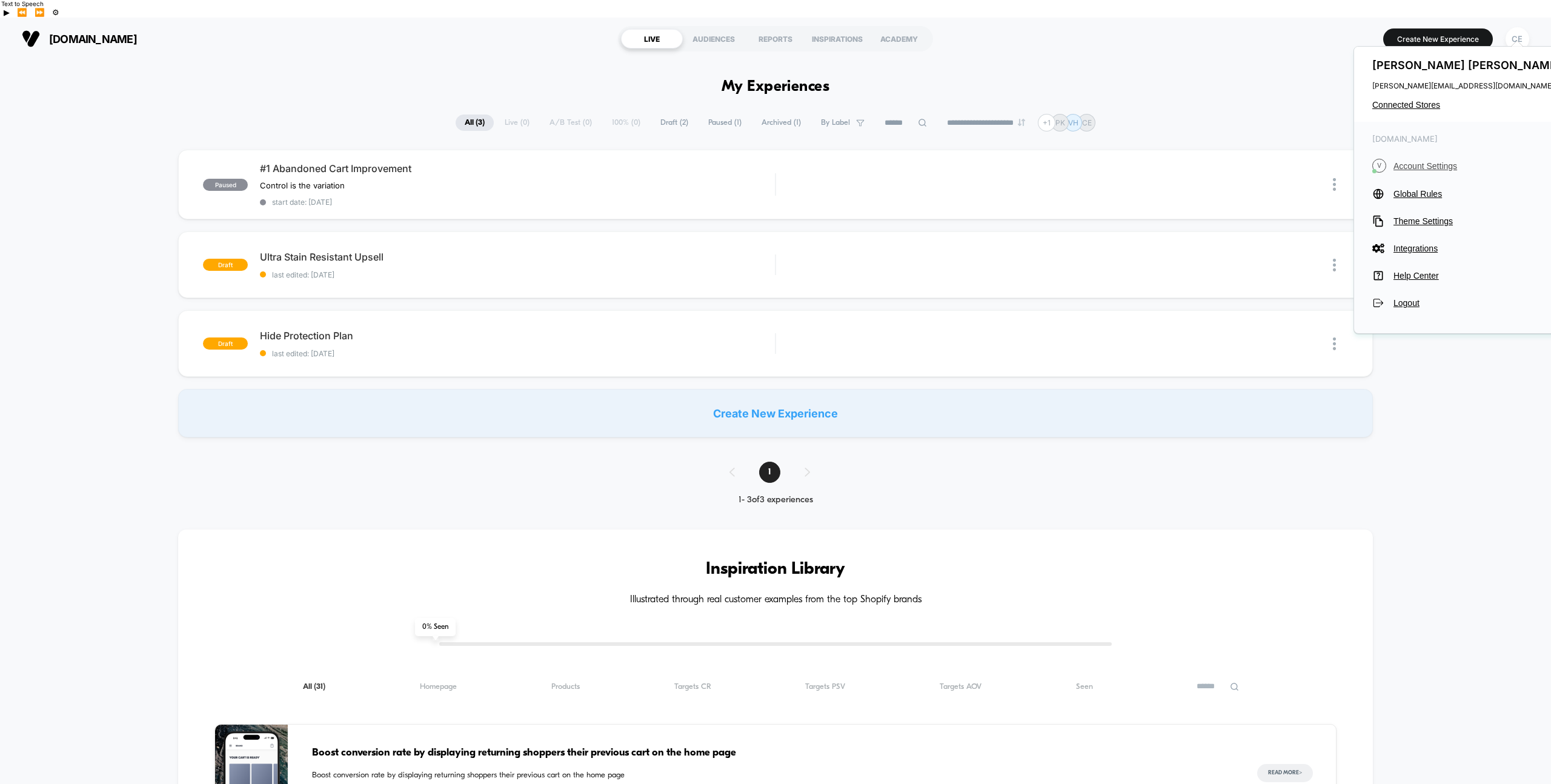
click at [1035, 167] on span "Account Settings" at bounding box center [1479, 166] width 171 height 10
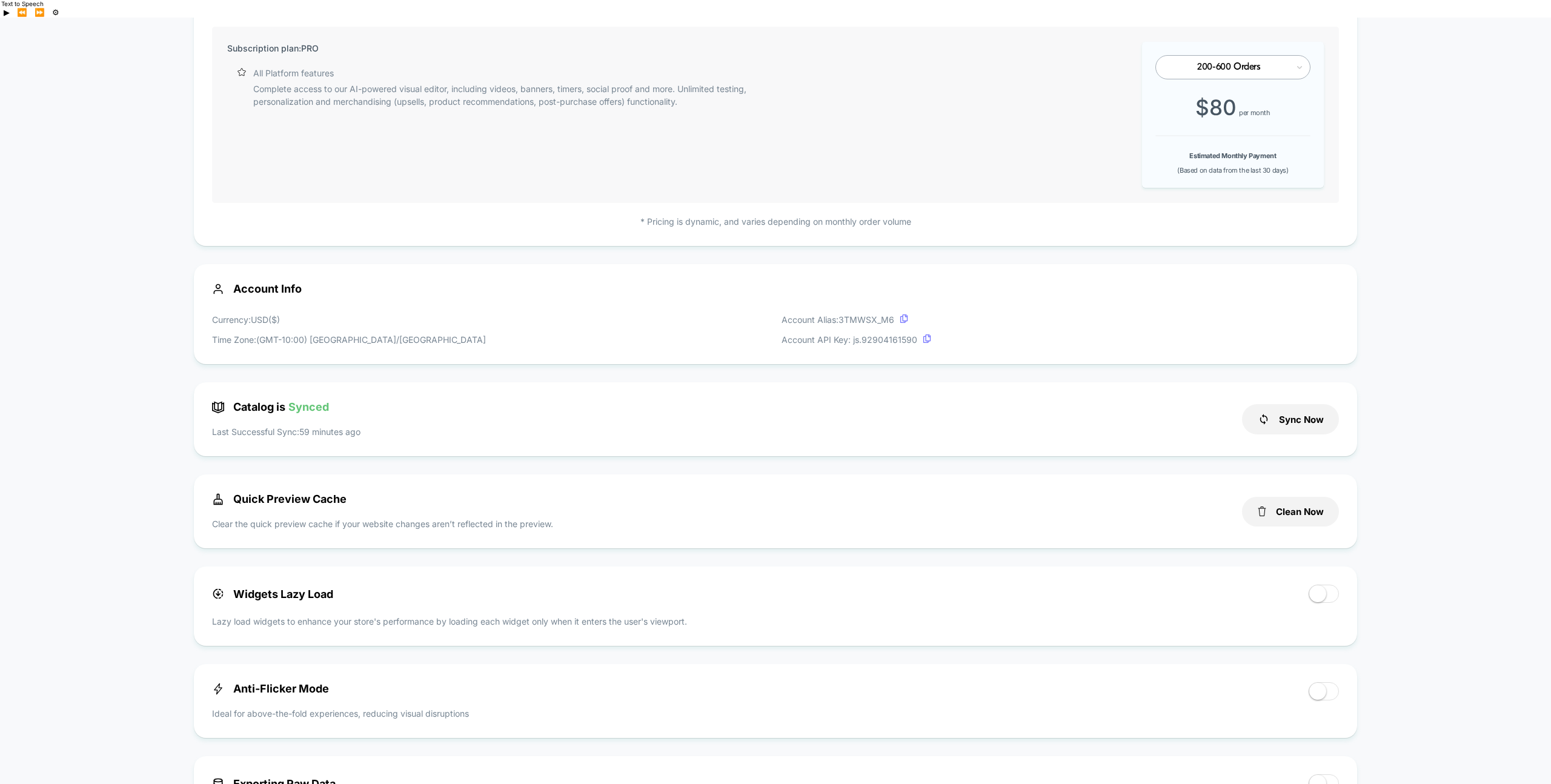
scroll to position [208, 0]
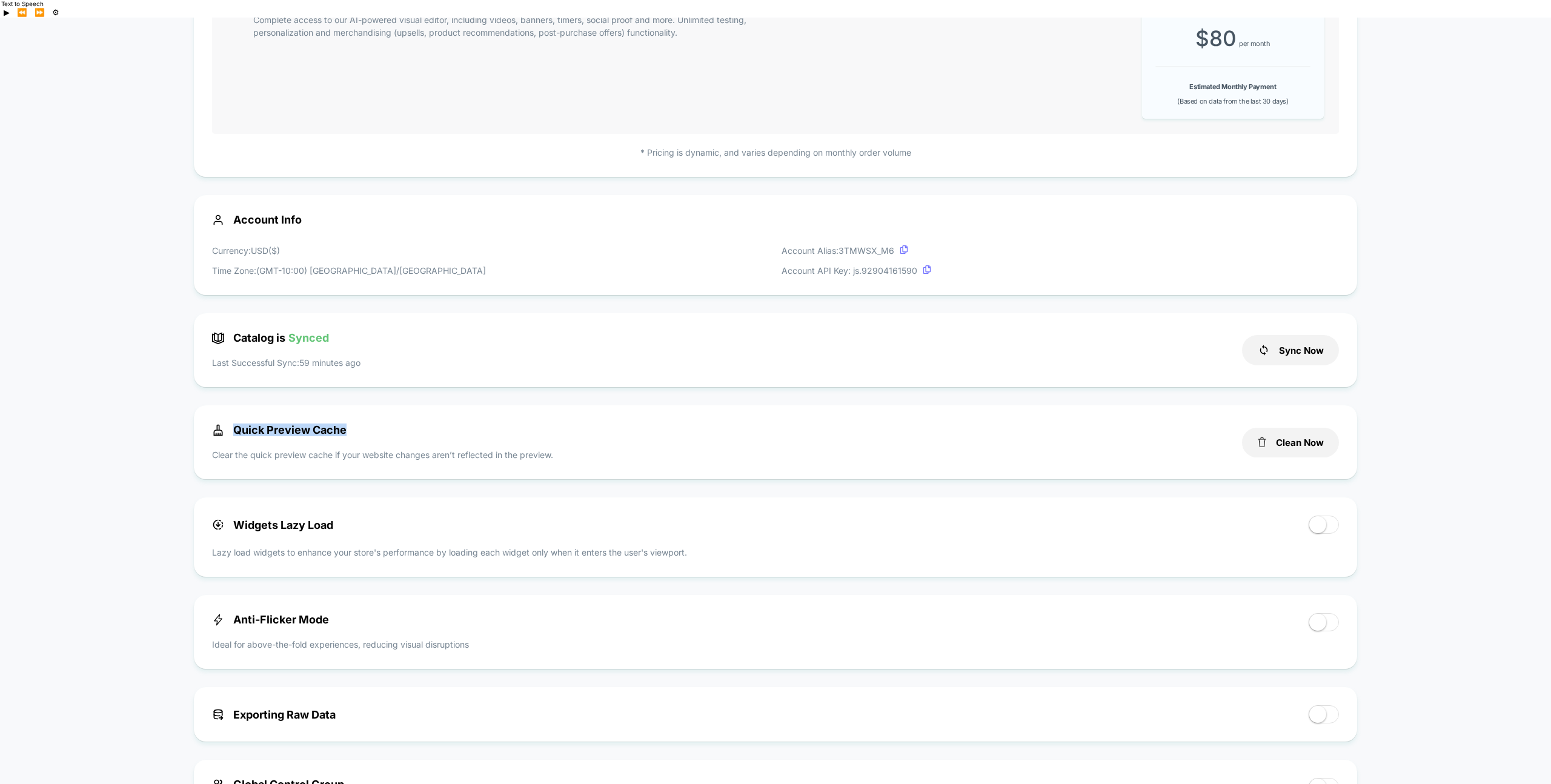
drag, startPoint x: 237, startPoint y: 413, endPoint x: 356, endPoint y: 413, distance: 119.0
click at [356, 424] on div "Quick Preview Cache Clear the quick preview cache if your website changes aren’…" at bounding box center [721, 442] width 1018 height 38
click at [356, 424] on div "Quick Preview Cache Clear the quick preview cache if your website changes aren’…" at bounding box center [721, 443] width 1018 height 38
click at [1035, 428] on button "Clean Now" at bounding box center [1291, 443] width 97 height 30
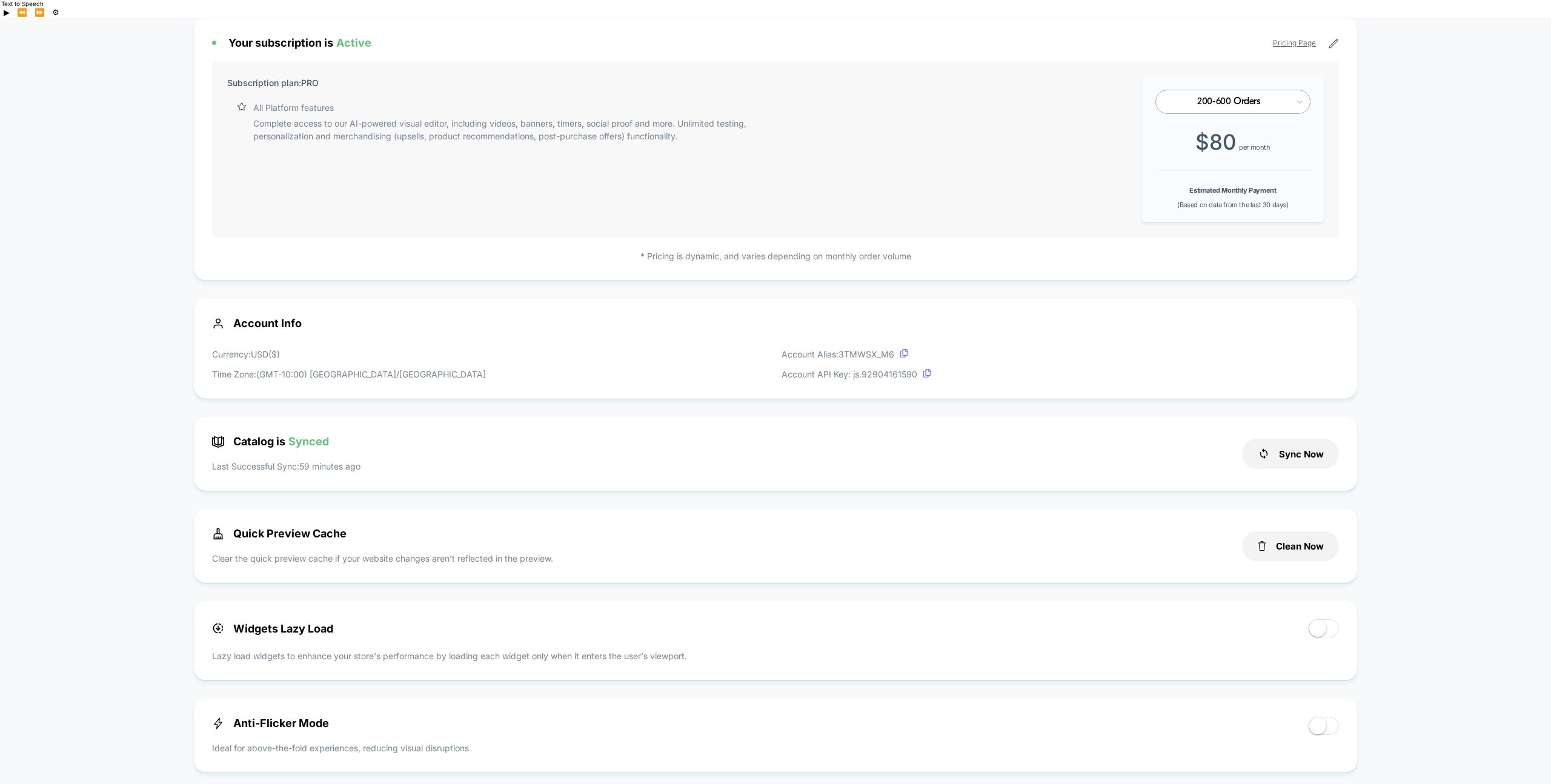
scroll to position [0, 0]
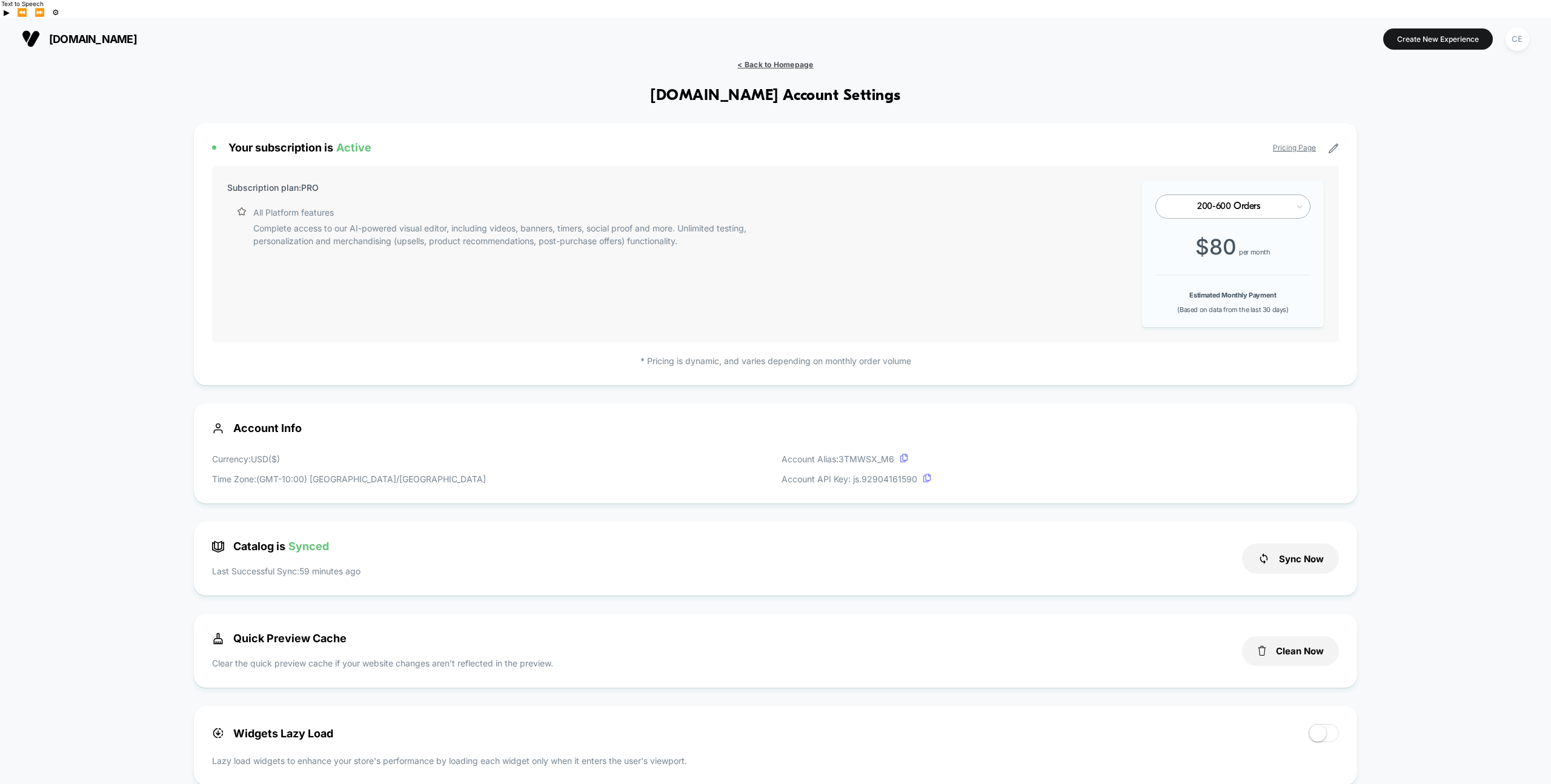
click at [756, 60] on span "< Back to Homepage" at bounding box center [775, 64] width 76 height 9
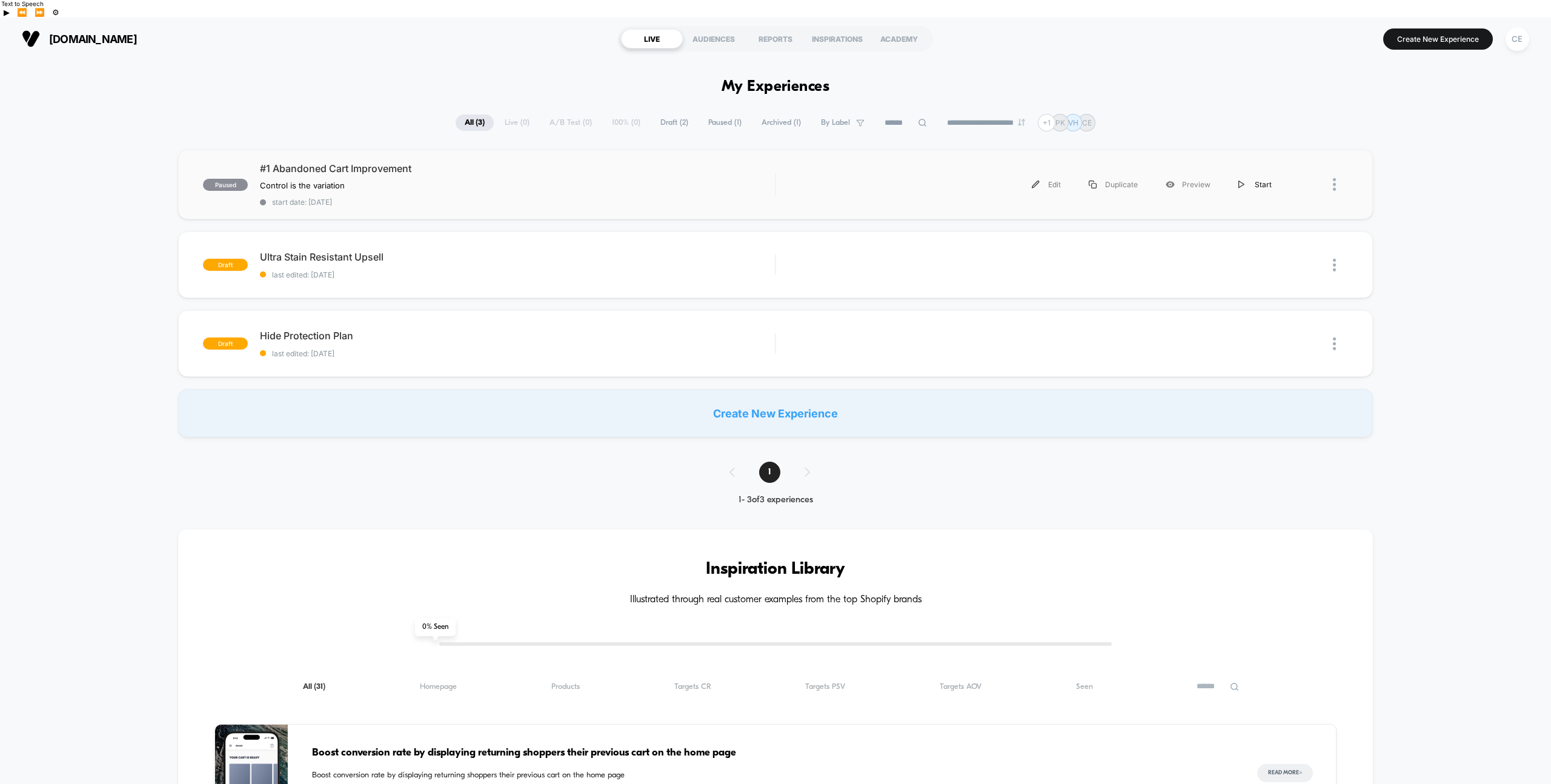
click at [1035, 171] on div "Start" at bounding box center [1255, 184] width 61 height 27
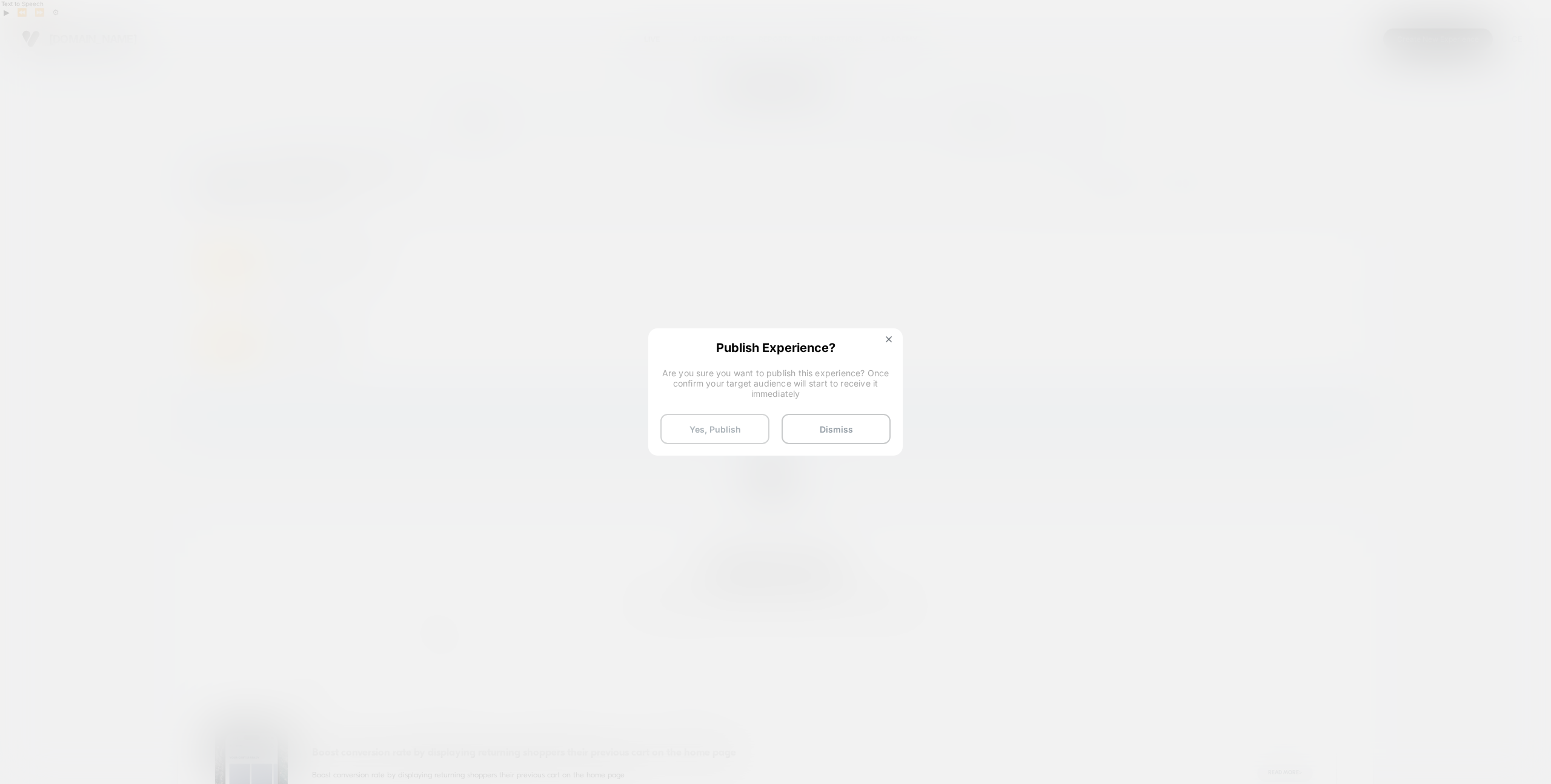
click at [720, 428] on button "Yes, Publish" at bounding box center [715, 429] width 109 height 30
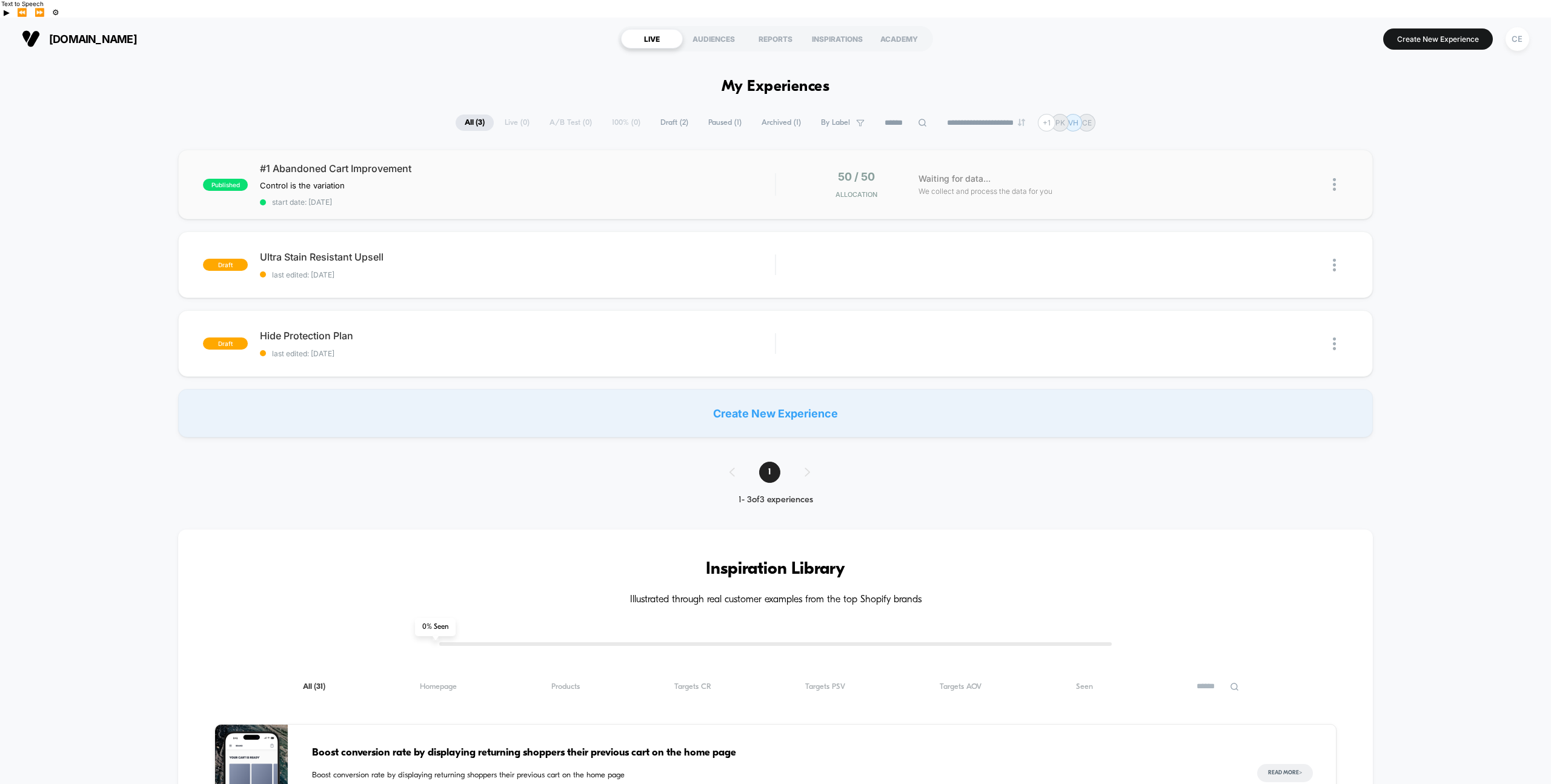
click at [1035, 178] on img at bounding box center [1334, 184] width 3 height 13
click at [1035, 180] on div "Preview Link" at bounding box center [1272, 181] width 109 height 27
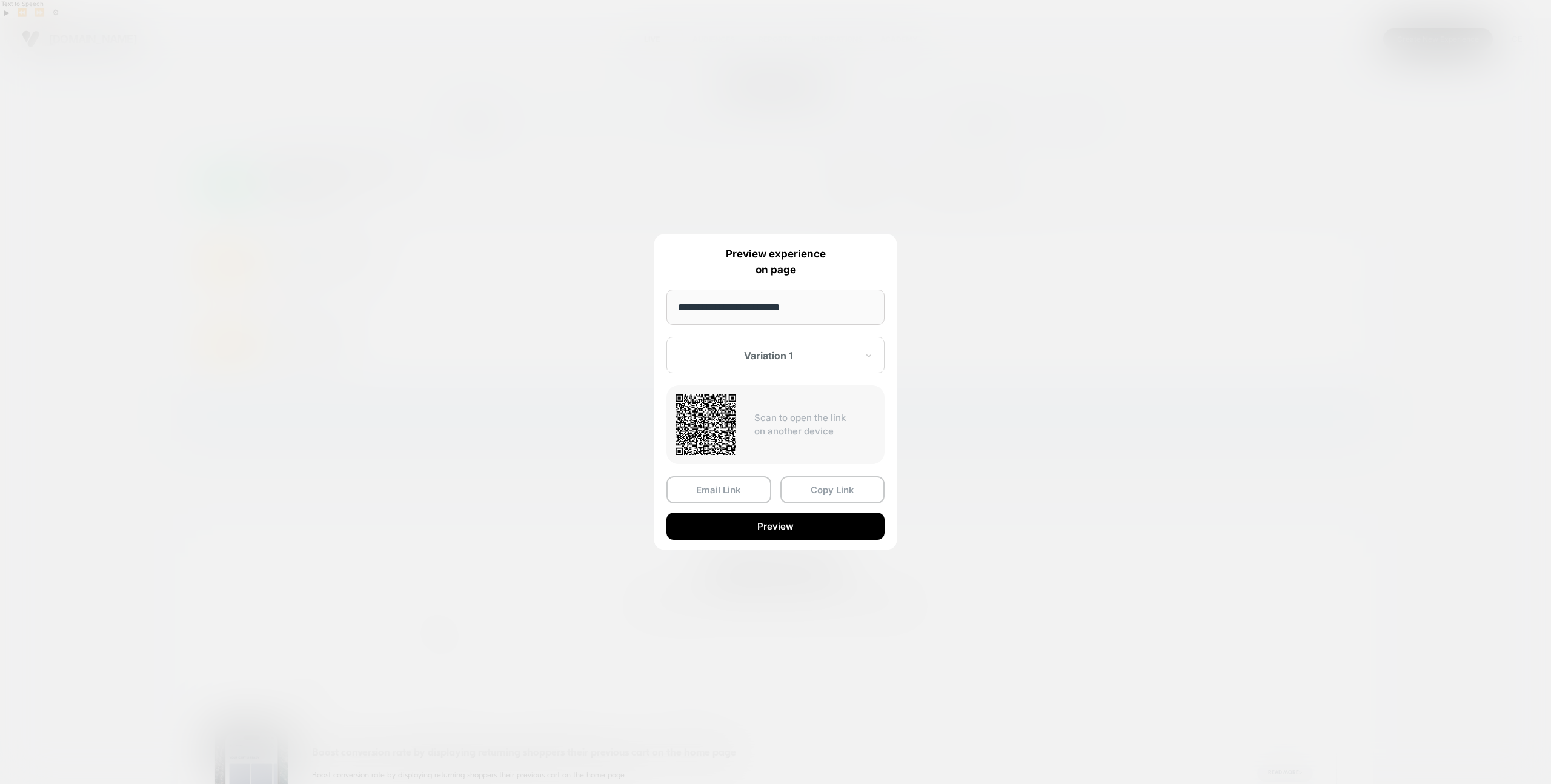
click at [806, 306] on input "**********" at bounding box center [775, 307] width 218 height 35
click at [718, 302] on input "**********" at bounding box center [775, 307] width 218 height 35
paste input "**********"
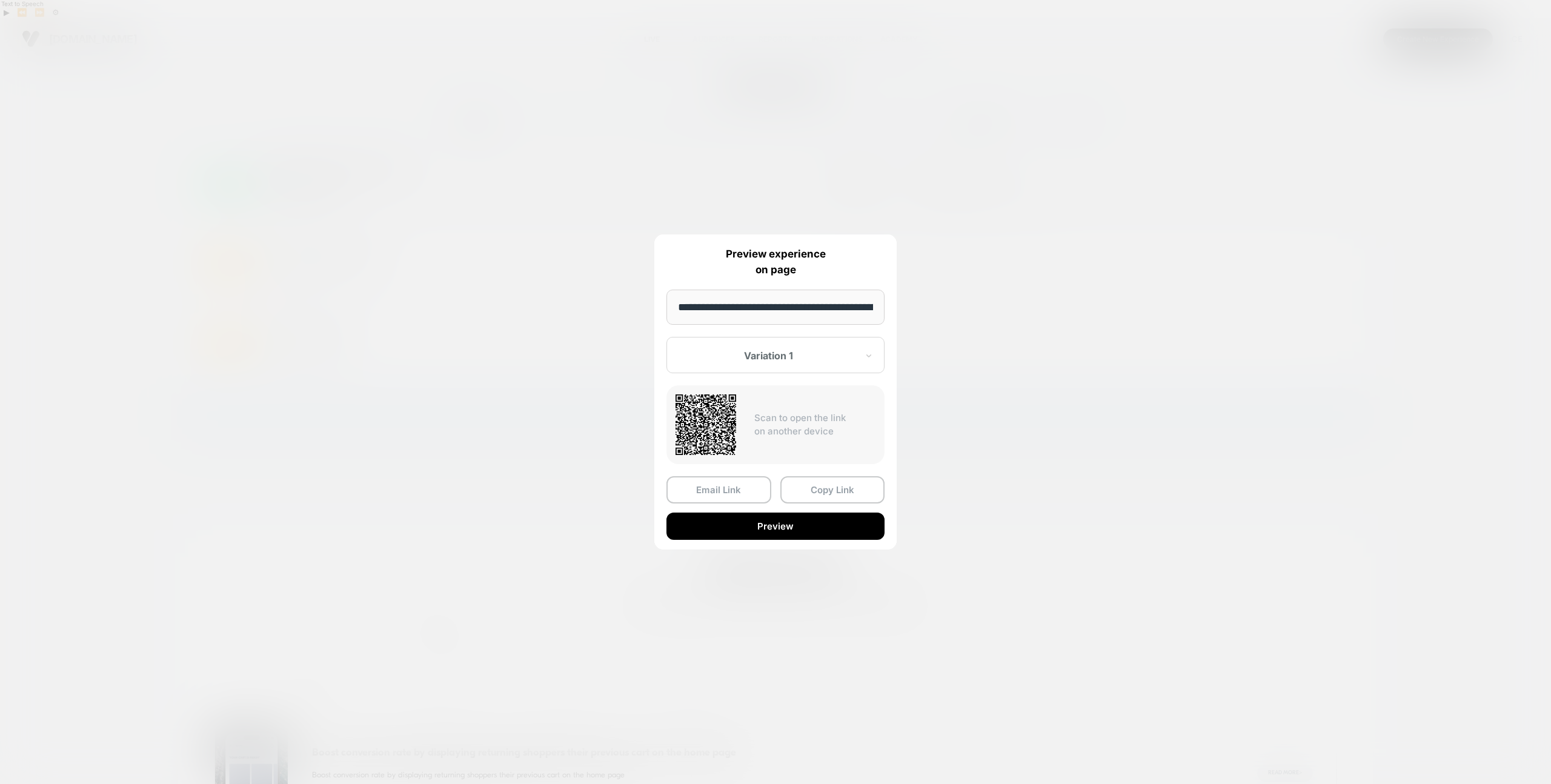
scroll to position [0, 181]
type input "**********"
click at [783, 535] on button "Preview" at bounding box center [775, 527] width 218 height 27
